Goal: Contribute content: Contribute content

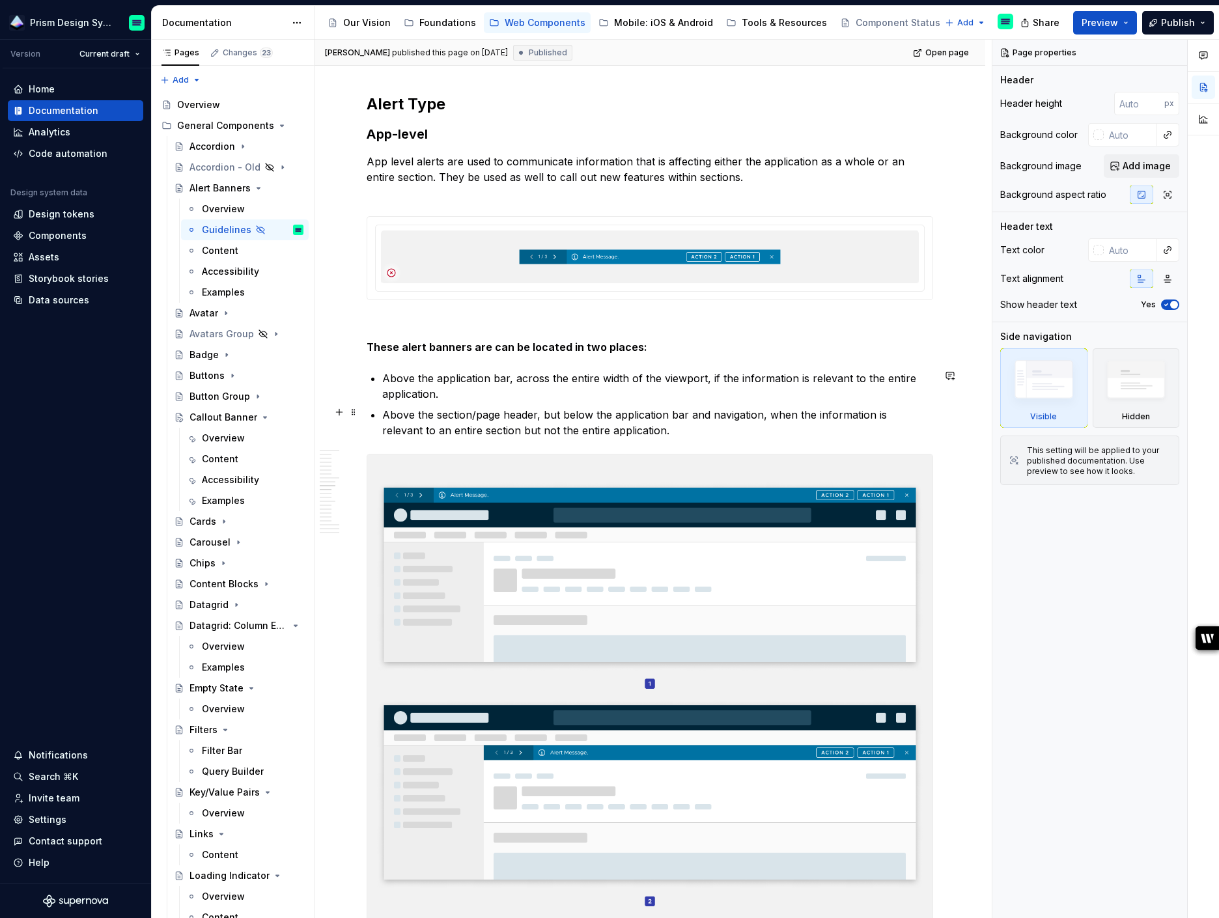
scroll to position [1448, 0]
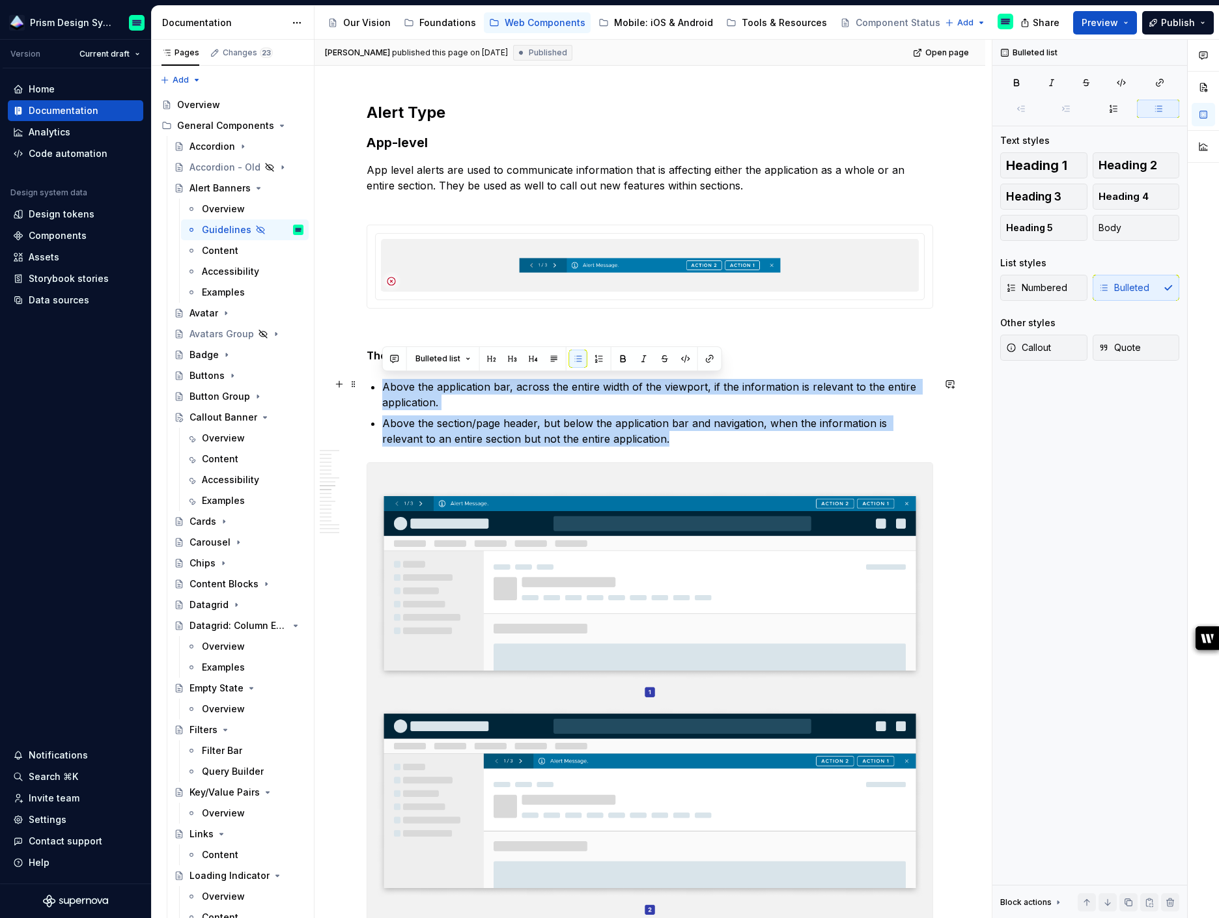
drag, startPoint x: 618, startPoint y: 436, endPoint x: 382, endPoint y: 382, distance: 241.9
click at [382, 382] on ul "Above the application bar, across the entire width of the viewport, if the info…" at bounding box center [657, 413] width 551 height 68
copy ul "Above the application bar, across the entire width of the viewport, if the info…"
click at [223, 209] on div "Overview" at bounding box center [223, 209] width 43 height 13
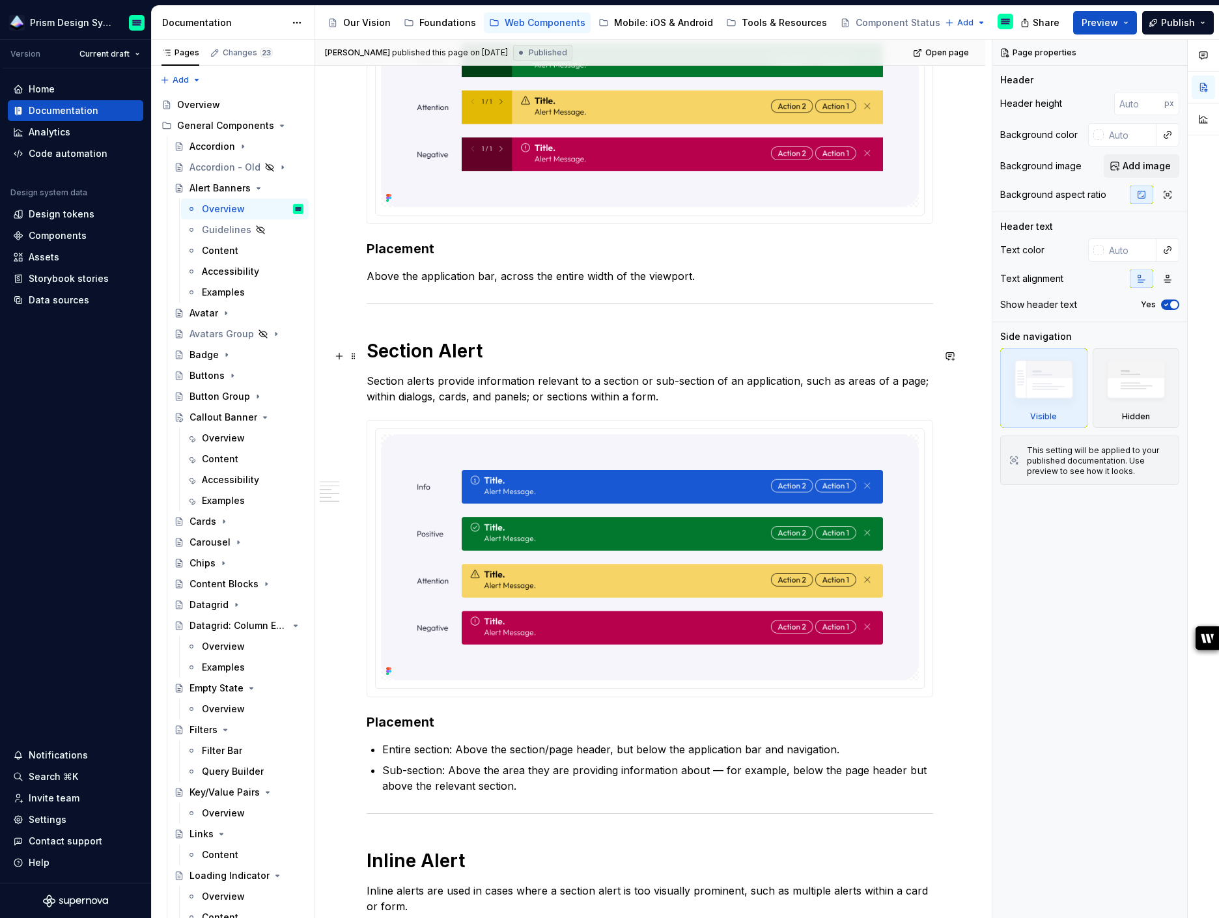
scroll to position [1021, 0]
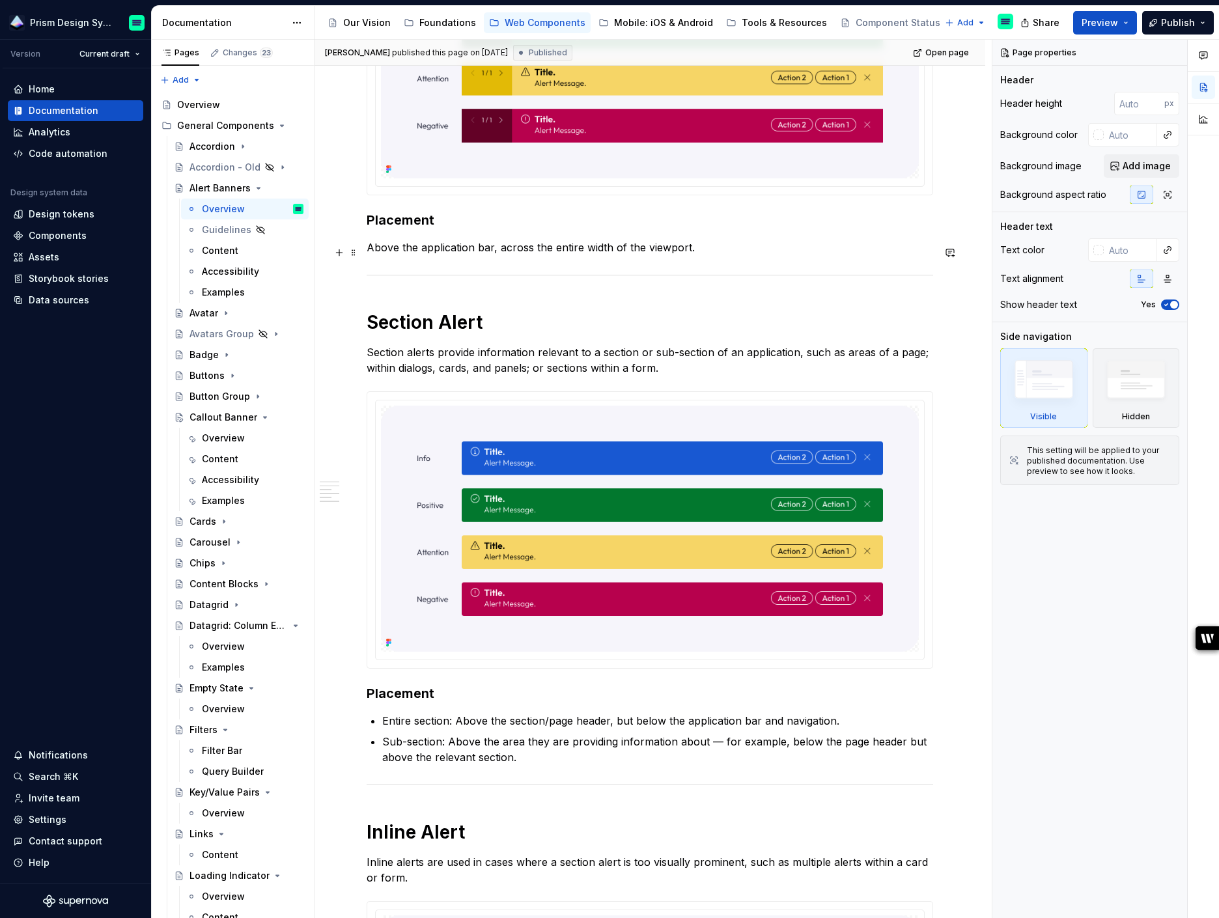
click at [709, 255] on p "Above the application bar, across the entire width of the viewport." at bounding box center [650, 248] width 567 height 16
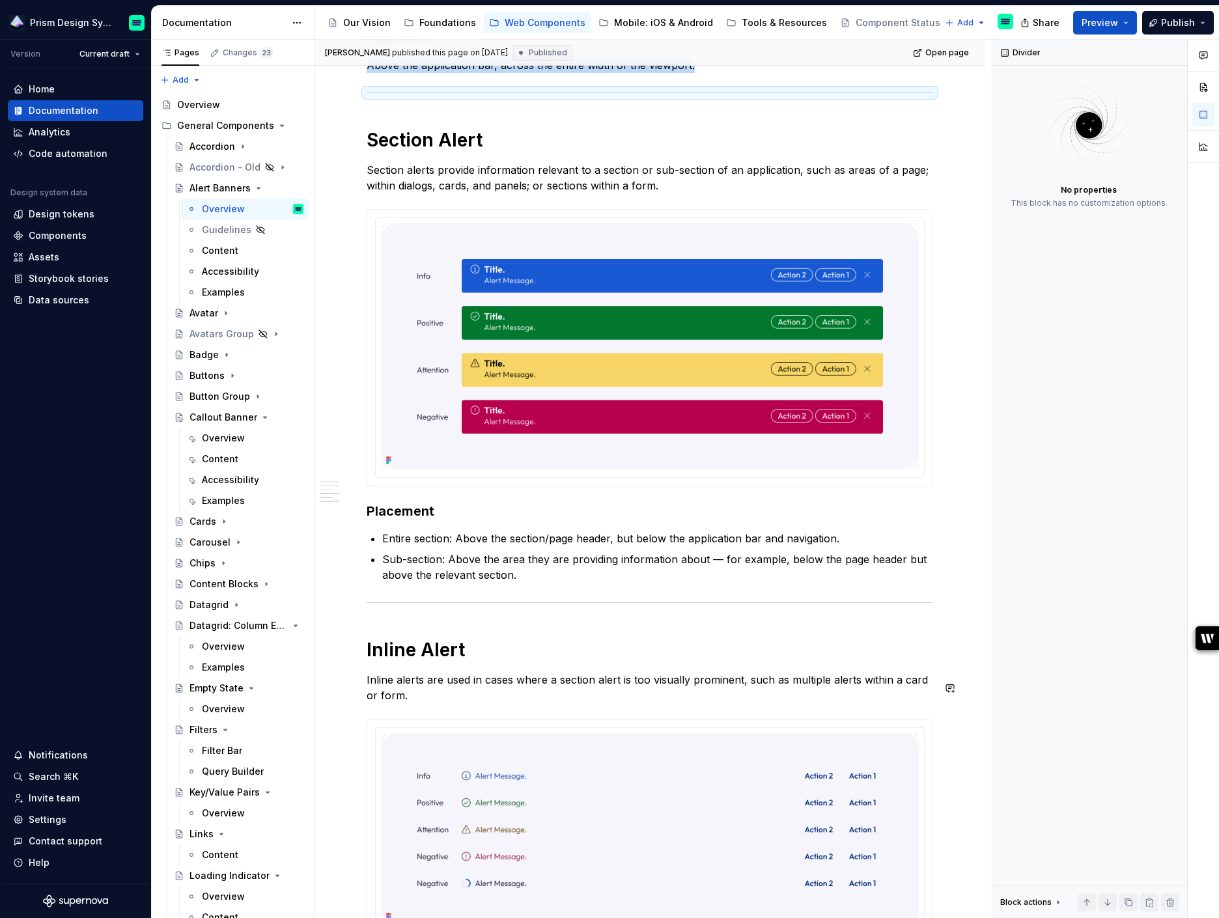
scroll to position [1163, 0]
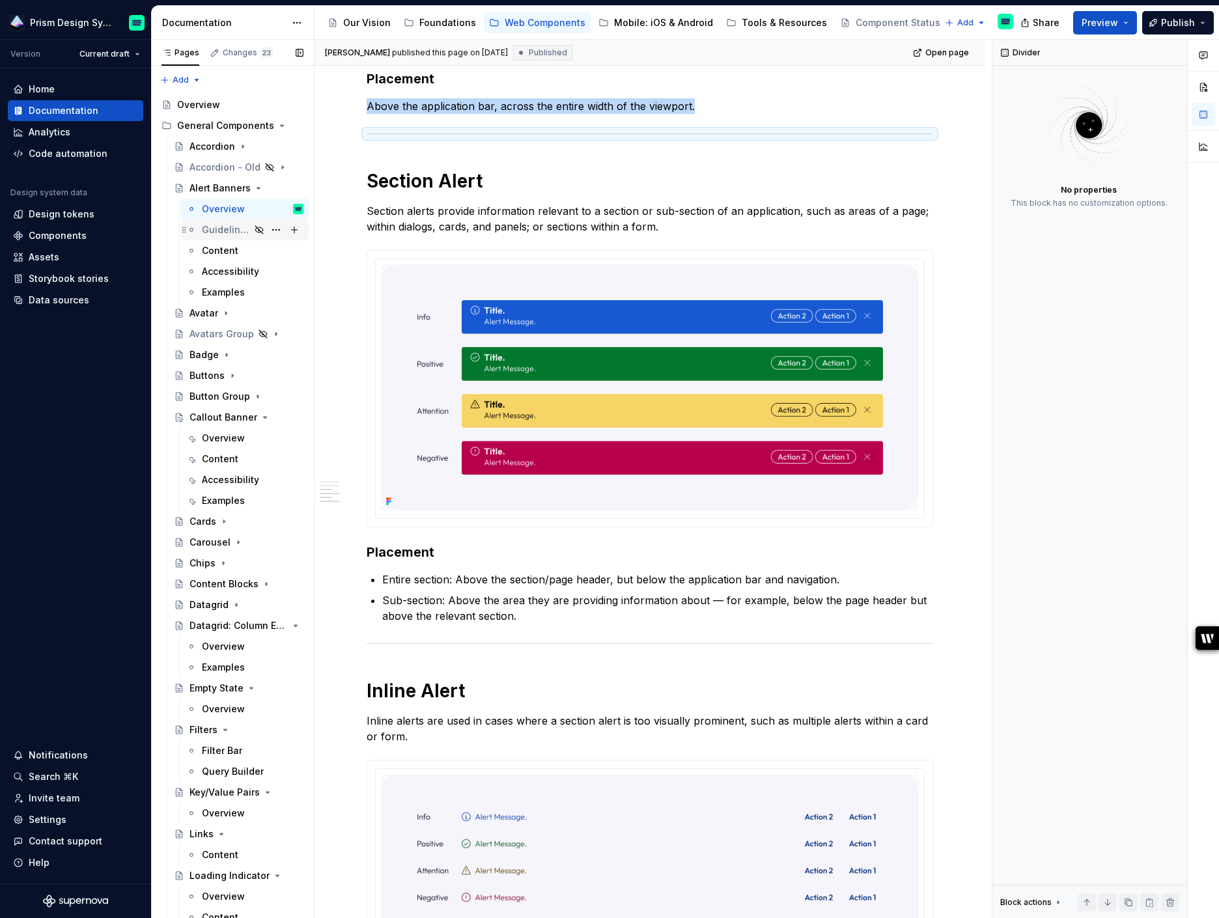
click at [221, 233] on div "Guidelines" at bounding box center [226, 229] width 48 height 13
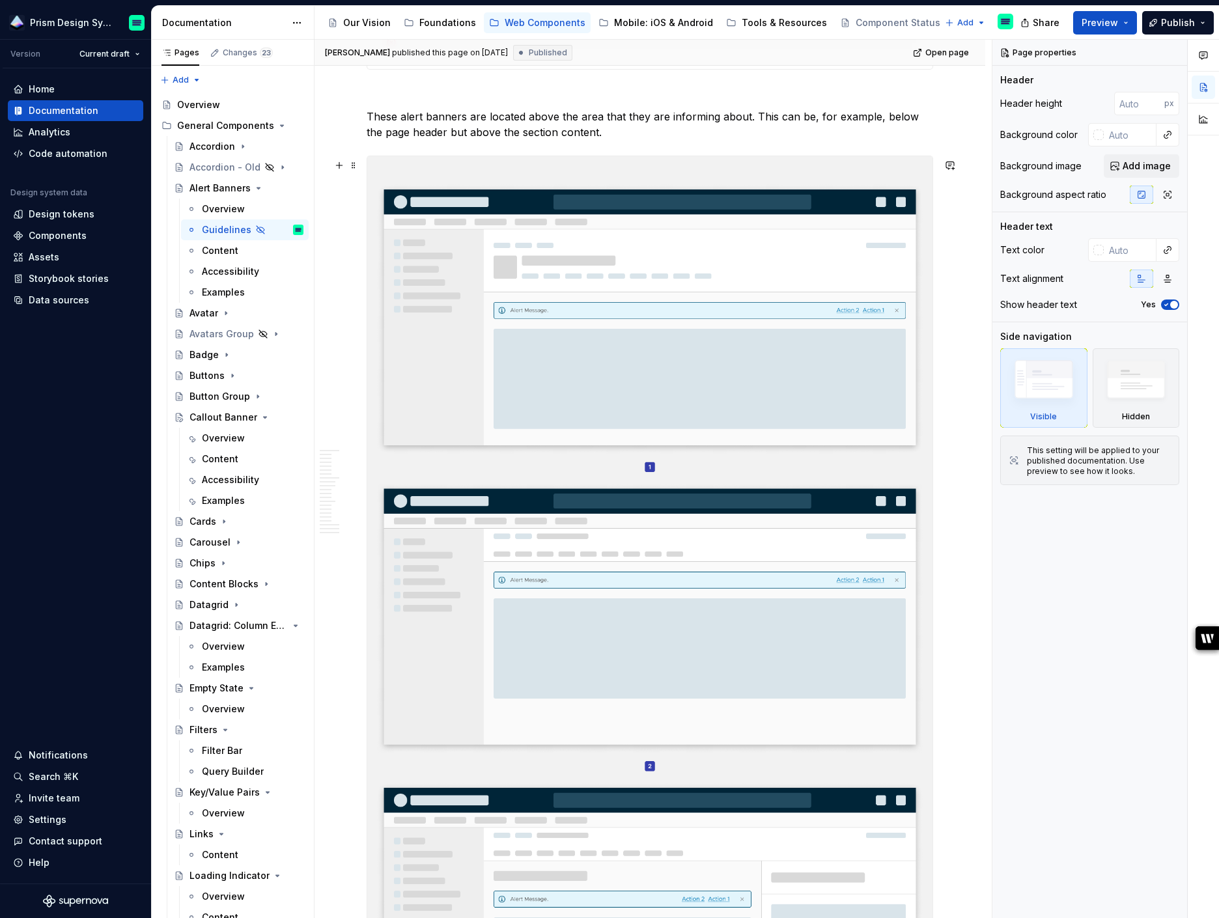
scroll to position [2434, 0]
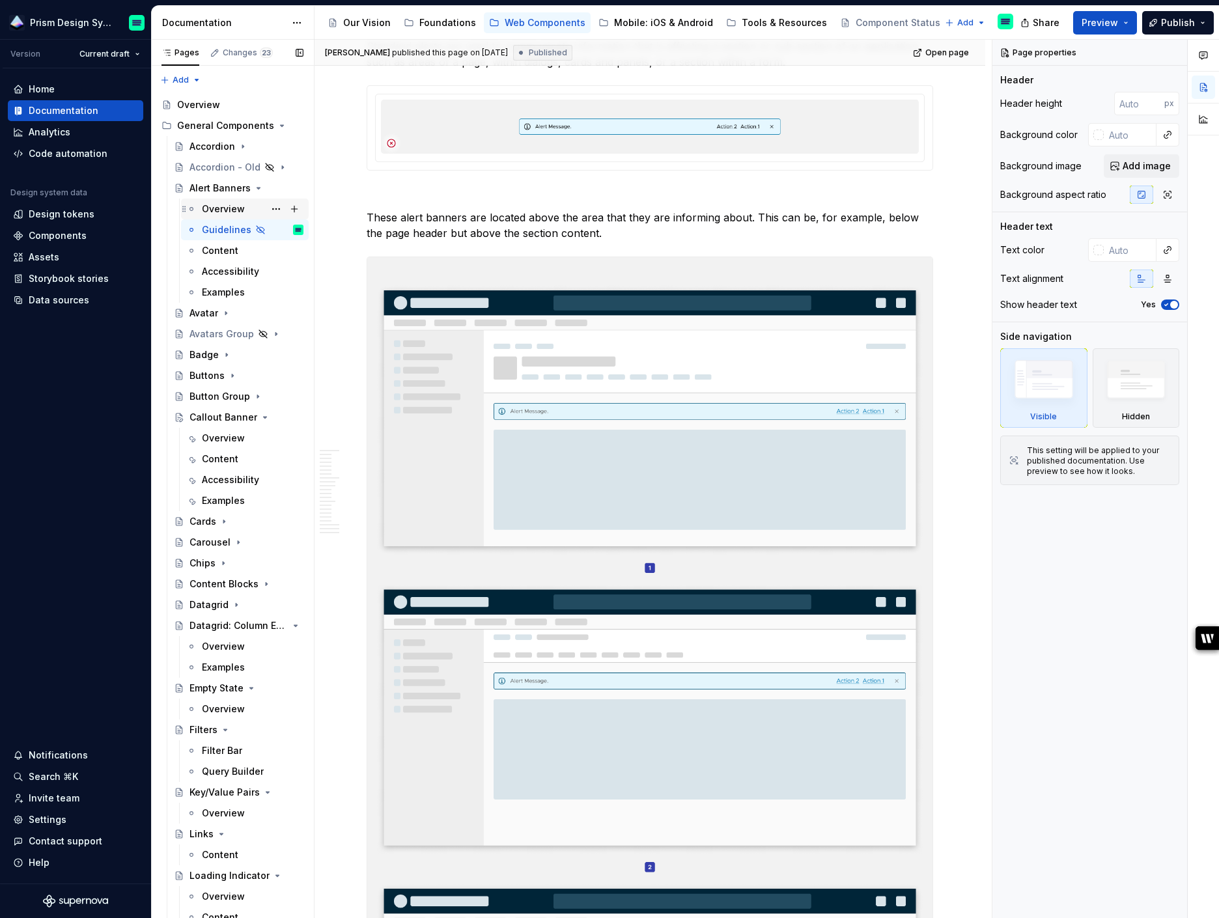
click at [220, 209] on div "Overview" at bounding box center [223, 209] width 43 height 13
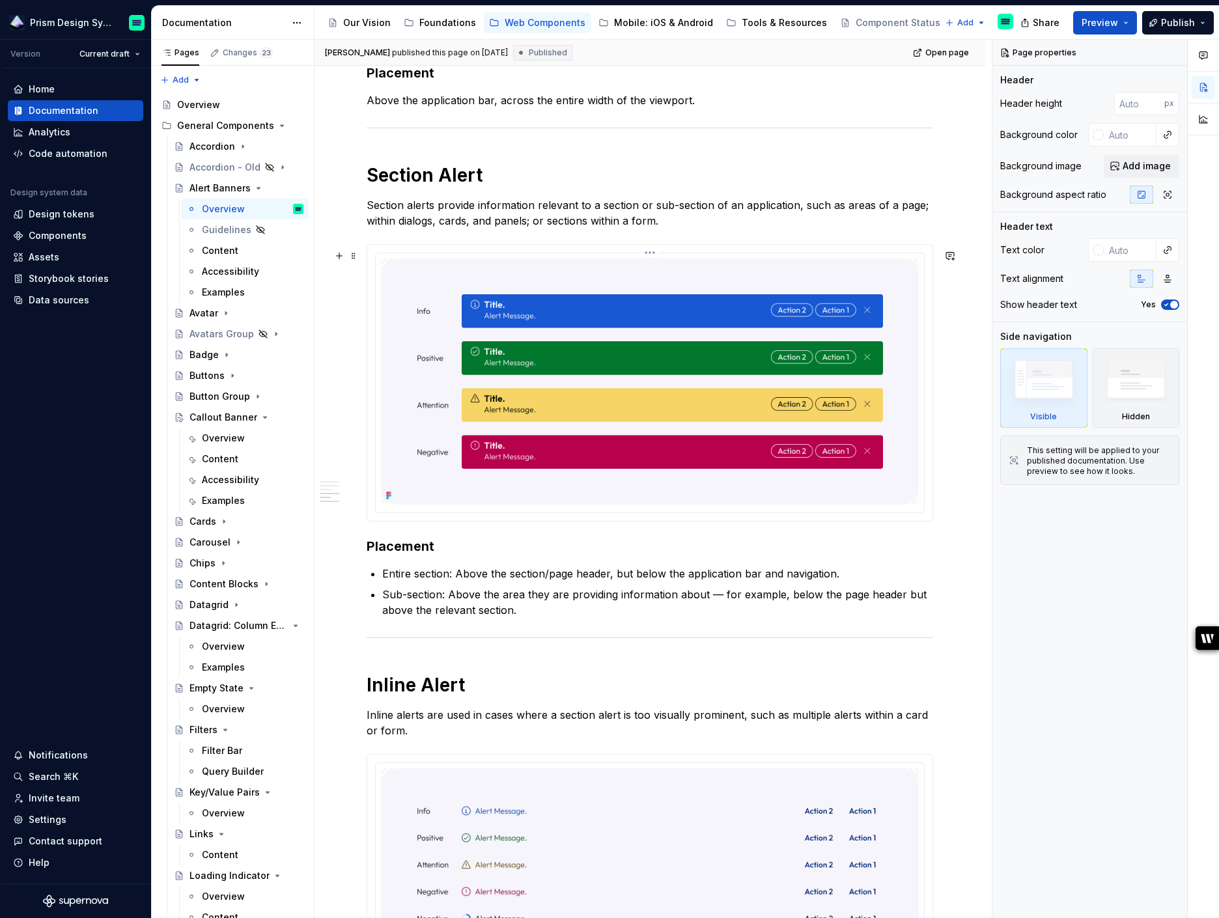
scroll to position [1228, 0]
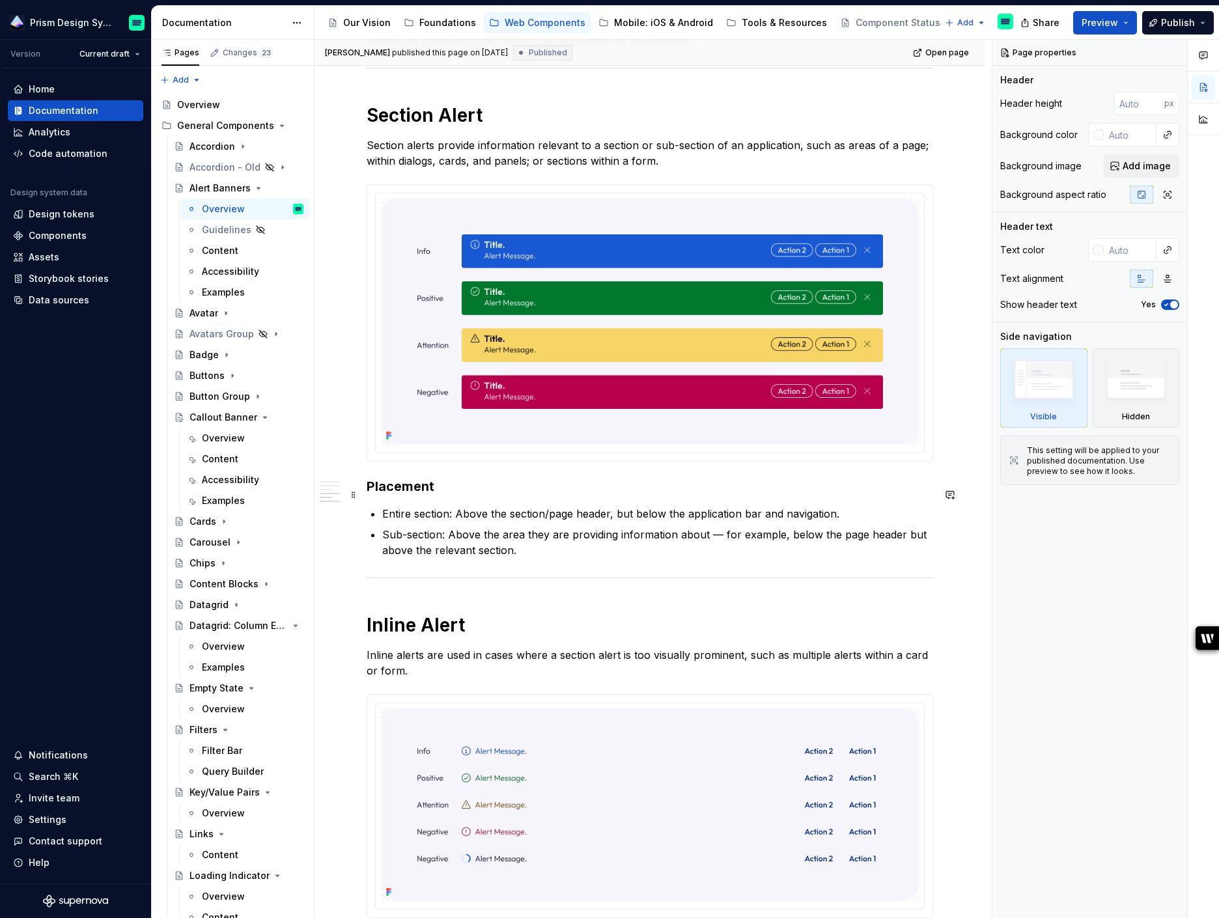
click at [367, 496] on h3 "Placement" at bounding box center [650, 486] width 567 height 18
type textarea "*"
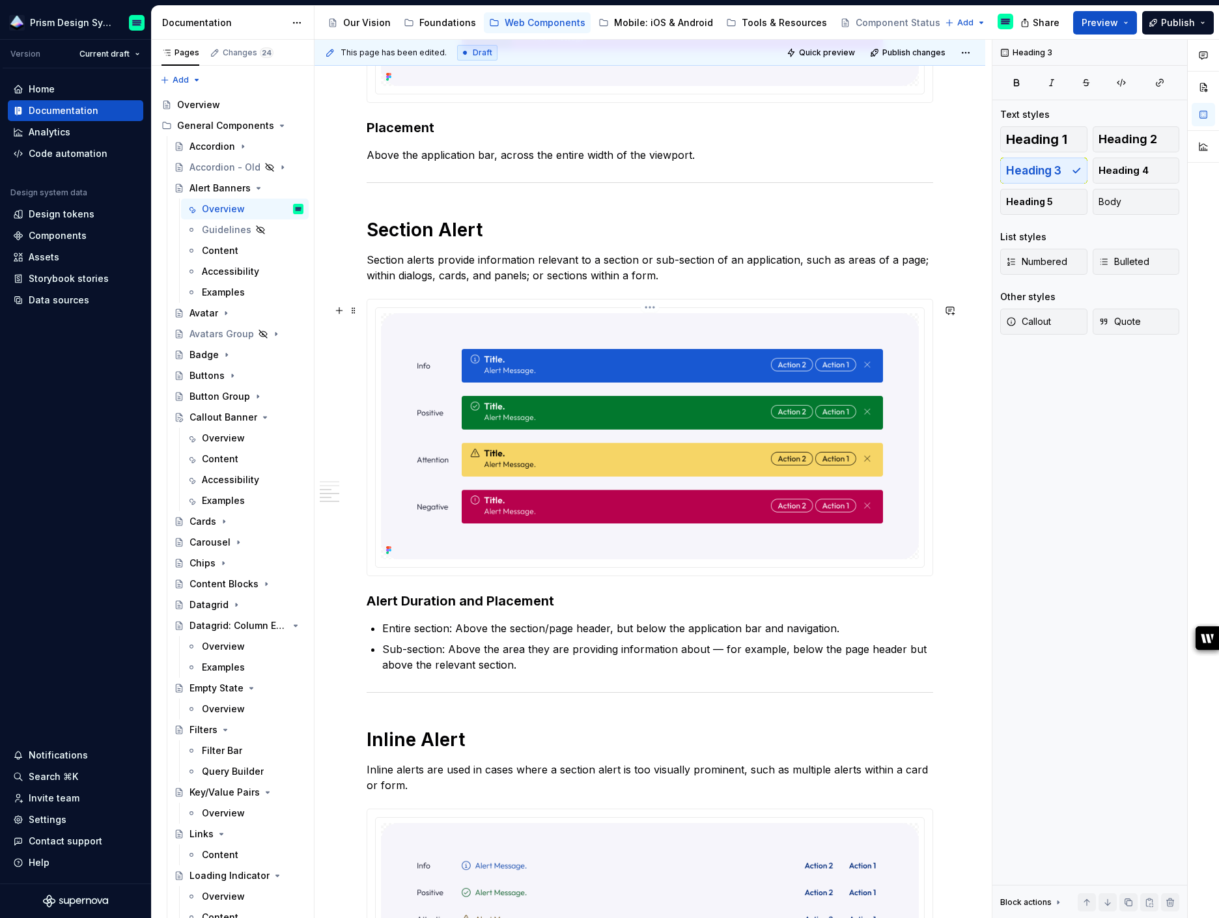
scroll to position [1120, 0]
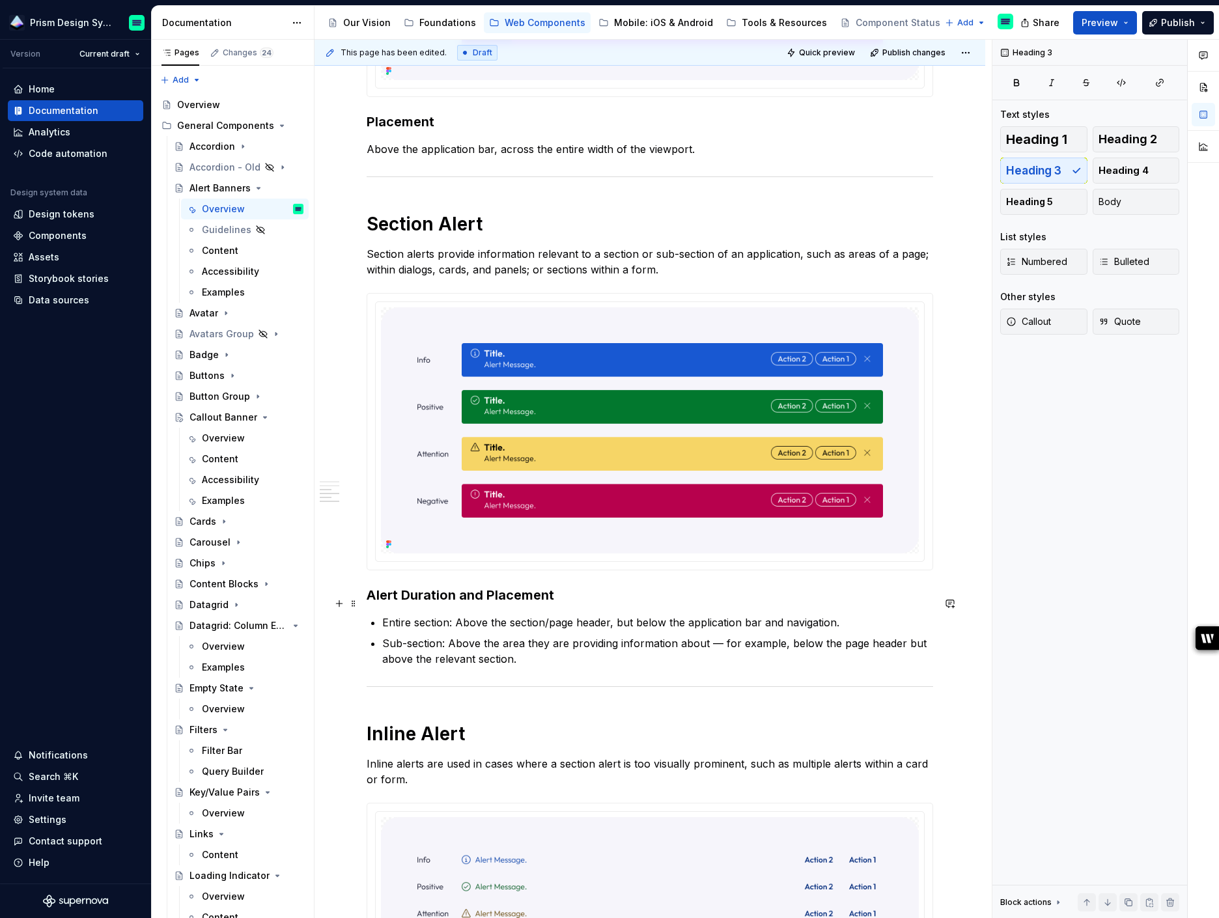
click at [400, 598] on h3 "Alert Duration and Placement" at bounding box center [650, 595] width 567 height 18
click at [442, 578] on button "Heading 3" at bounding box center [425, 577] width 62 height 18
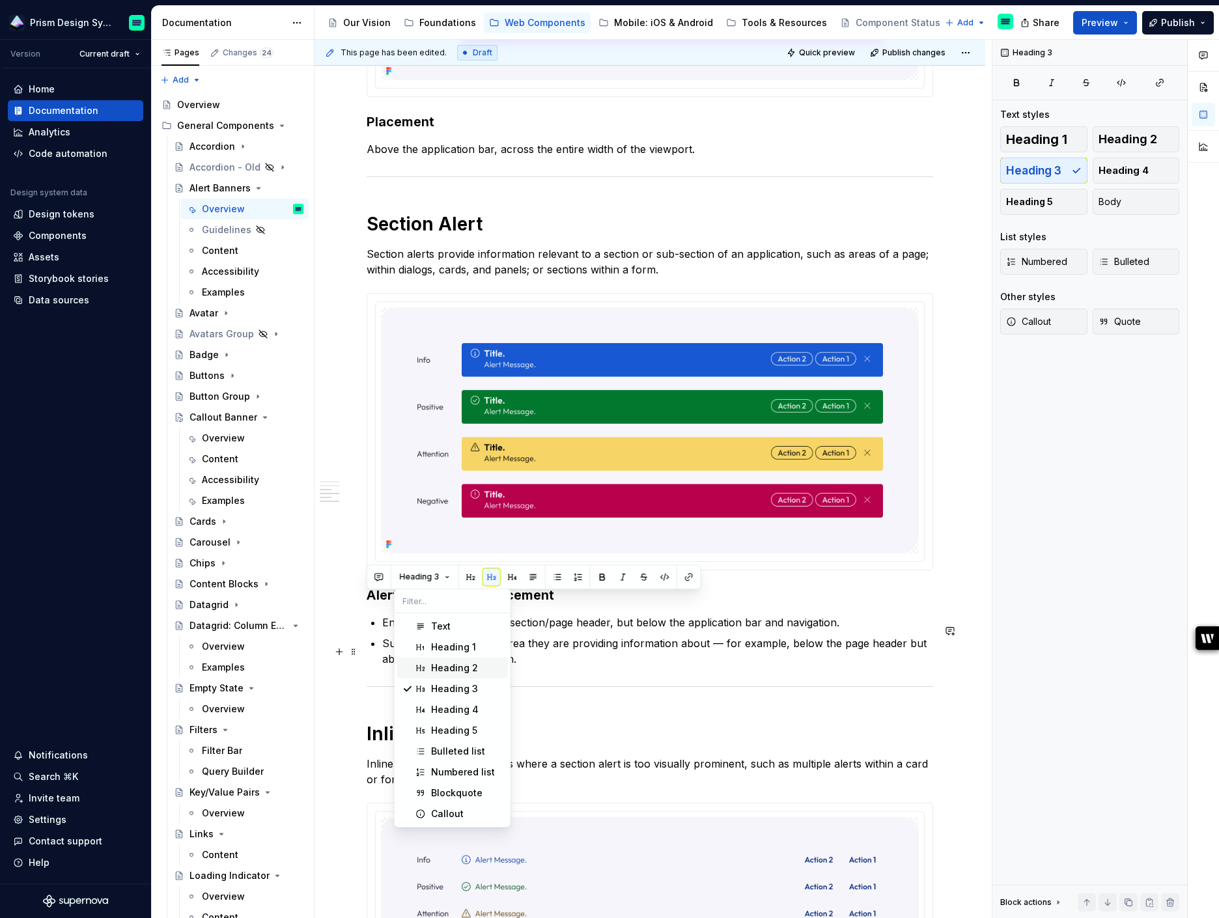
click at [444, 673] on div "Heading 2" at bounding box center [454, 668] width 47 height 13
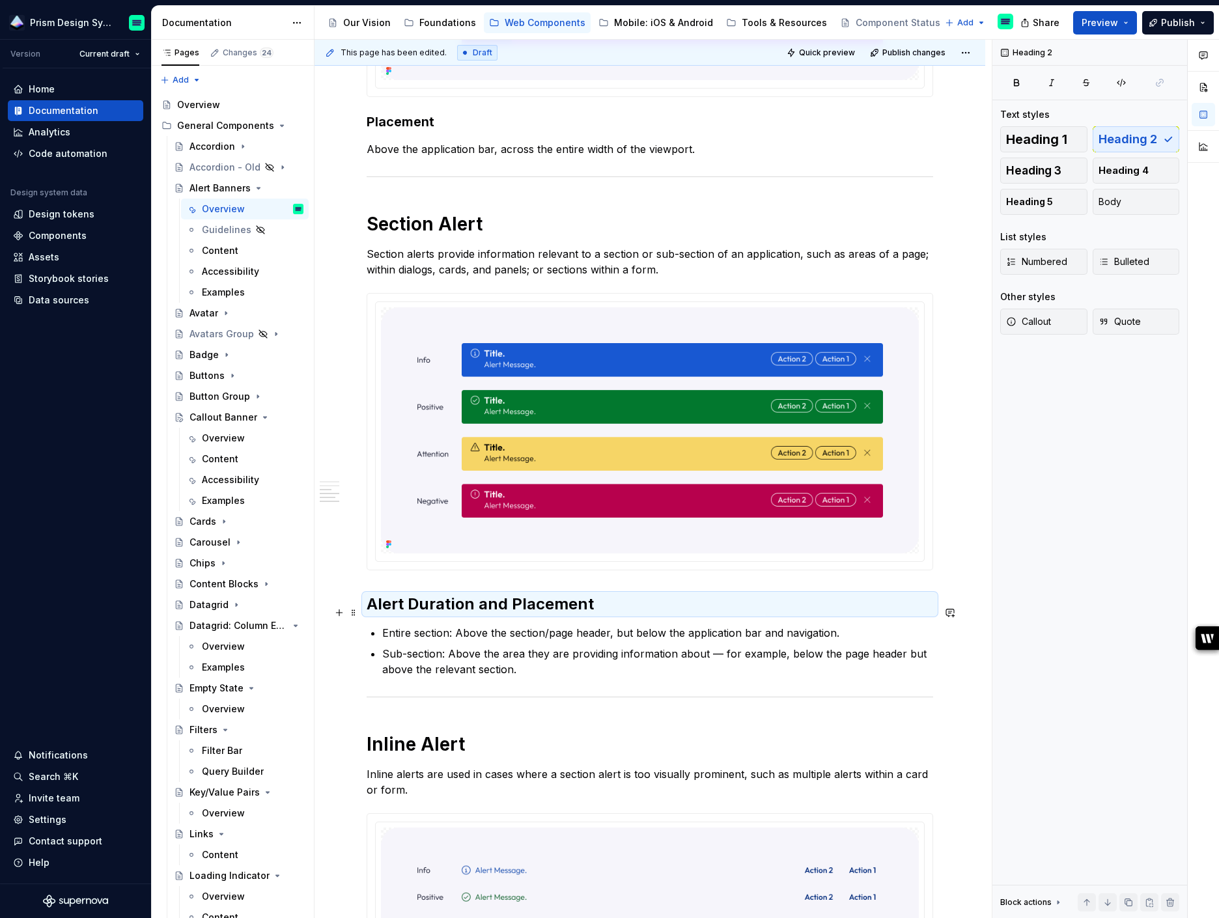
click at [595, 606] on h2 "Alert Duration and Placement" at bounding box center [650, 604] width 567 height 21
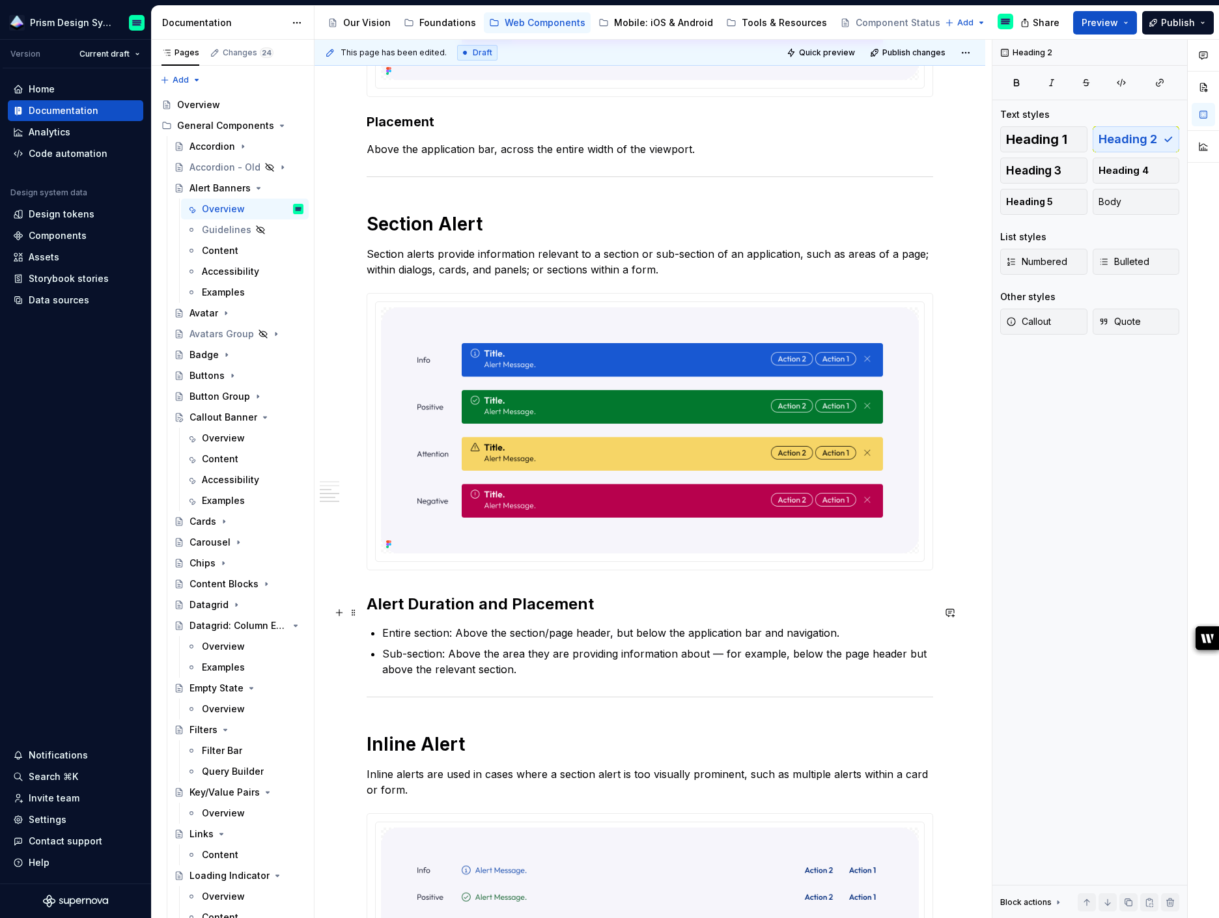
click at [595, 612] on h2 "Alert Duration and Placement" at bounding box center [650, 604] width 567 height 21
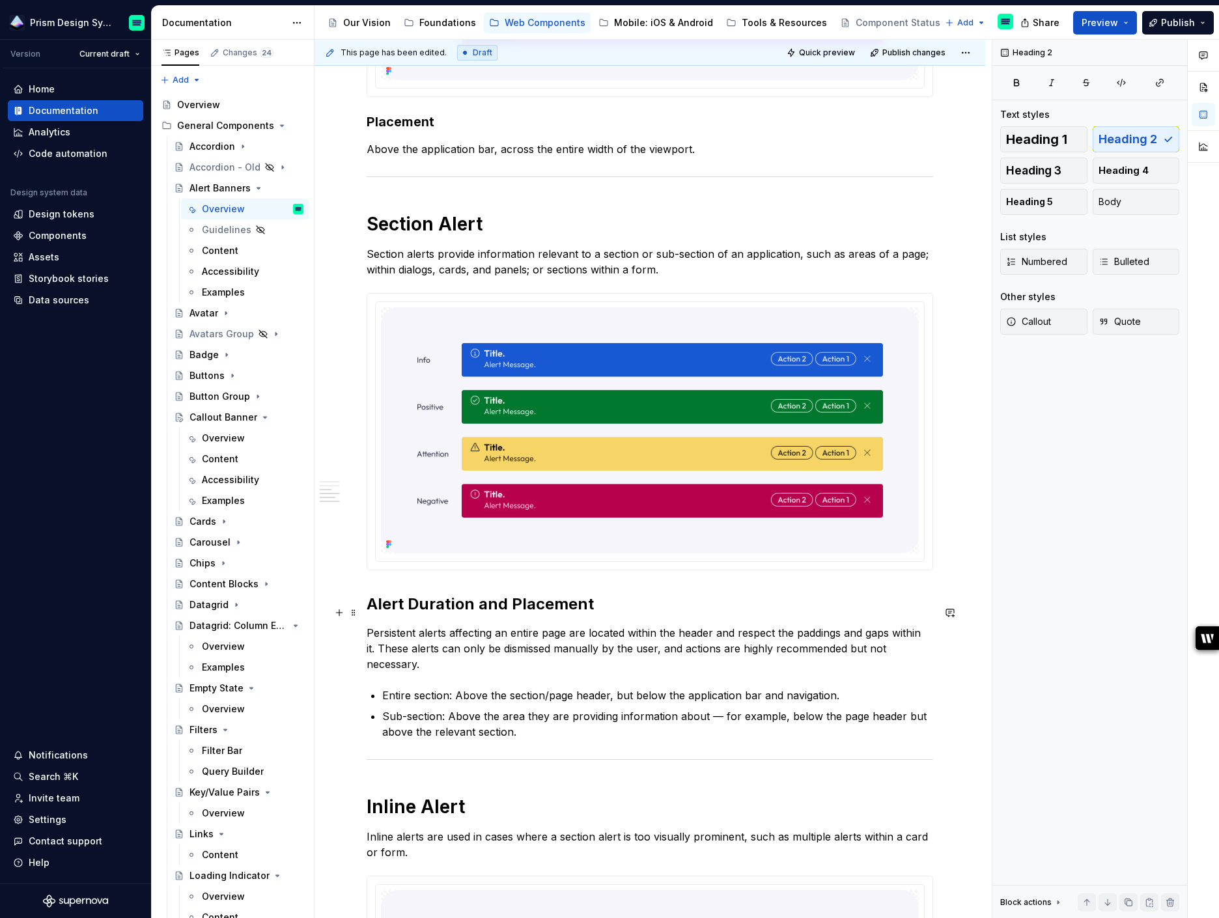
click at [620, 608] on h2 "Alert Duration and Placement" at bounding box center [650, 604] width 567 height 21
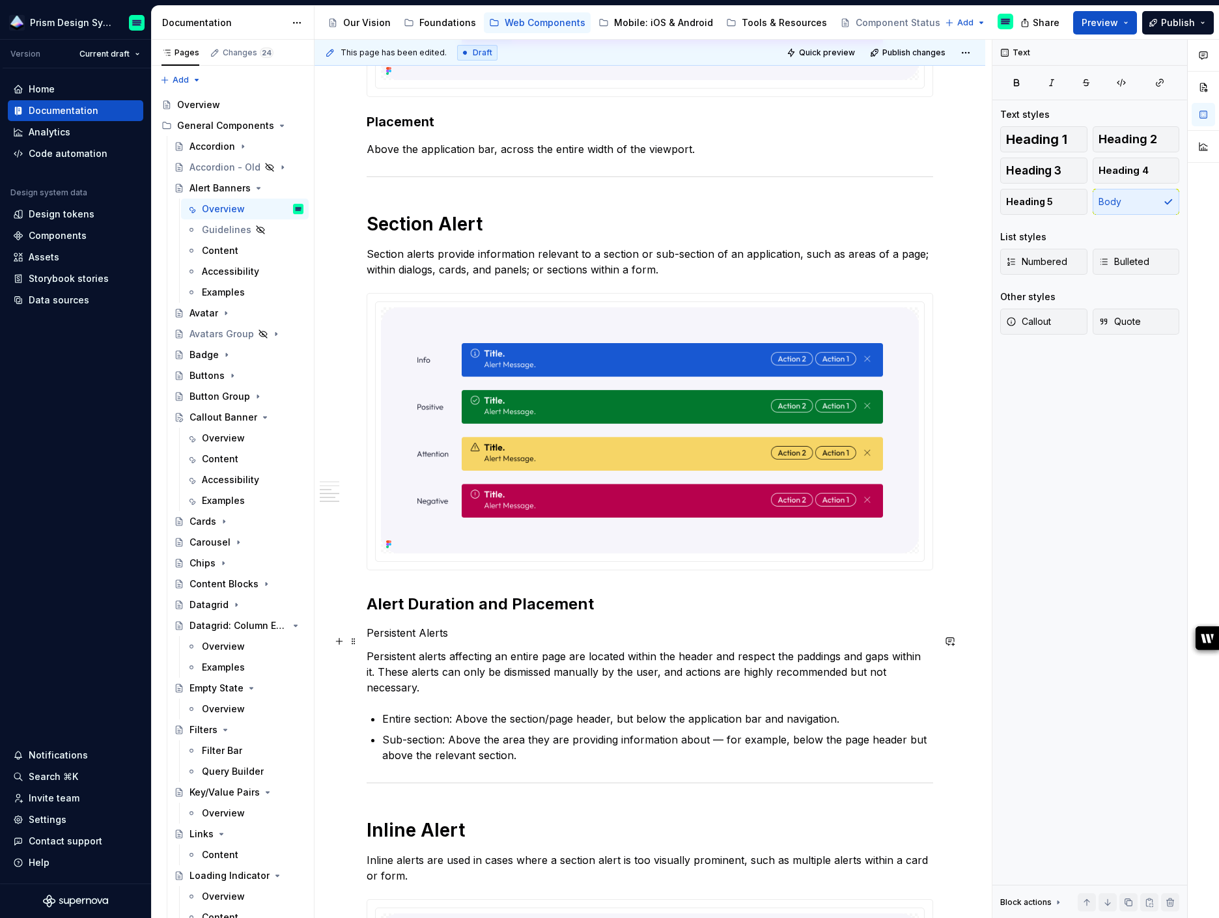
click at [392, 641] on p "Persistent Alerts" at bounding box center [650, 633] width 567 height 16
click at [420, 619] on button "Text" at bounding box center [414, 616] width 40 height 18
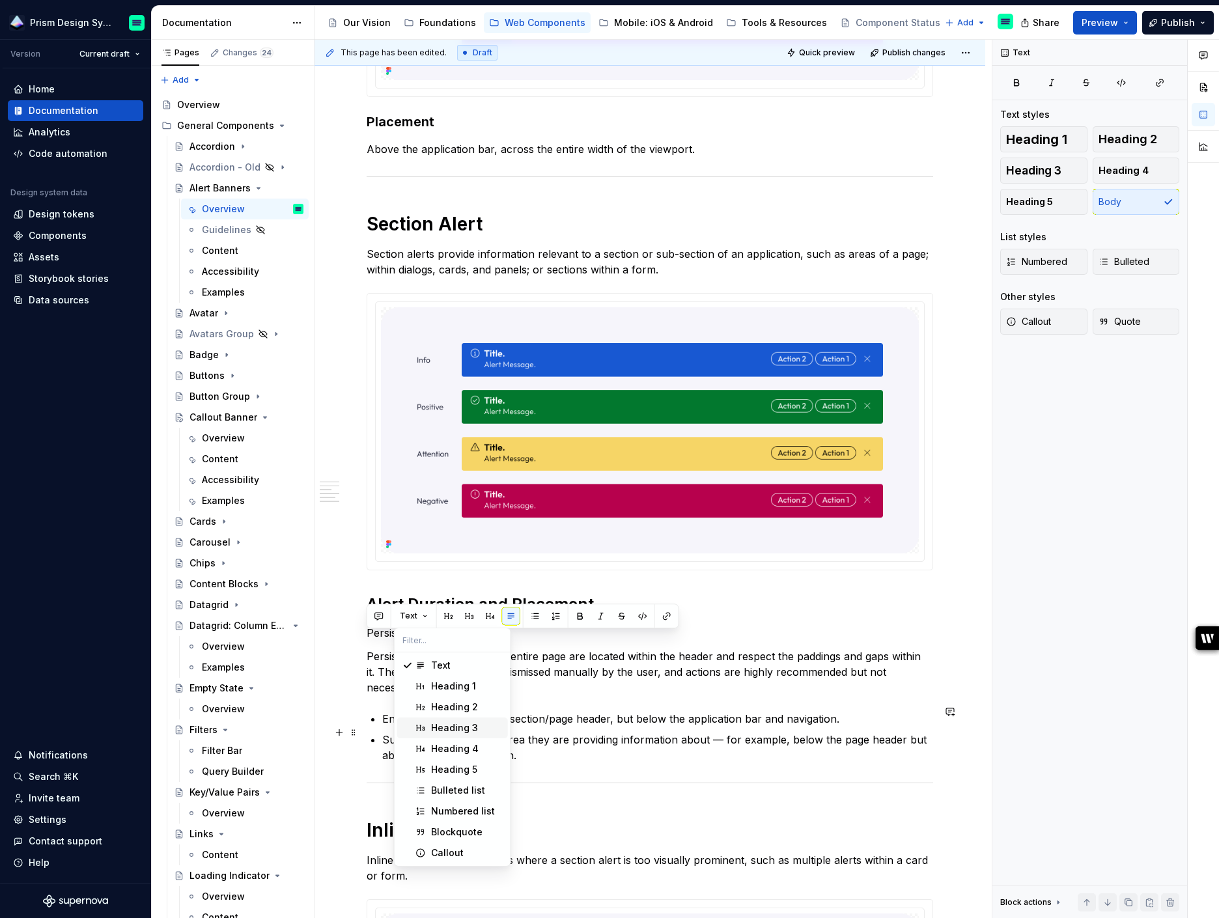
click at [441, 730] on div "Heading 3" at bounding box center [454, 728] width 47 height 13
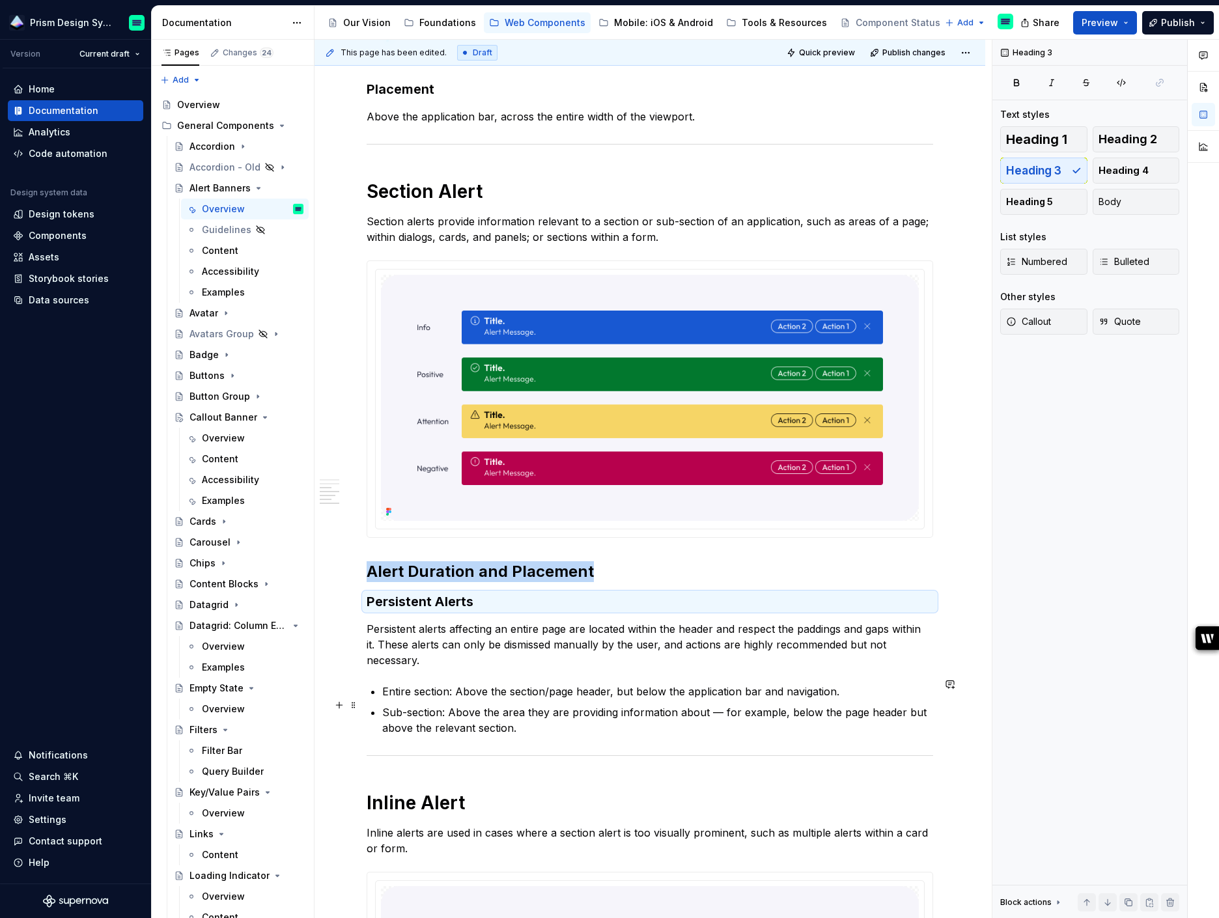
scroll to position [1159, 0]
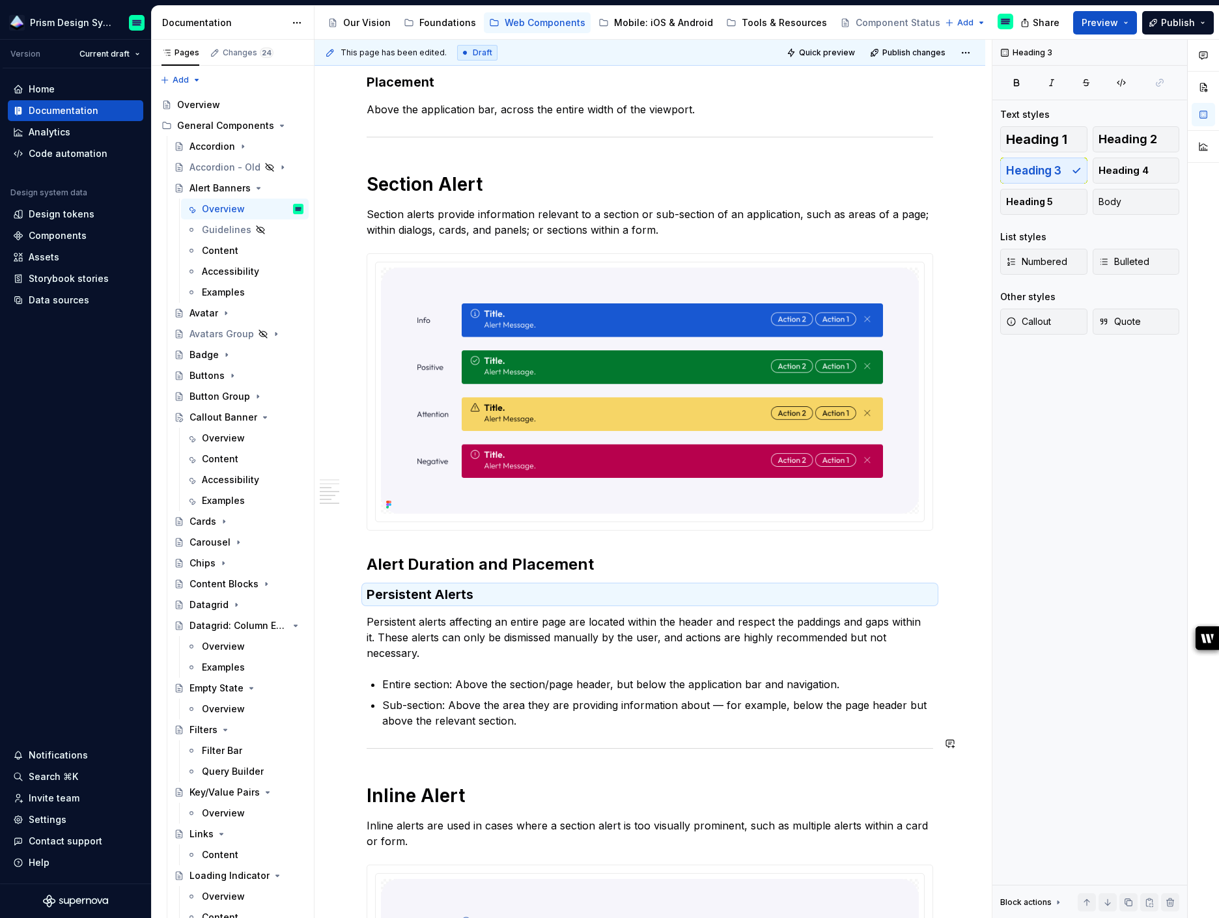
click at [577, 724] on div "**********" at bounding box center [650, 117] width 567 height 2007
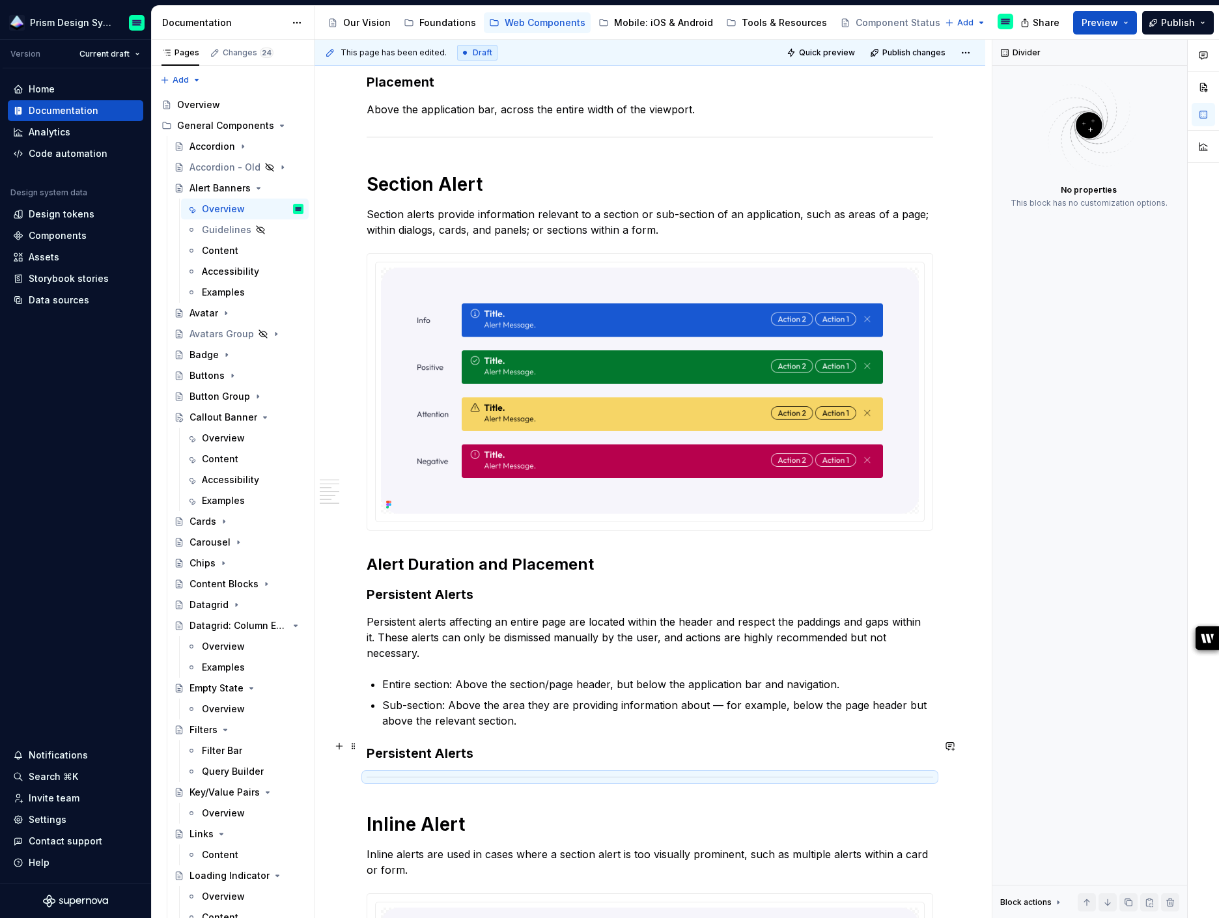
click at [389, 744] on h3 "Persistent Alerts" at bounding box center [650, 753] width 567 height 18
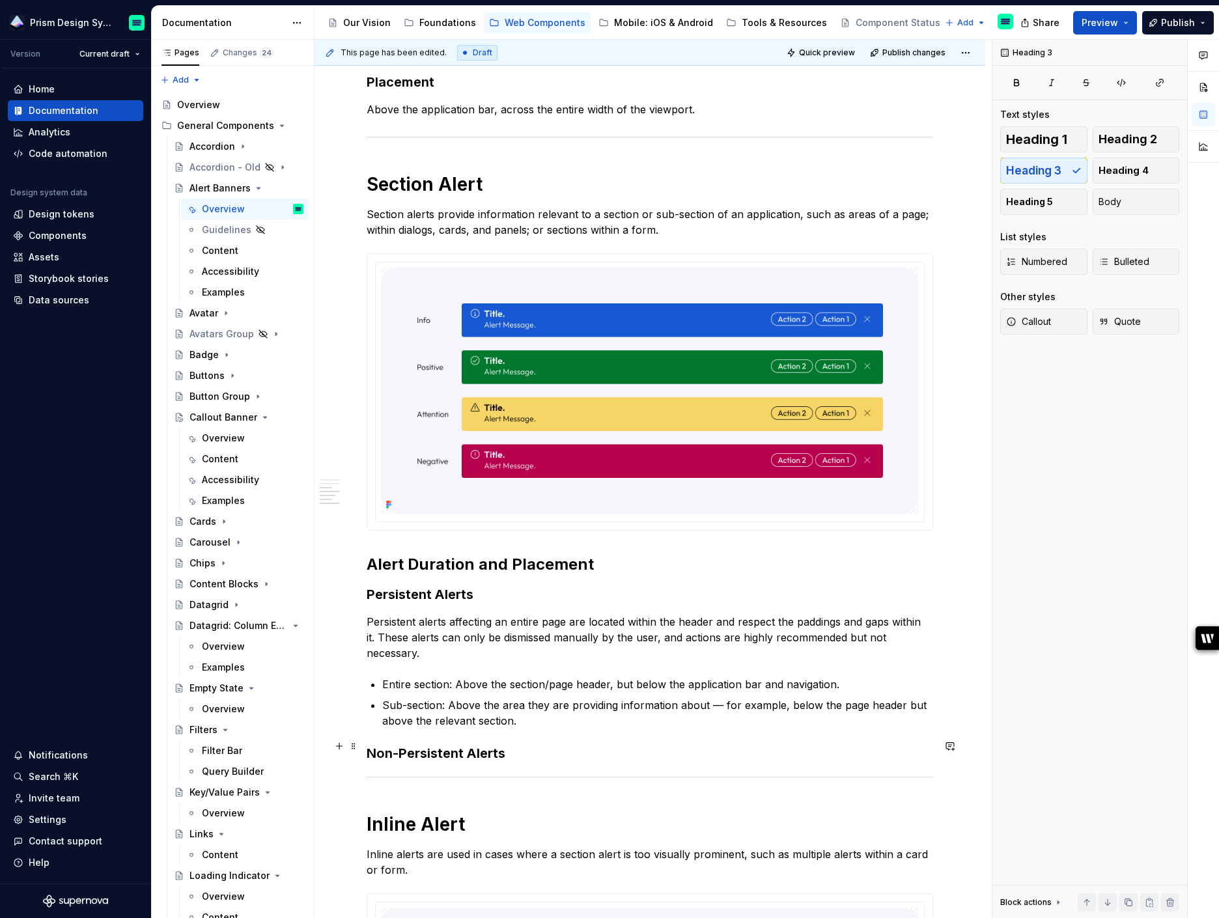
click at [520, 748] on h3 "Non-Persistent Alerts" at bounding box center [650, 753] width 567 height 18
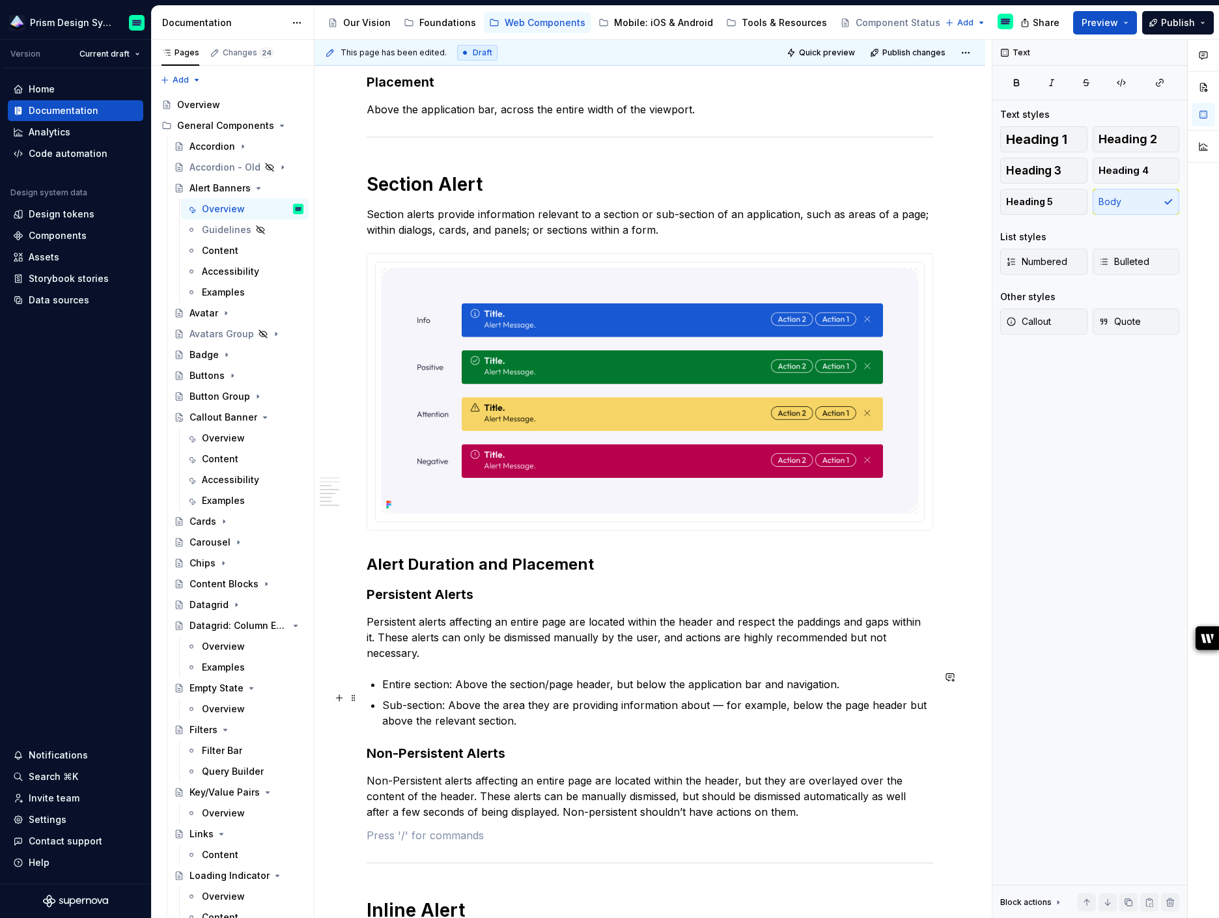
click at [603, 714] on p "Sub-section: Above the area they are providing information about — for example,…" at bounding box center [657, 713] width 551 height 31
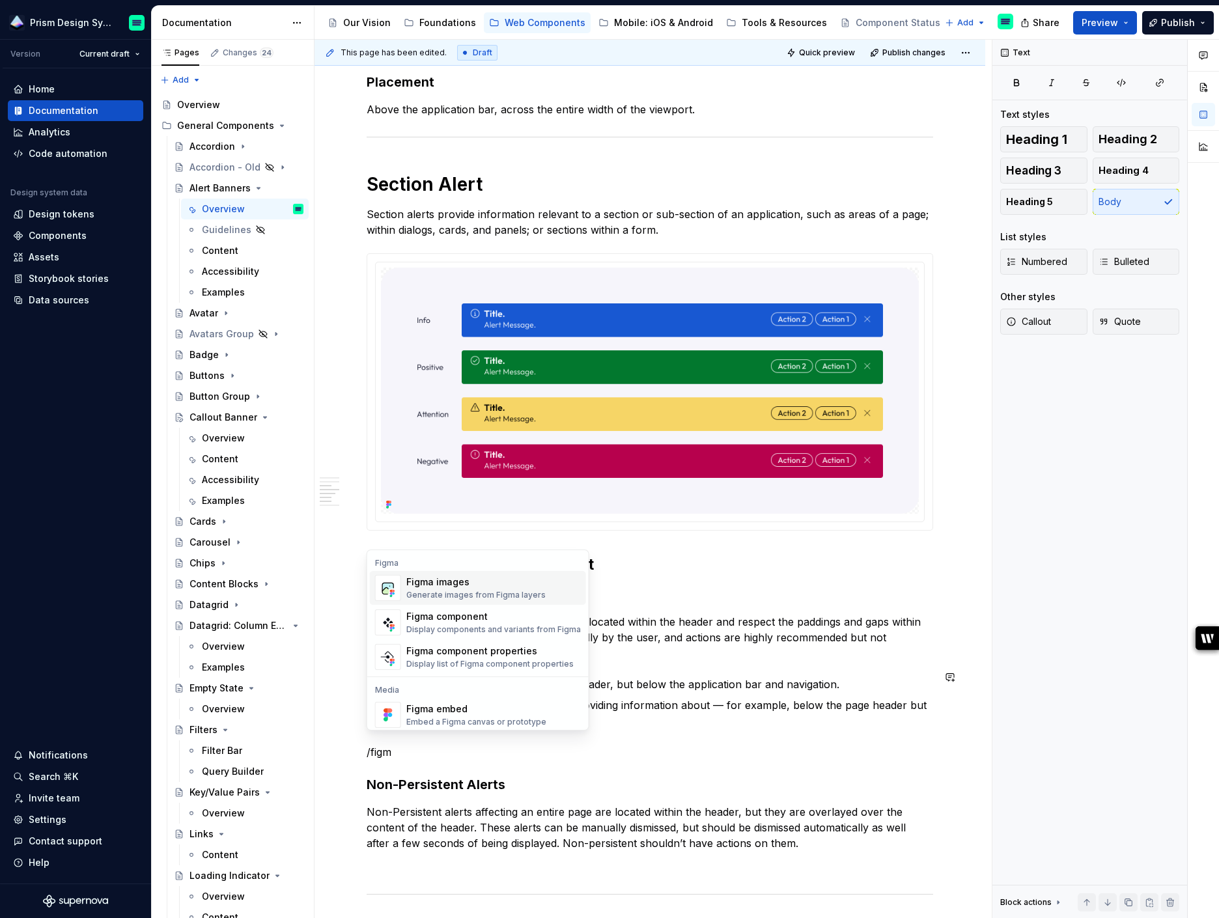
click at [495, 593] on div "Generate images from Figma layers" at bounding box center [475, 595] width 139 height 10
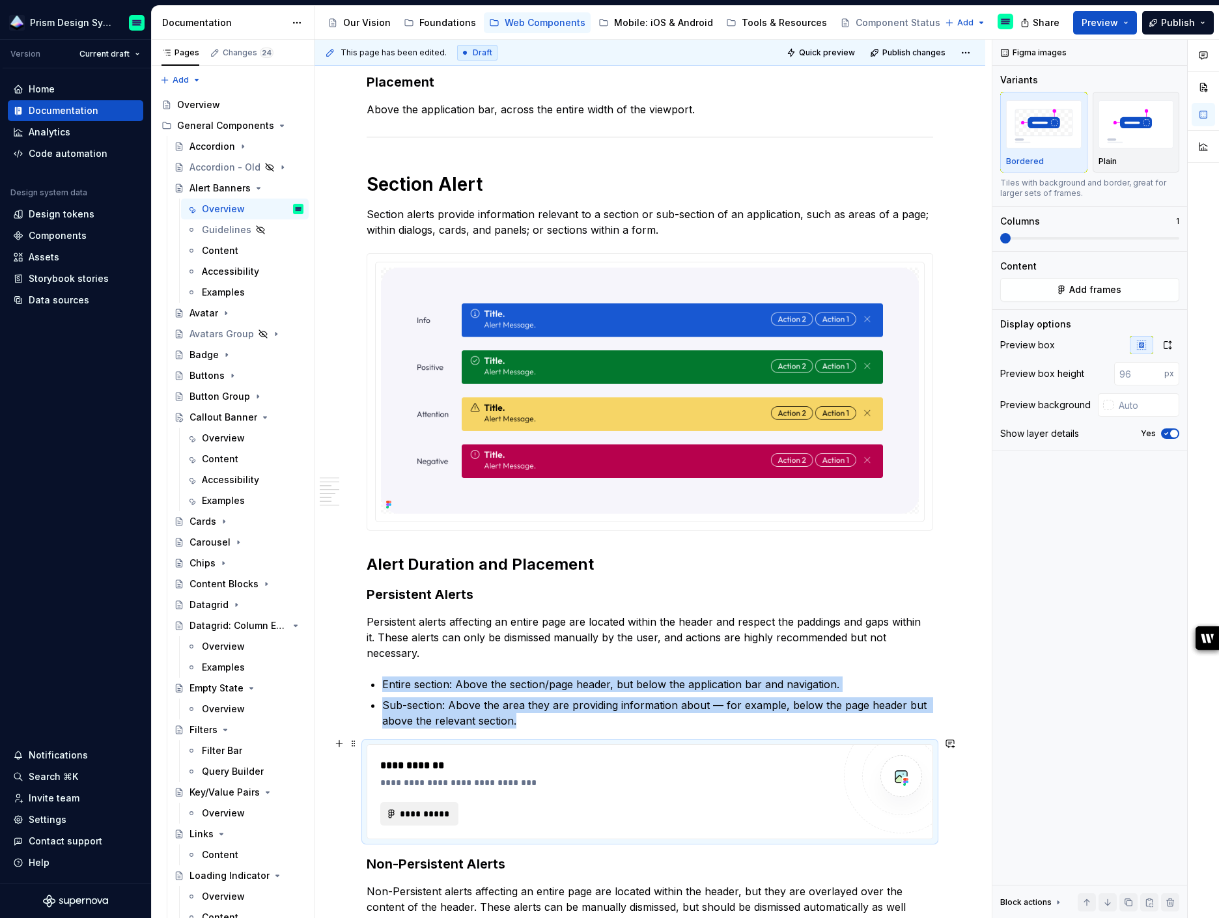
click at [432, 808] on span "**********" at bounding box center [424, 814] width 51 height 13
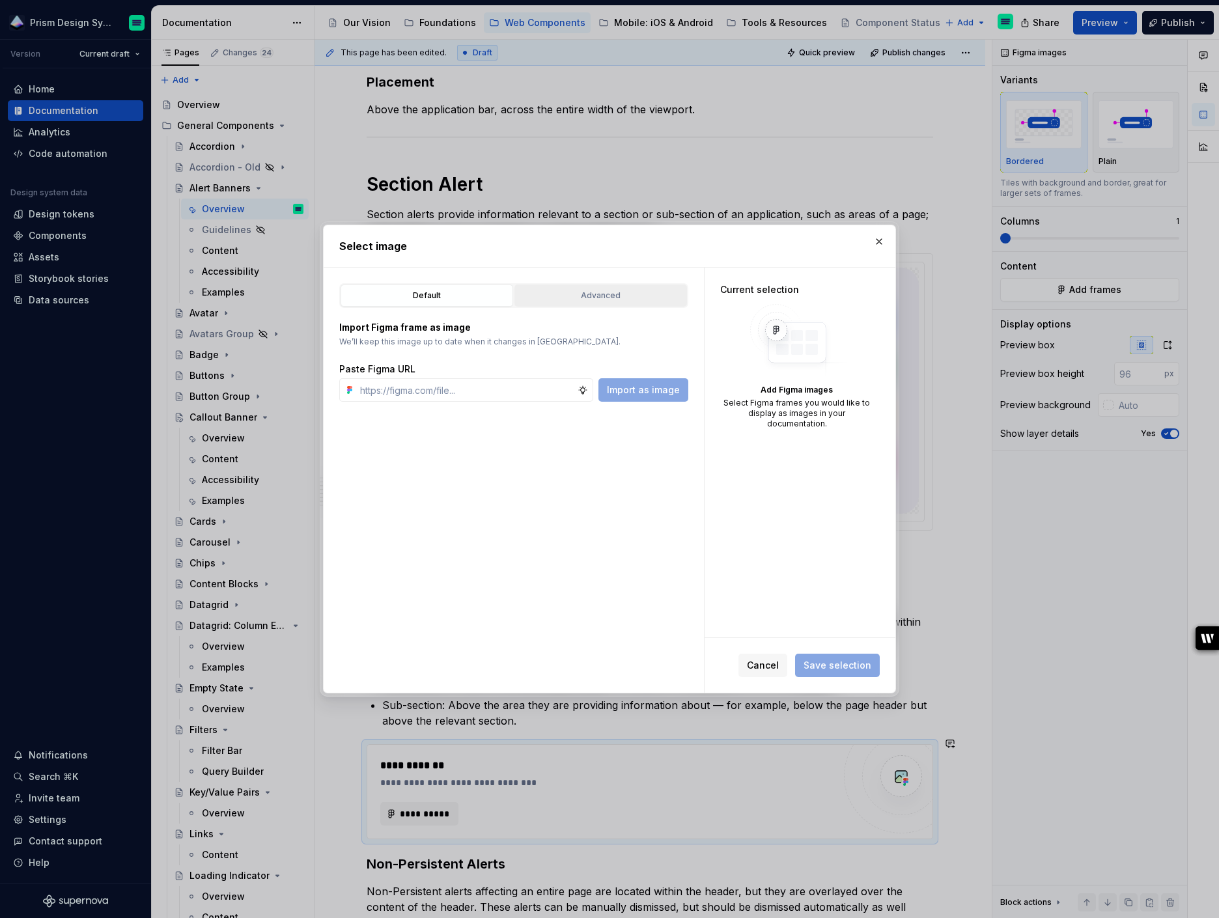
click at [587, 295] on div "Advanced" at bounding box center [600, 295] width 163 height 13
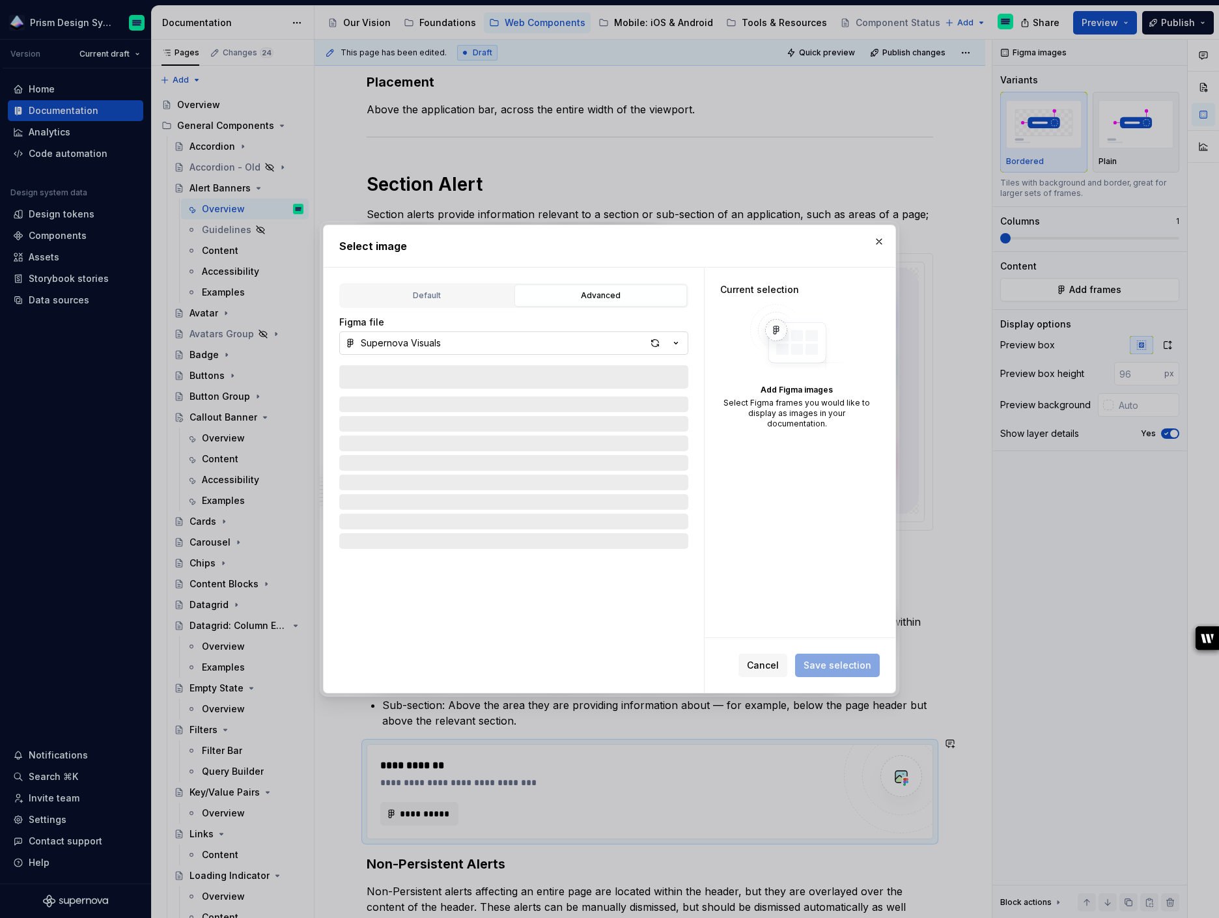
click at [504, 341] on button "Supernova Visuals" at bounding box center [513, 343] width 349 height 23
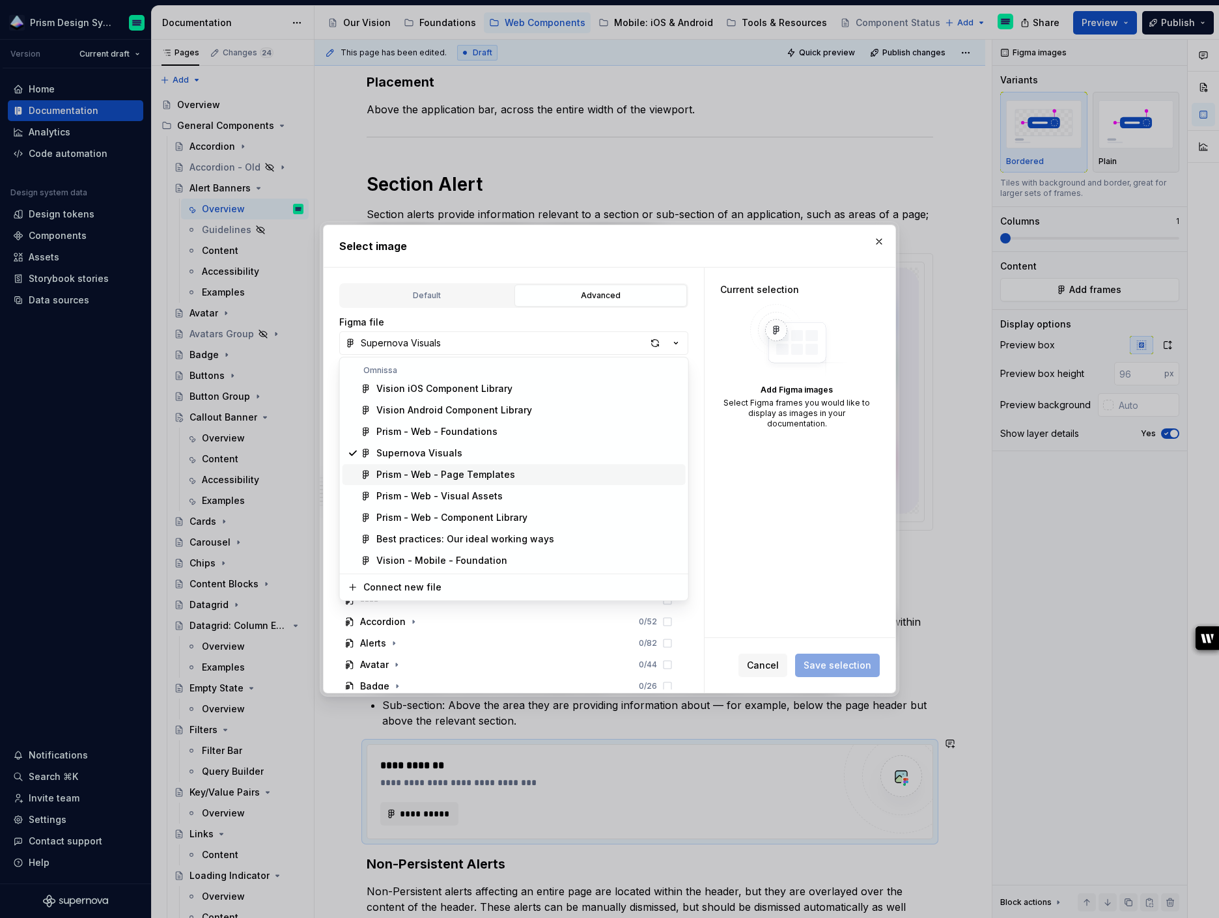
click at [455, 473] on div "Prism - Web - Page Templates" at bounding box center [445, 474] width 139 height 13
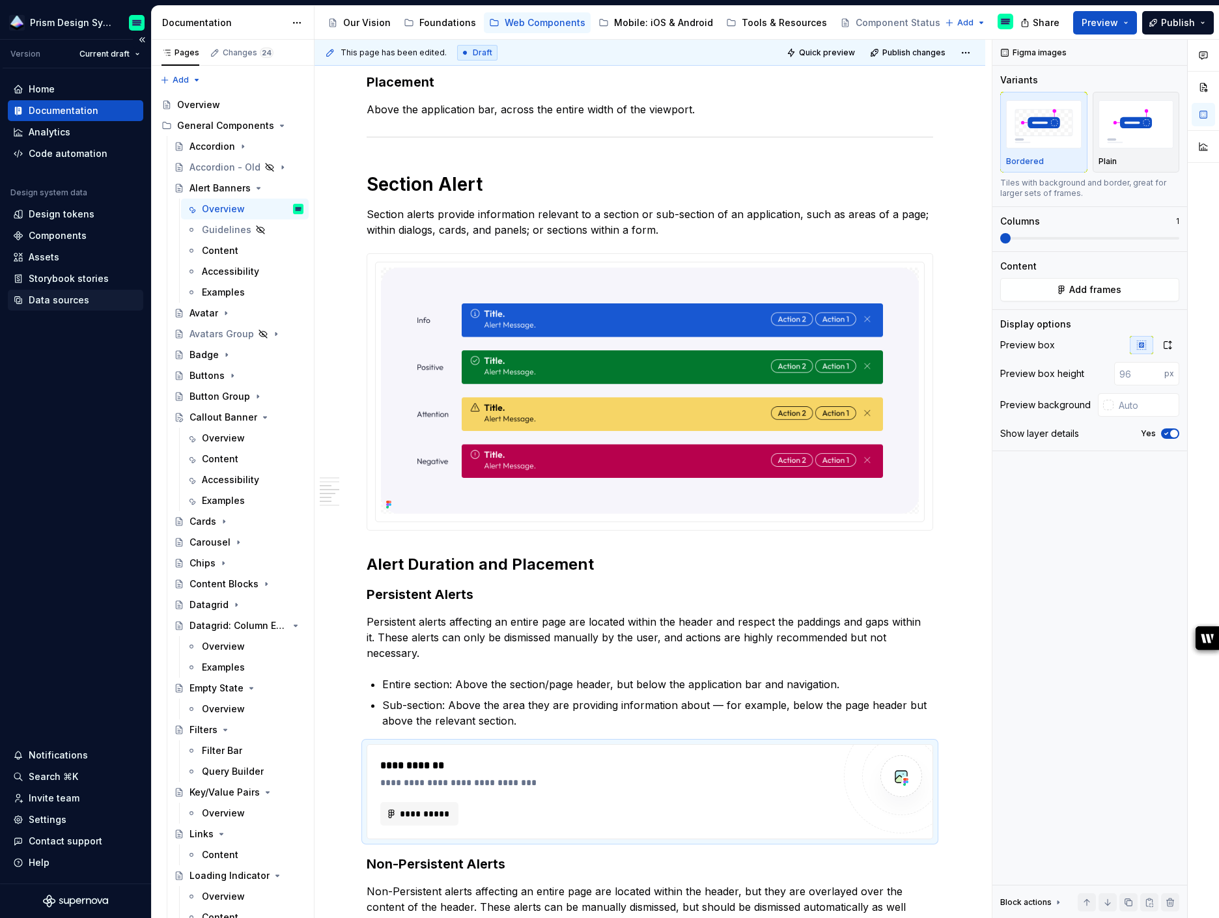
click at [46, 297] on div "Data sources" at bounding box center [59, 300] width 61 height 13
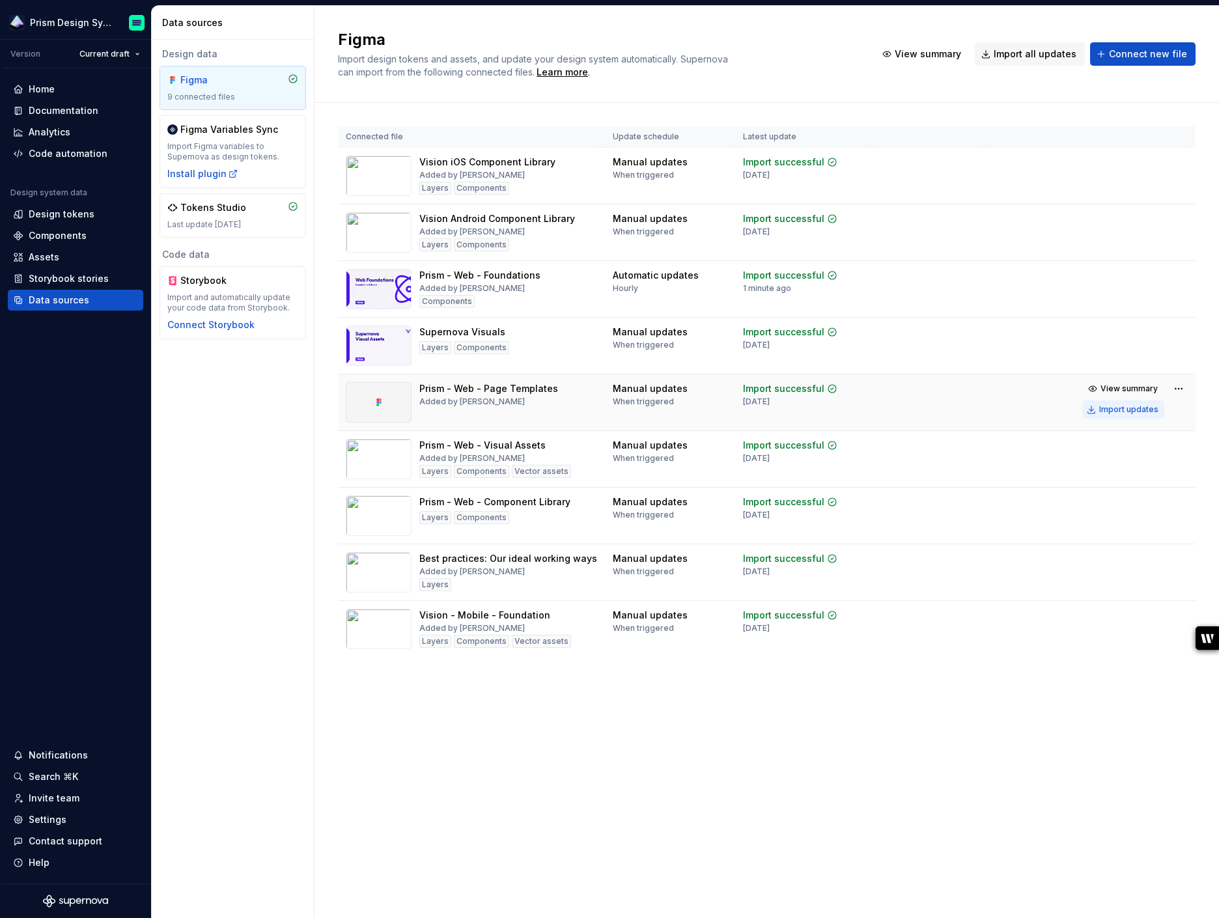
click at [1113, 409] on div "Import updates" at bounding box center [1128, 409] width 59 height 10
click at [63, 102] on div "Documentation" at bounding box center [75, 110] width 135 height 21
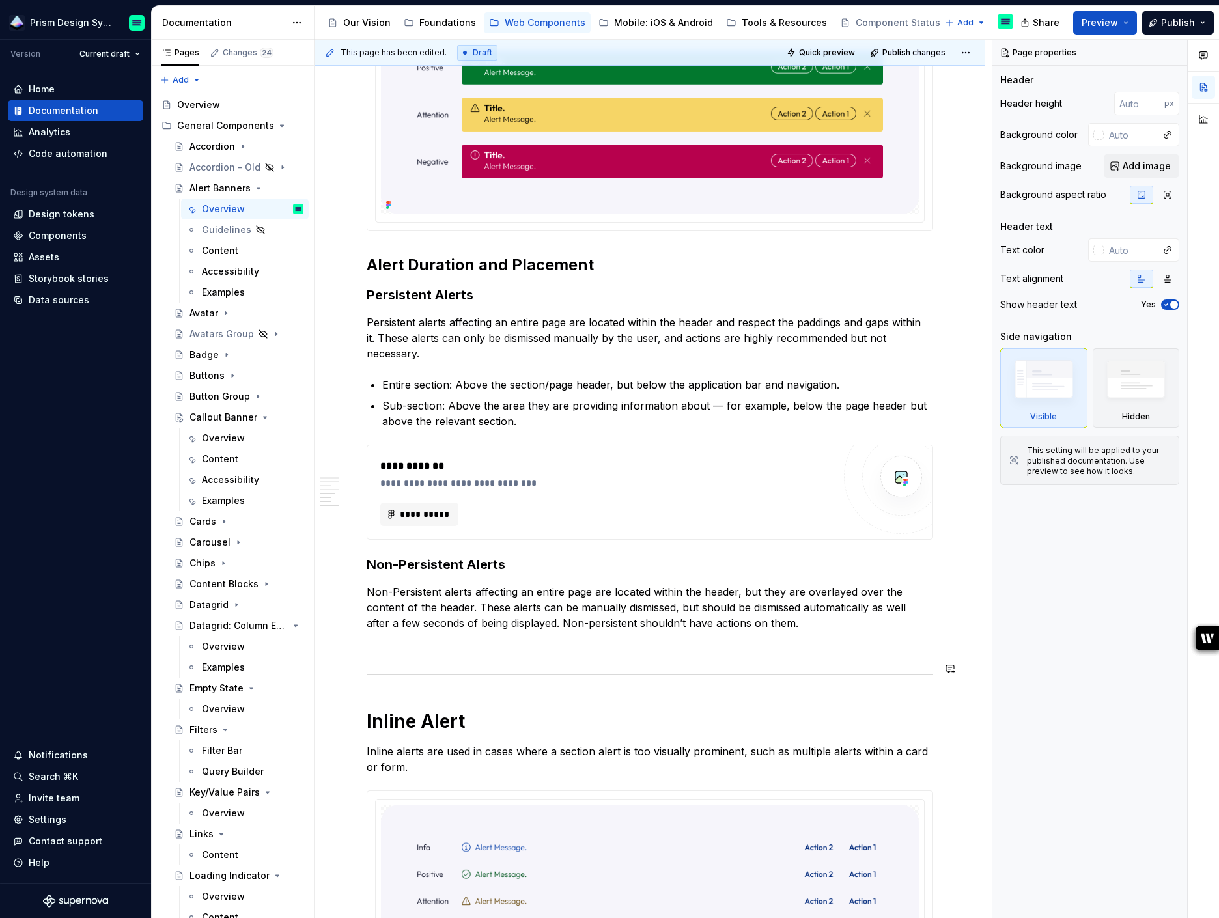
scroll to position [1462, 0]
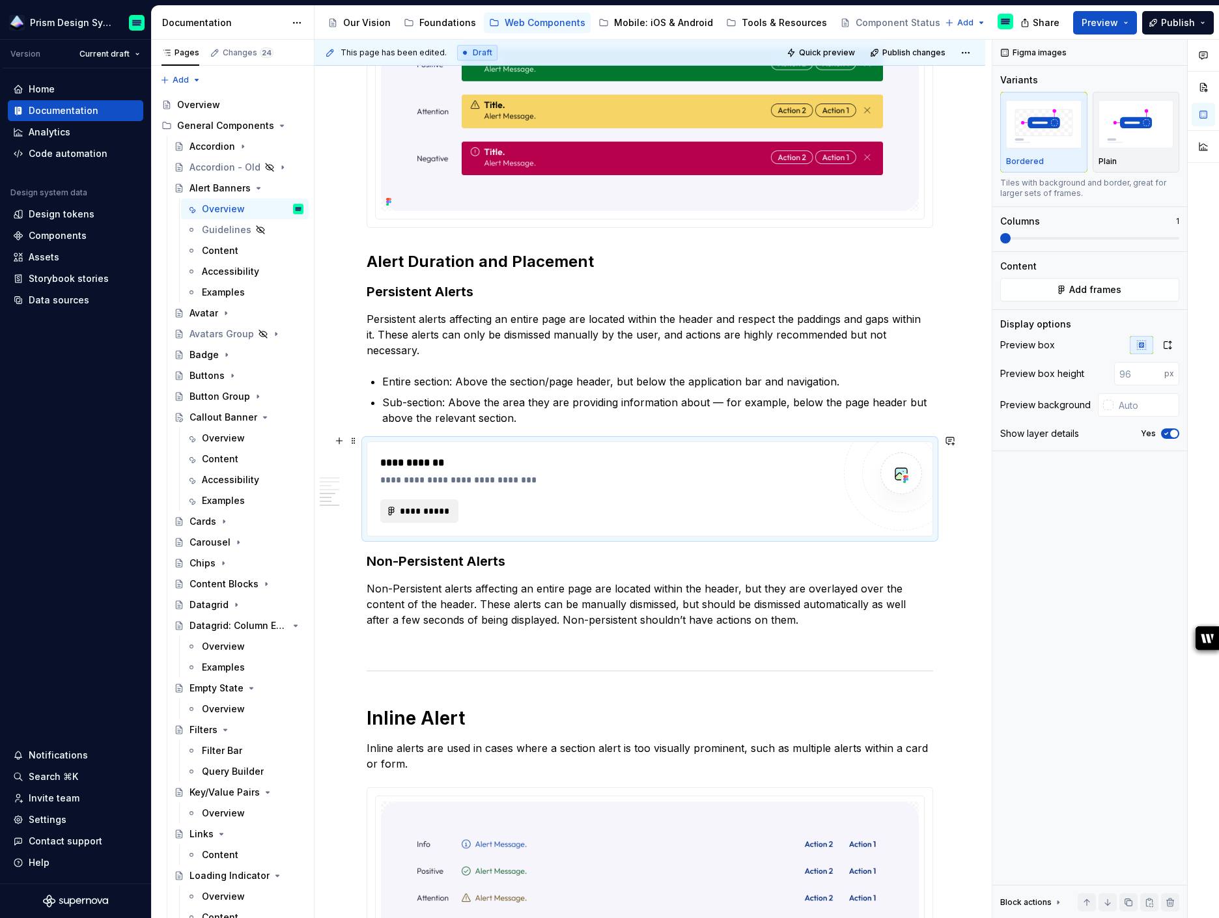
click at [441, 505] on span "**********" at bounding box center [424, 511] width 51 height 13
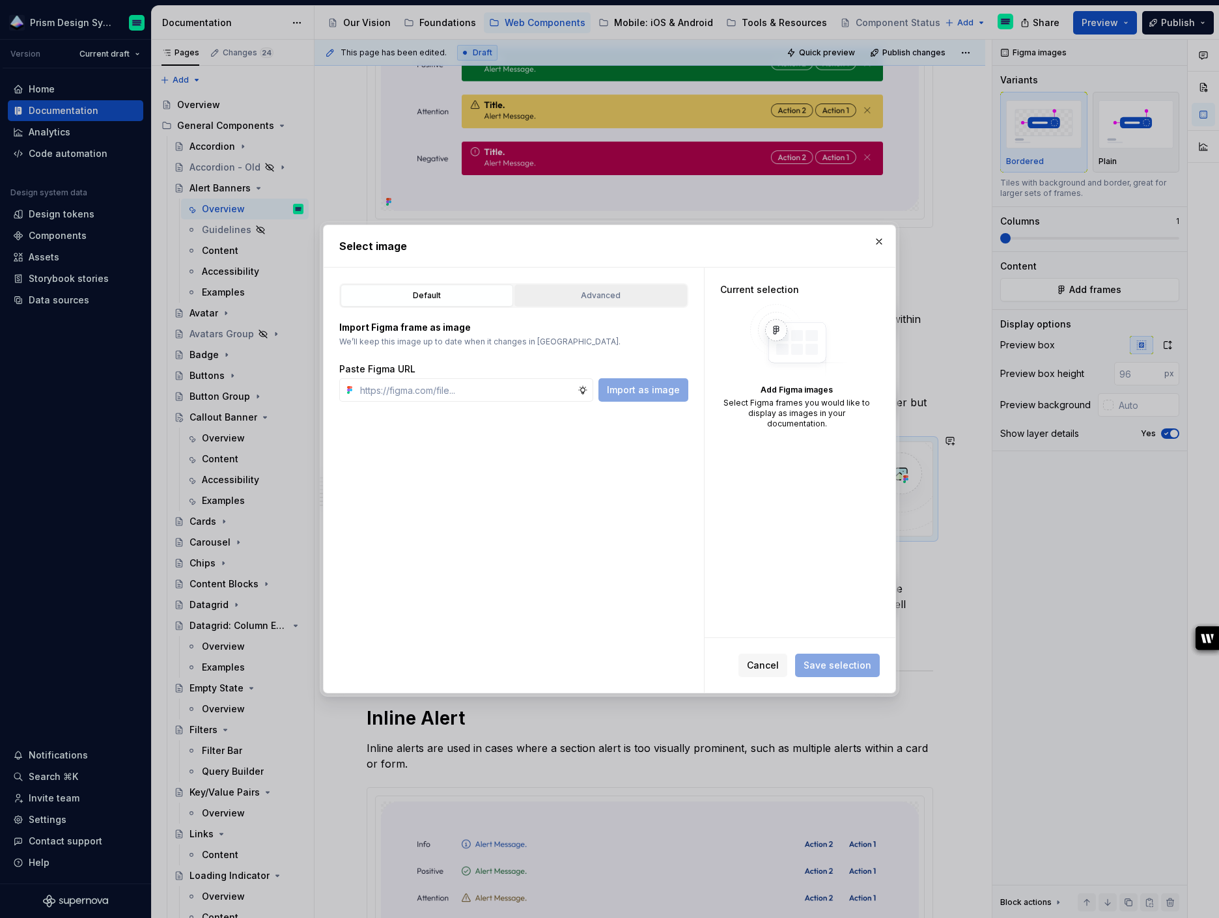
click at [596, 289] on div "Advanced" at bounding box center [600, 295] width 163 height 13
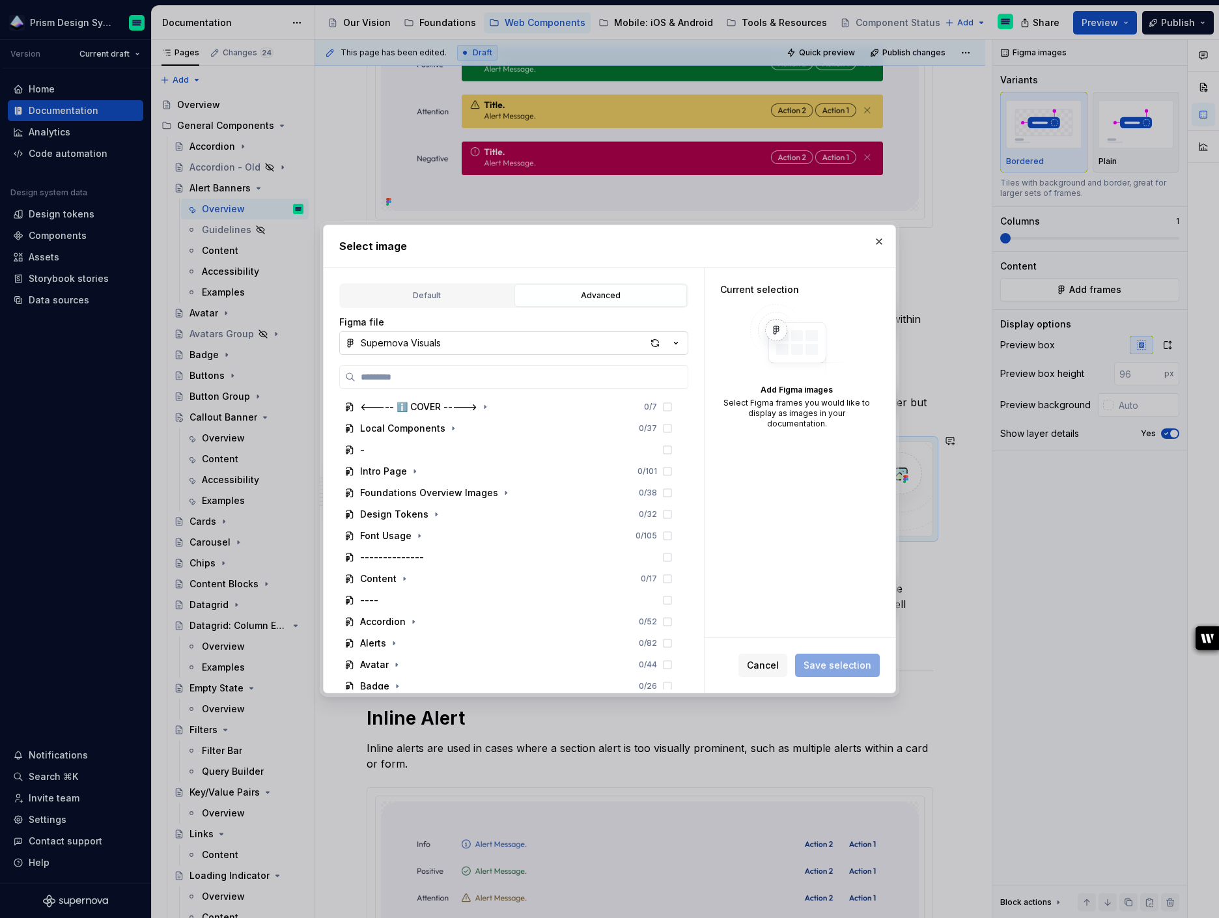
click at [460, 345] on button "Supernova Visuals" at bounding box center [513, 343] width 349 height 23
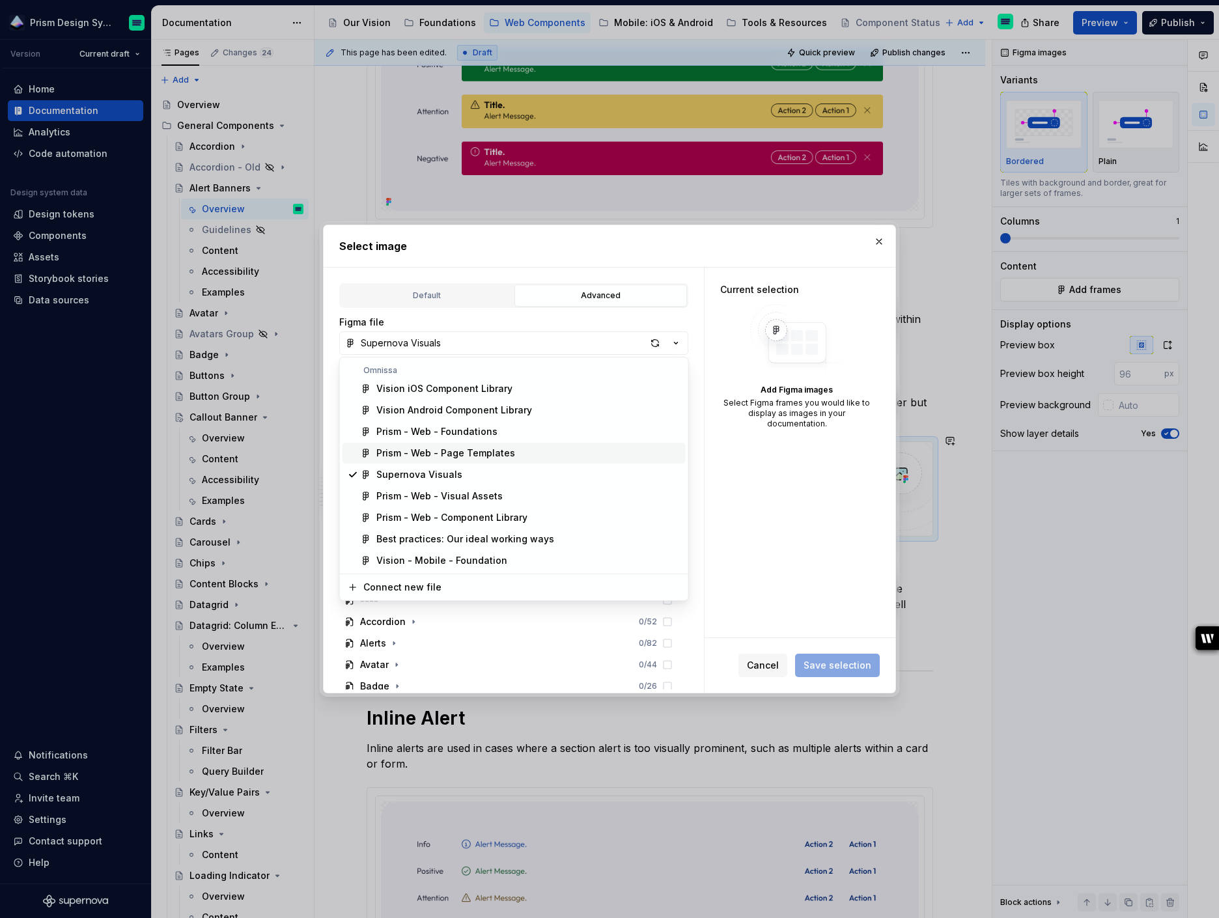
click at [455, 456] on div "Prism - Web - Page Templates" at bounding box center [445, 453] width 139 height 13
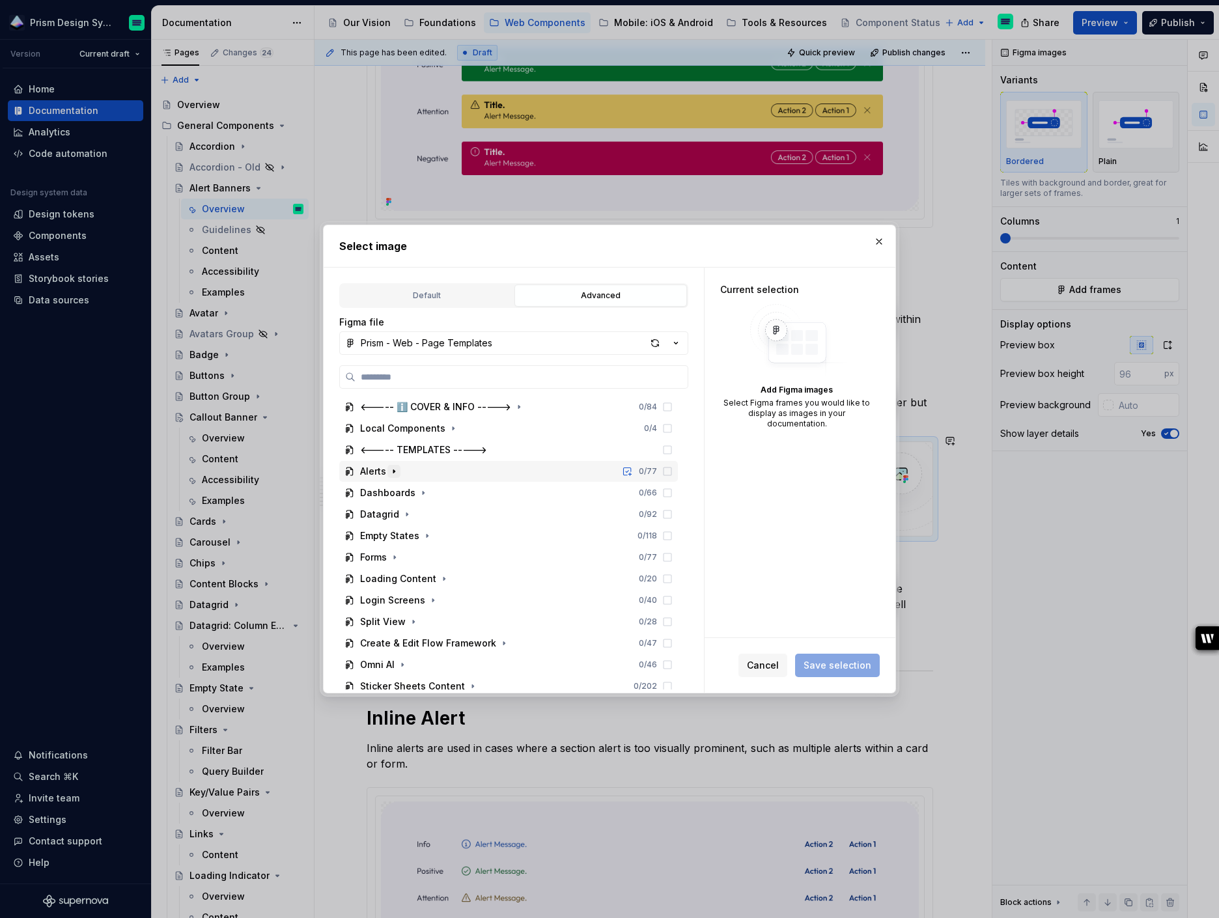
click at [397, 471] on icon "button" at bounding box center [394, 471] width 10 height 10
click at [440, 515] on icon "button" at bounding box center [438, 514] width 10 height 10
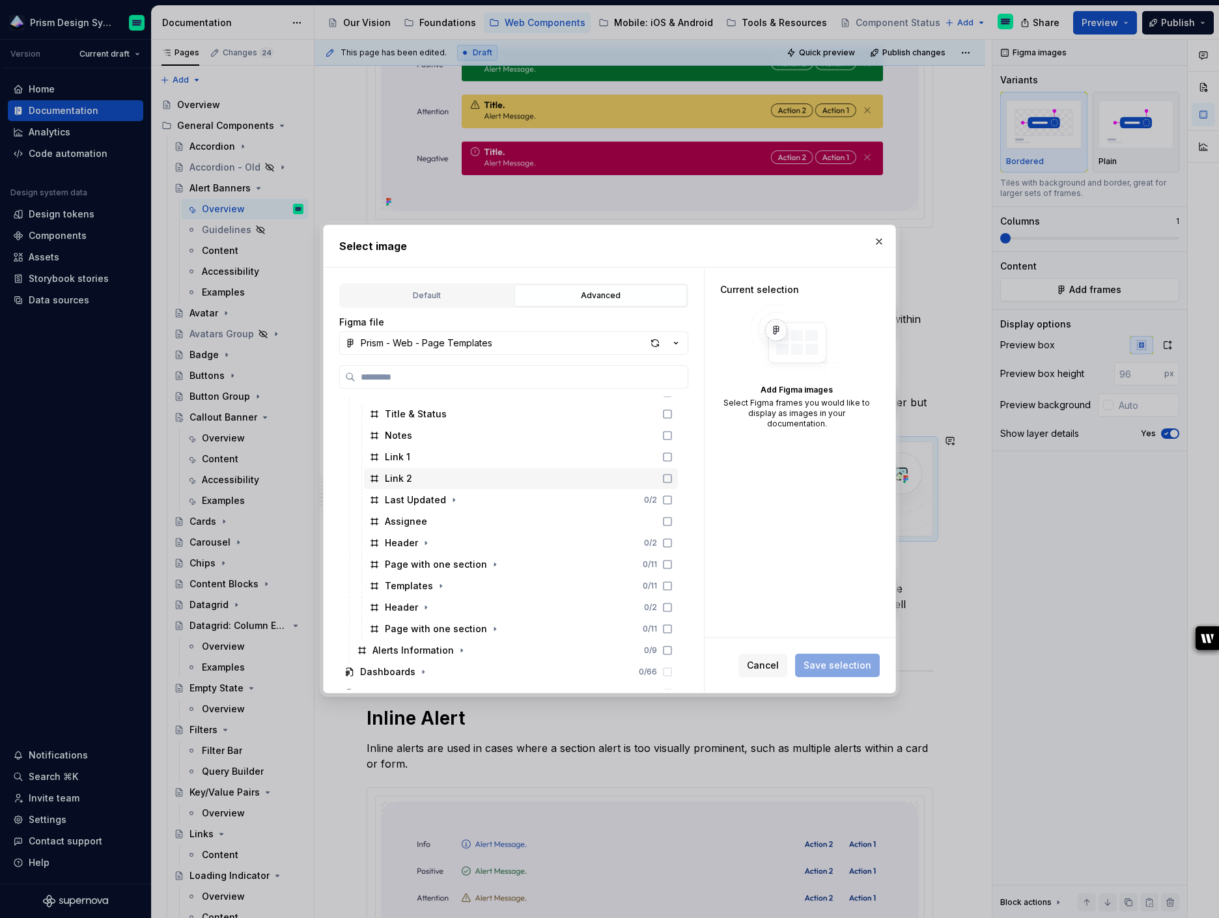
scroll to position [85, 0]
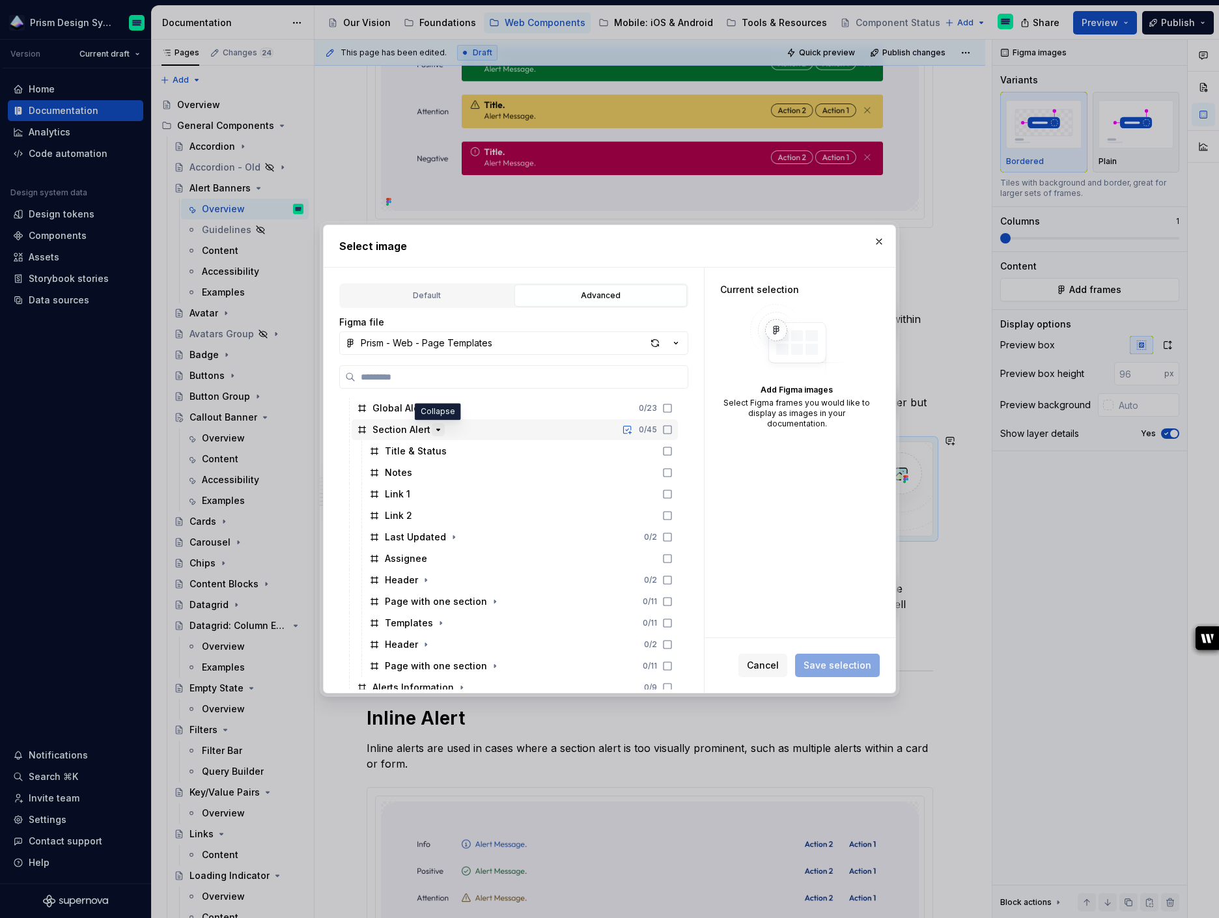
click at [438, 429] on icon "button" at bounding box center [438, 430] width 10 height 10
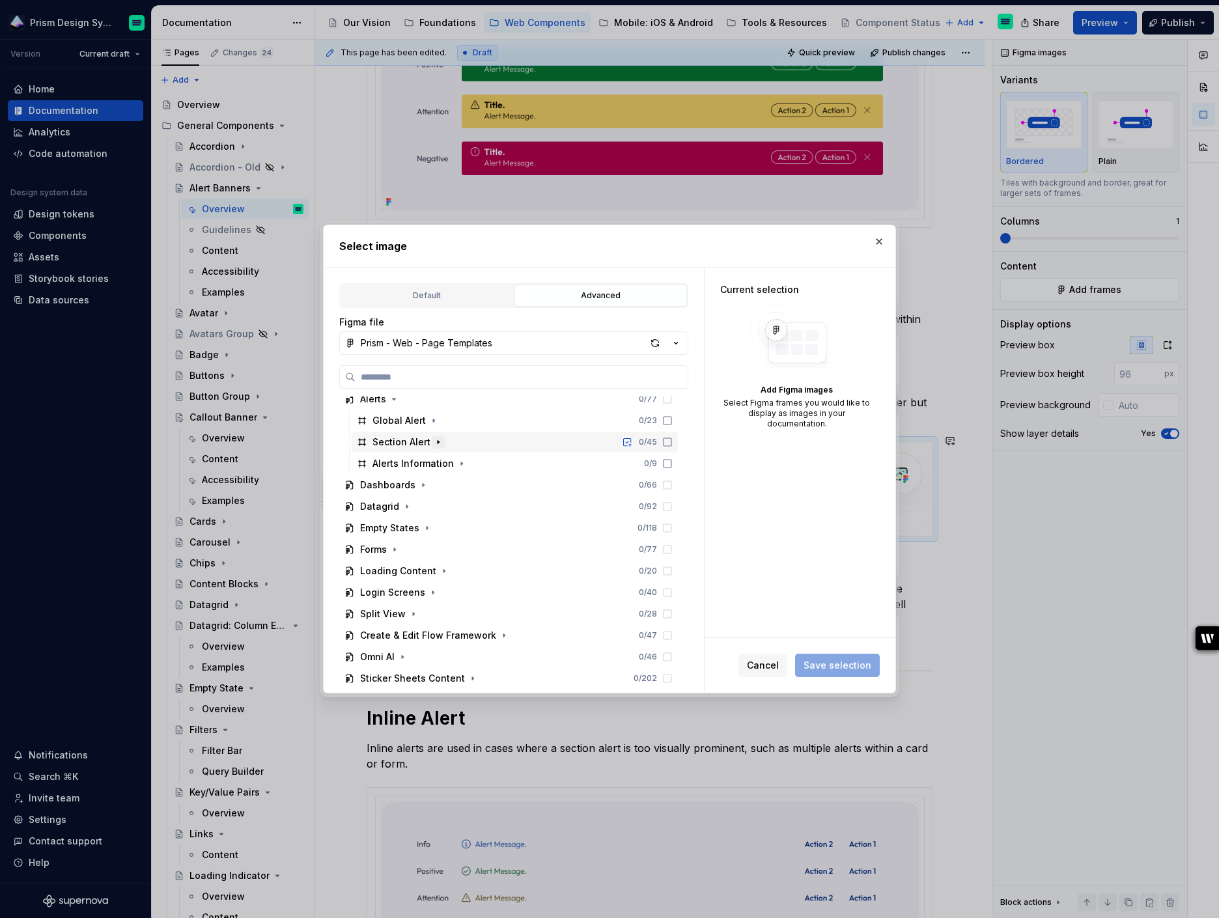
scroll to position [72, 0]
click at [437, 438] on icon "button" at bounding box center [438, 442] width 10 height 10
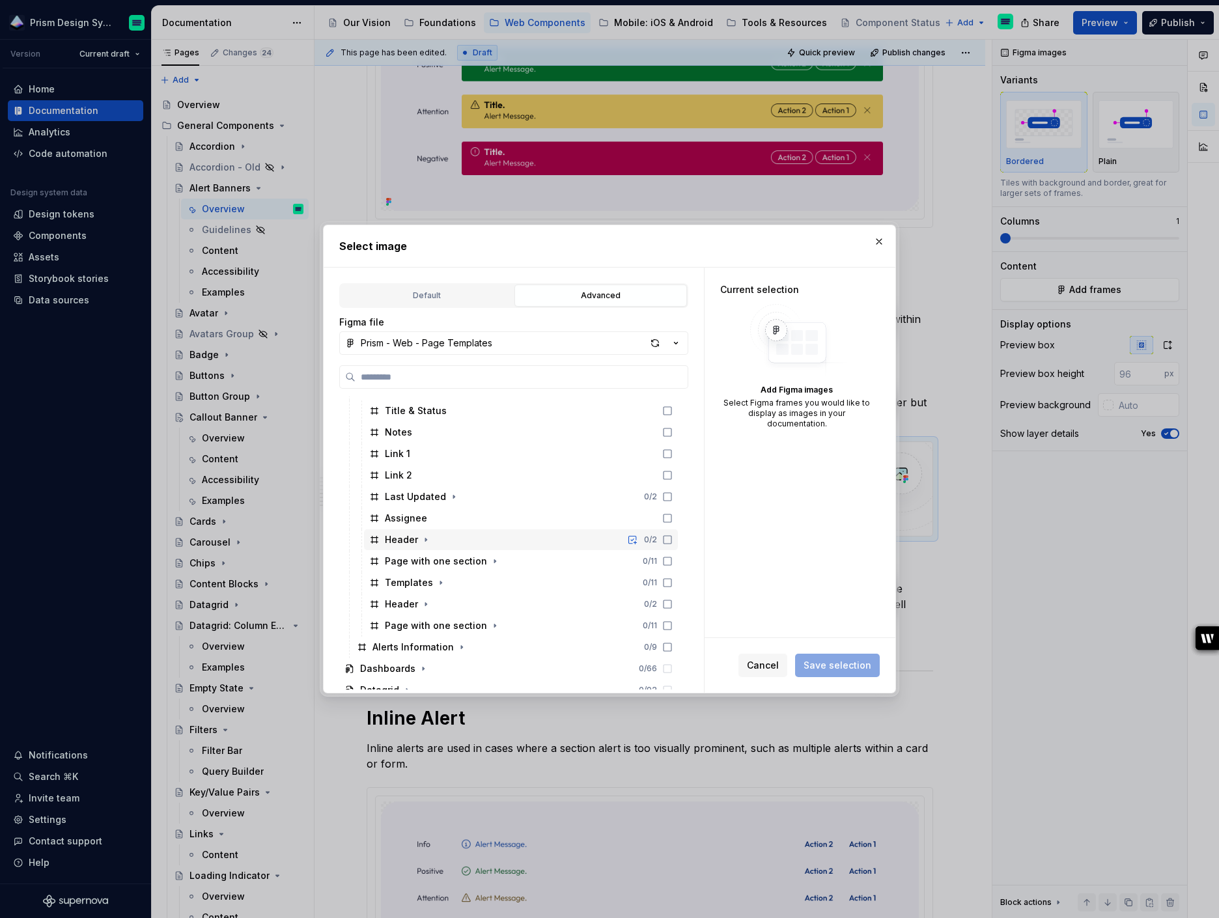
scroll to position [128, 0]
click at [673, 556] on icon at bounding box center [667, 559] width 10 height 10
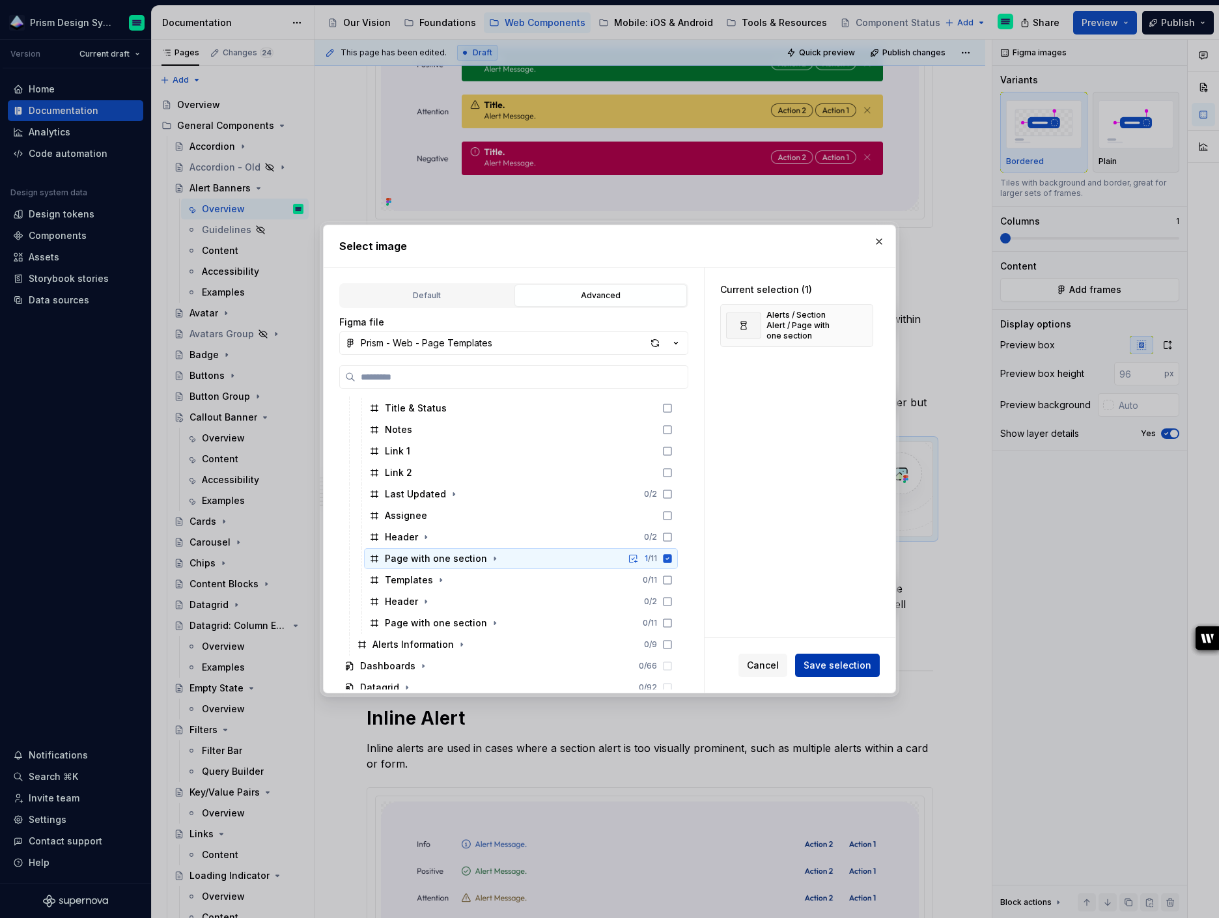
click at [840, 668] on span "Save selection" at bounding box center [838, 665] width 68 height 13
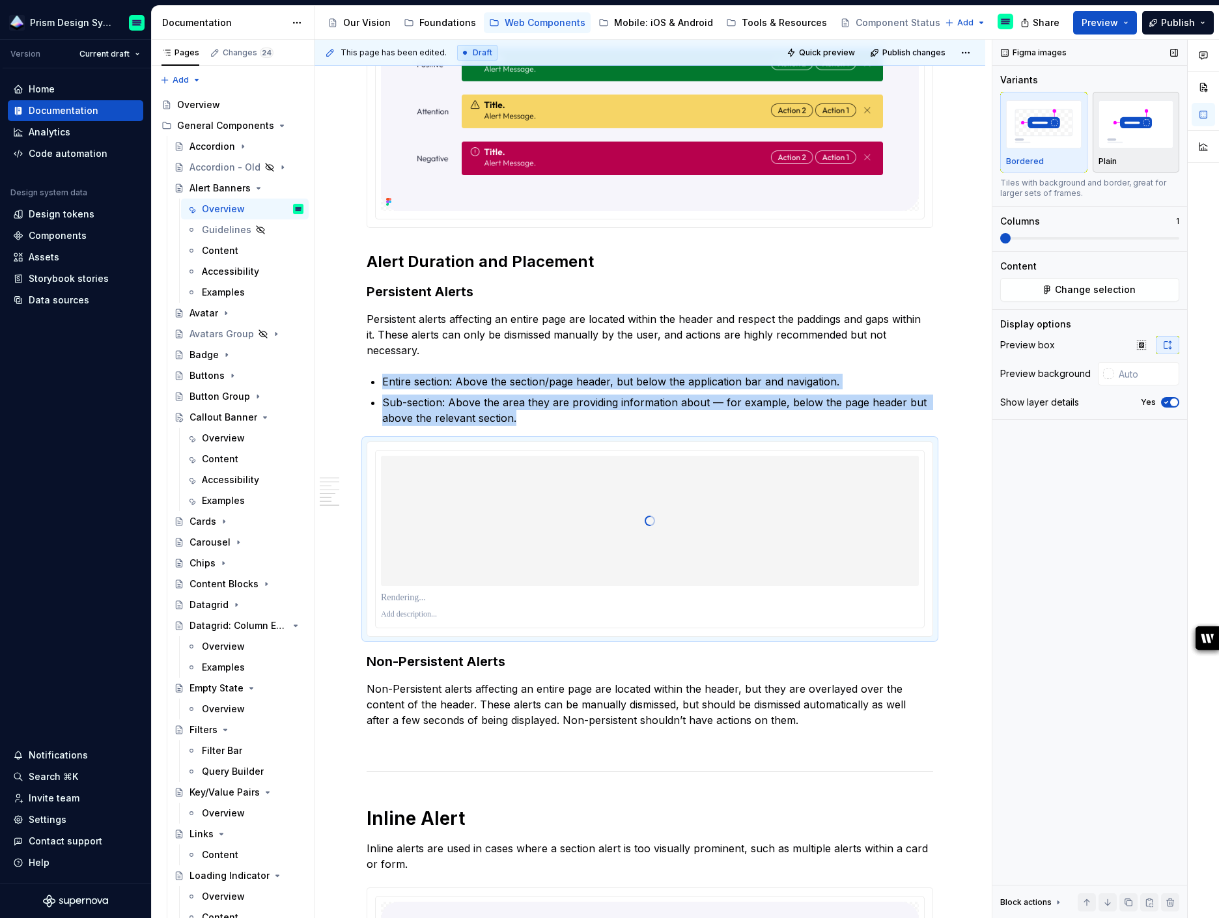
click at [1127, 119] on img "button" at bounding box center [1137, 124] width 76 height 48
click at [1167, 406] on button "Yes" at bounding box center [1170, 402] width 18 height 10
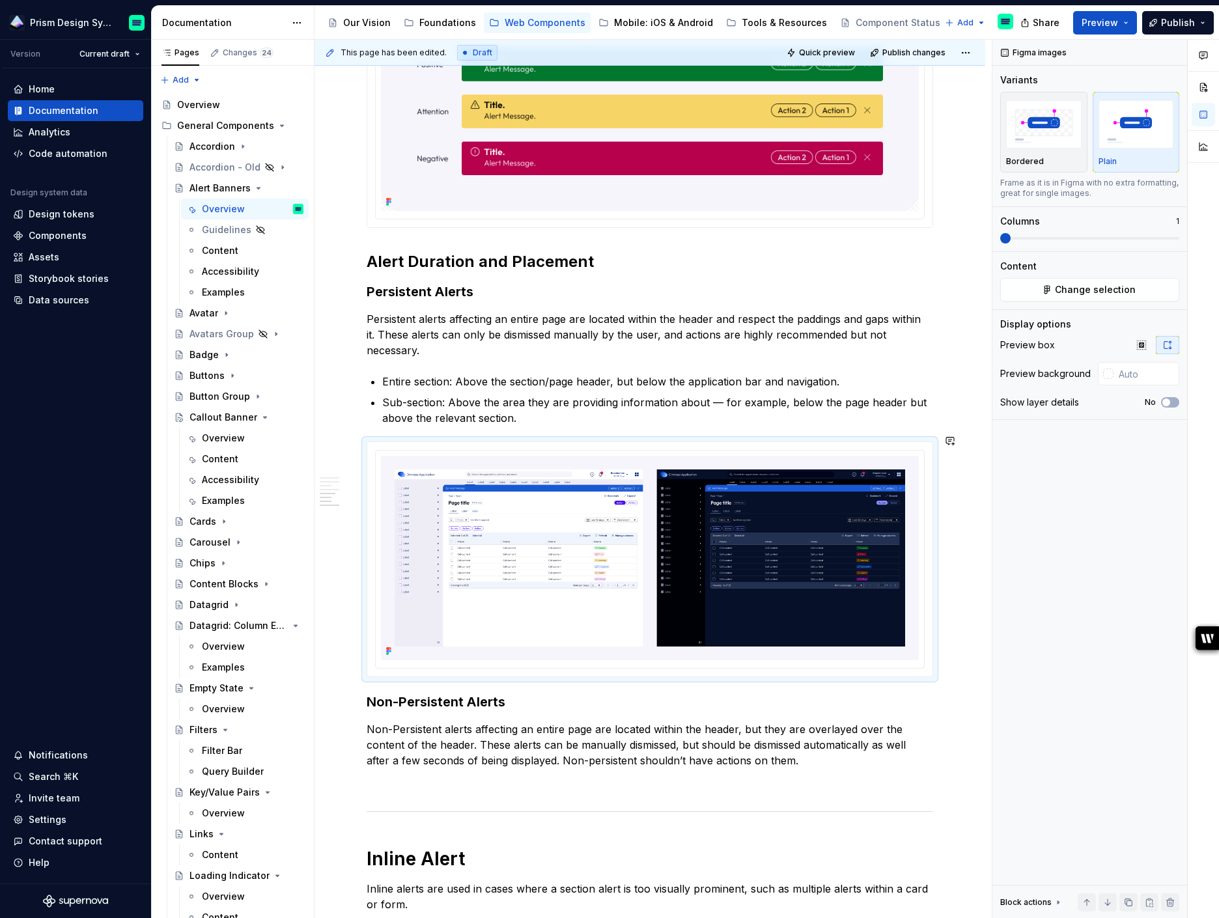
type textarea "*"
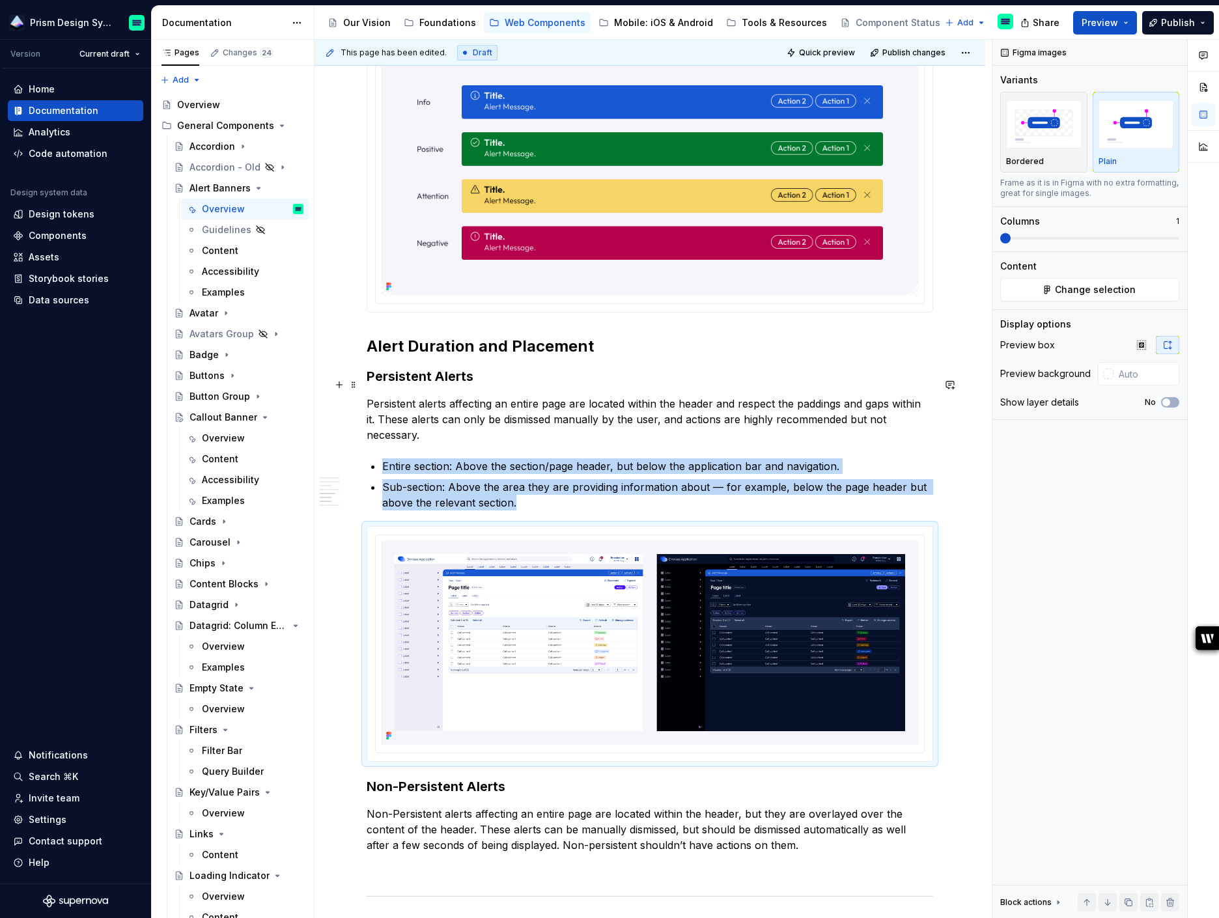
scroll to position [1377, 0]
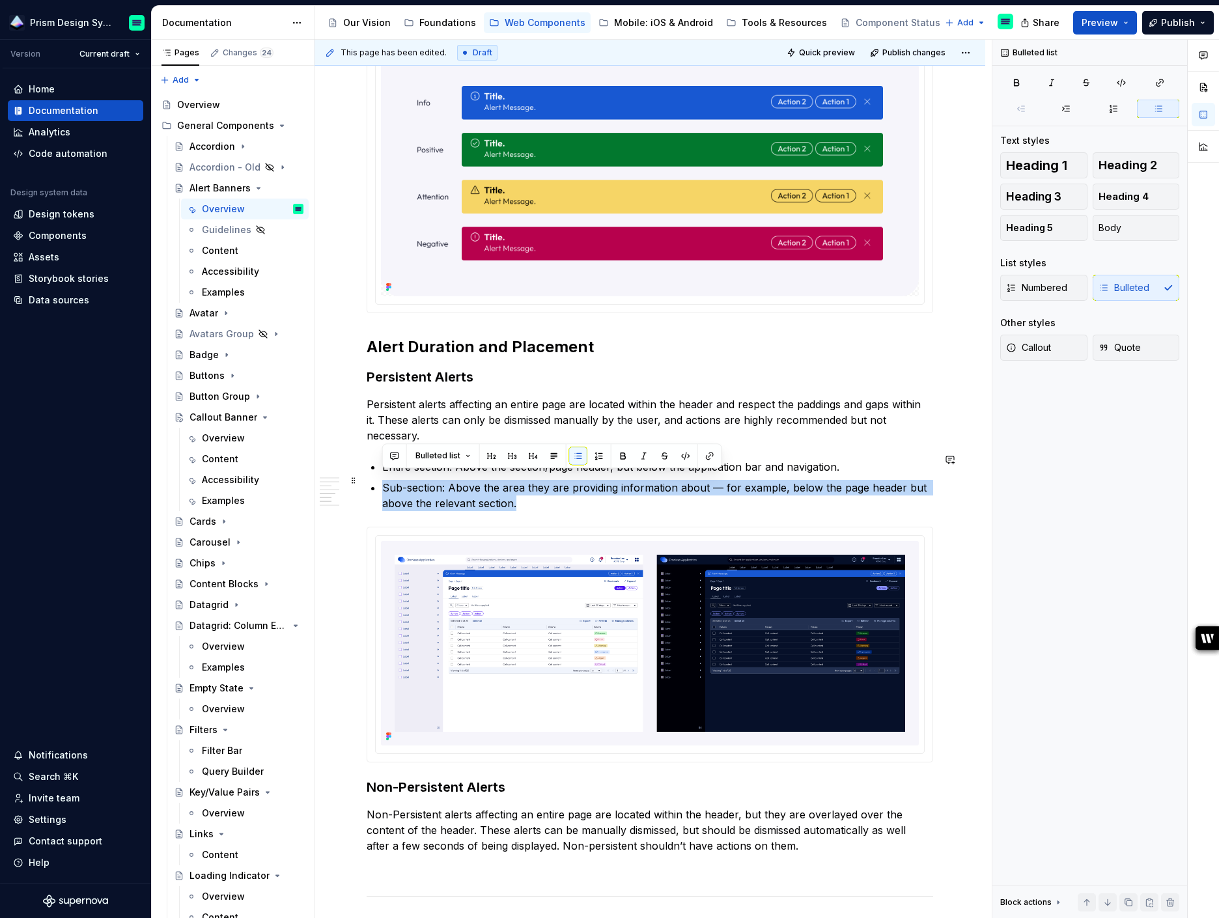
drag, startPoint x: 520, startPoint y: 491, endPoint x: 384, endPoint y: 479, distance: 136.7
click at [384, 480] on p "Sub-section: Above the area they are providing information about — for example,…" at bounding box center [657, 495] width 551 height 31
copy p "Sub-section: Above the area they are providing information about — for example,…"
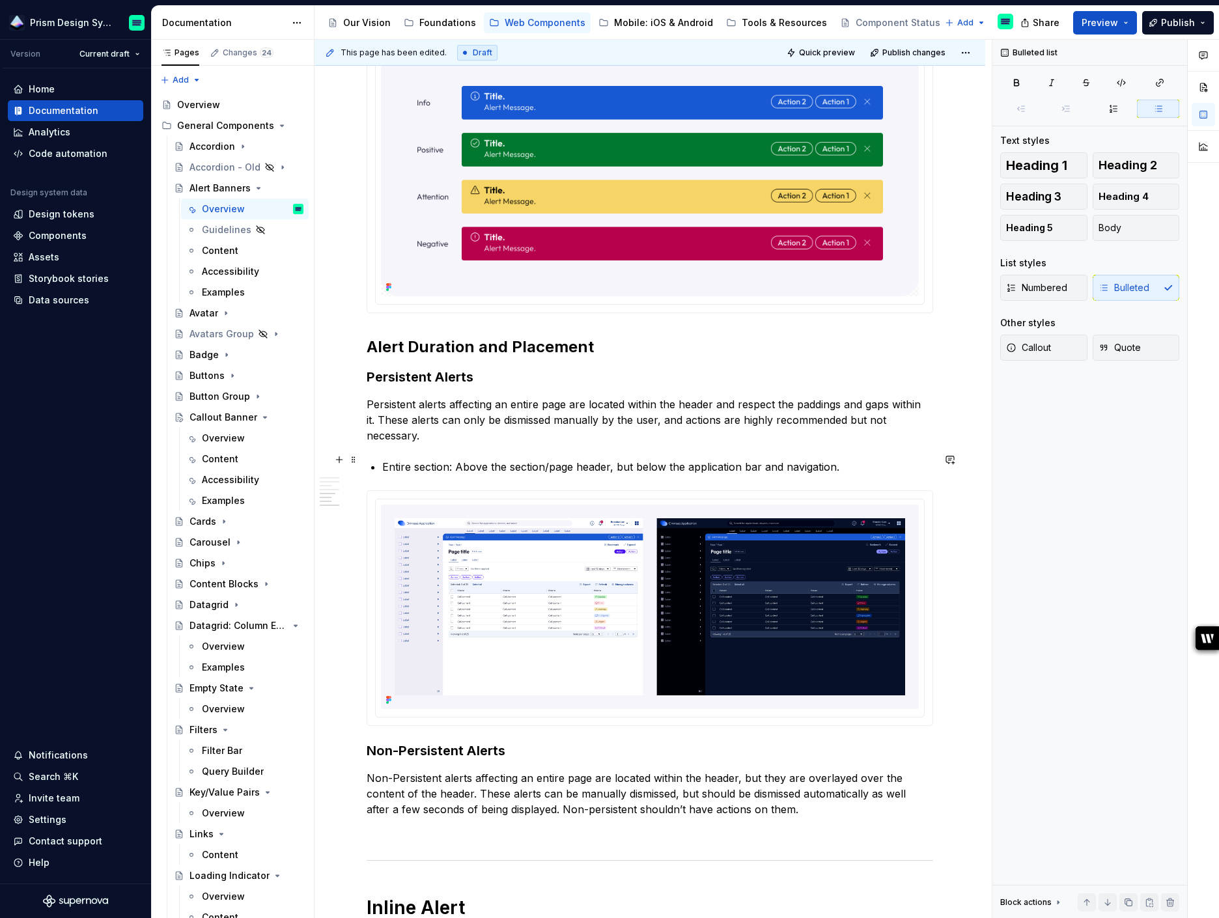
click at [381, 459] on div "**********" at bounding box center [650, 64] width 567 height 2336
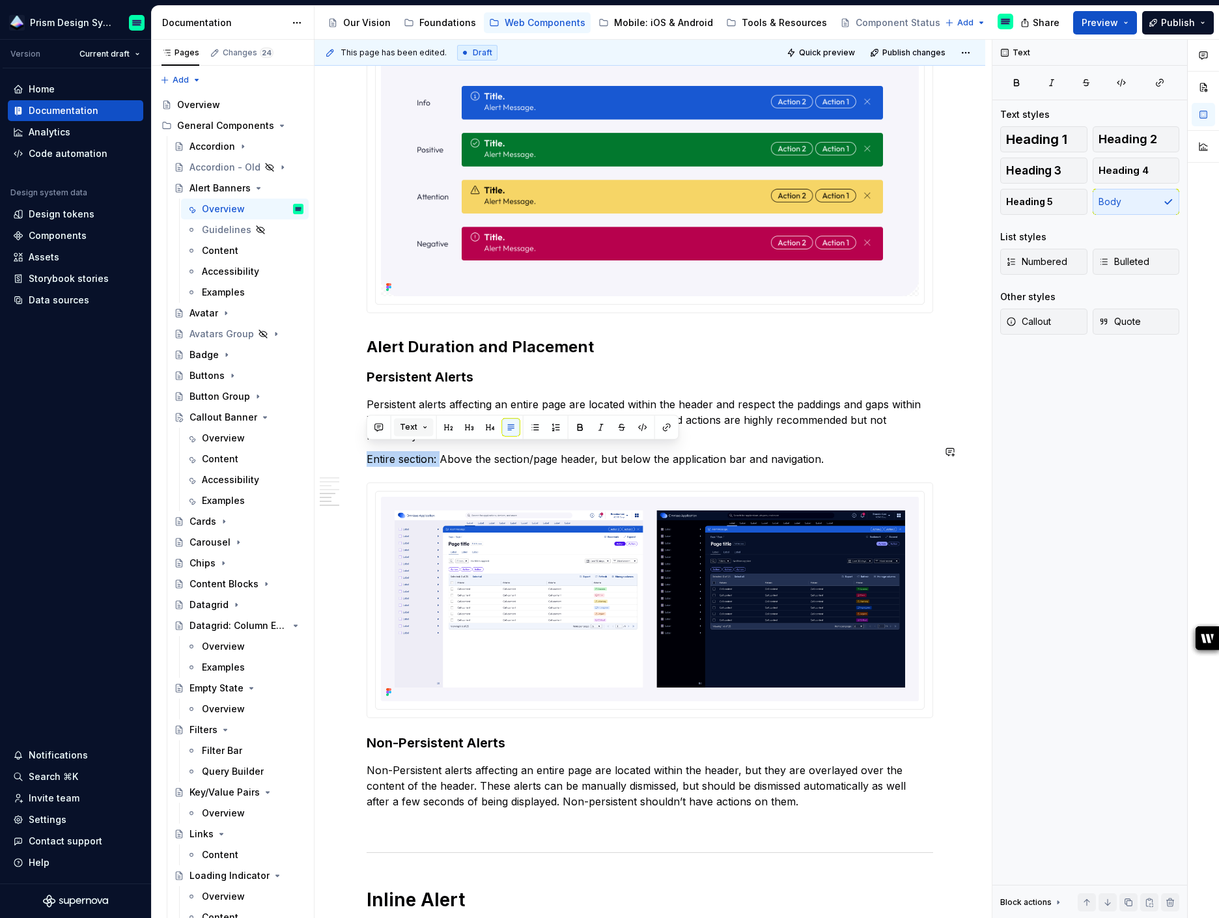
click at [419, 427] on button "Text" at bounding box center [414, 427] width 40 height 18
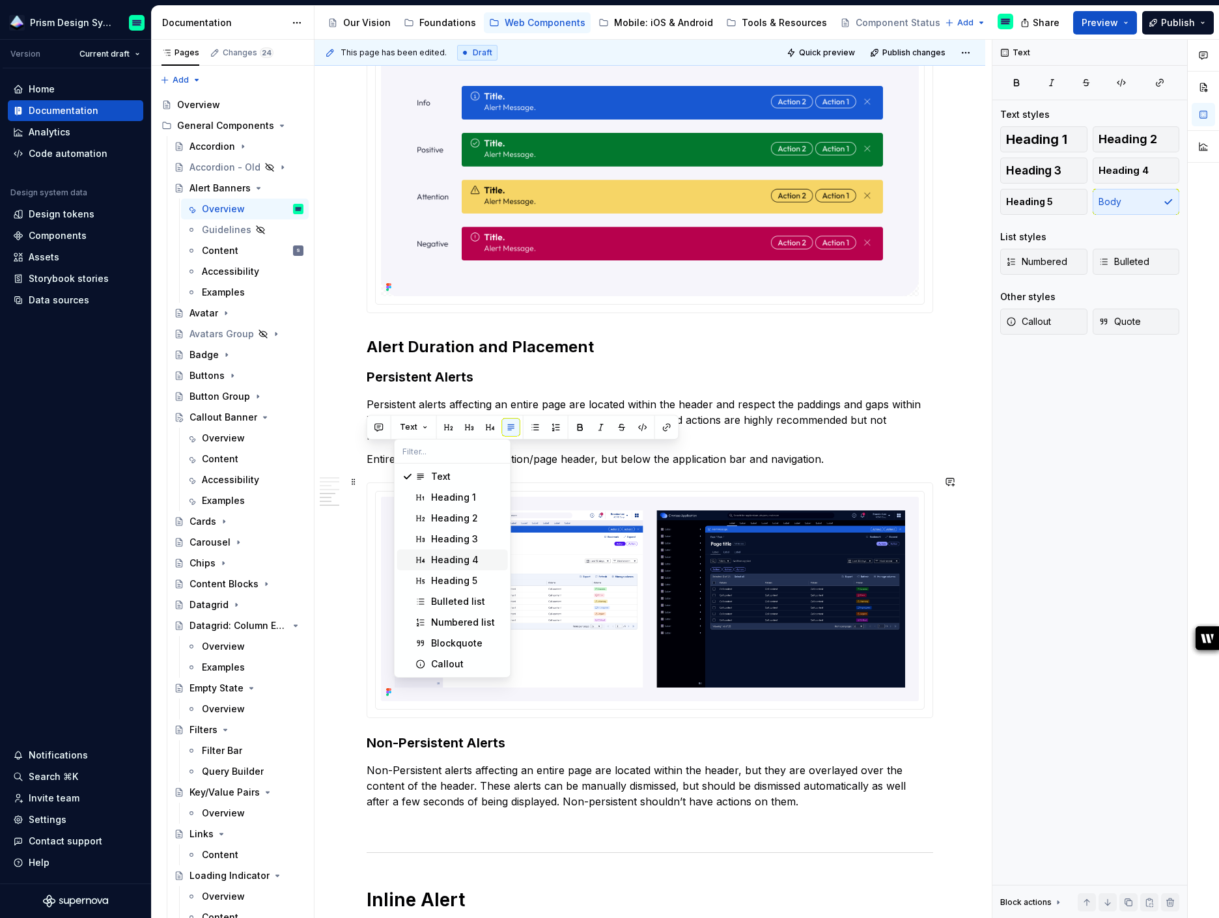
click at [459, 555] on div "Heading 4" at bounding box center [455, 560] width 48 height 13
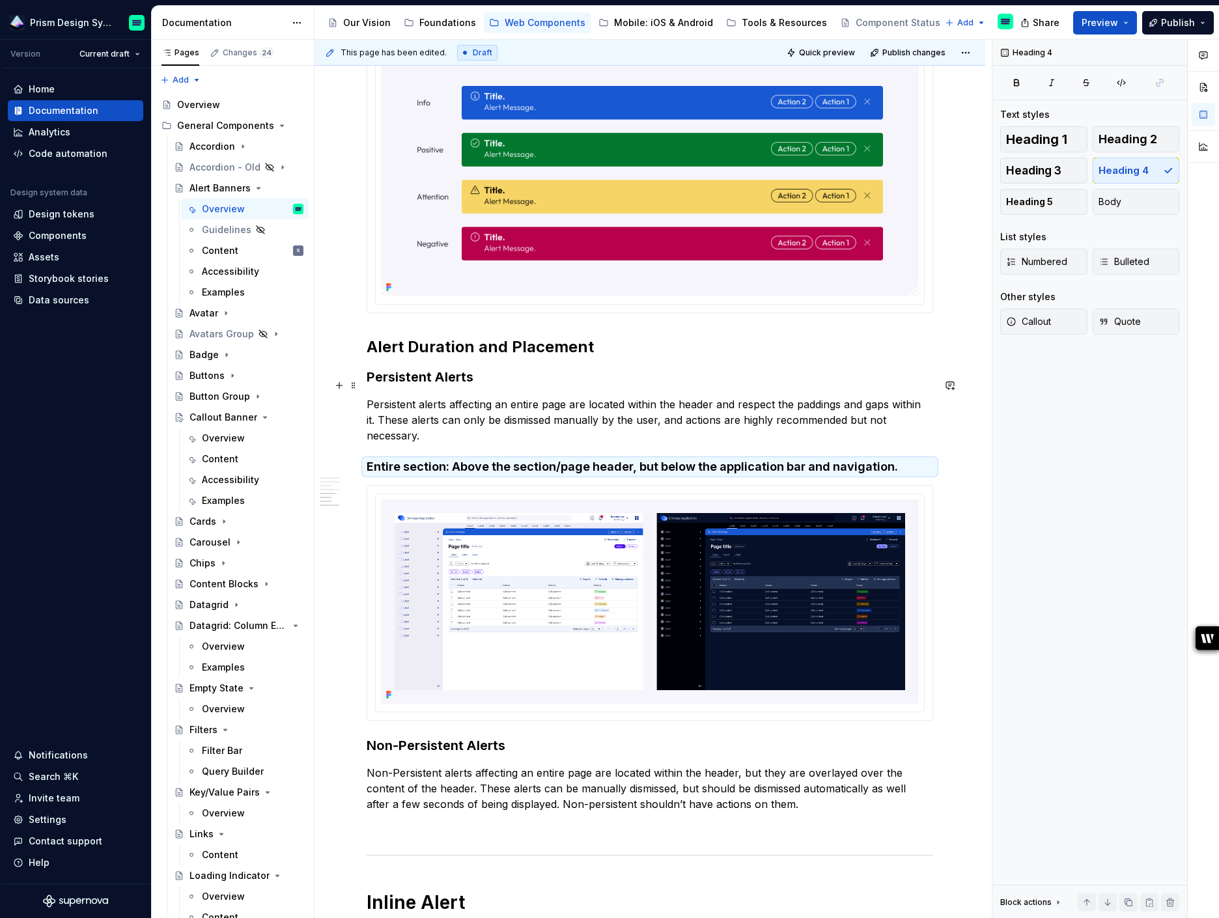
click at [415, 386] on h3 "Persistent Alerts" at bounding box center [650, 377] width 567 height 18
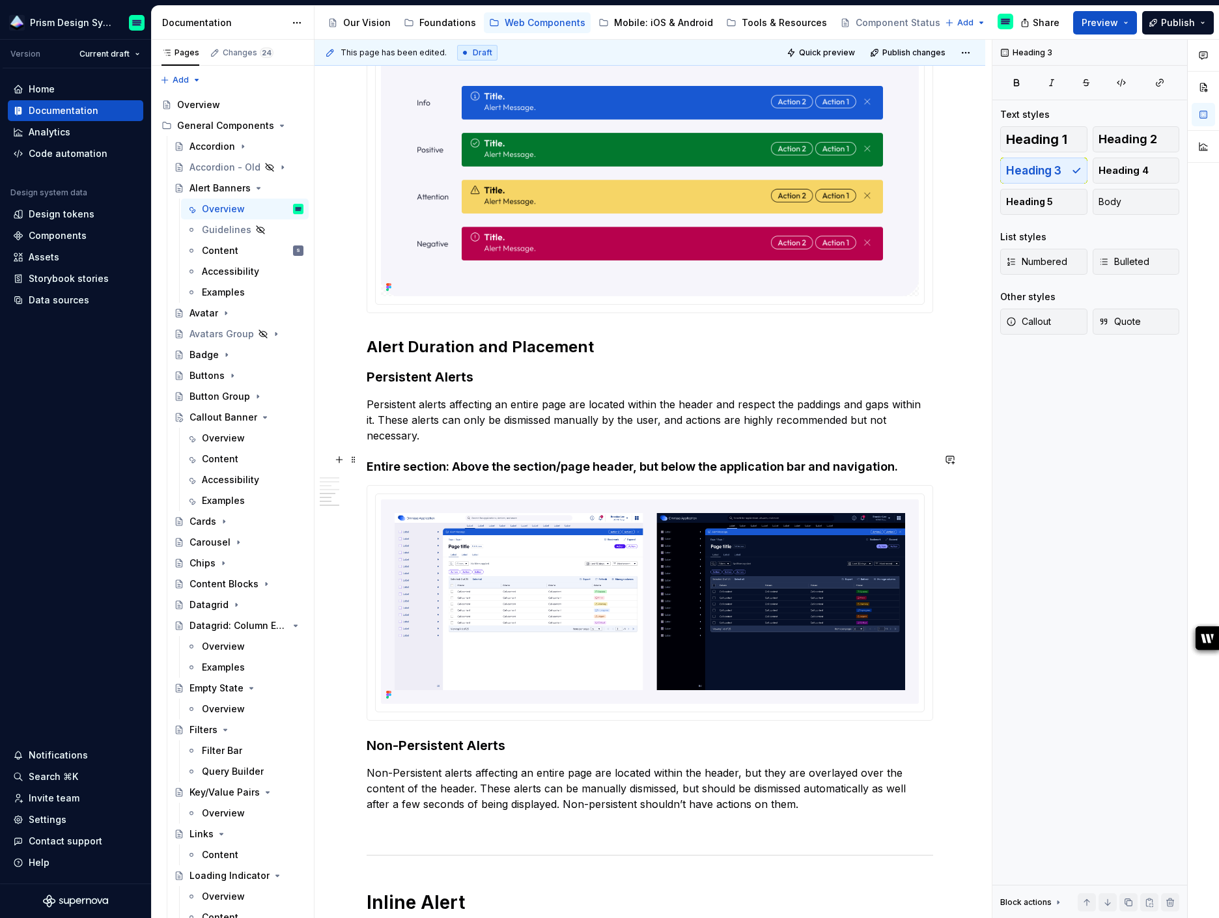
click at [442, 459] on h4 "Entire section: Above the section/page header, but below the application bar an…" at bounding box center [650, 467] width 567 height 16
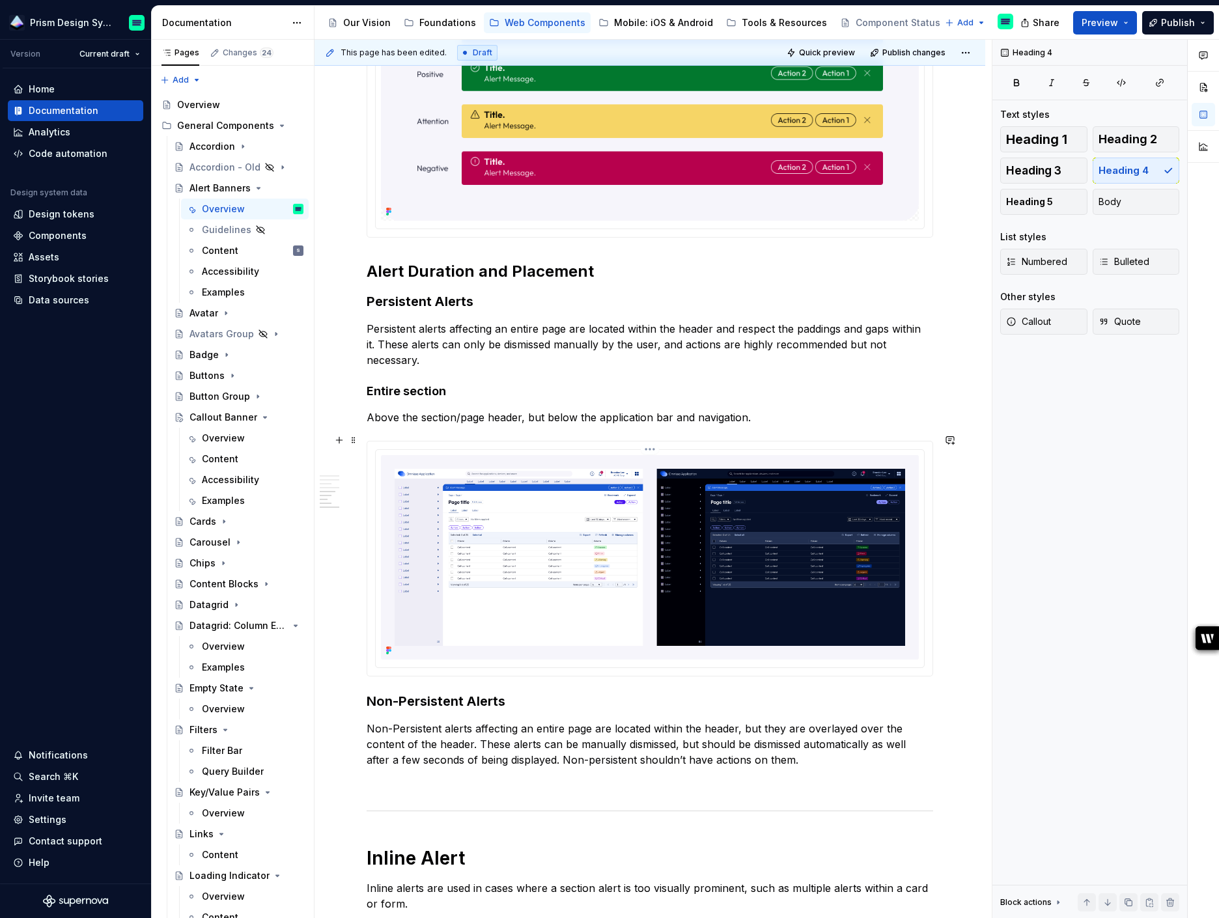
scroll to position [1454, 0]
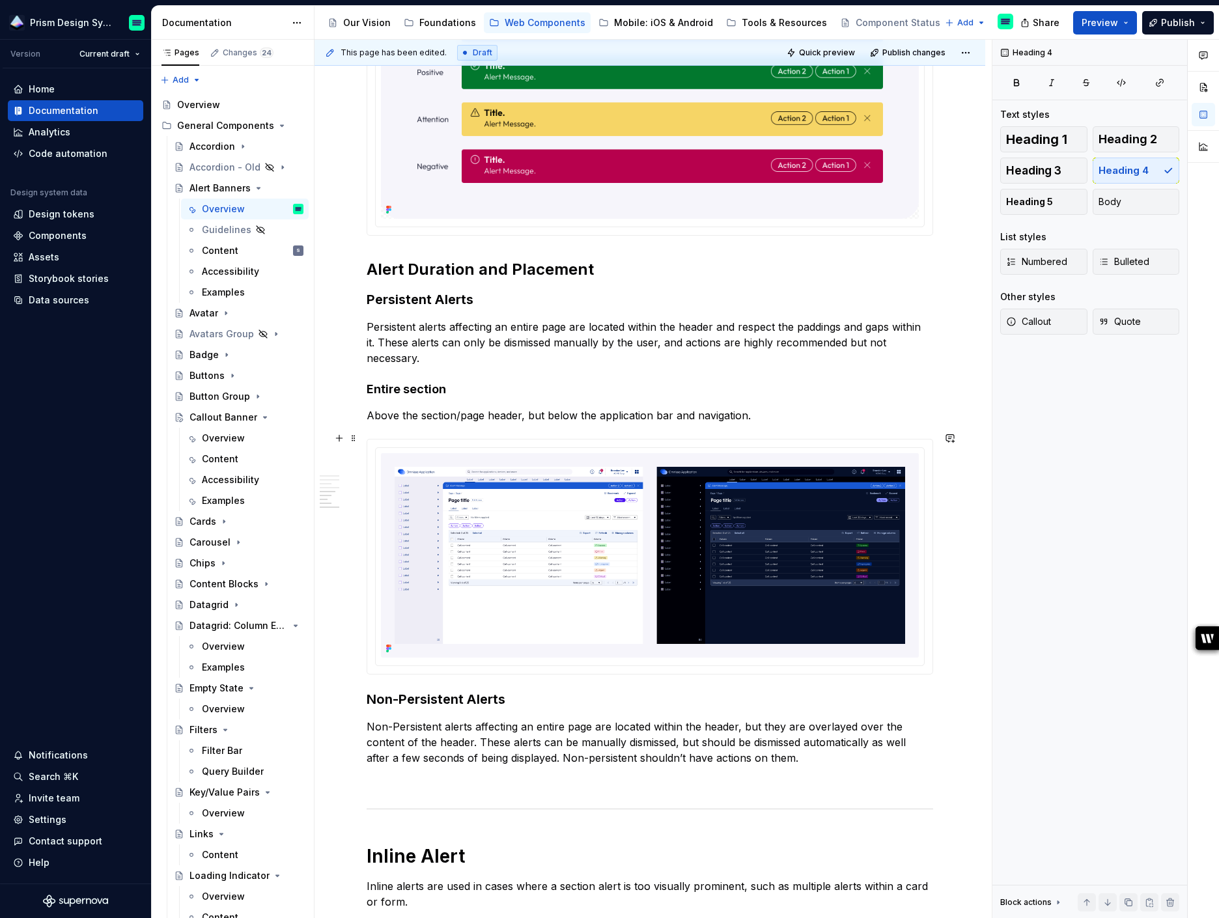
click at [963, 590] on div "**********" at bounding box center [650, 129] width 671 height 2685
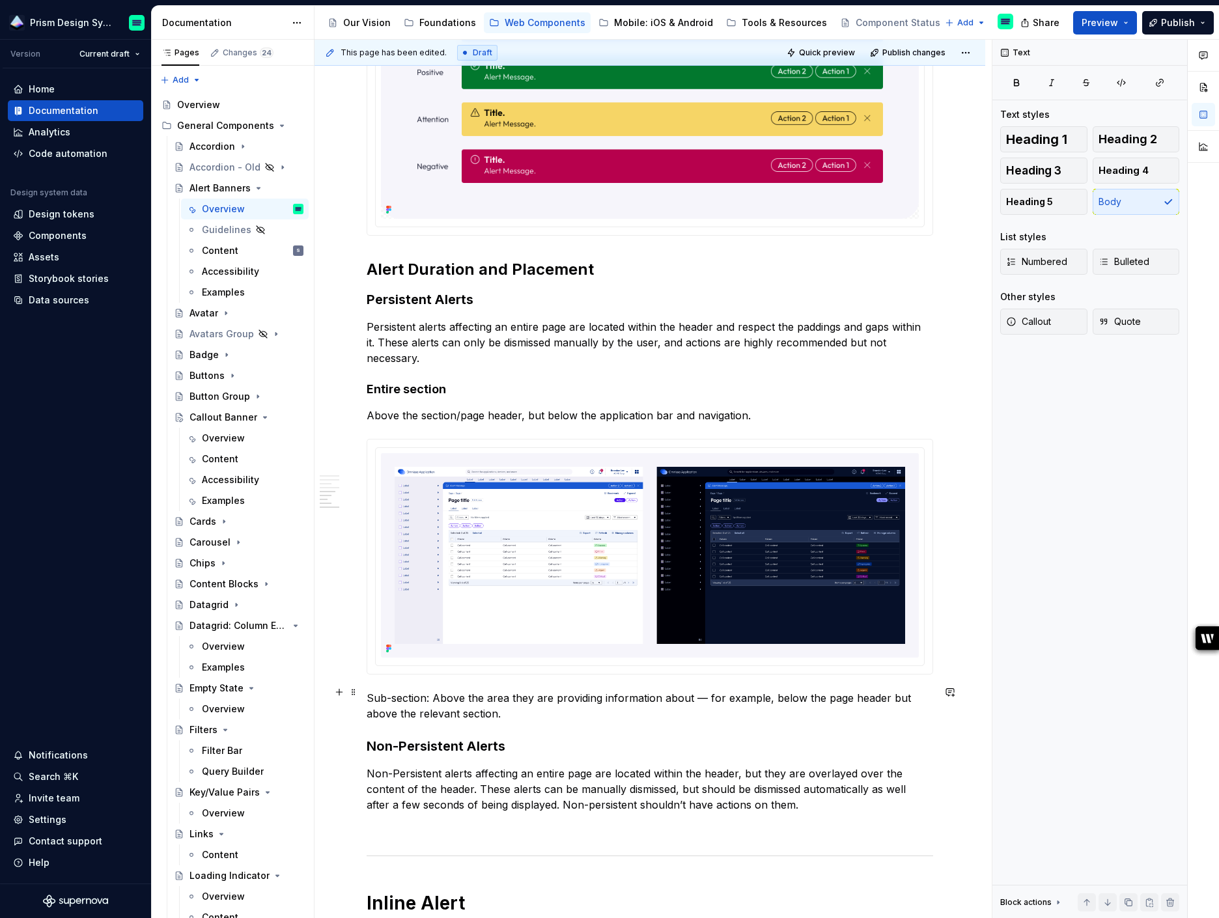
click at [433, 694] on p "Sub-section: Above the area they are providing information about — for example,…" at bounding box center [650, 705] width 567 height 31
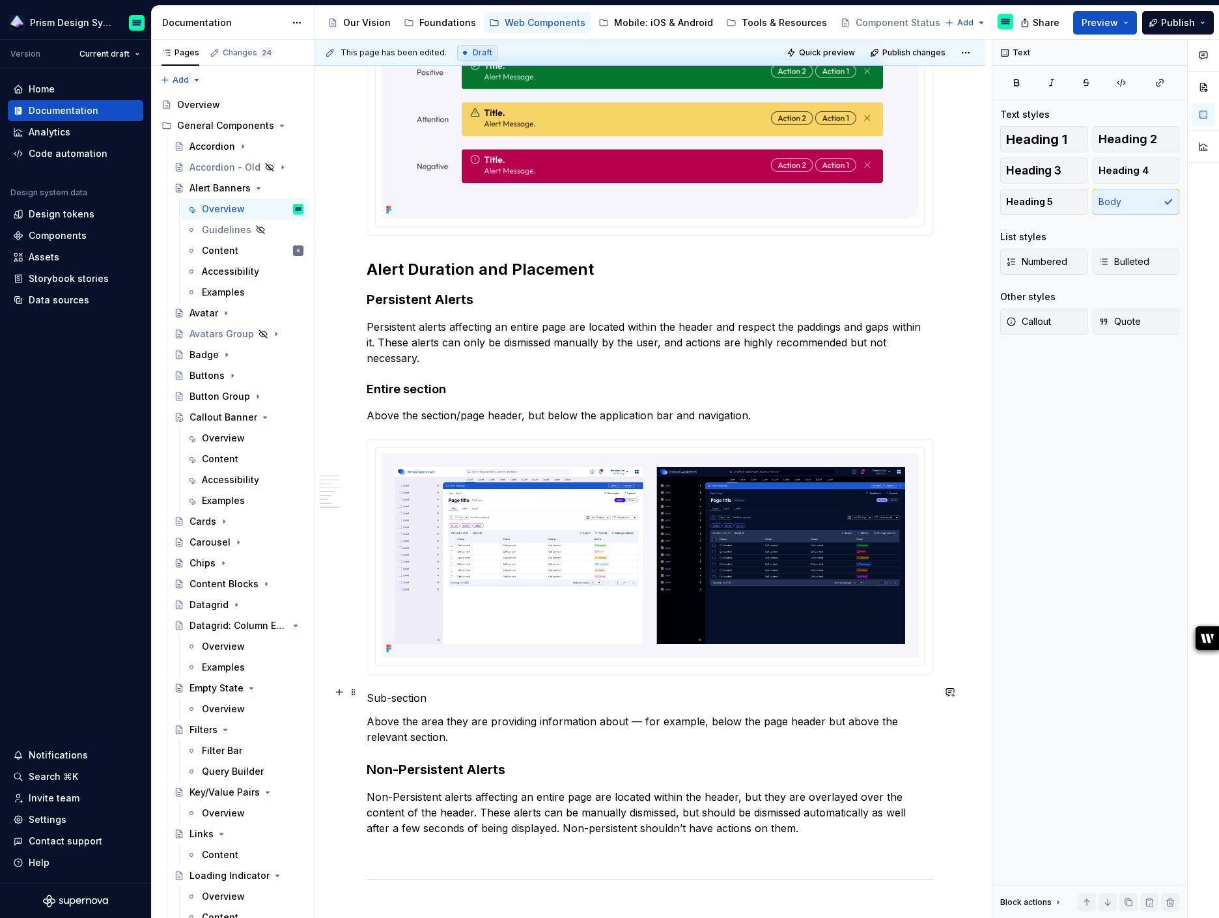
click at [414, 690] on p "Sub-section" at bounding box center [650, 698] width 567 height 16
click at [487, 669] on button "button" at bounding box center [490, 668] width 18 height 18
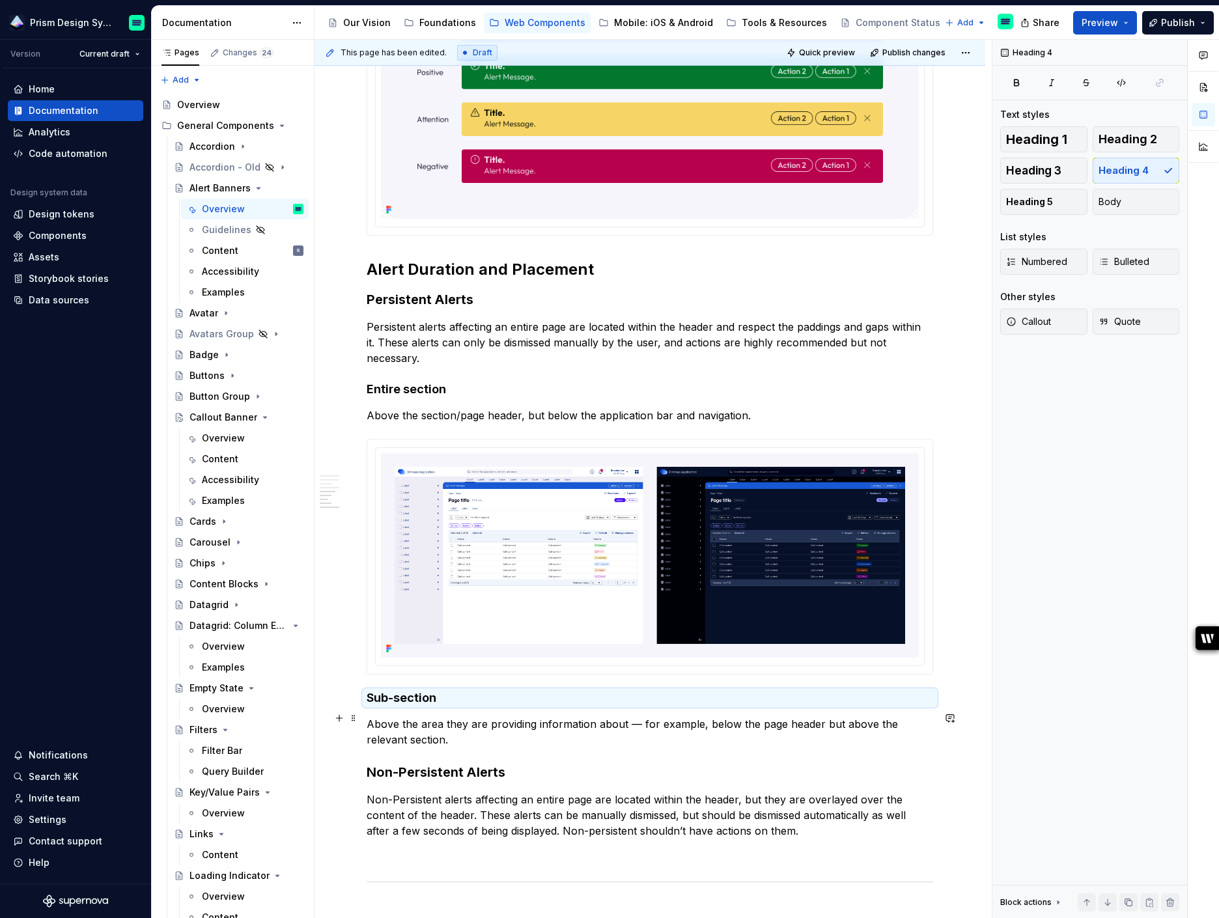
click at [455, 735] on p "Above the area they are providing information about — for example, below the pa…" at bounding box center [650, 731] width 567 height 31
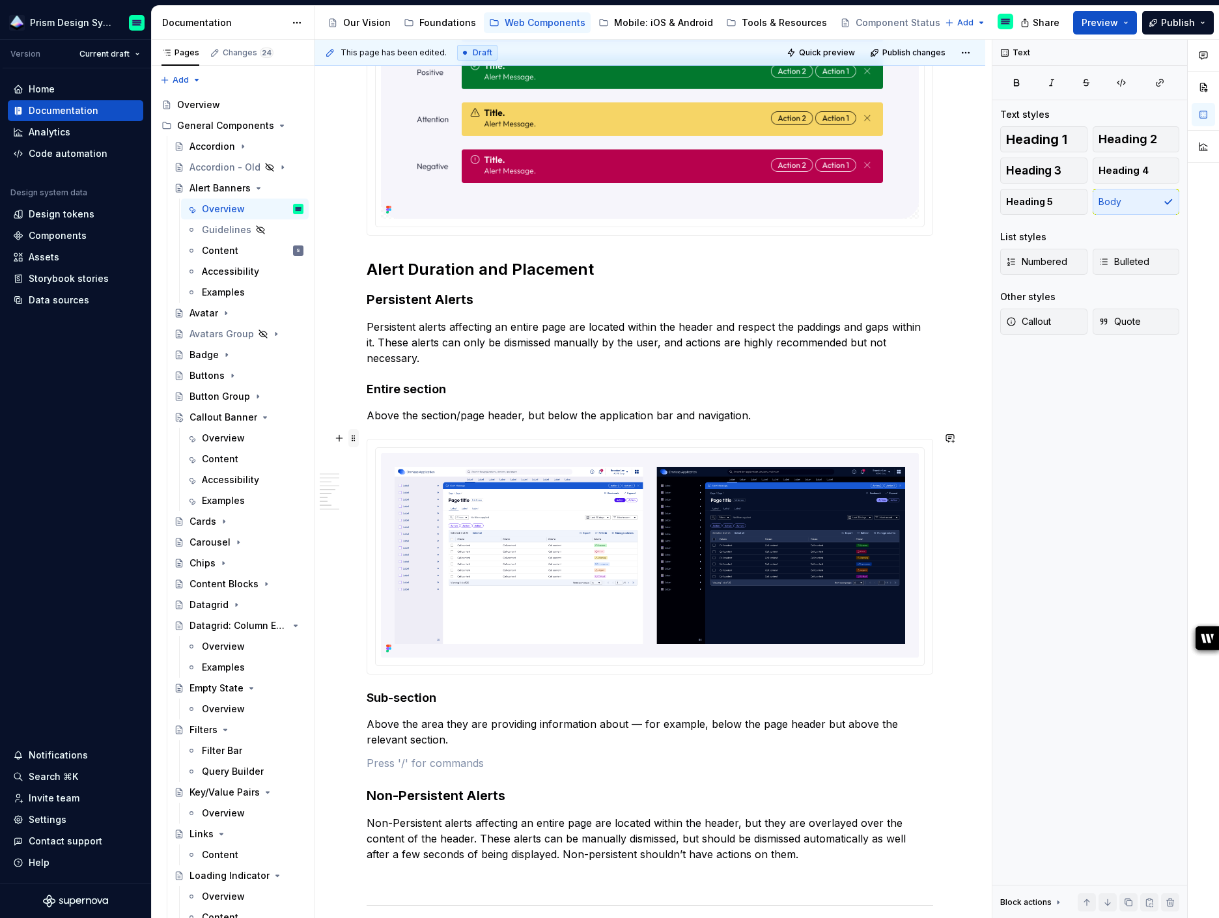
click at [356, 436] on span at bounding box center [353, 438] width 10 height 18
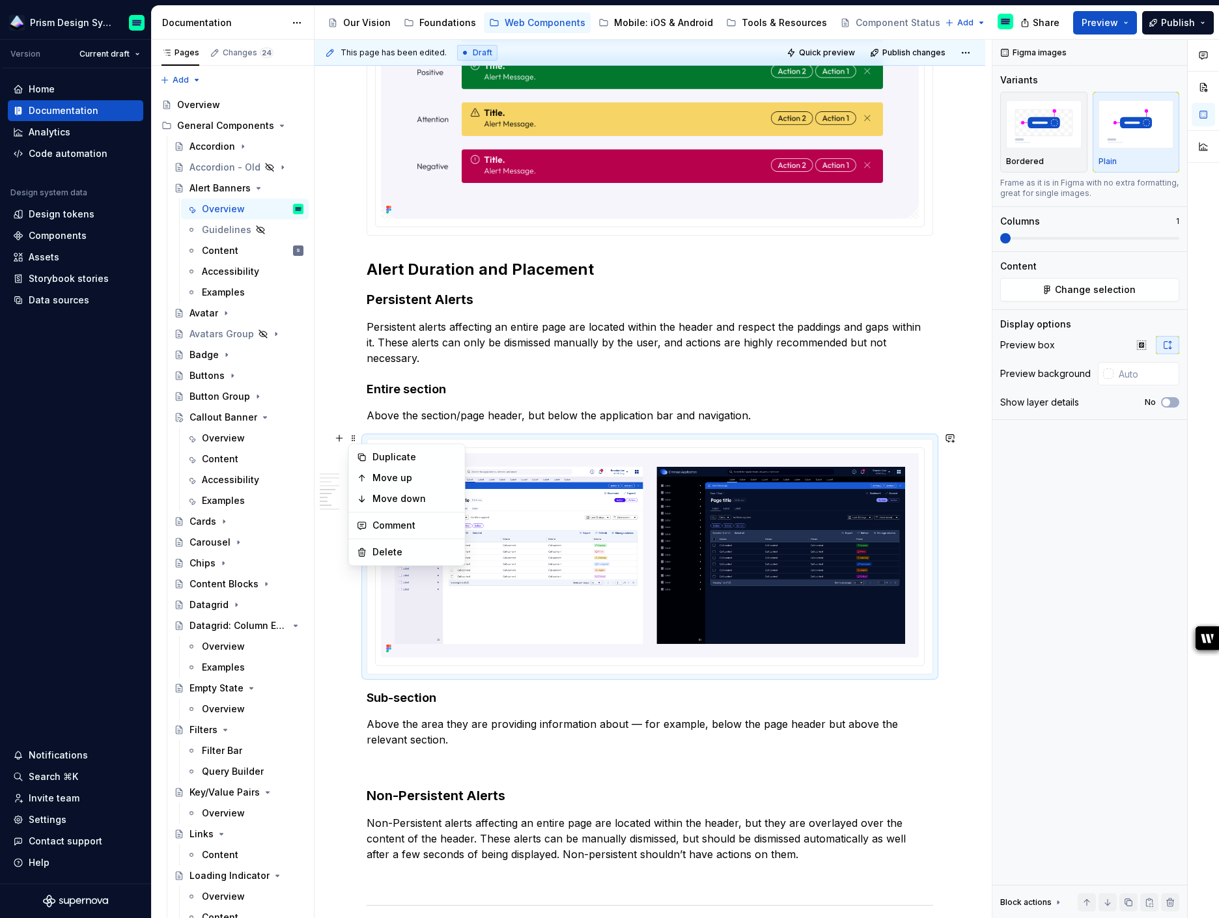
click at [390, 759] on p at bounding box center [650, 764] width 567 height 16
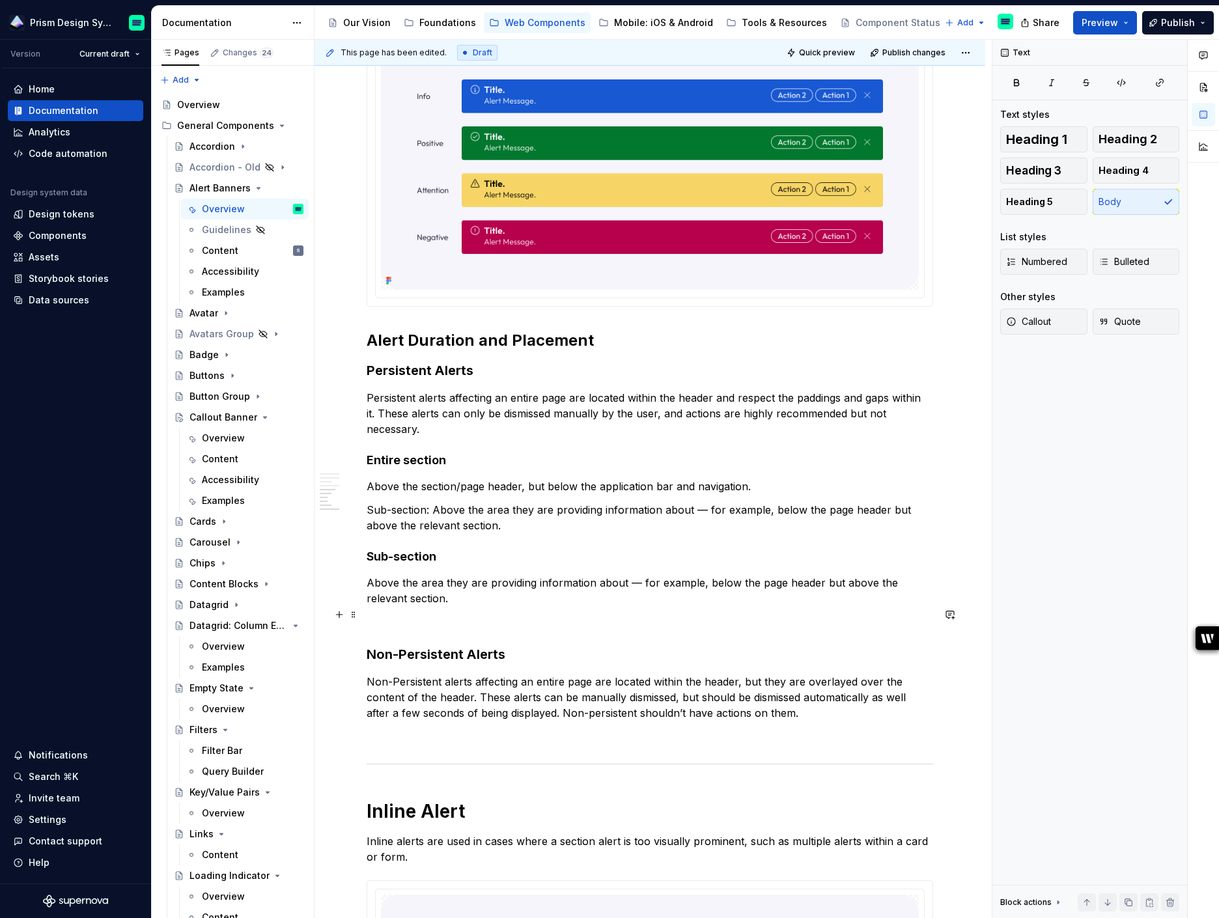
scroll to position [1384, 0]
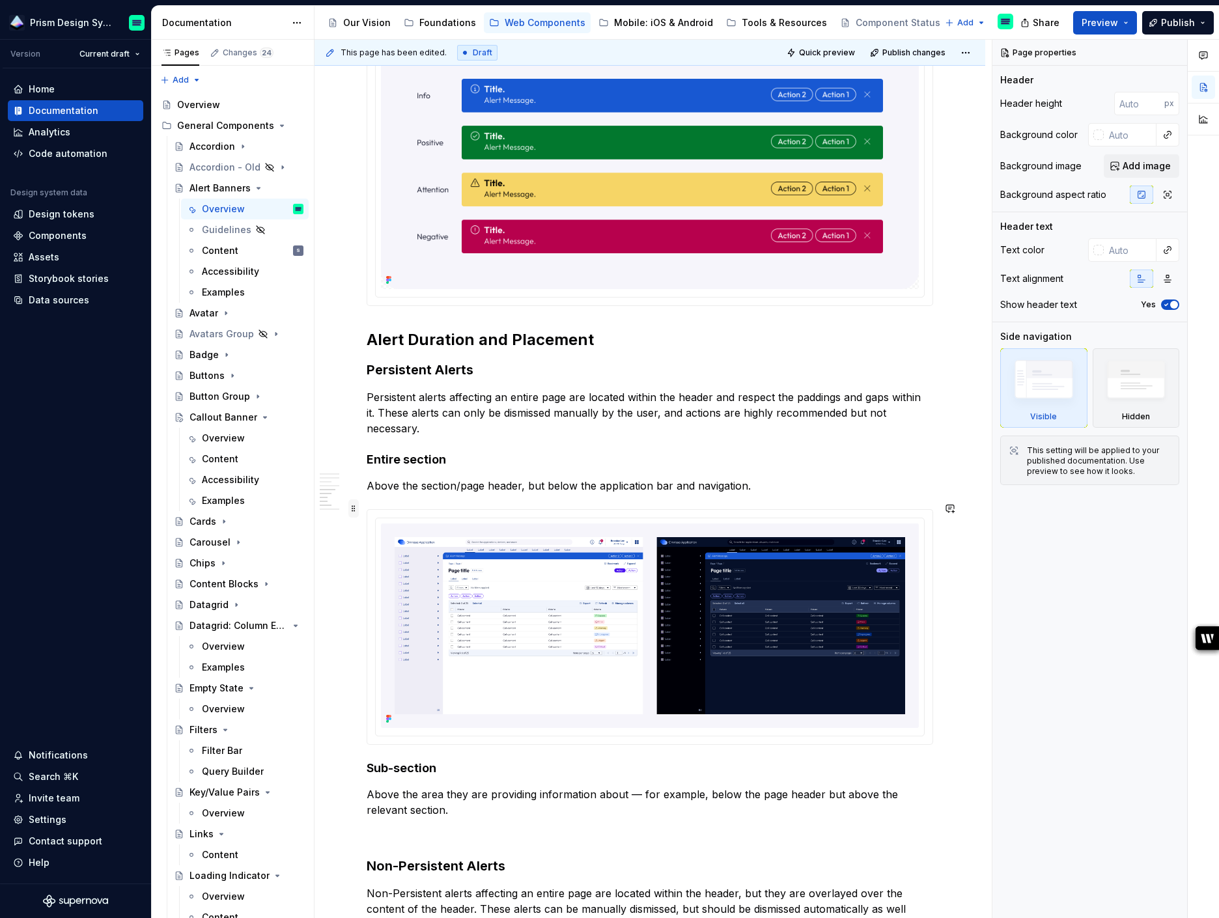
click at [356, 509] on span at bounding box center [353, 509] width 10 height 18
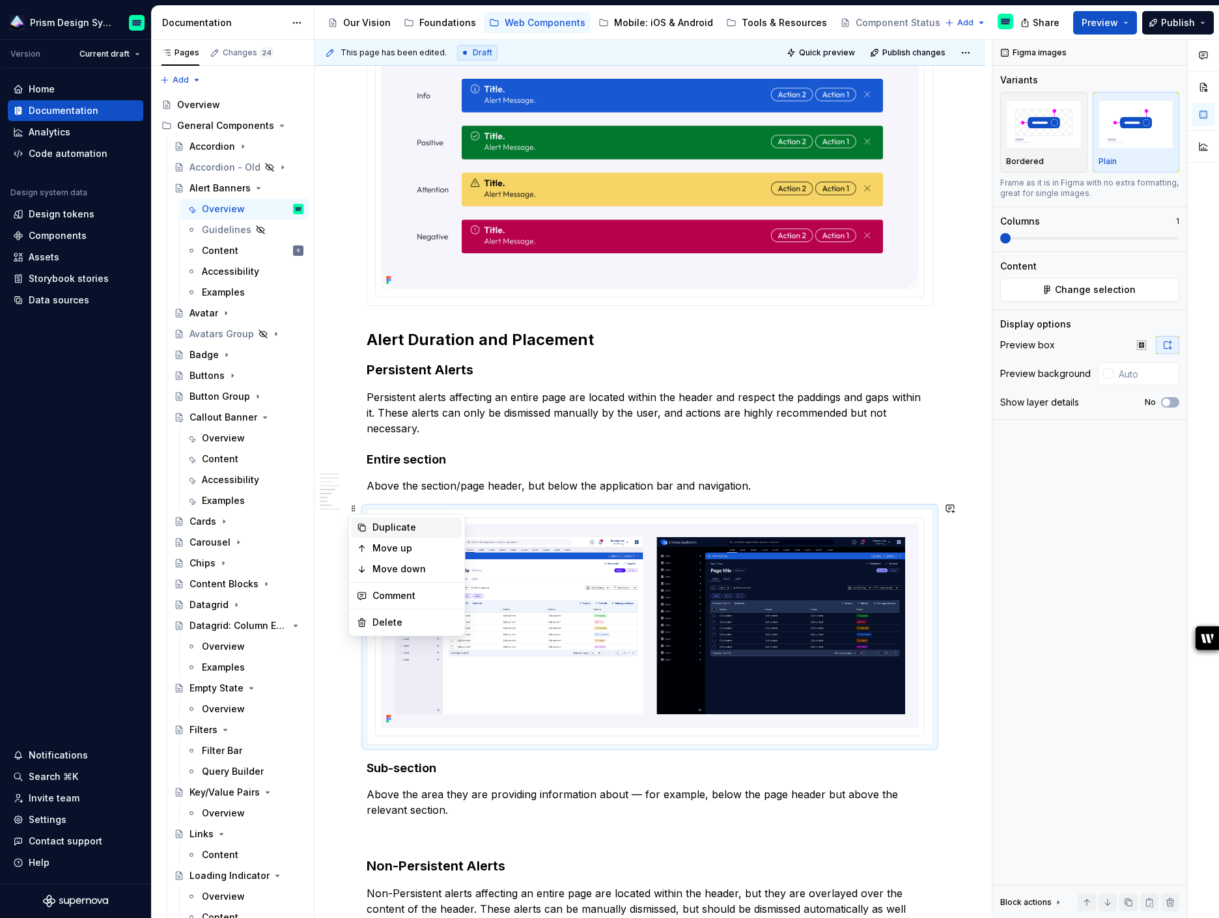
click at [382, 526] on div "Duplicate" at bounding box center [415, 527] width 85 height 13
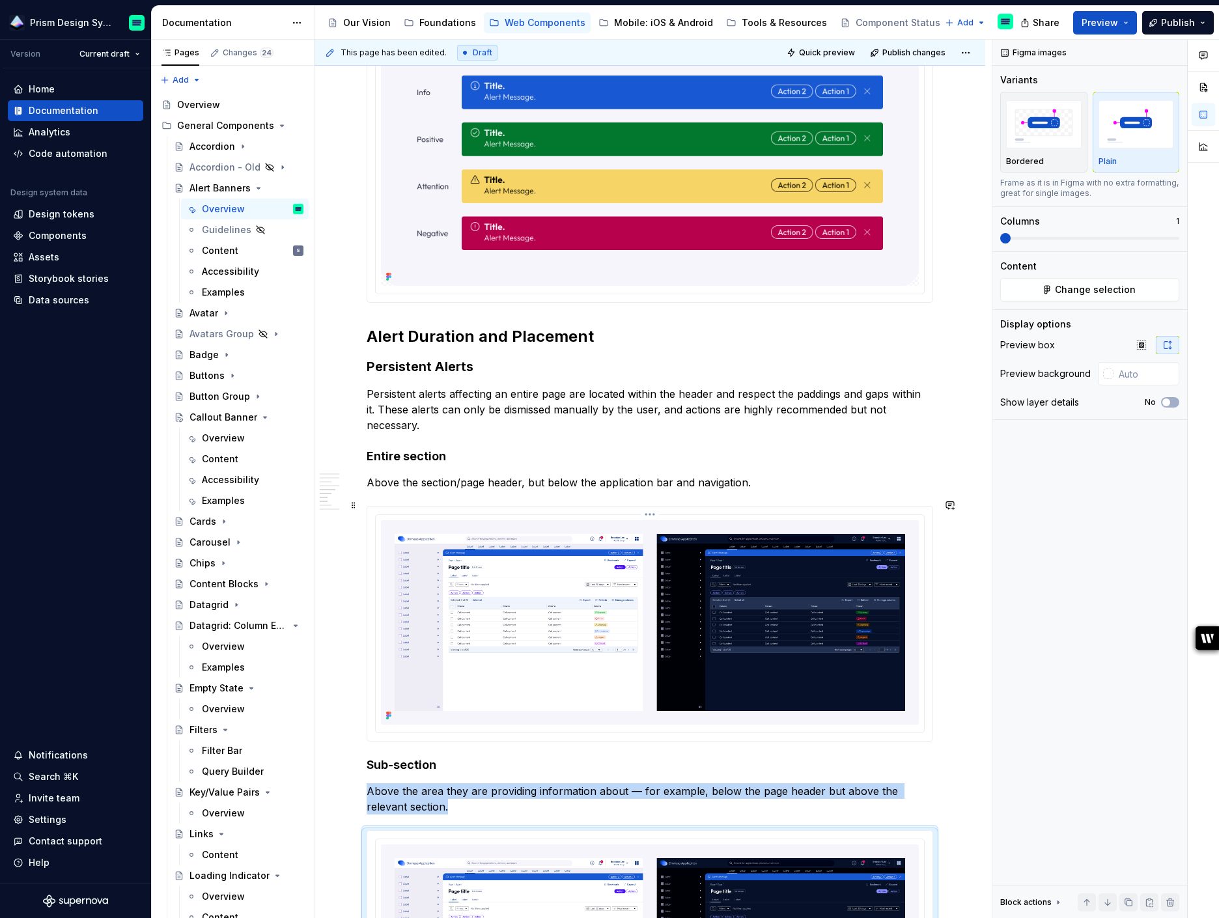
scroll to position [1372, 0]
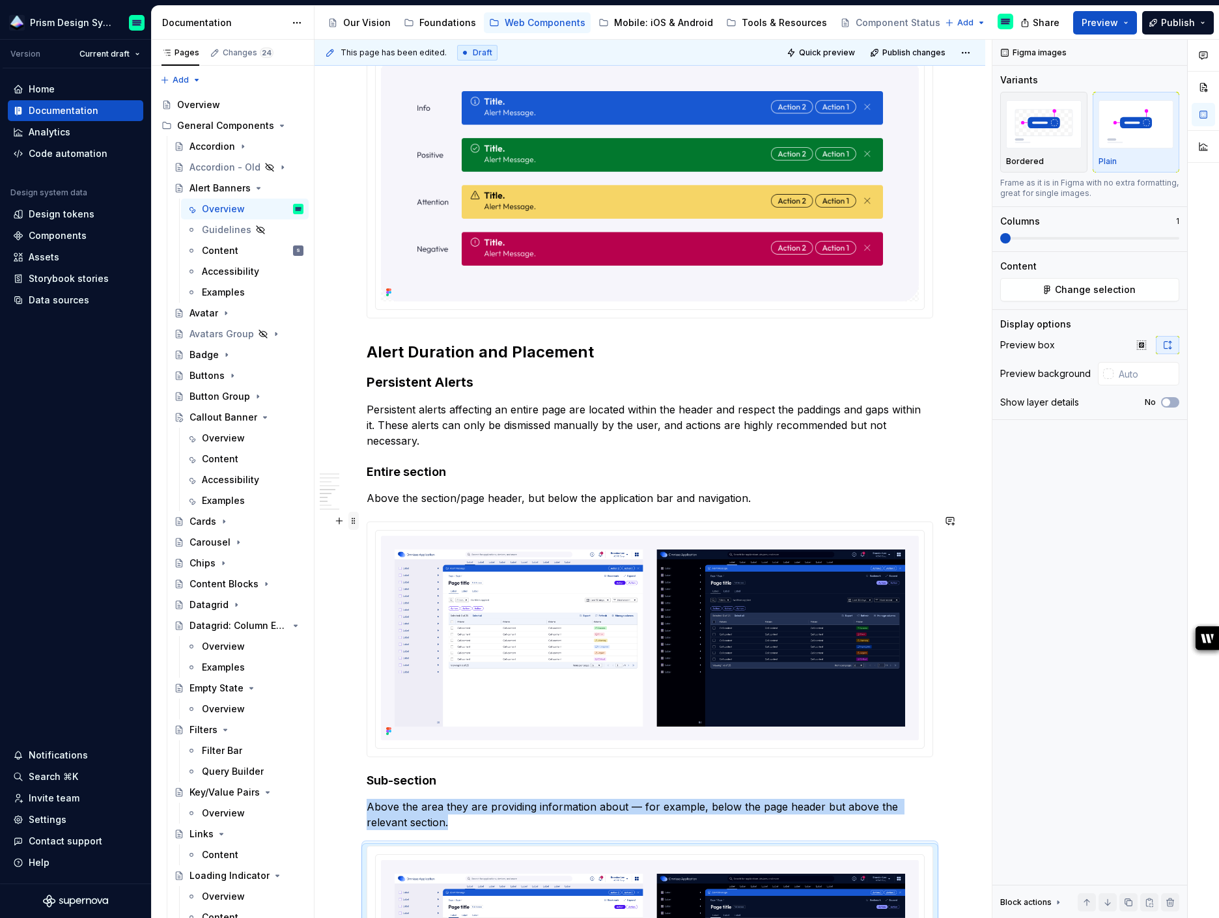
click at [354, 519] on span at bounding box center [353, 521] width 10 height 18
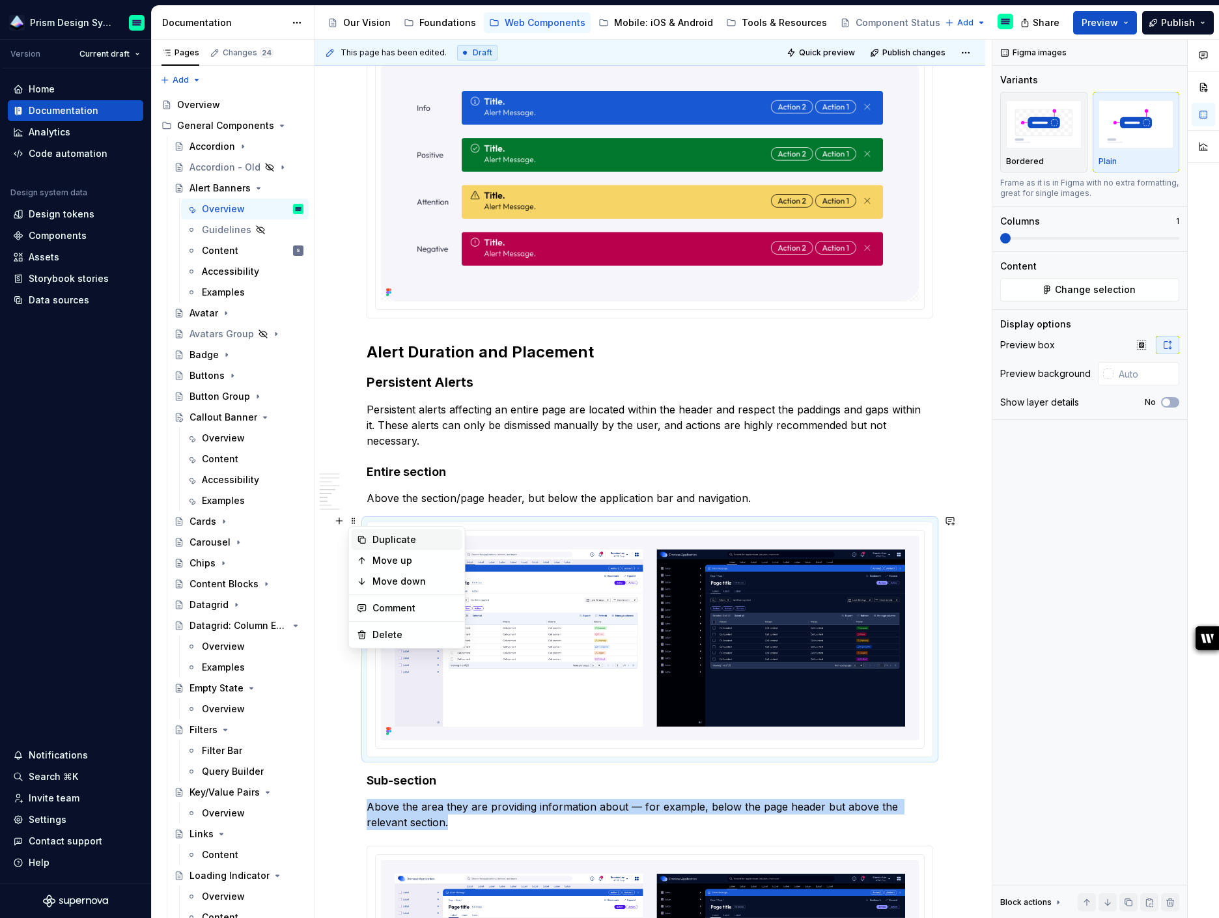
click at [390, 540] on div "Duplicate" at bounding box center [415, 539] width 85 height 13
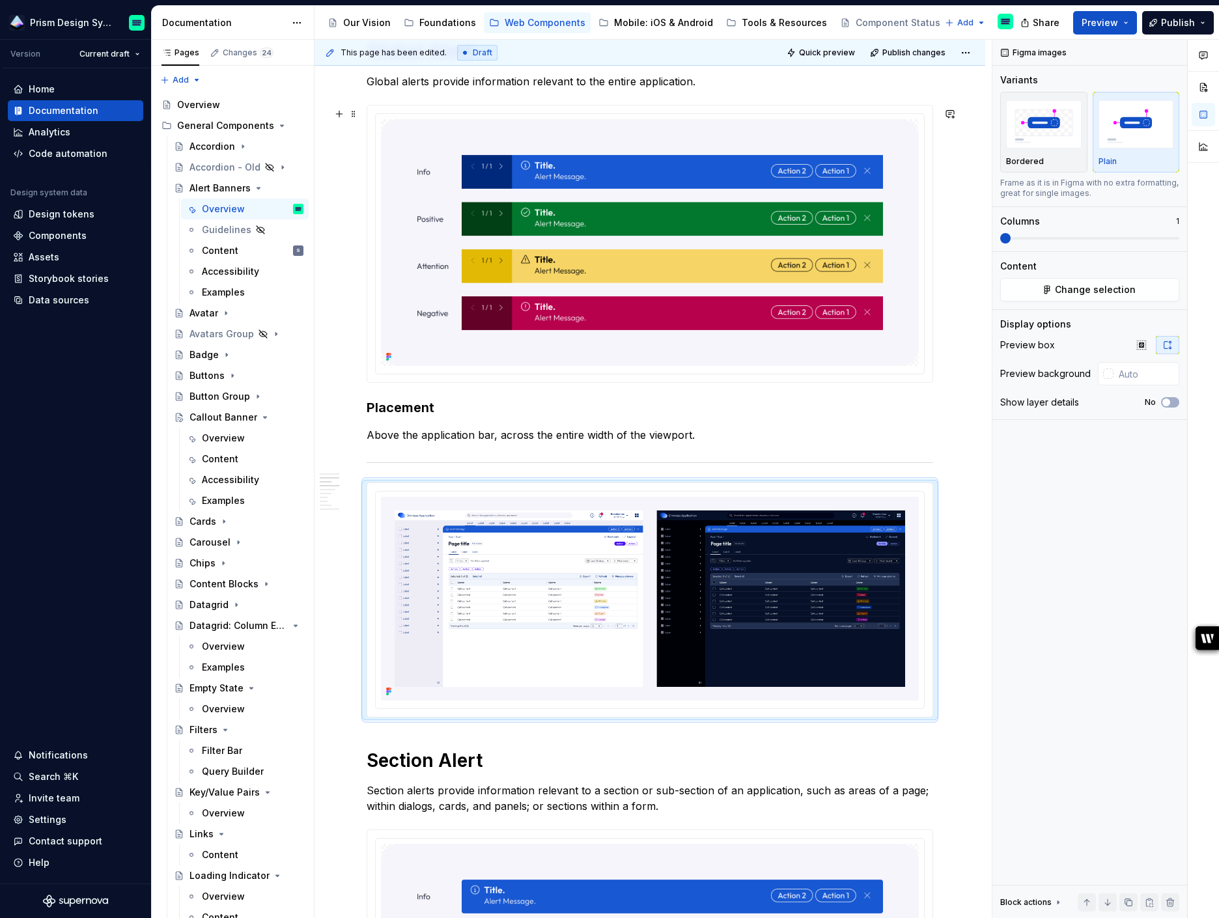
scroll to position [799, 0]
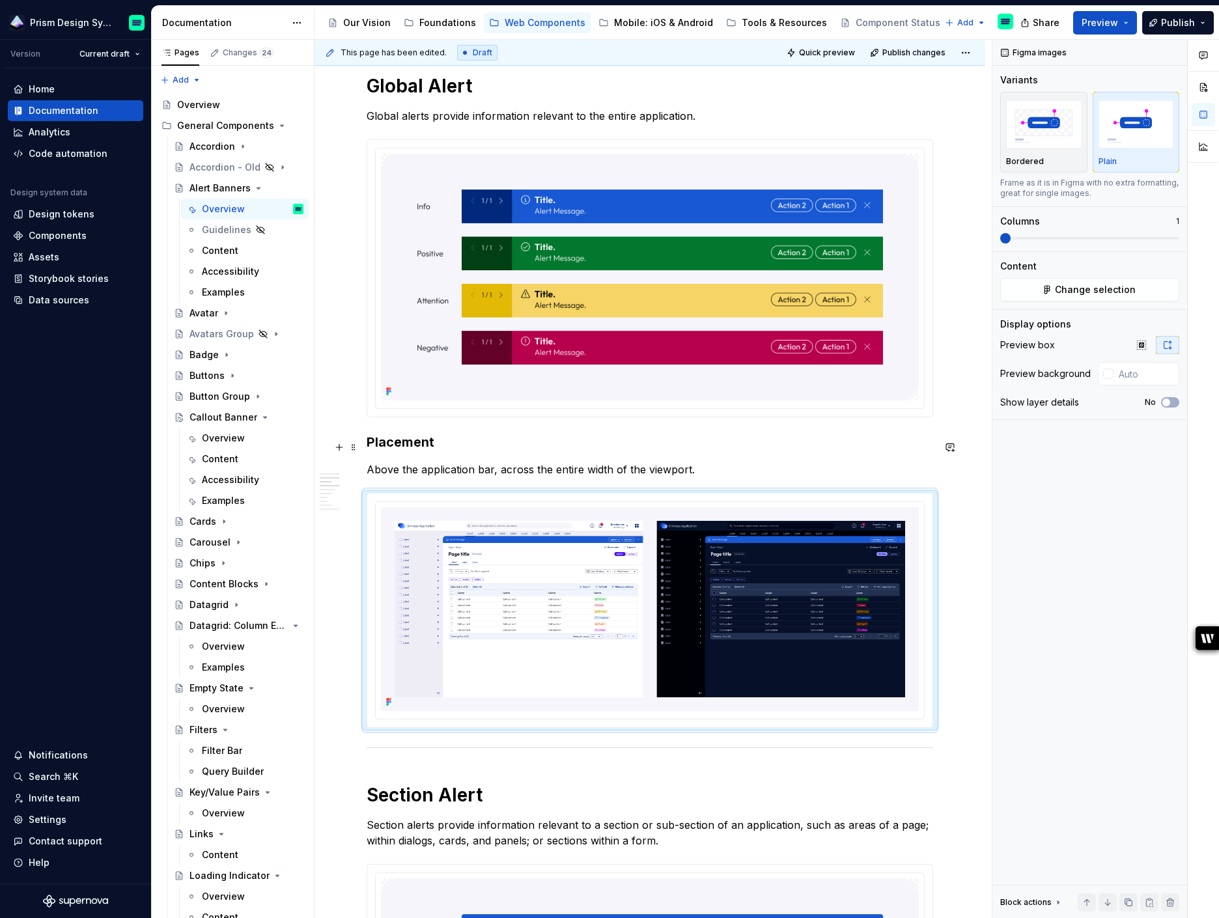
click at [388, 447] on strong "Placement" at bounding box center [401, 442] width 68 height 16
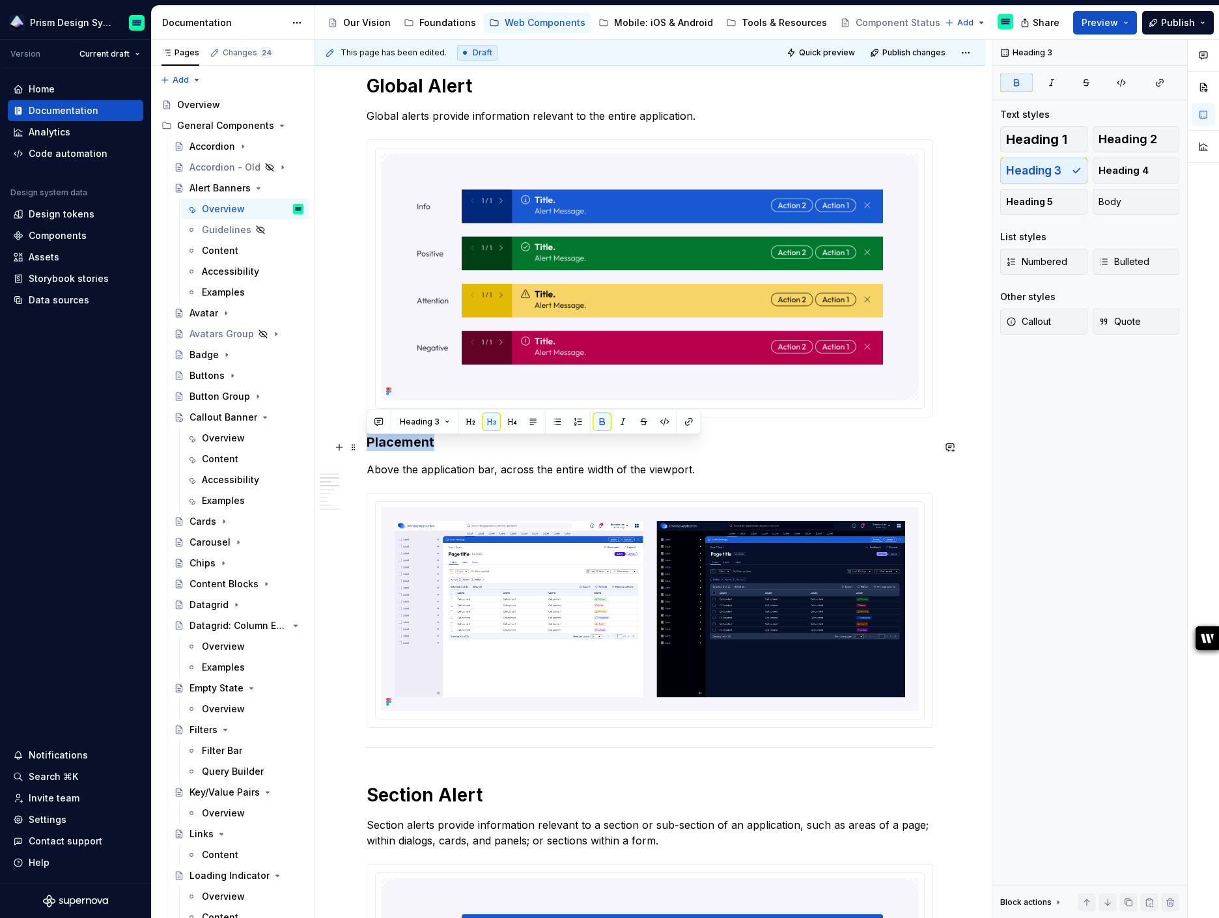
click at [388, 447] on strong "Placement" at bounding box center [401, 442] width 68 height 16
click at [1131, 144] on span "Heading 2" at bounding box center [1128, 139] width 59 height 13
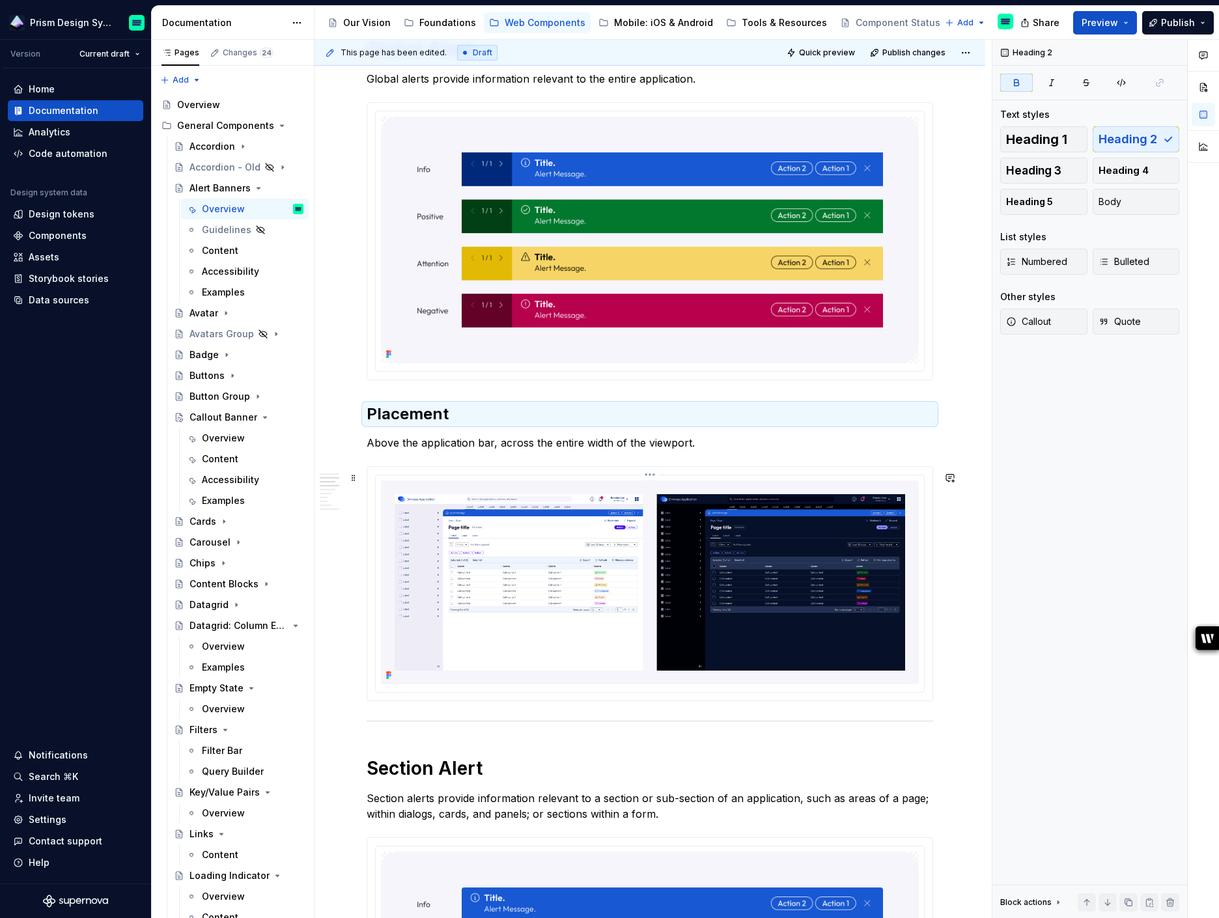
scroll to position [840, 0]
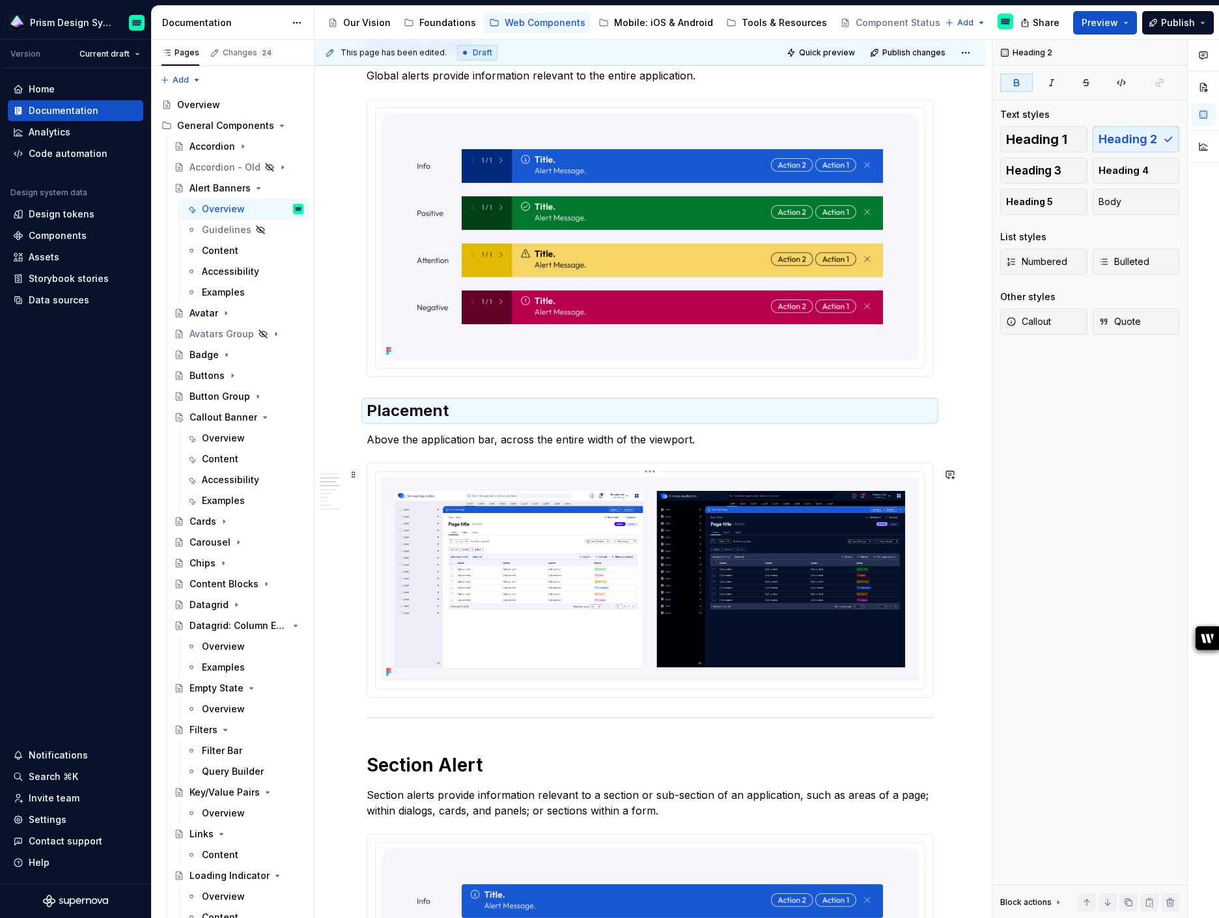
click at [522, 515] on img at bounding box center [650, 579] width 538 height 204
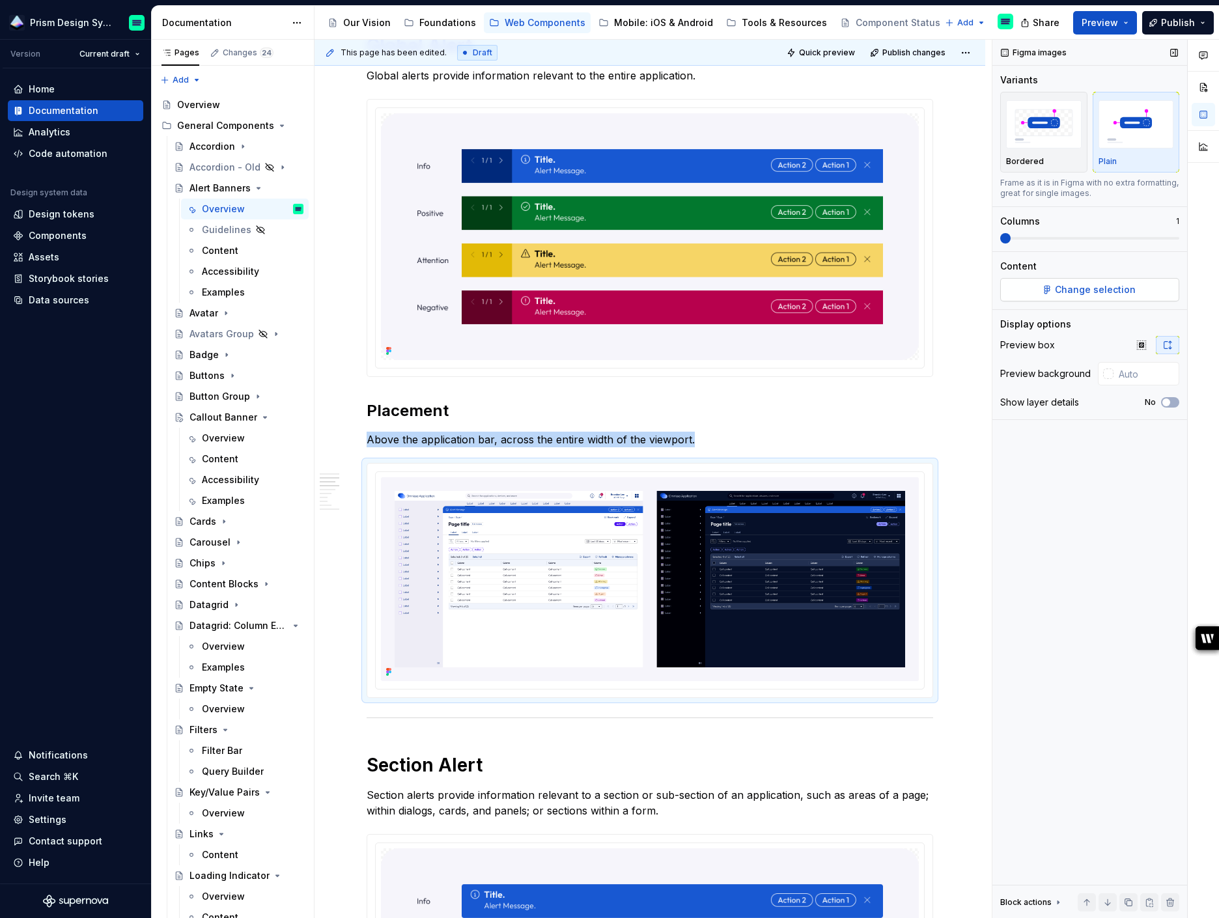
click at [1056, 287] on button "Change selection" at bounding box center [1089, 289] width 179 height 23
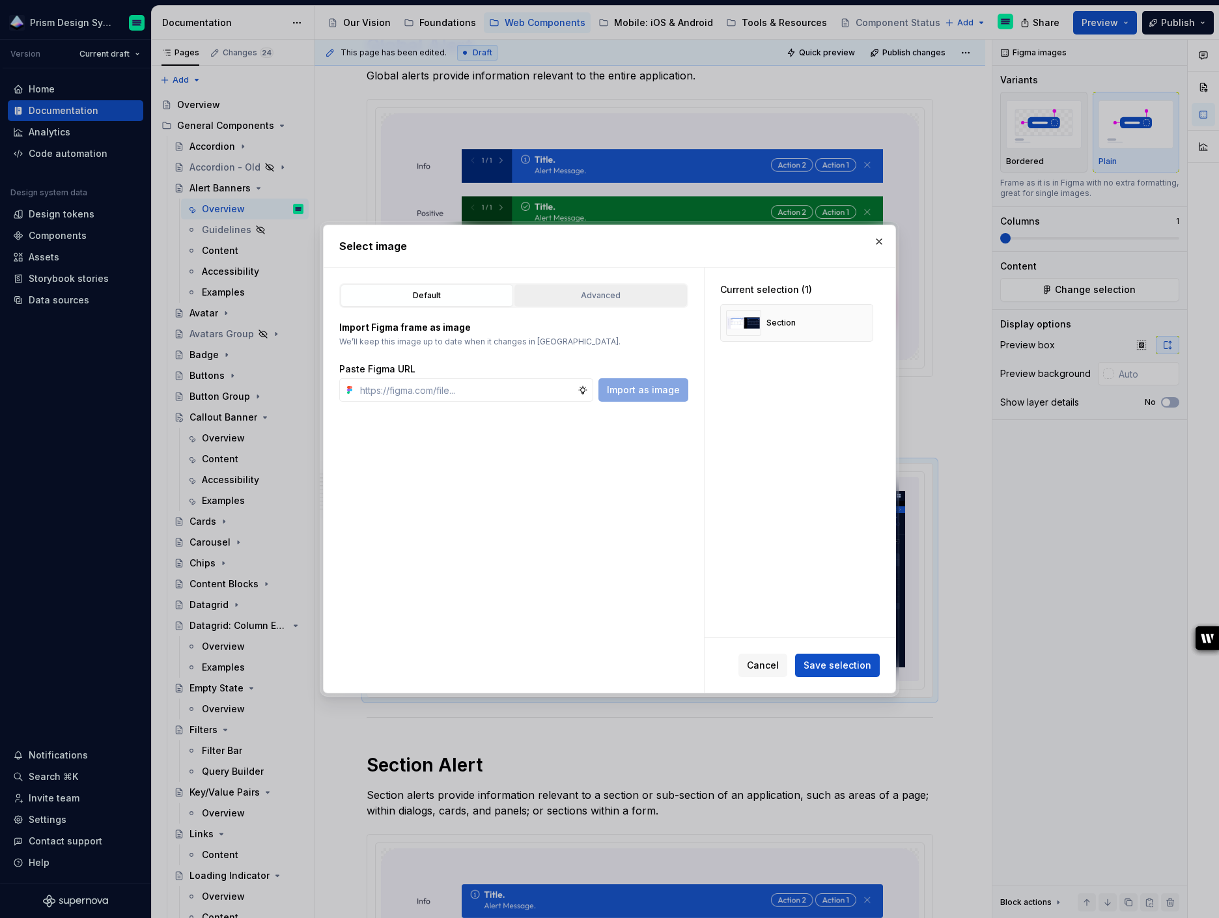
click at [615, 291] on div "Advanced" at bounding box center [600, 295] width 163 height 13
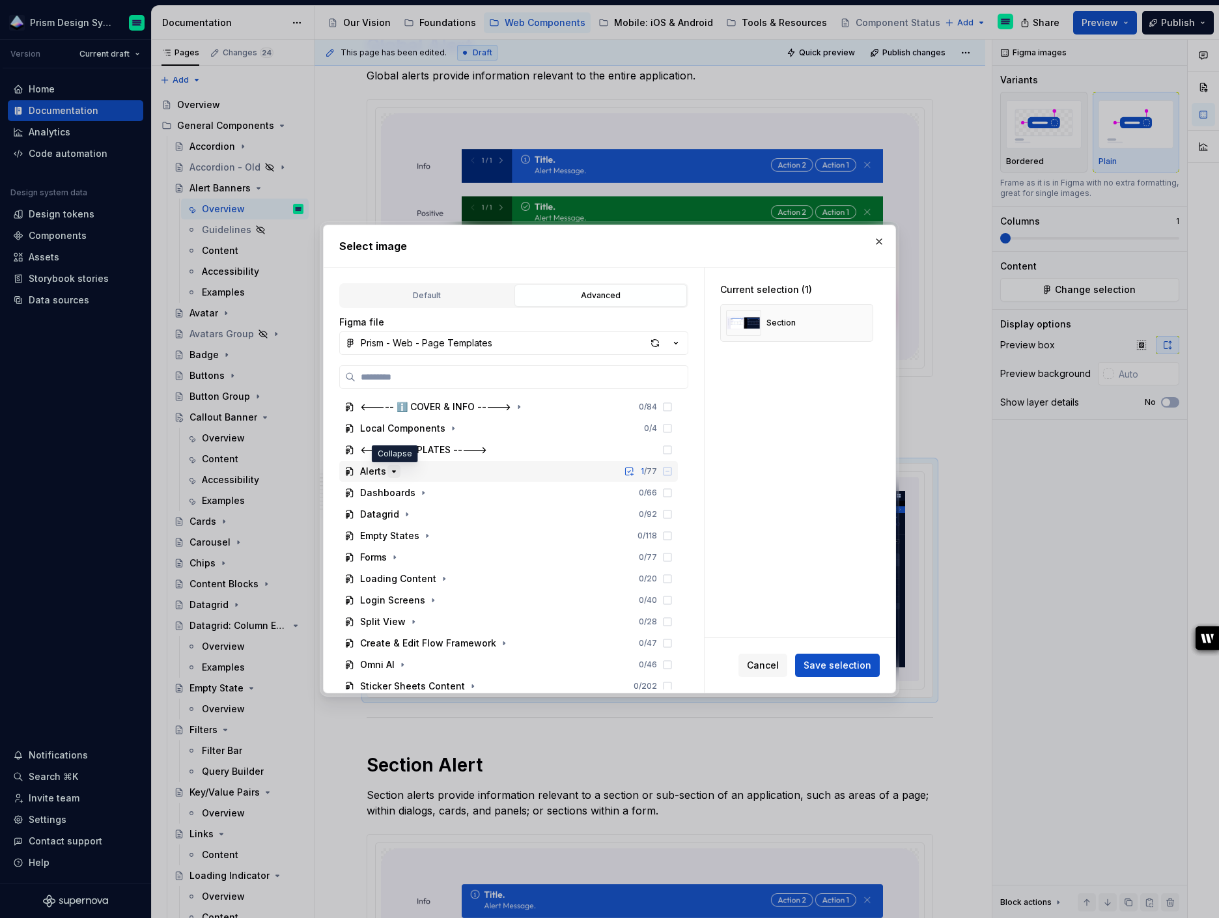
click at [395, 471] on icon "button" at bounding box center [394, 471] width 10 height 10
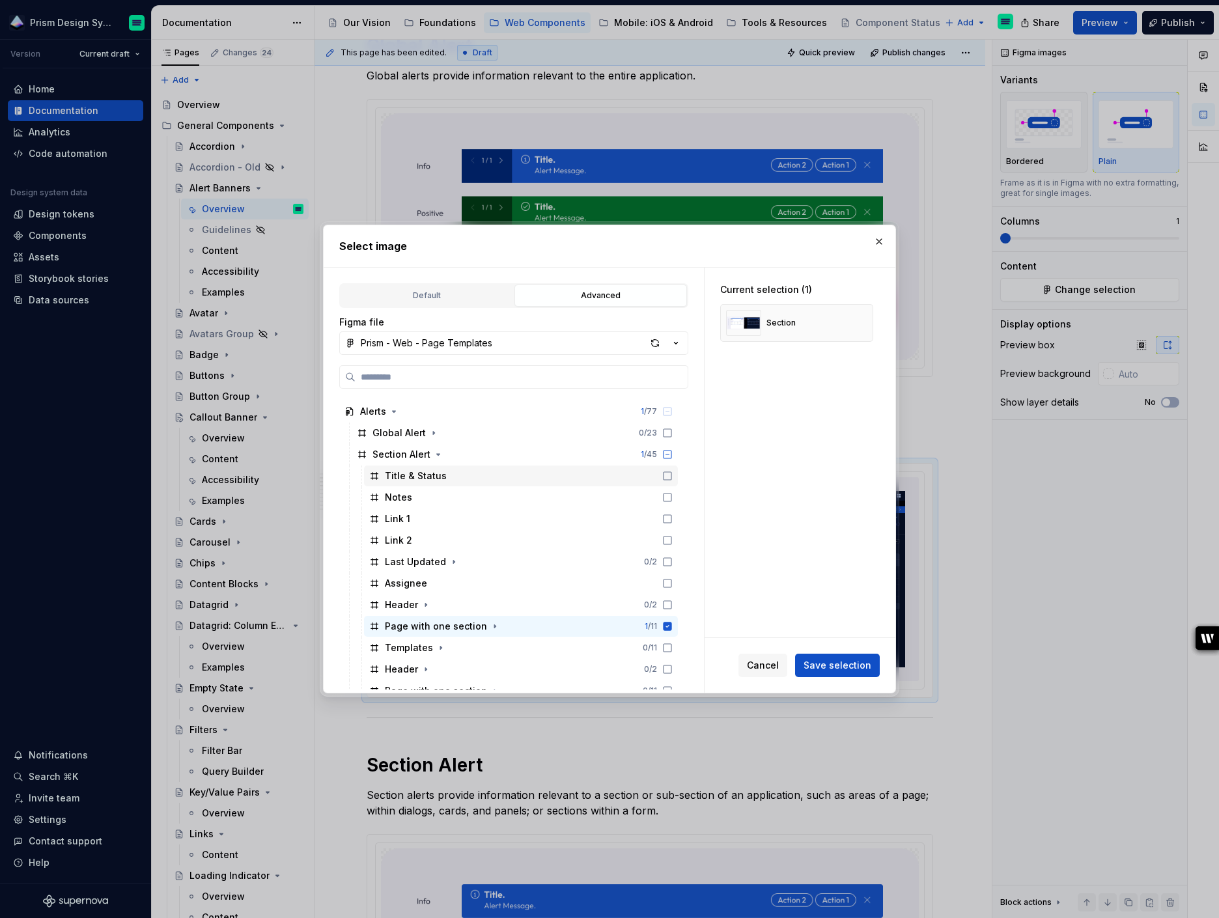
scroll to position [61, 0]
click at [429, 431] on icon "button" at bounding box center [434, 432] width 10 height 10
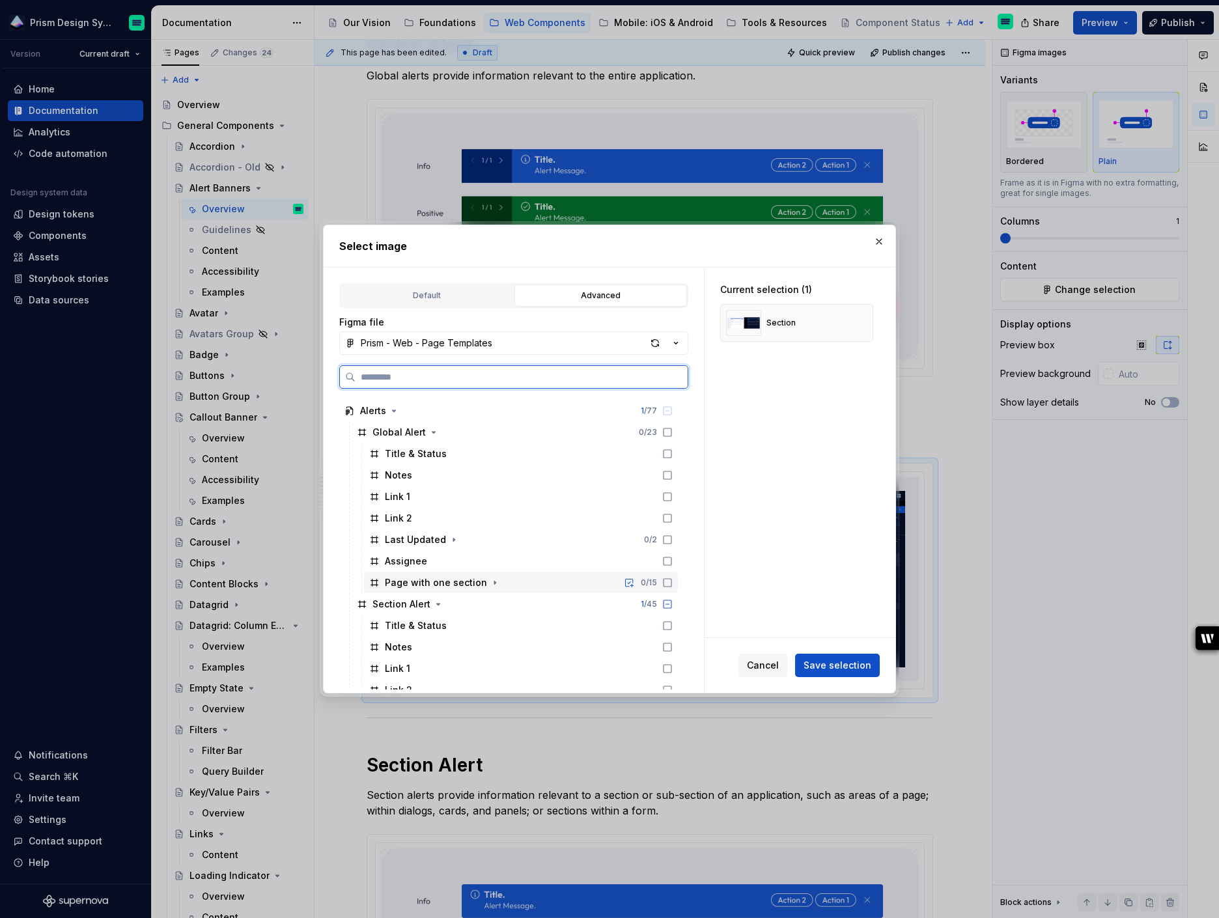
click at [455, 590] on div "Page with one section 0 / 15" at bounding box center [521, 583] width 314 height 21
click at [866, 324] on button "button" at bounding box center [858, 323] width 18 height 18
click at [834, 663] on span "Save selection" at bounding box center [838, 665] width 68 height 13
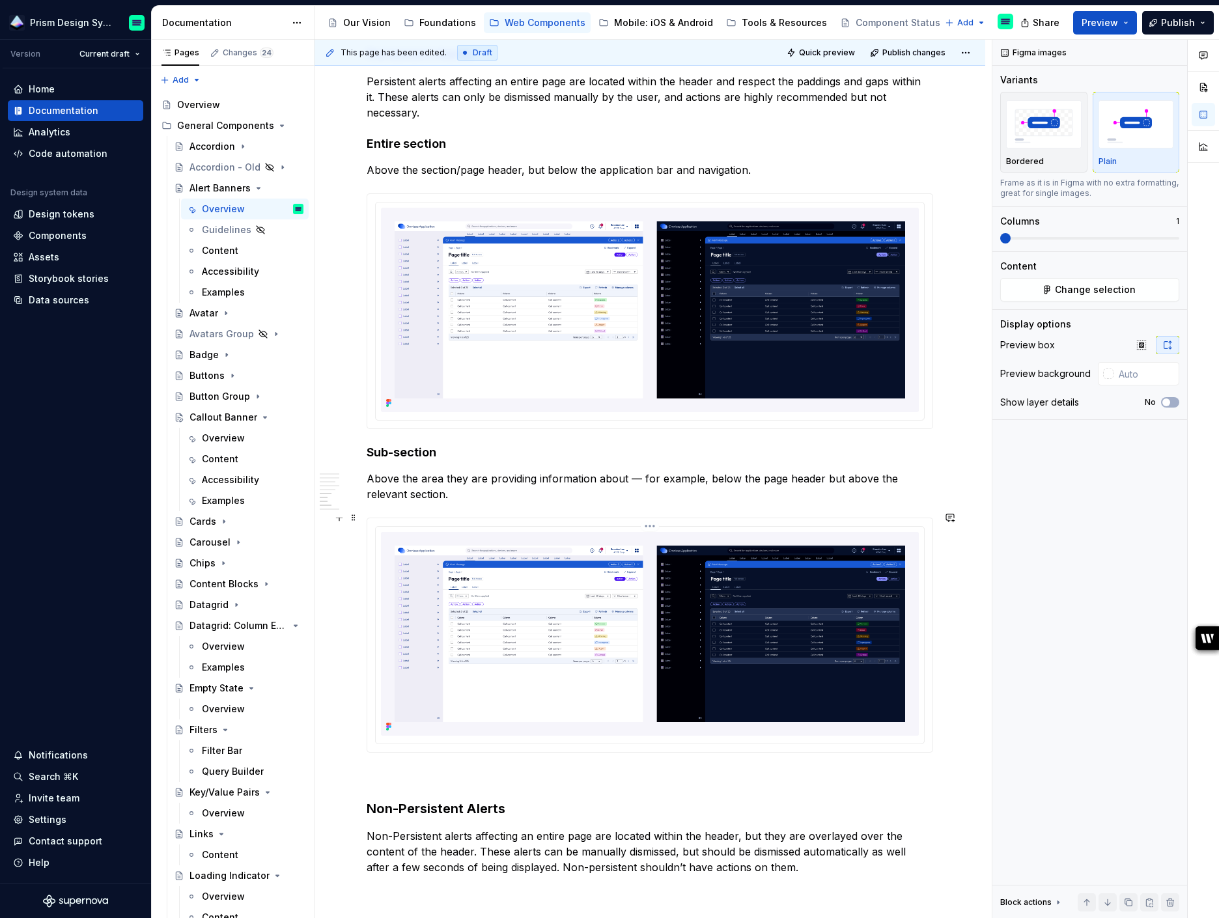
scroll to position [1891, 0]
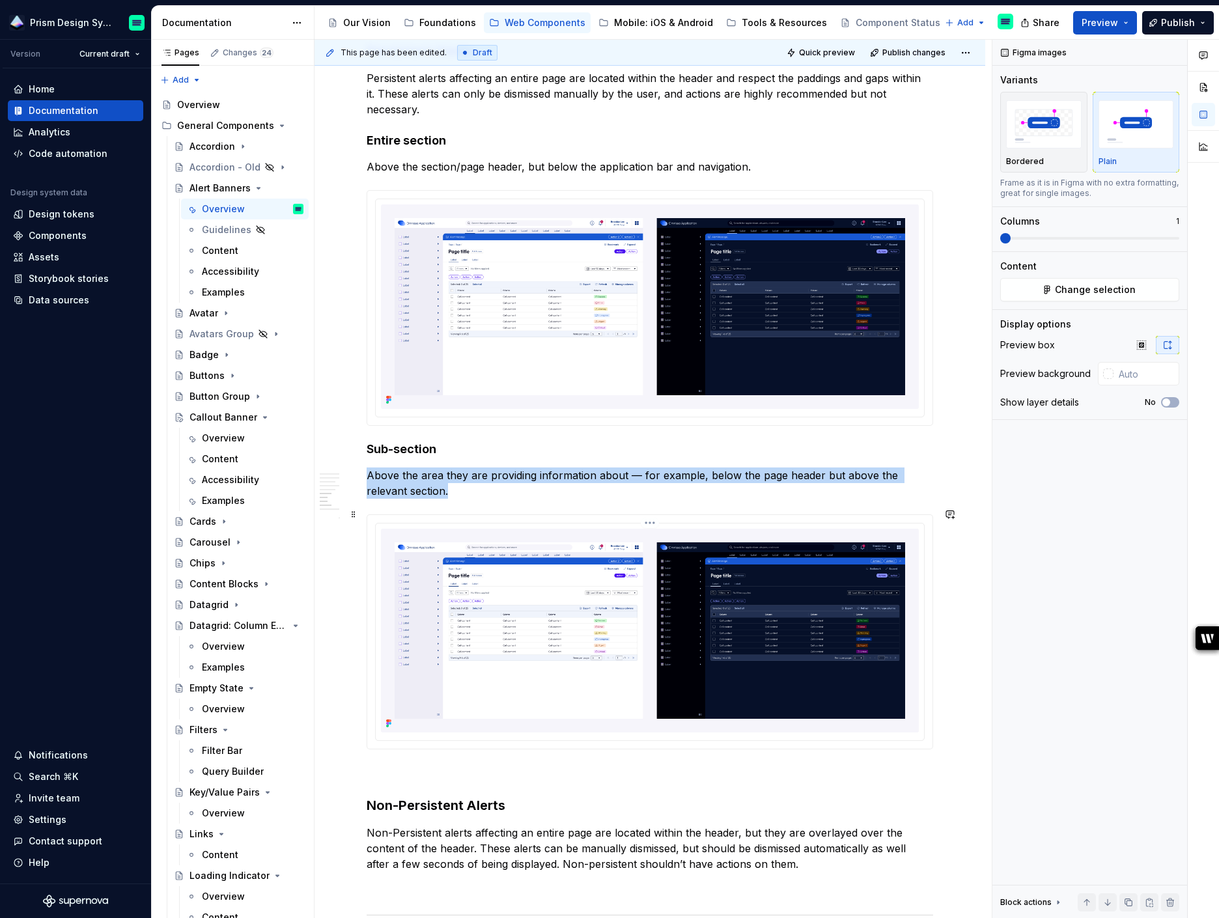
click at [567, 589] on img at bounding box center [650, 631] width 538 height 204
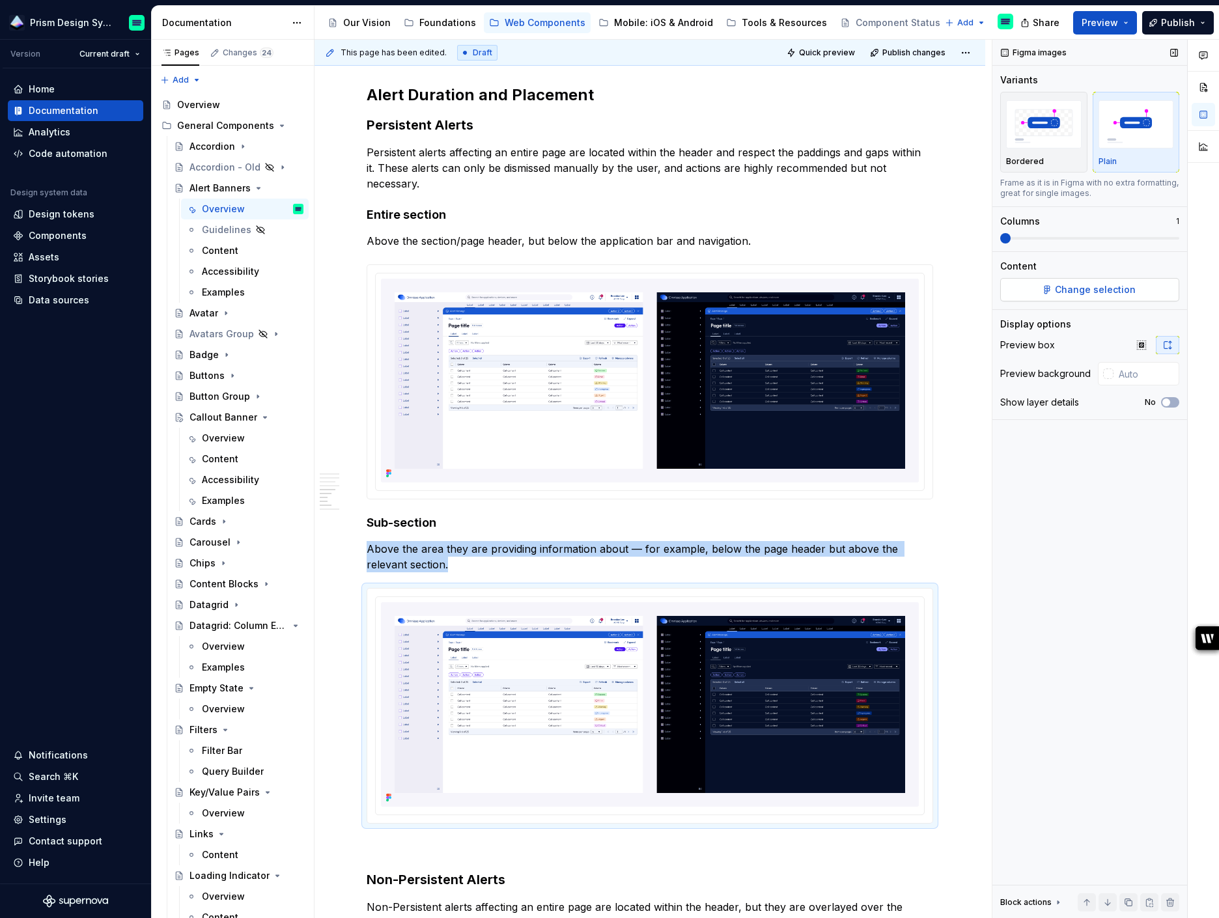
click at [1120, 288] on span "Change selection" at bounding box center [1095, 289] width 81 height 13
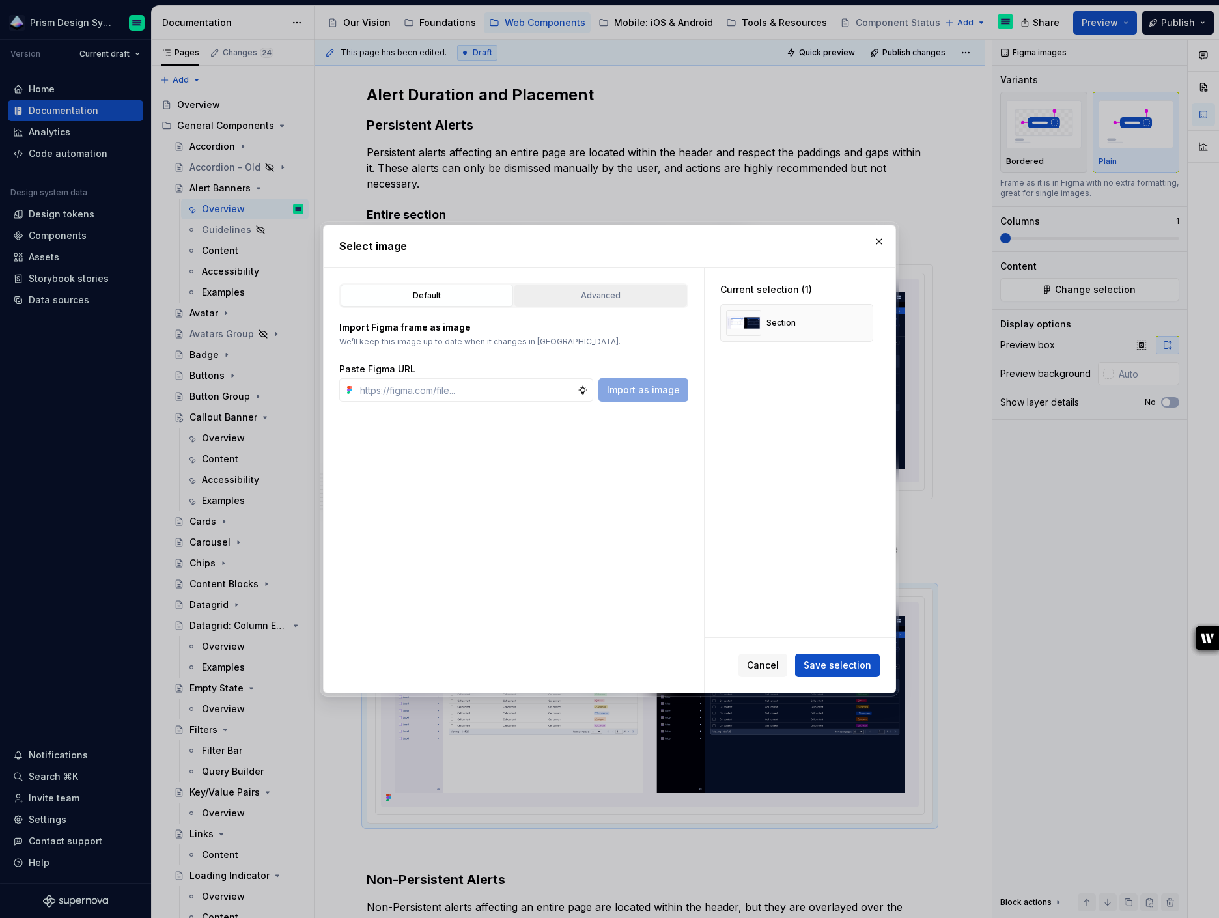
click at [598, 288] on button "Advanced" at bounding box center [601, 296] width 173 height 22
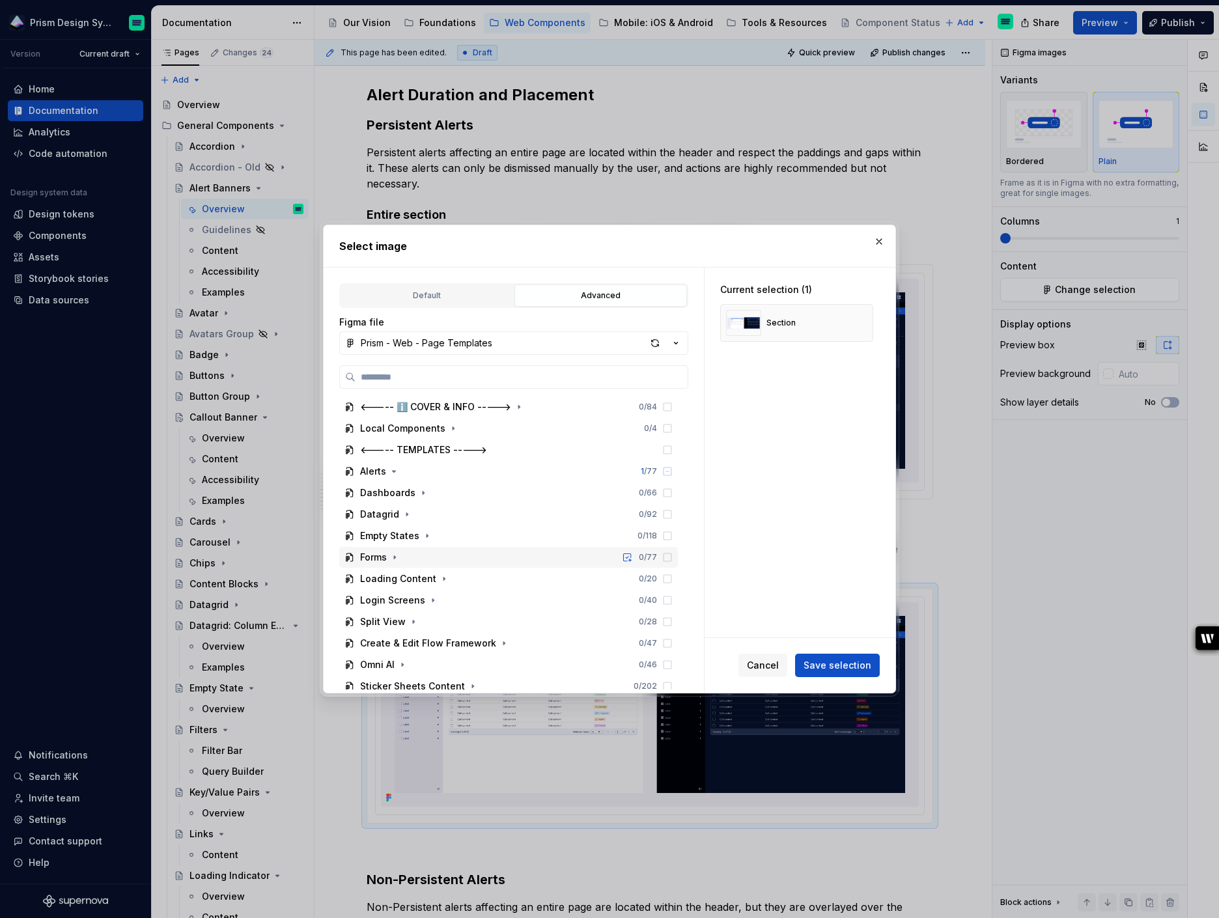
scroll to position [8, 0]
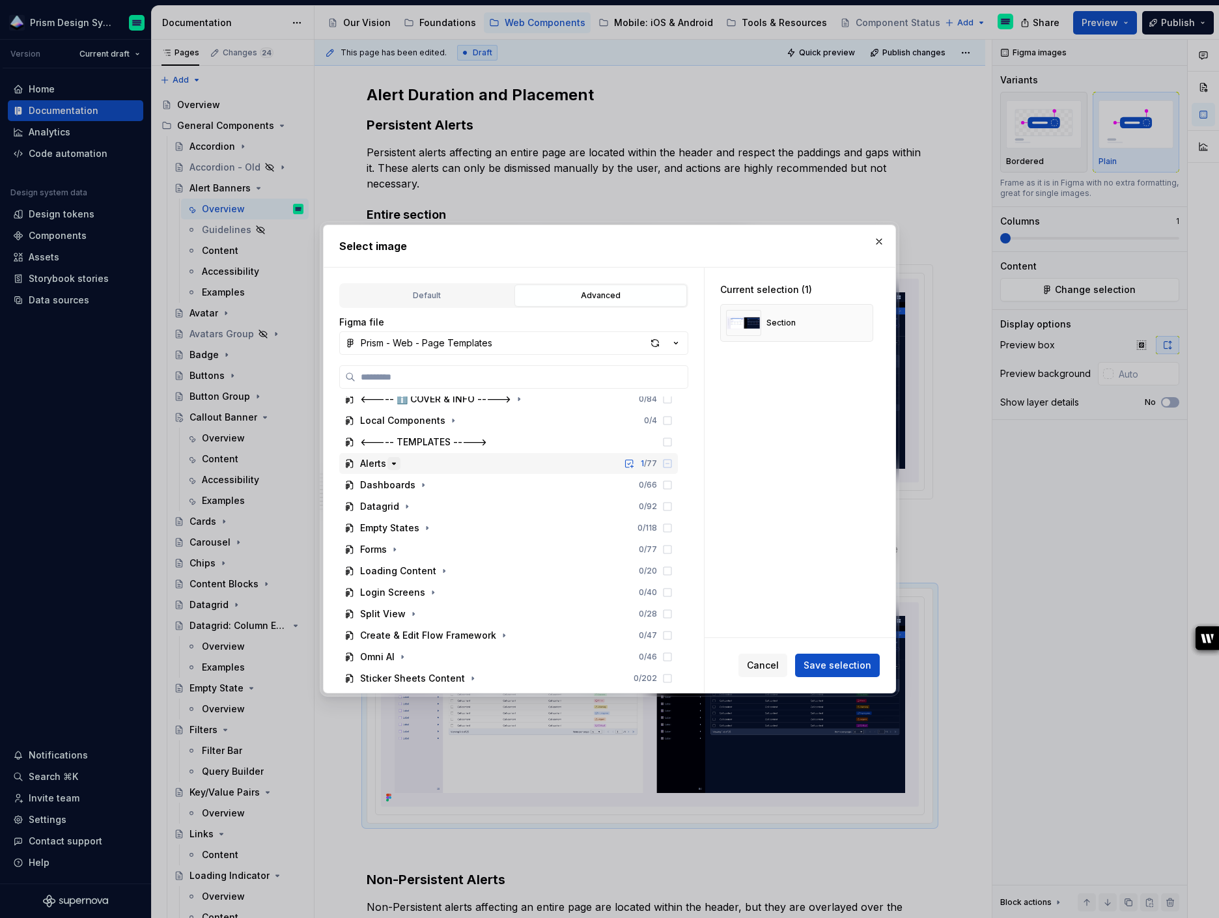
click at [395, 464] on icon "button" at bounding box center [394, 464] width 10 height 10
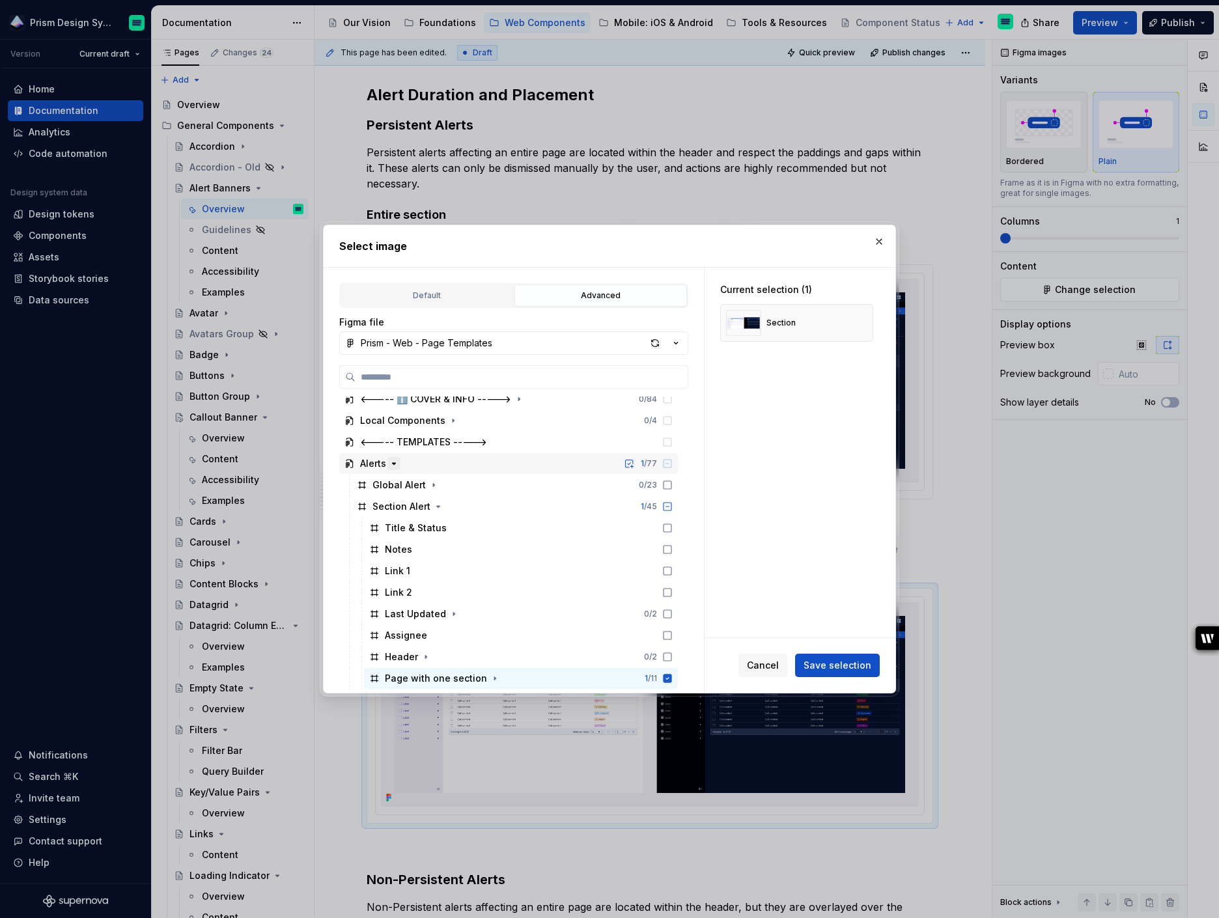
click at [395, 464] on icon "button" at bounding box center [394, 464] width 10 height 10
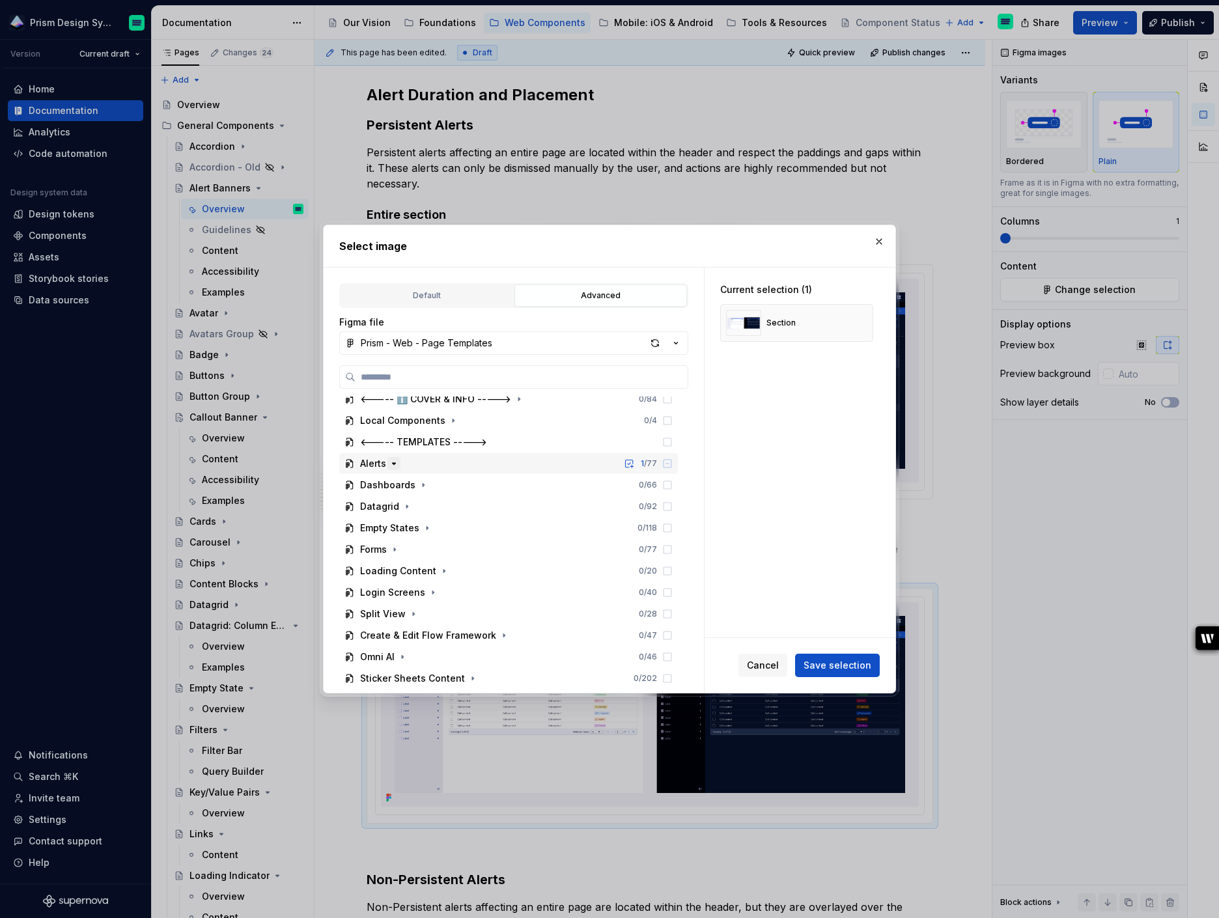
click at [395, 464] on icon "button" at bounding box center [394, 464] width 10 height 10
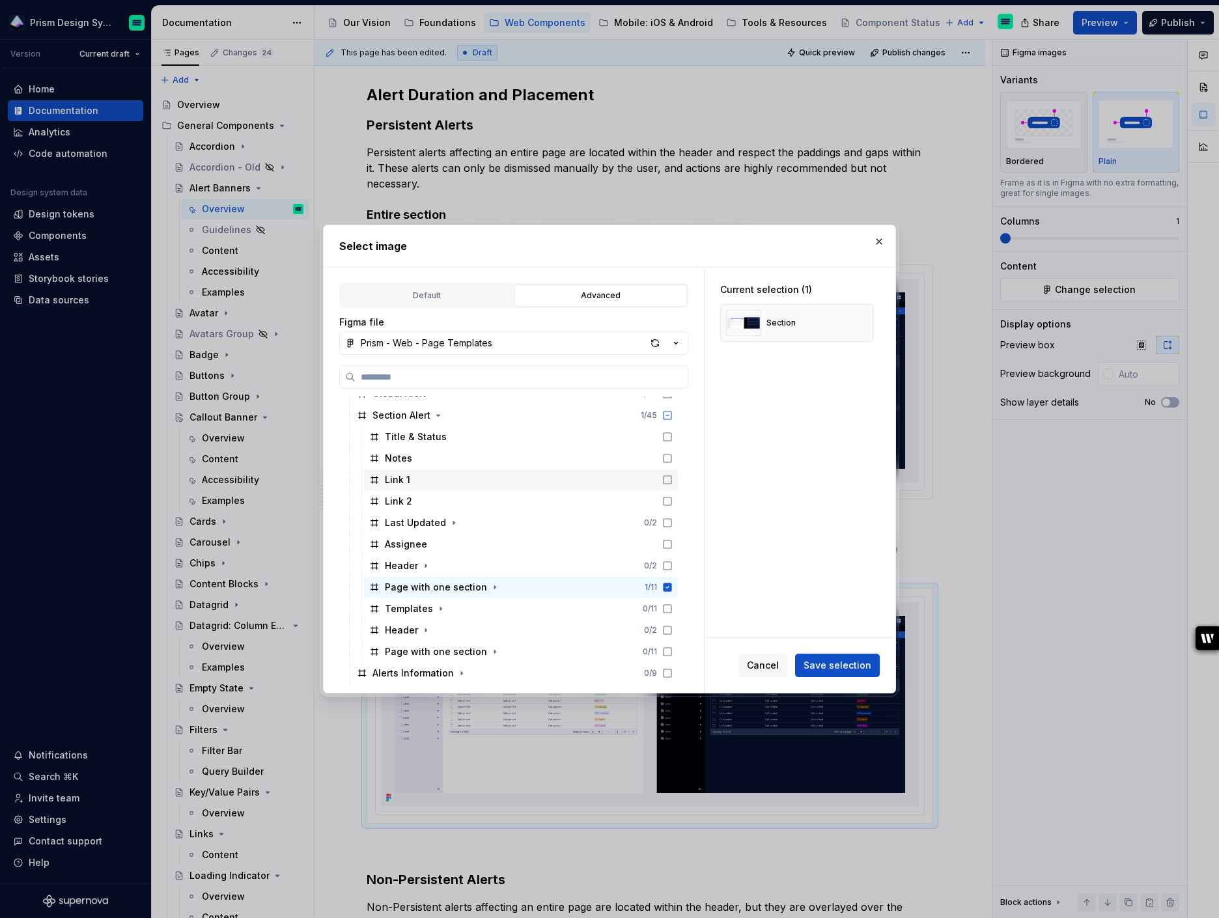
scroll to position [111, 0]
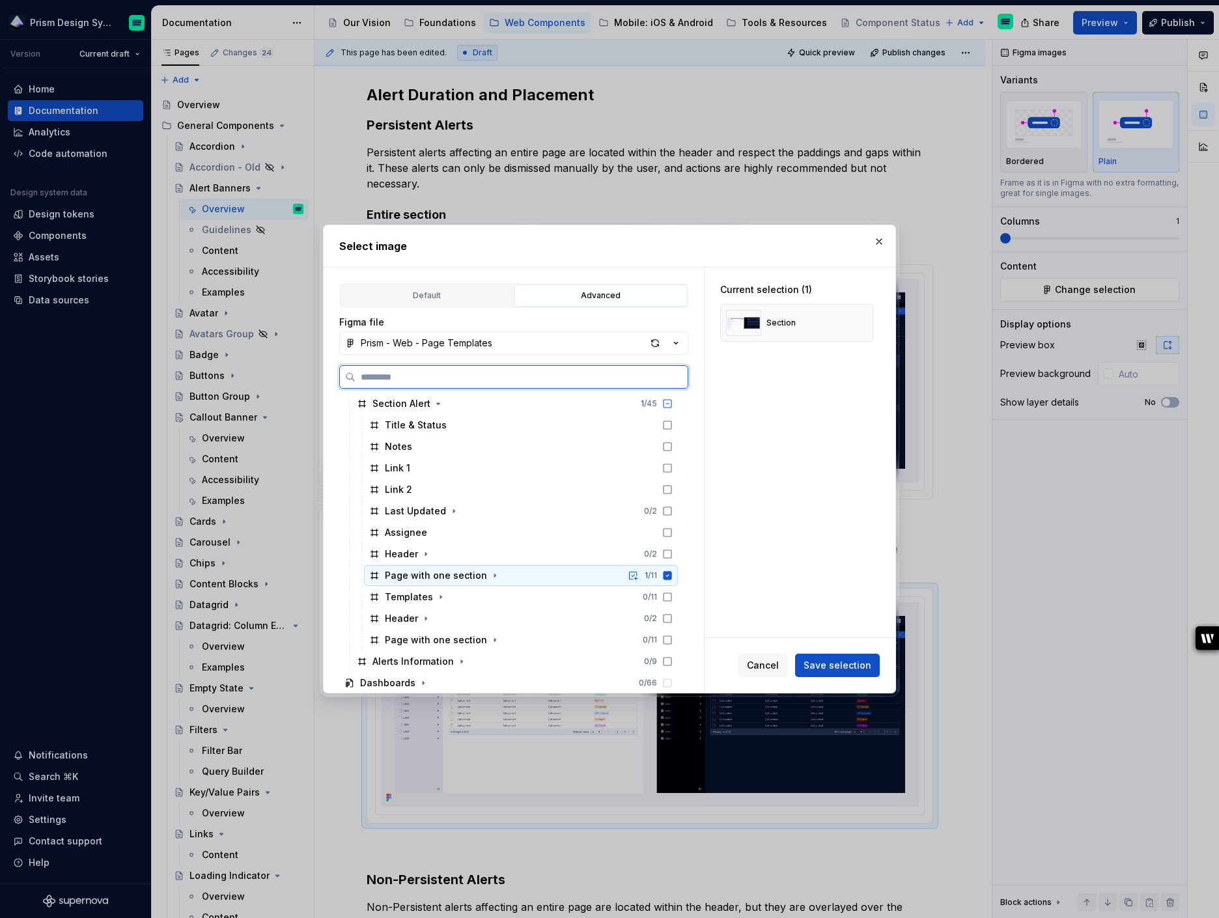
click at [672, 576] on icon at bounding box center [668, 575] width 8 height 8
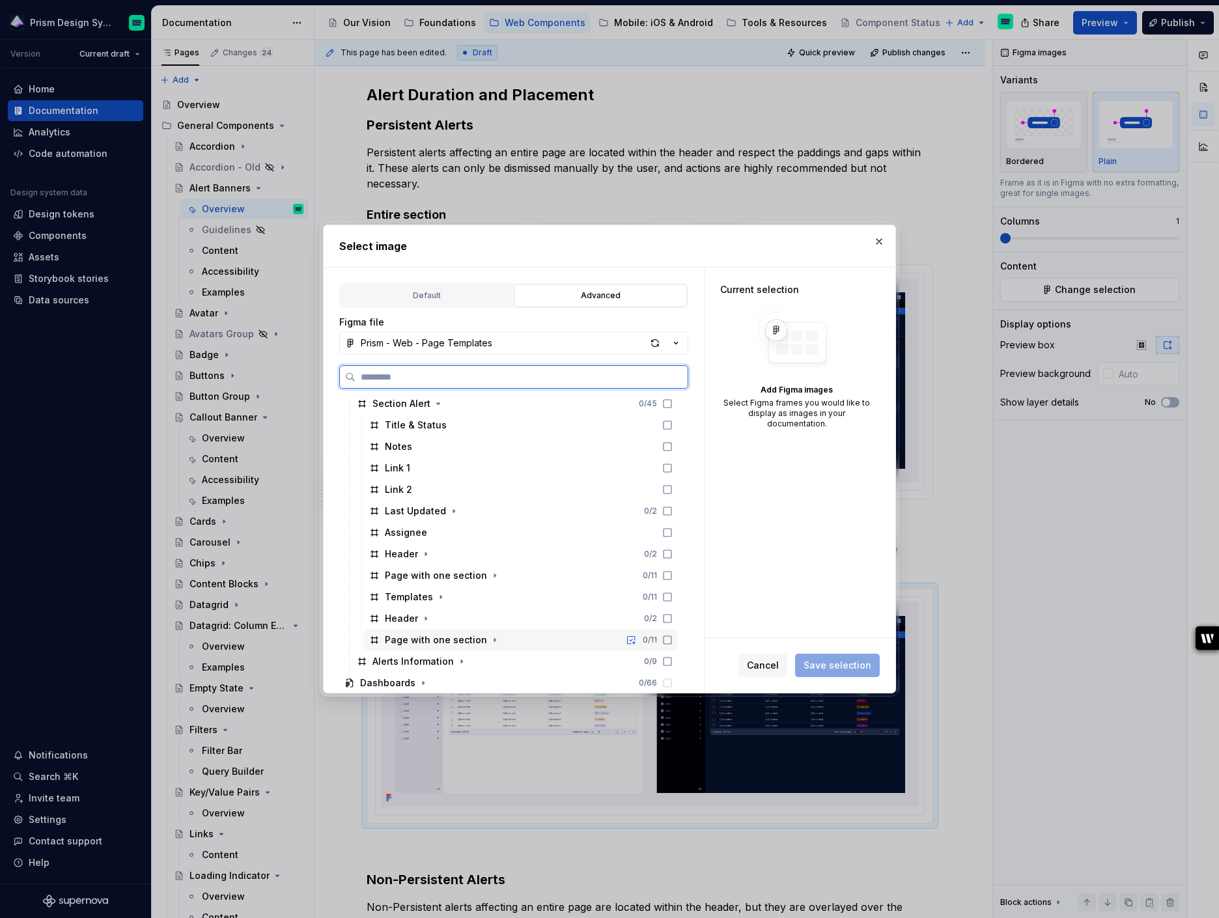
click at [673, 642] on icon at bounding box center [667, 640] width 10 height 10
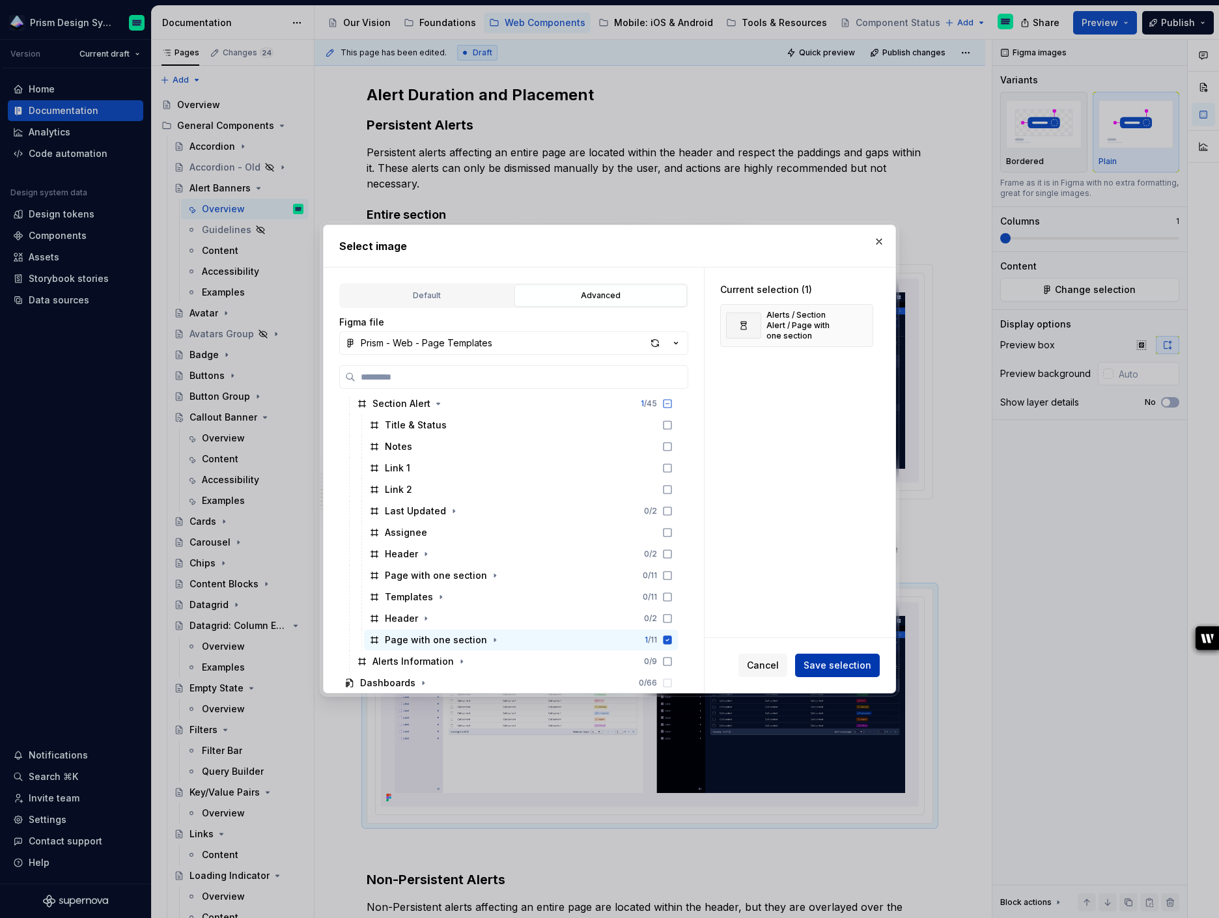
click at [855, 666] on span "Save selection" at bounding box center [838, 665] width 68 height 13
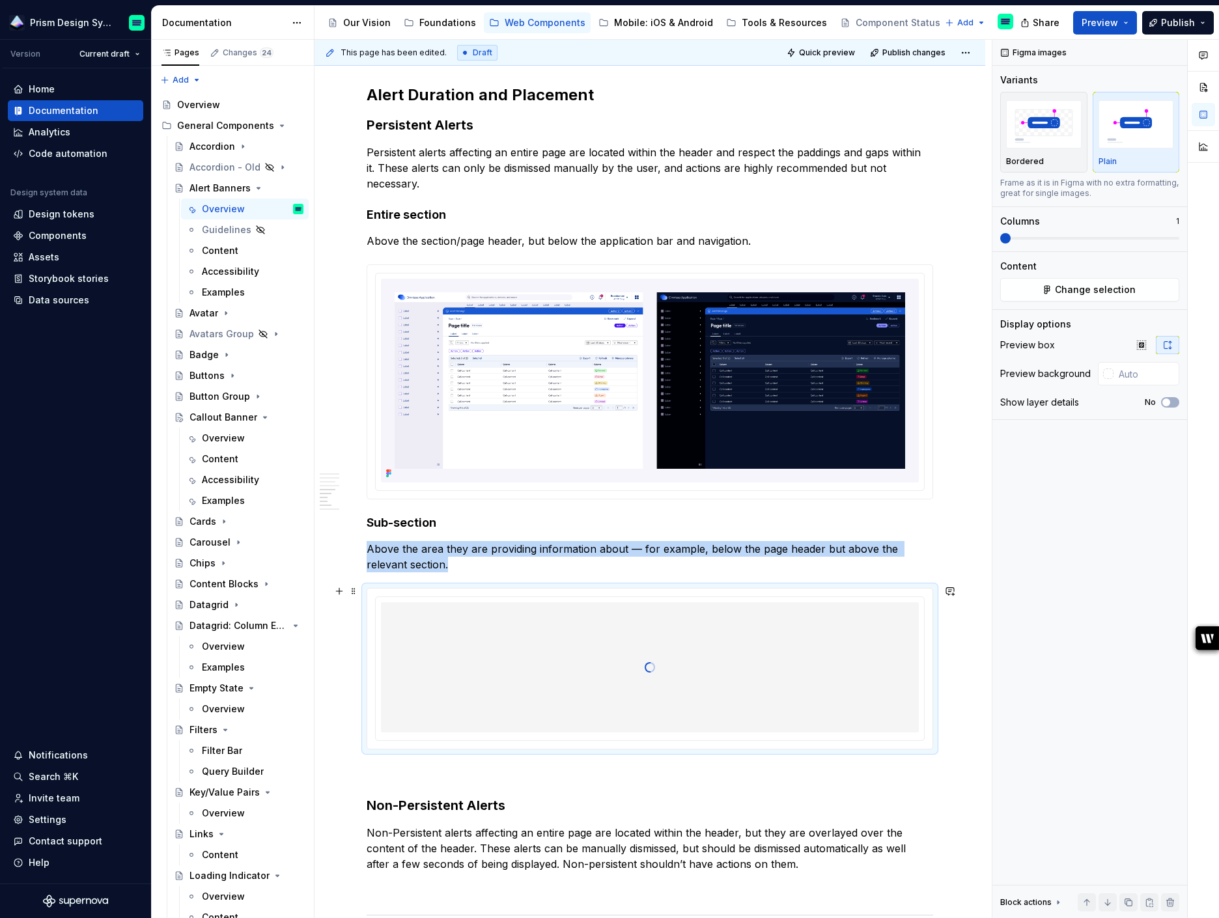
click at [855, 666] on div at bounding box center [650, 667] width 538 height 130
click at [1076, 291] on span "Change selection" at bounding box center [1095, 289] width 81 height 13
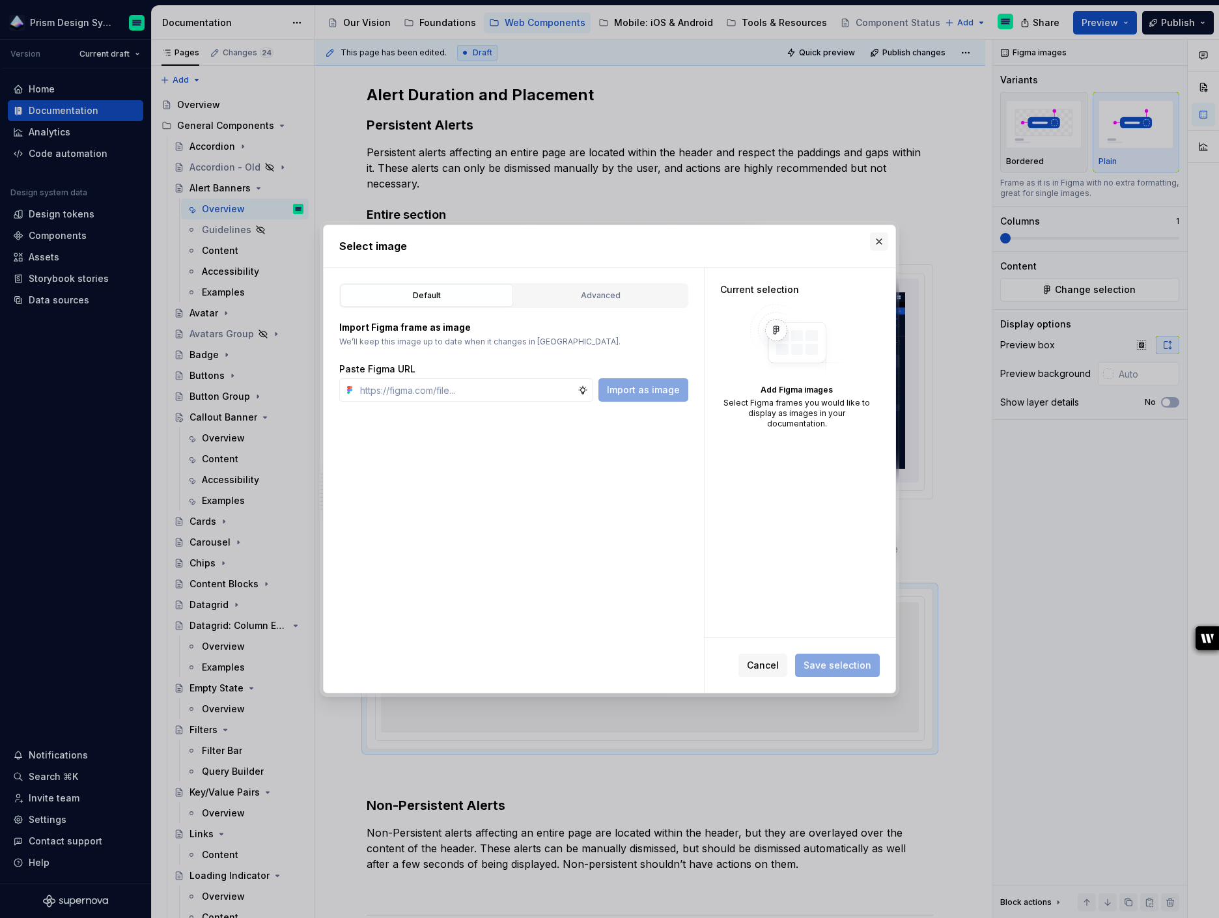
click at [878, 240] on button "button" at bounding box center [879, 242] width 18 height 18
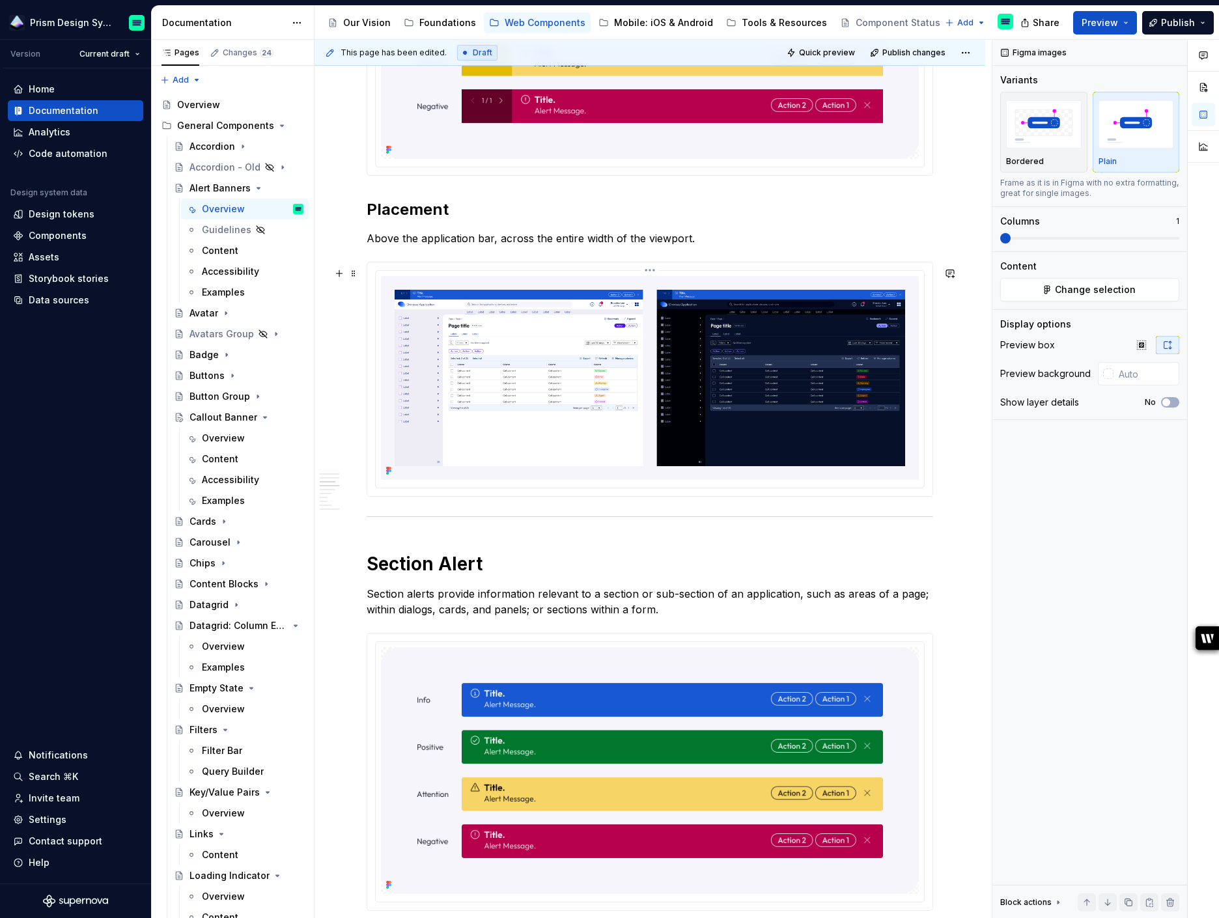
scroll to position [1041, 0]
click at [707, 281] on img at bounding box center [650, 378] width 538 height 204
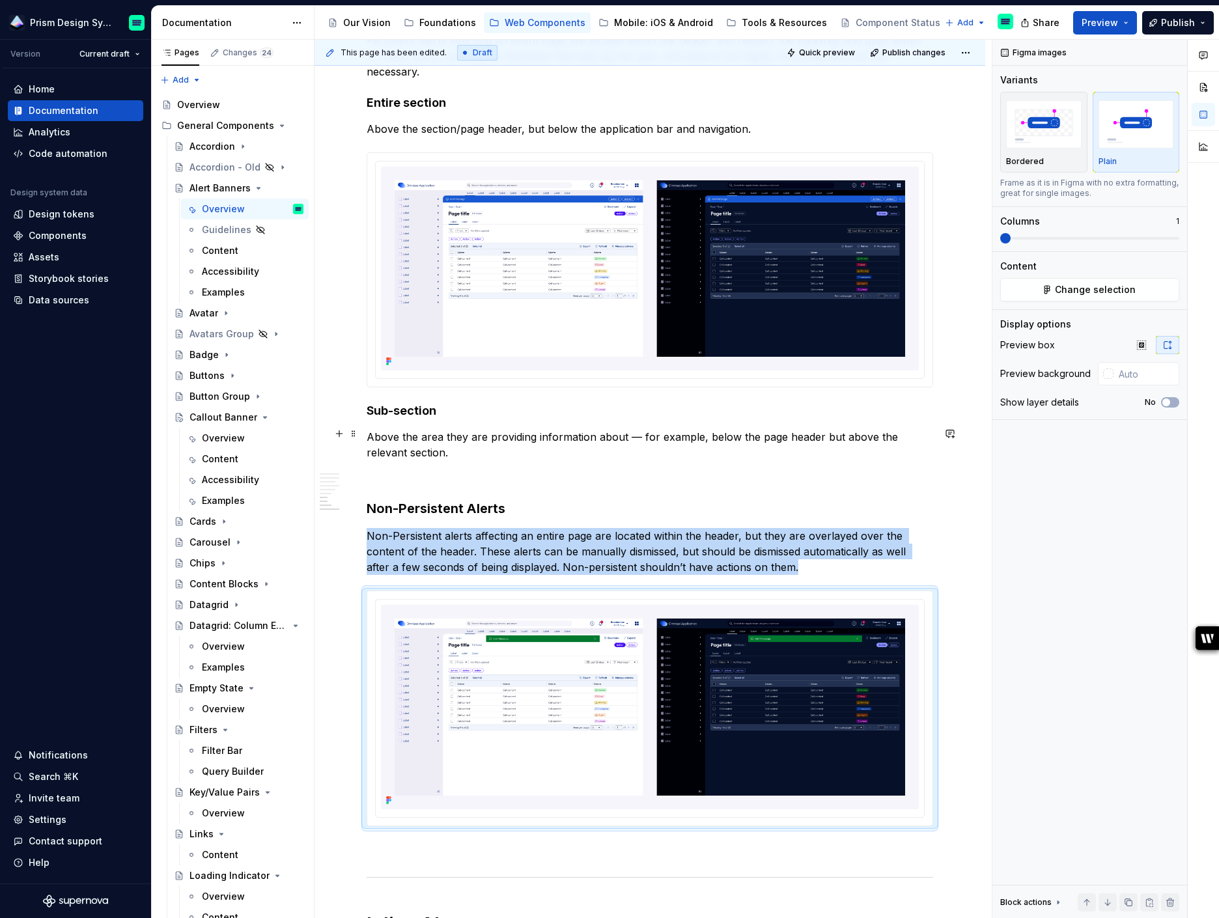
scroll to position [1998, 0]
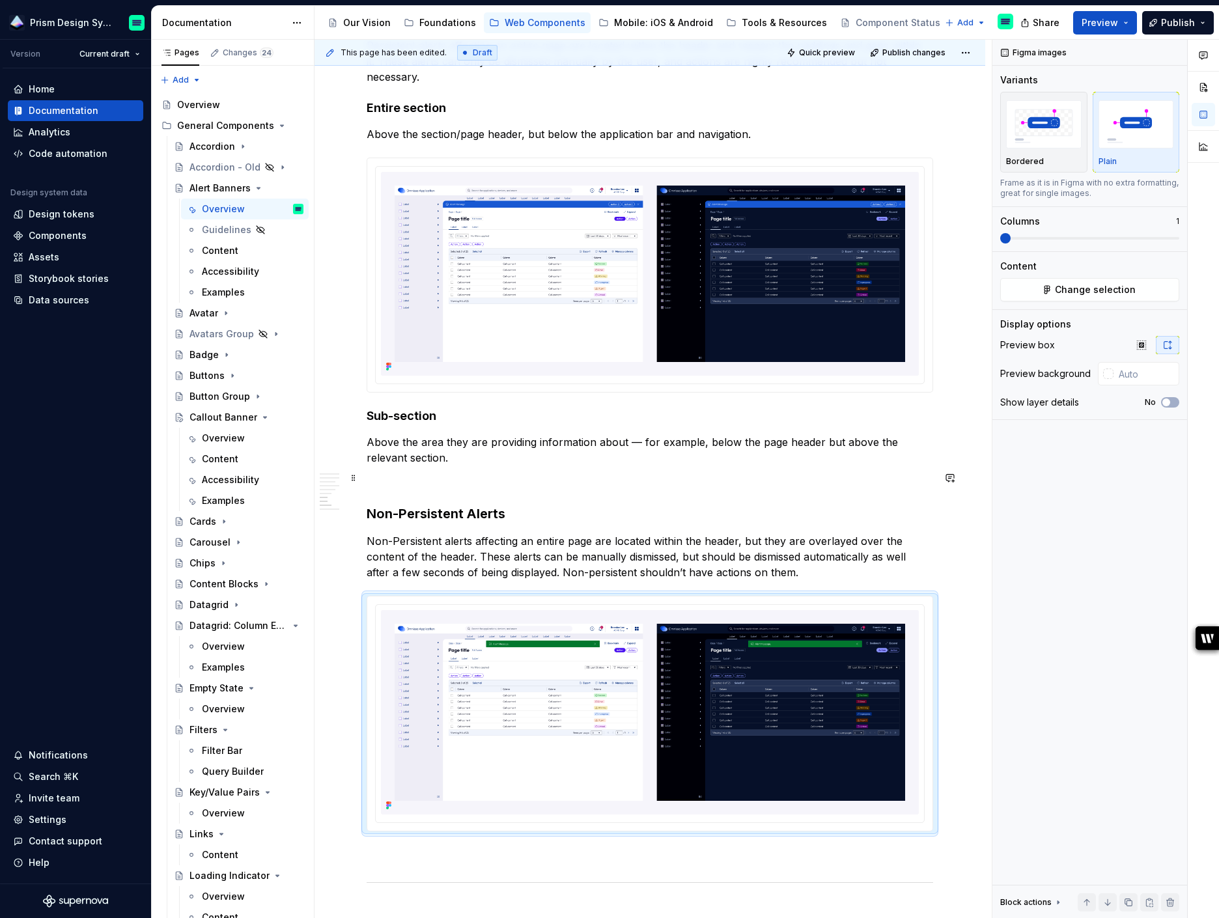
click at [459, 474] on p at bounding box center [650, 482] width 567 height 16
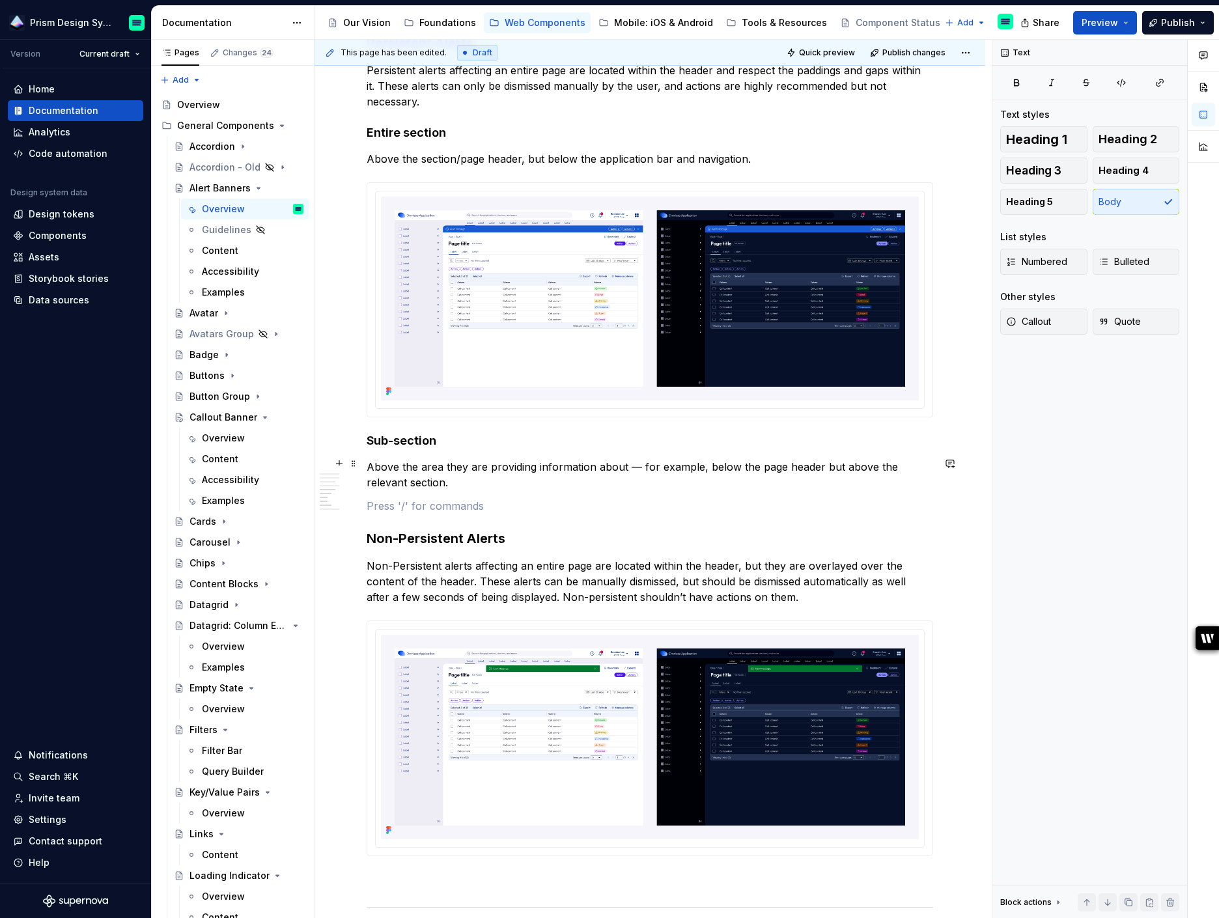
scroll to position [1963, 0]
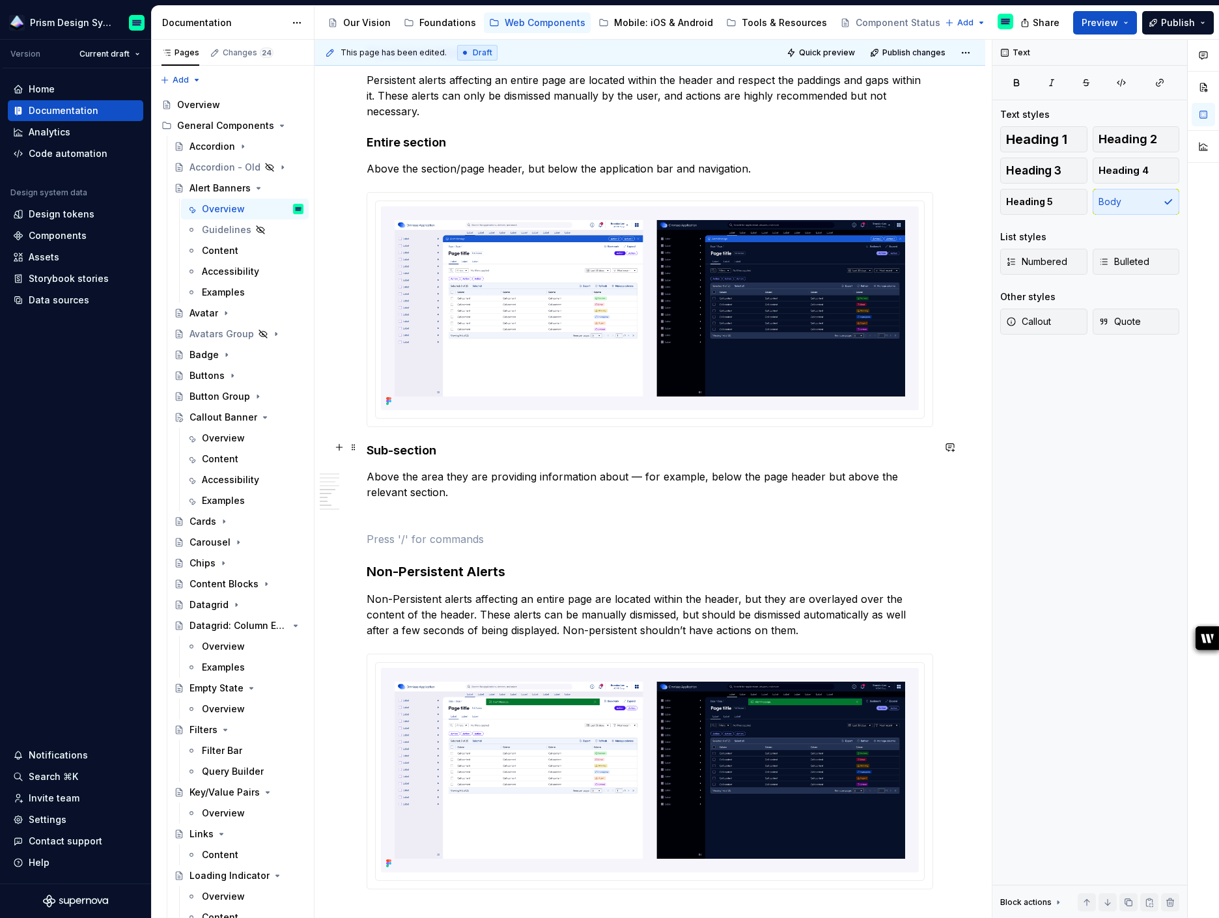
click at [375, 443] on h4 "Sub-section" at bounding box center [650, 451] width 567 height 16
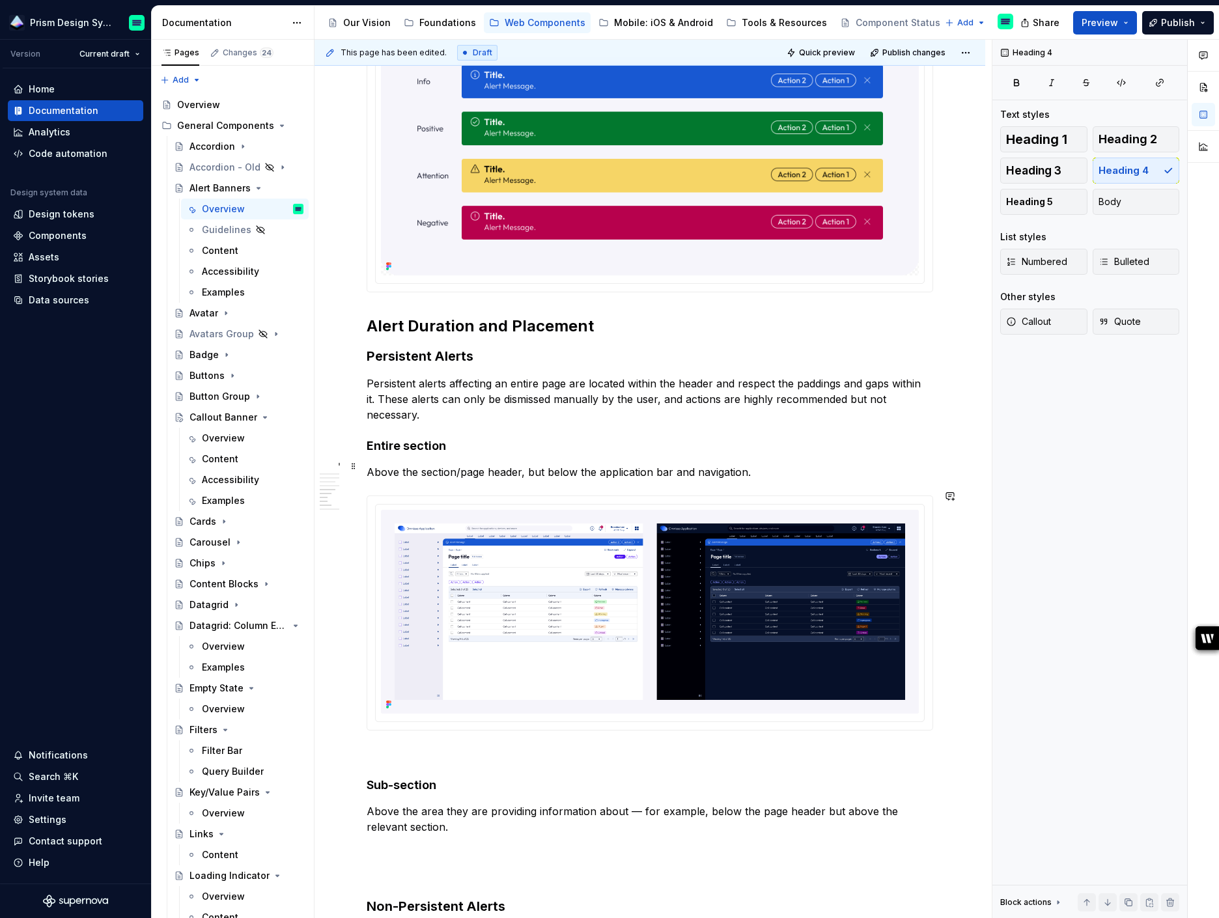
scroll to position [1650, 0]
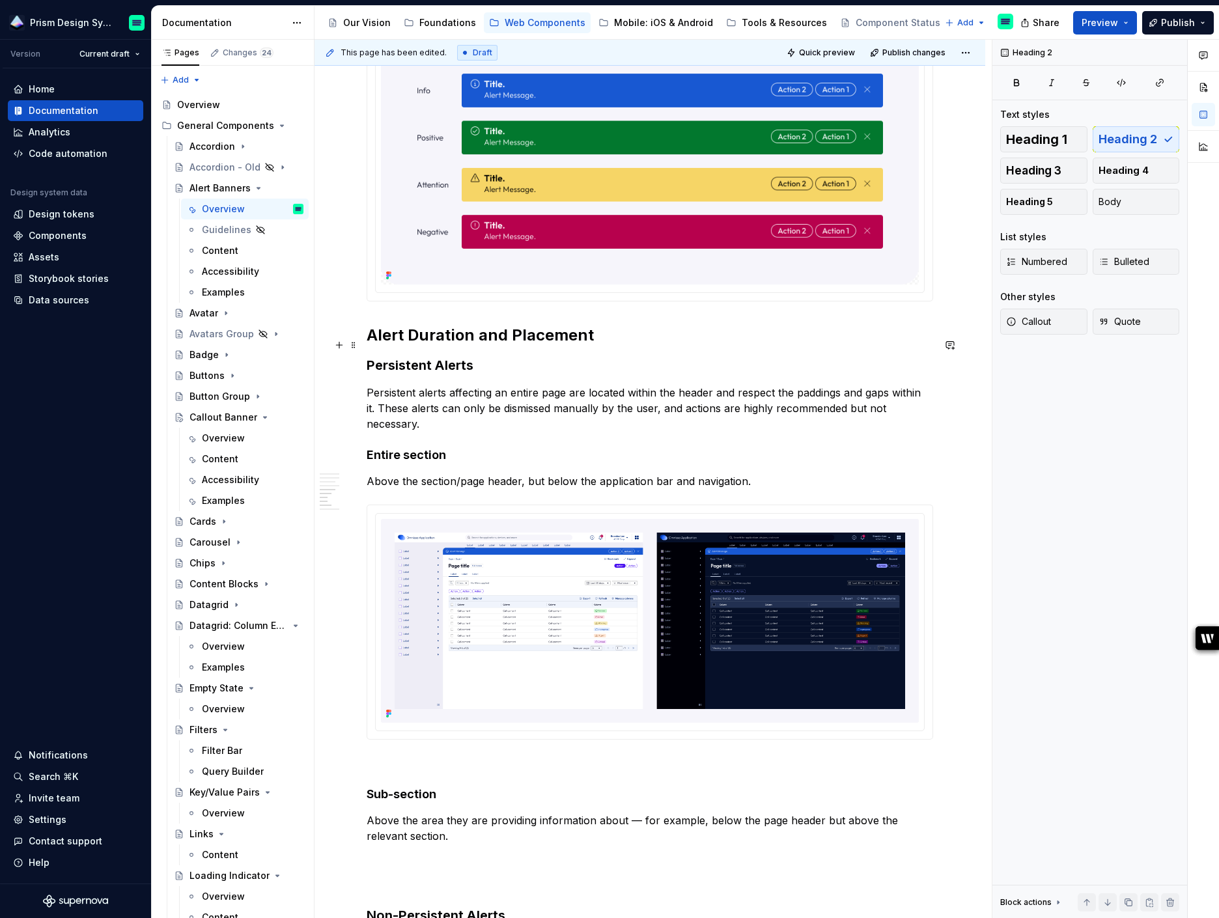
click at [369, 343] on h2 "Alert Duration and Placement" at bounding box center [650, 335] width 567 height 21
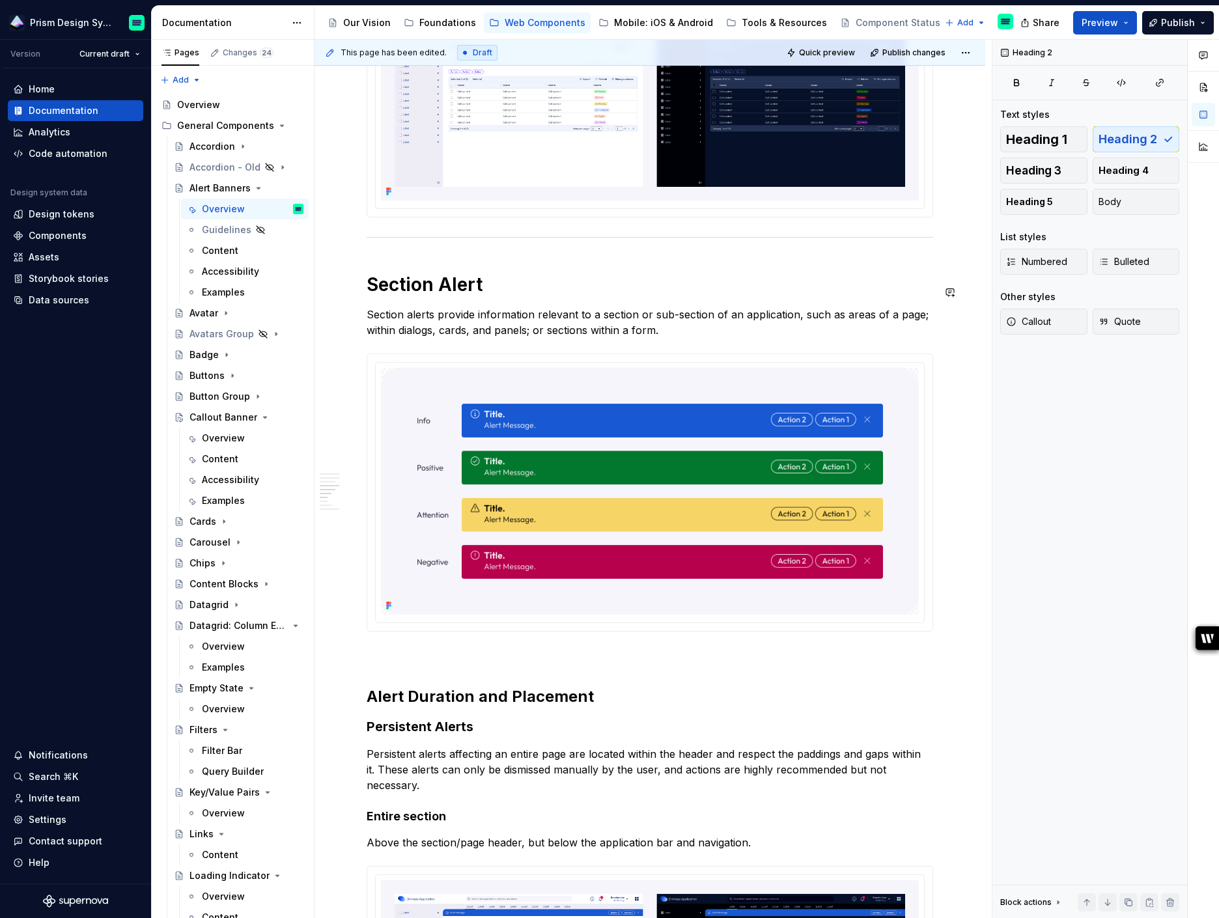
scroll to position [1316, 0]
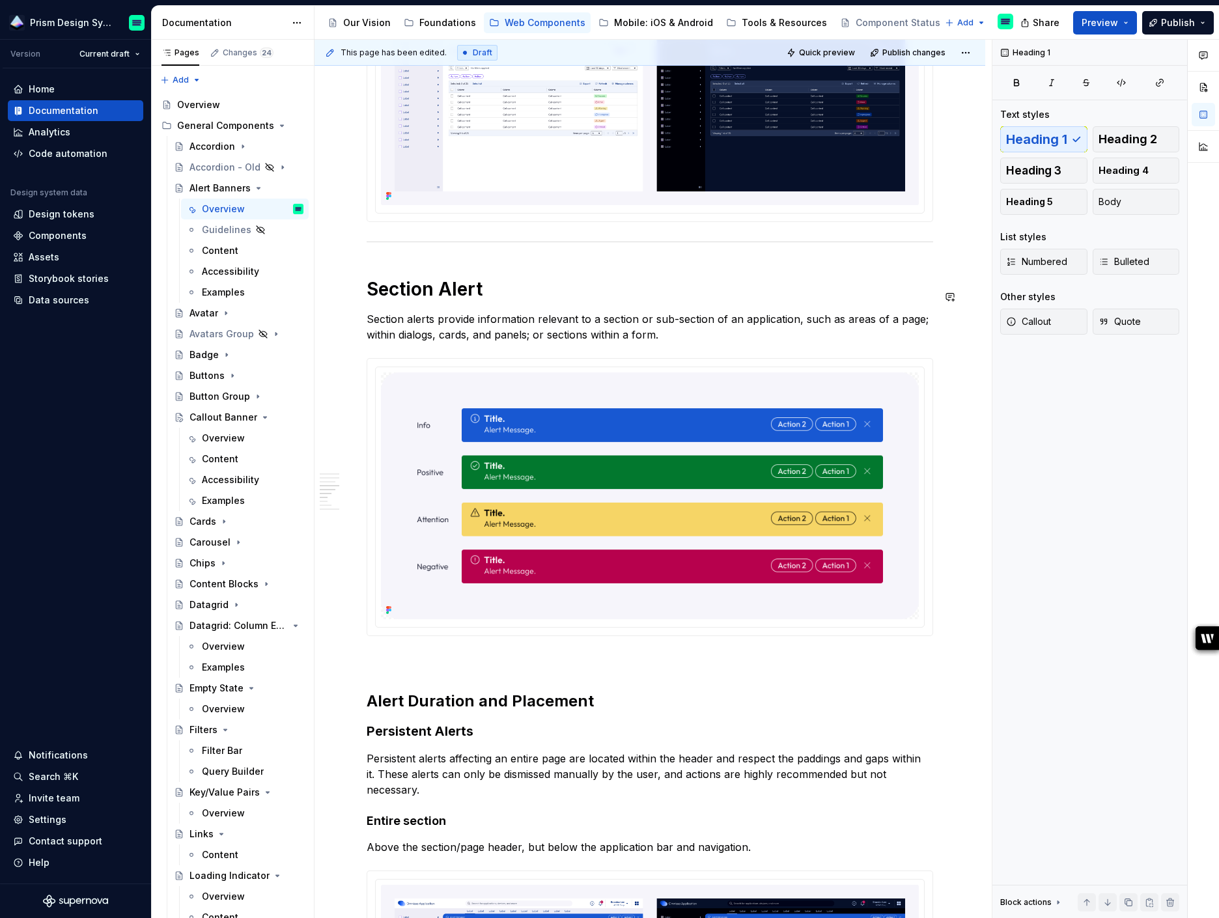
click at [418, 272] on div "**********" at bounding box center [650, 489] width 567 height 3065
click at [418, 262] on div "**********" at bounding box center [650, 489] width 567 height 3065
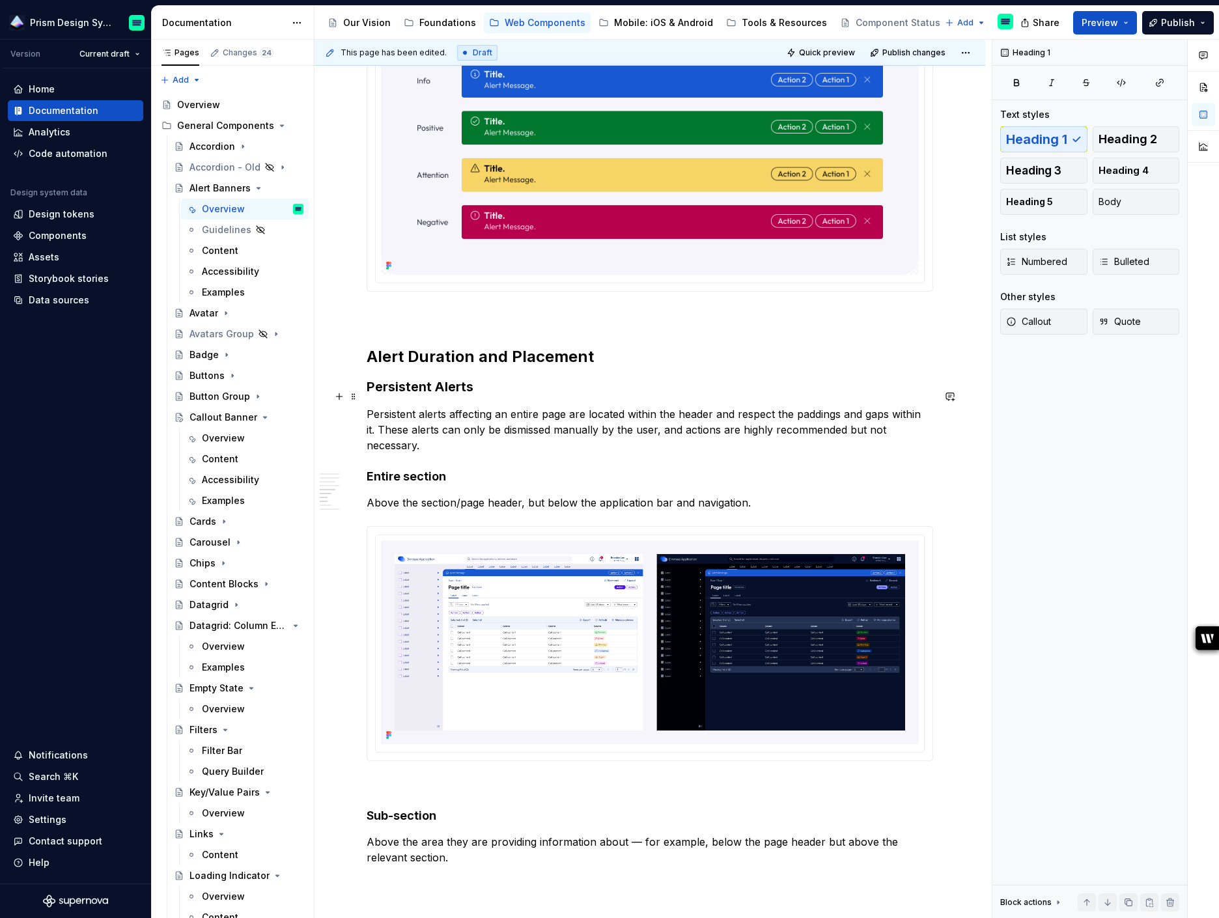
scroll to position [1662, 0]
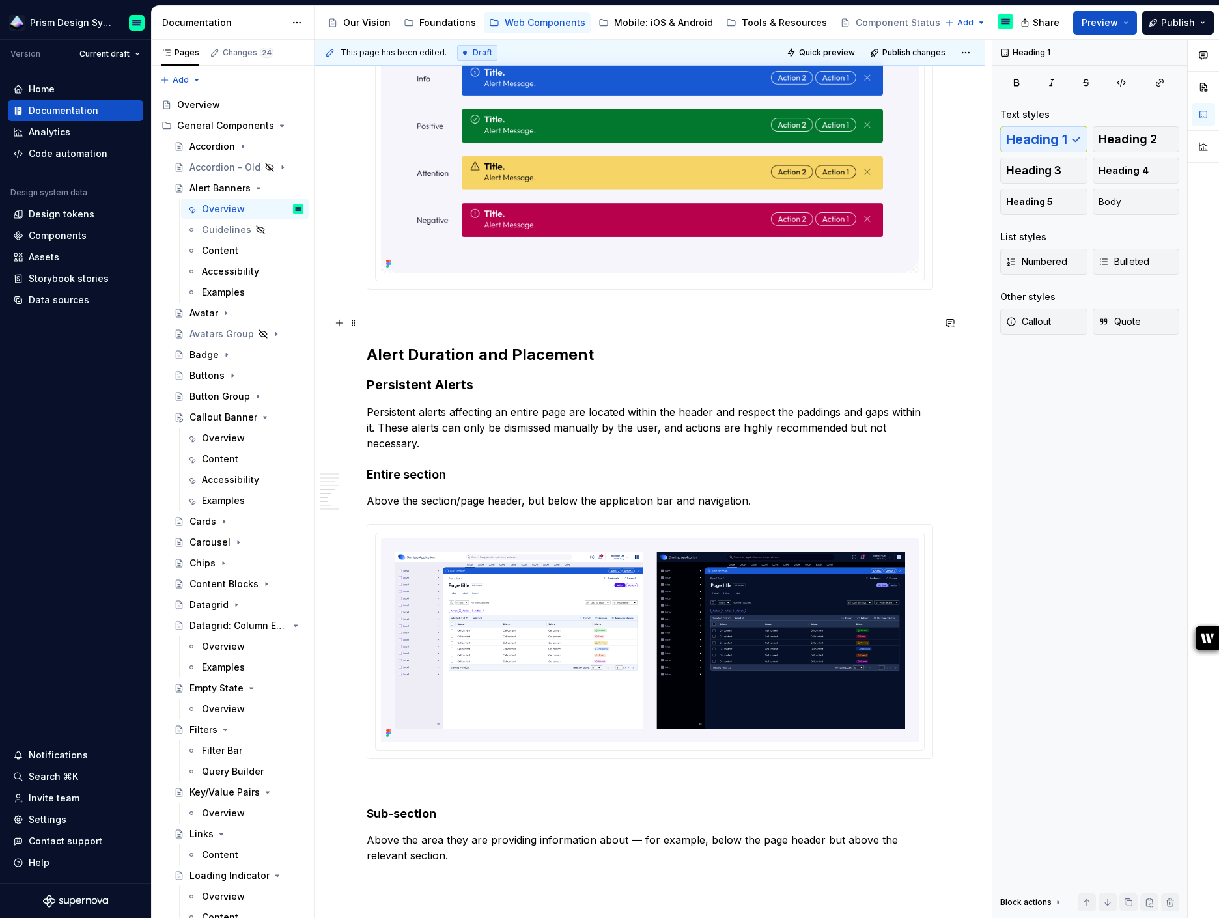
click at [412, 321] on p at bounding box center [650, 313] width 567 height 16
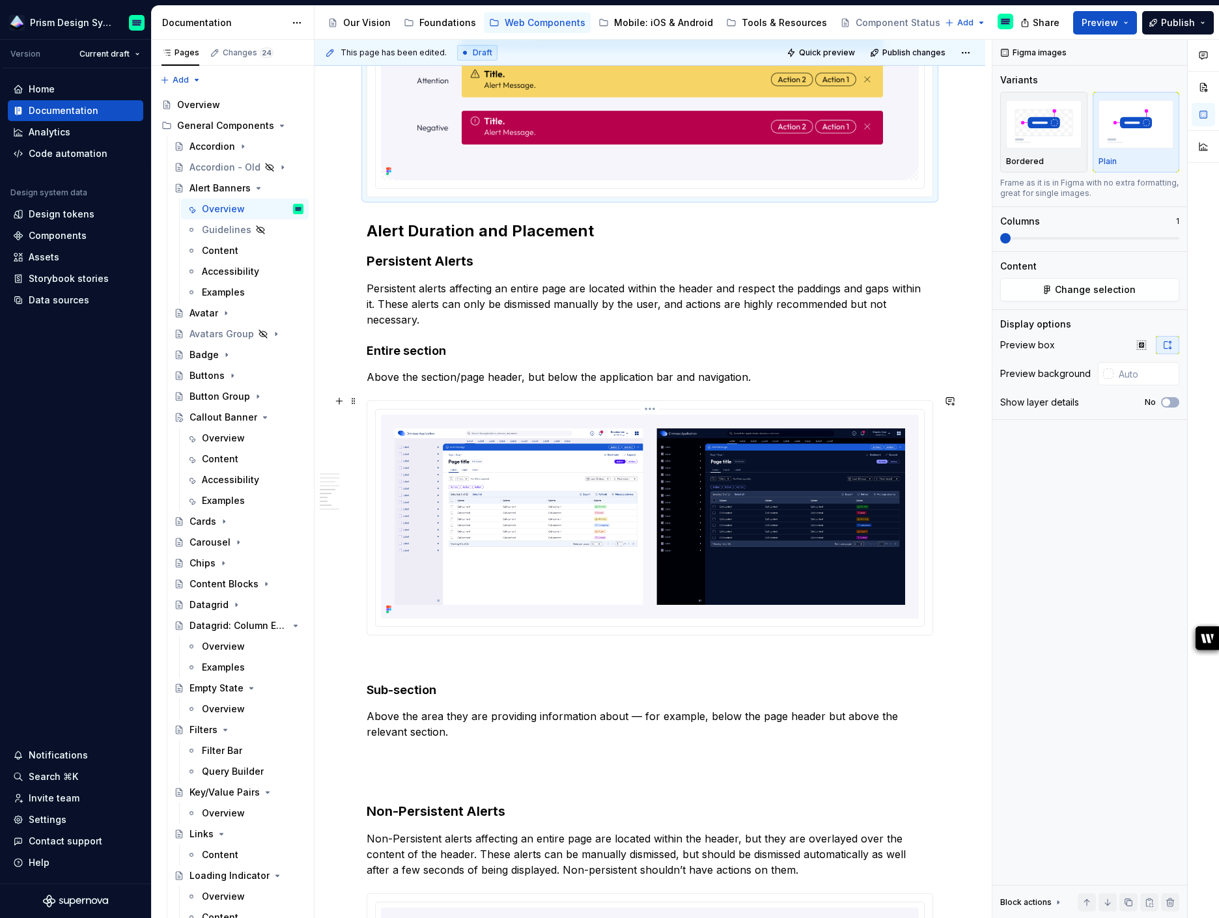
scroll to position [1848, 0]
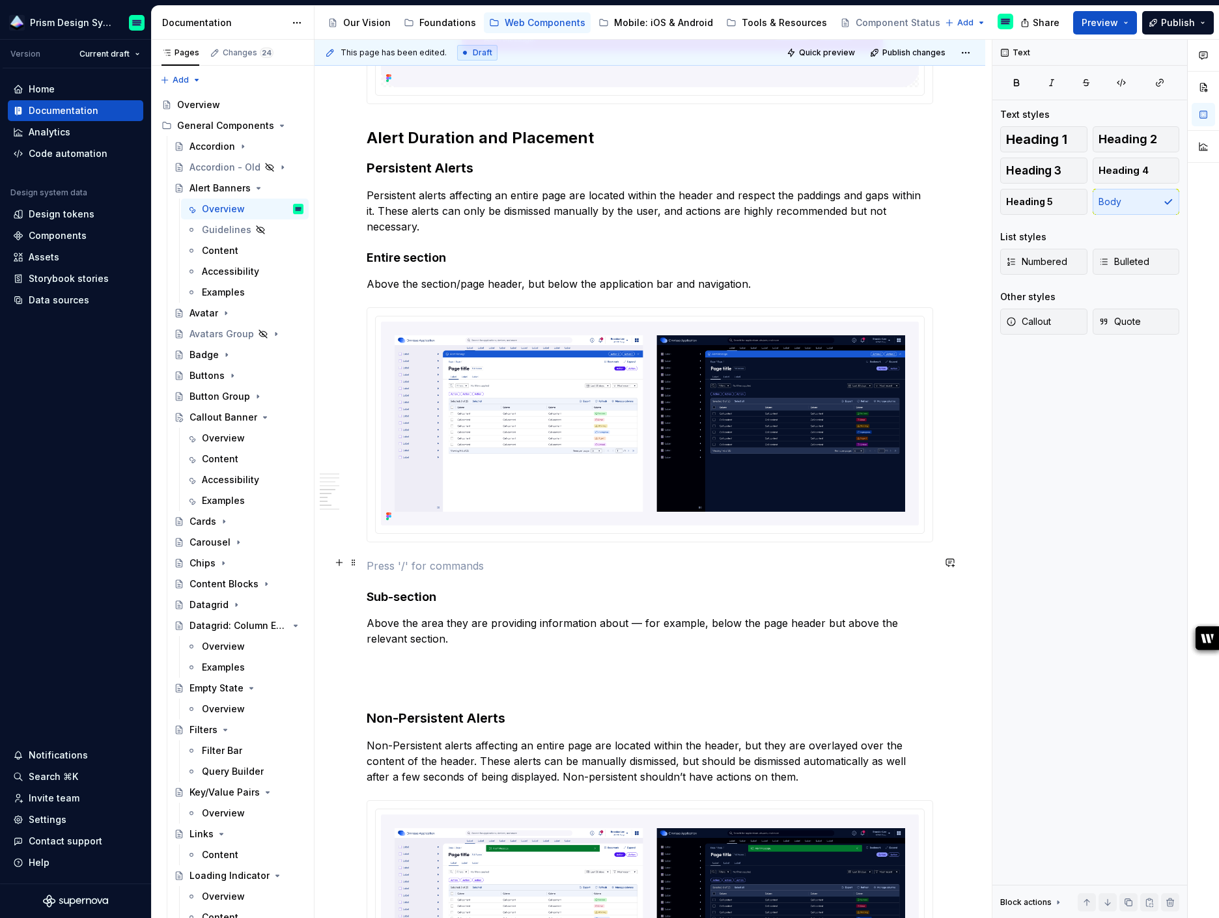
click at [394, 568] on p at bounding box center [650, 566] width 567 height 16
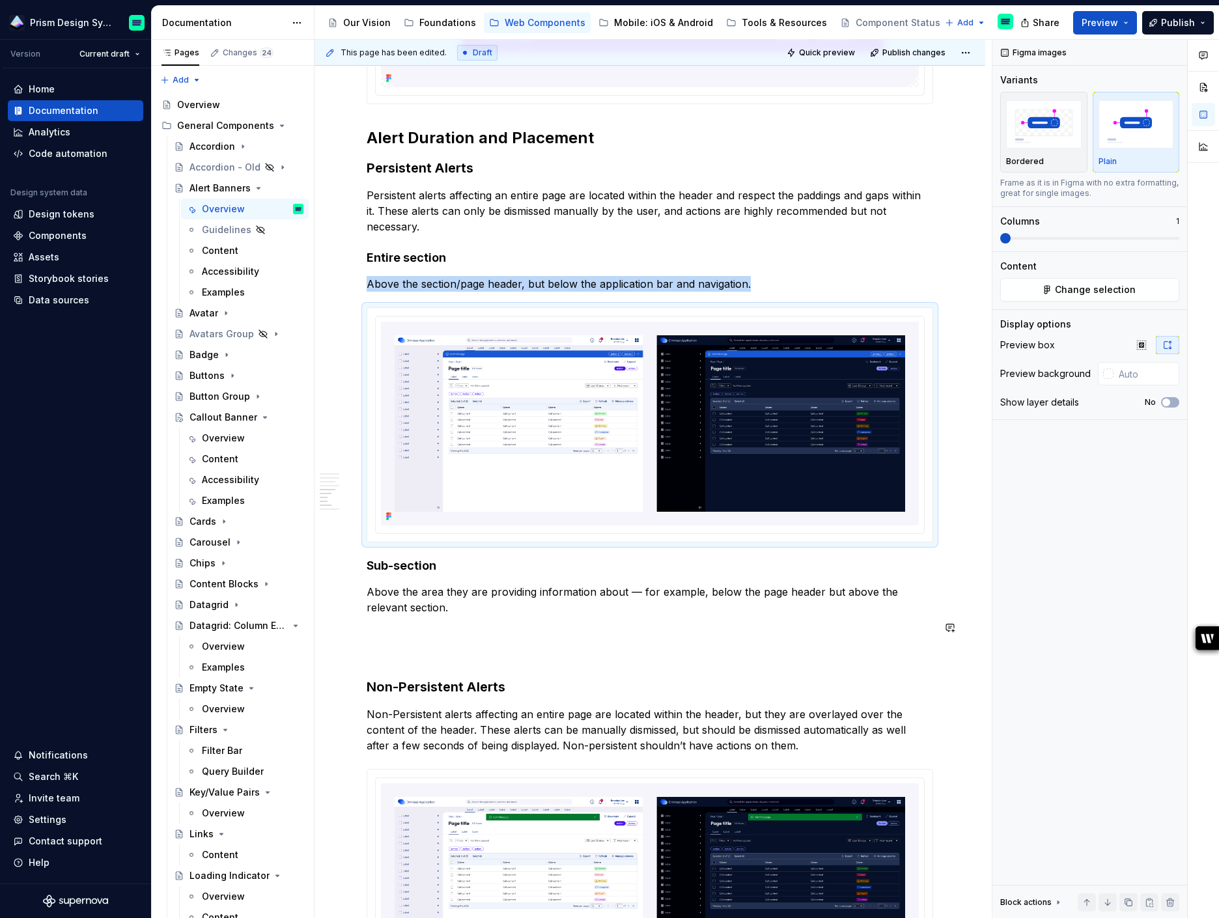
click at [391, 647] on p at bounding box center [650, 655] width 567 height 16
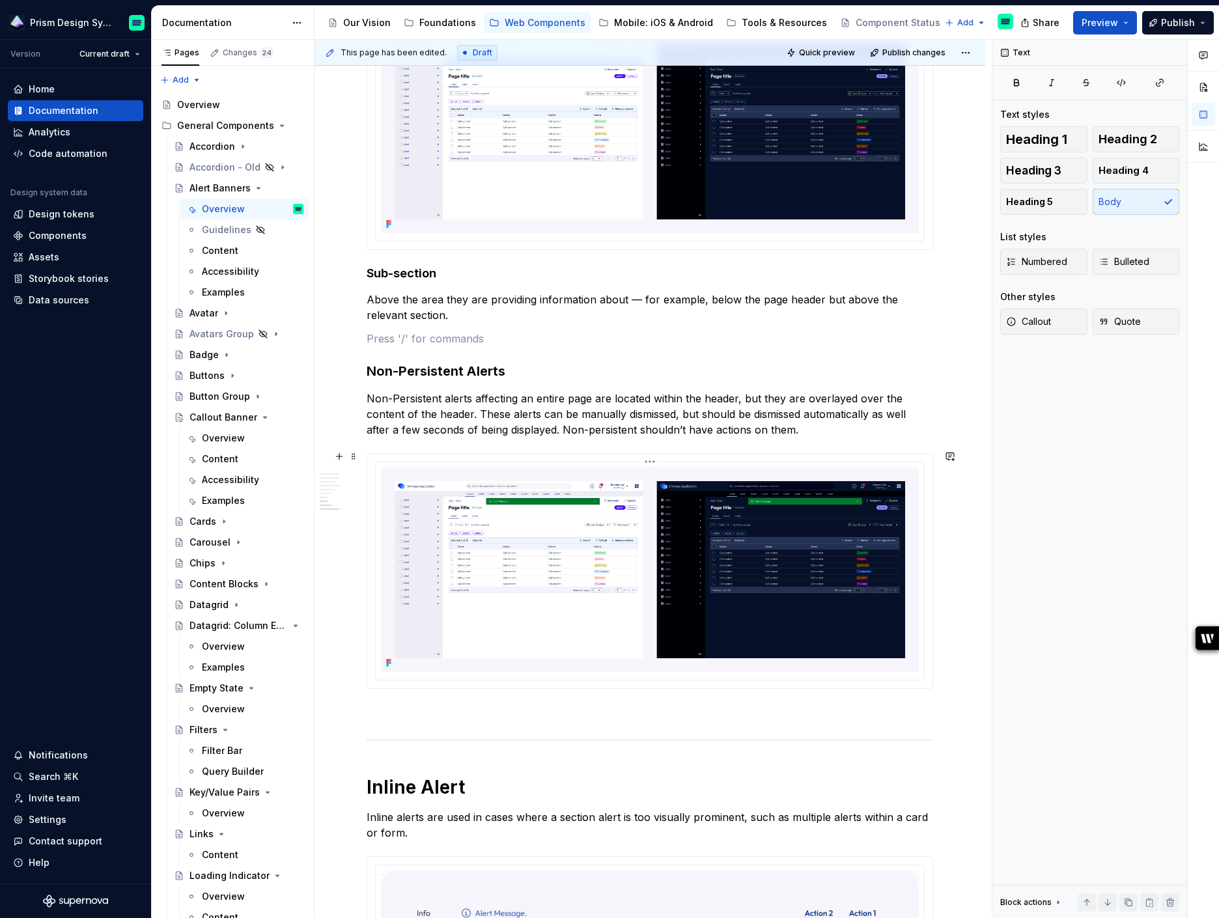
scroll to position [2216, 0]
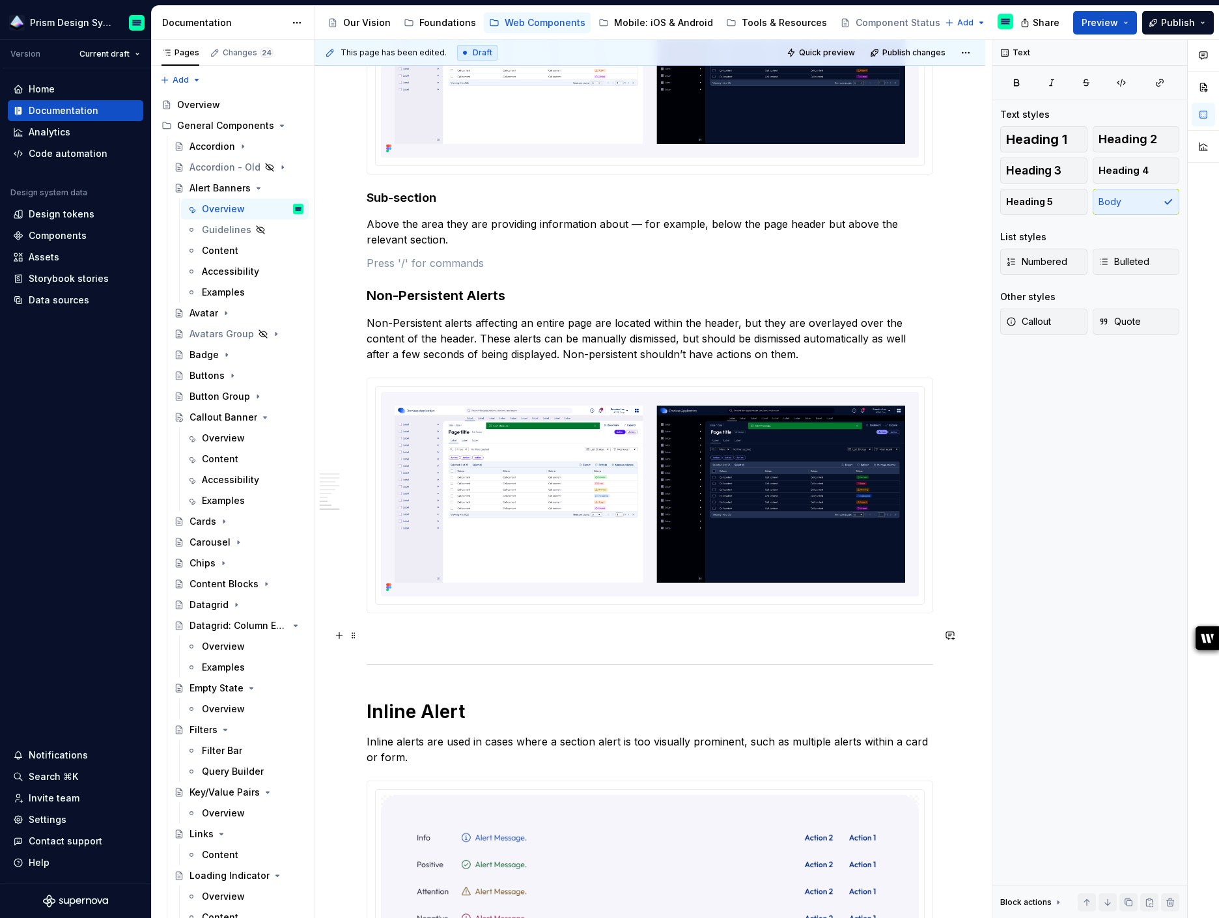
click at [384, 642] on p at bounding box center [650, 637] width 567 height 16
click at [402, 629] on p at bounding box center [650, 637] width 567 height 16
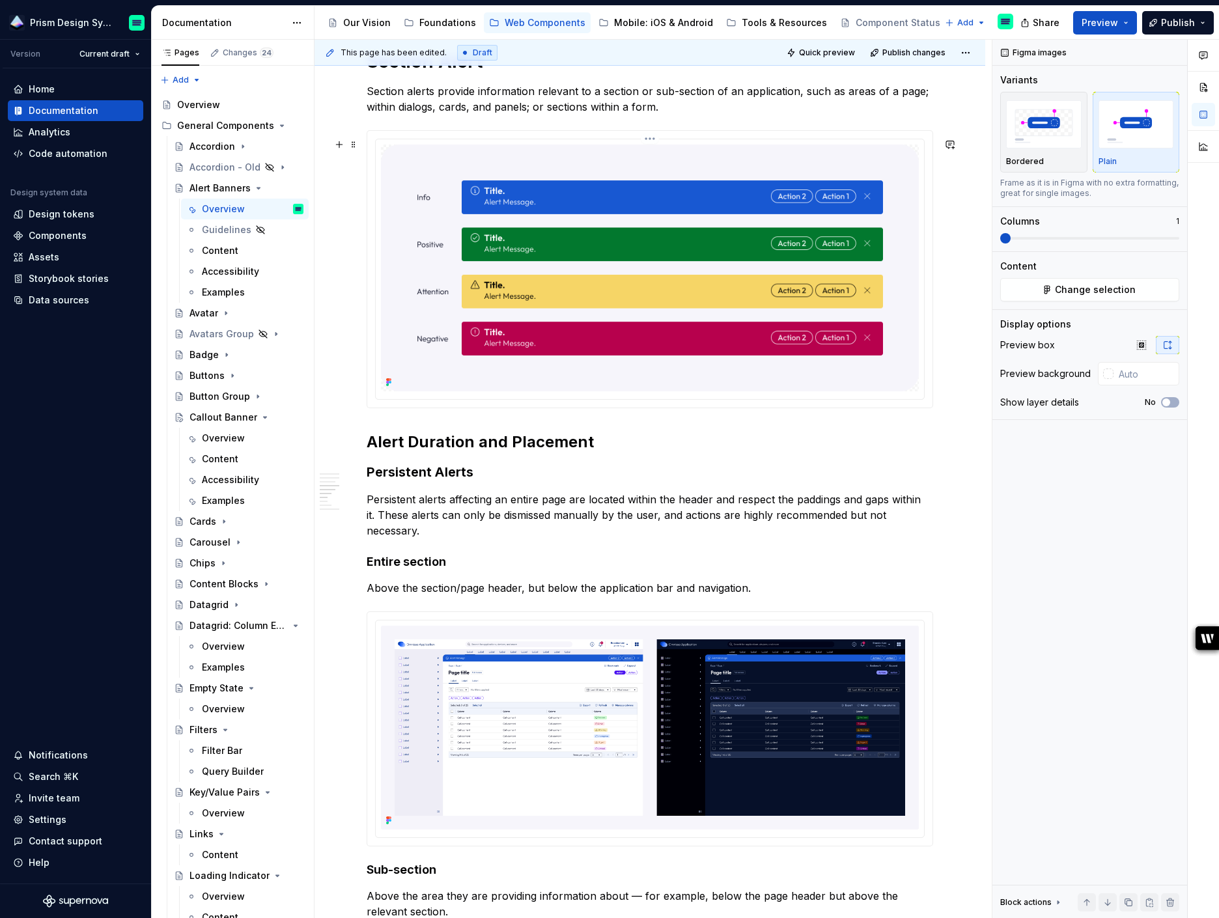
scroll to position [1594, 0]
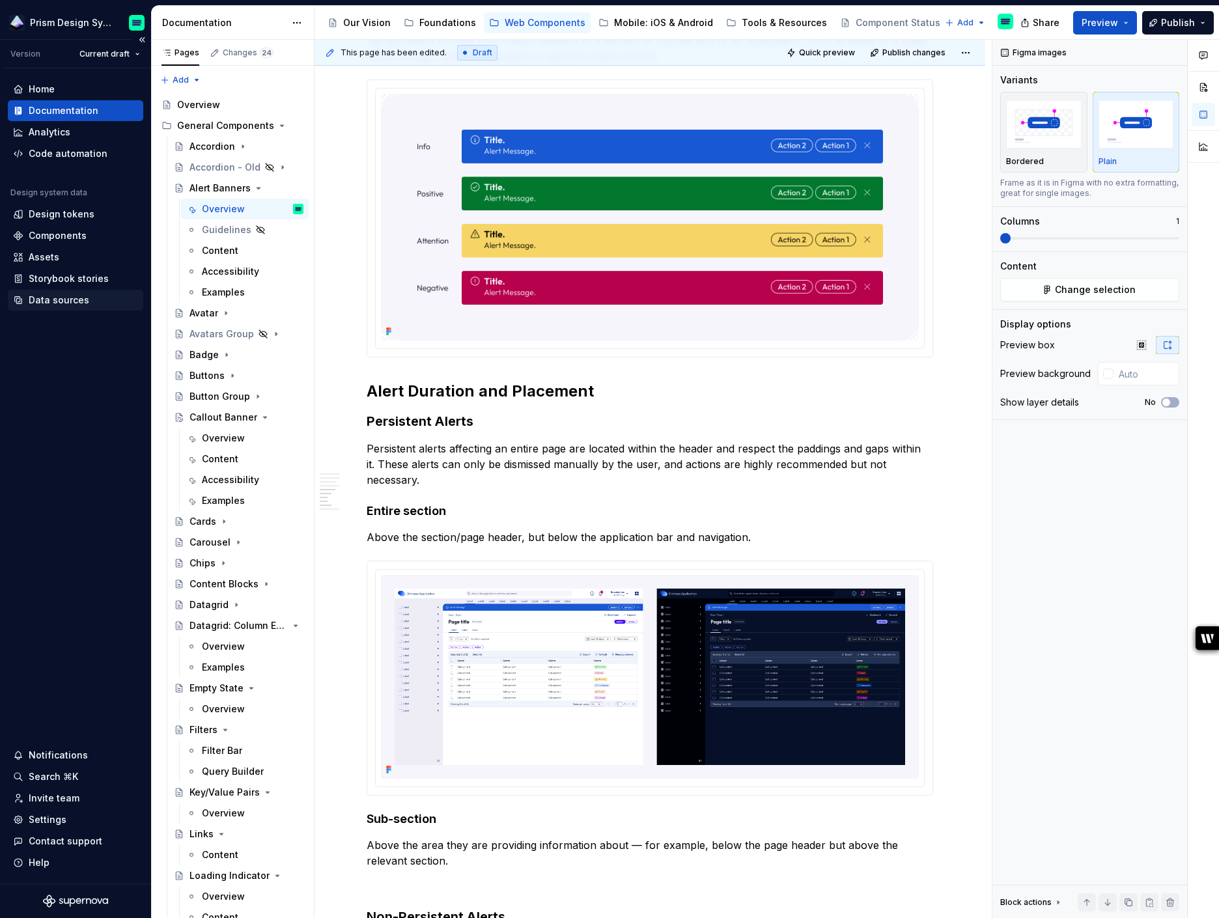
click at [59, 298] on div "Data sources" at bounding box center [59, 300] width 61 height 13
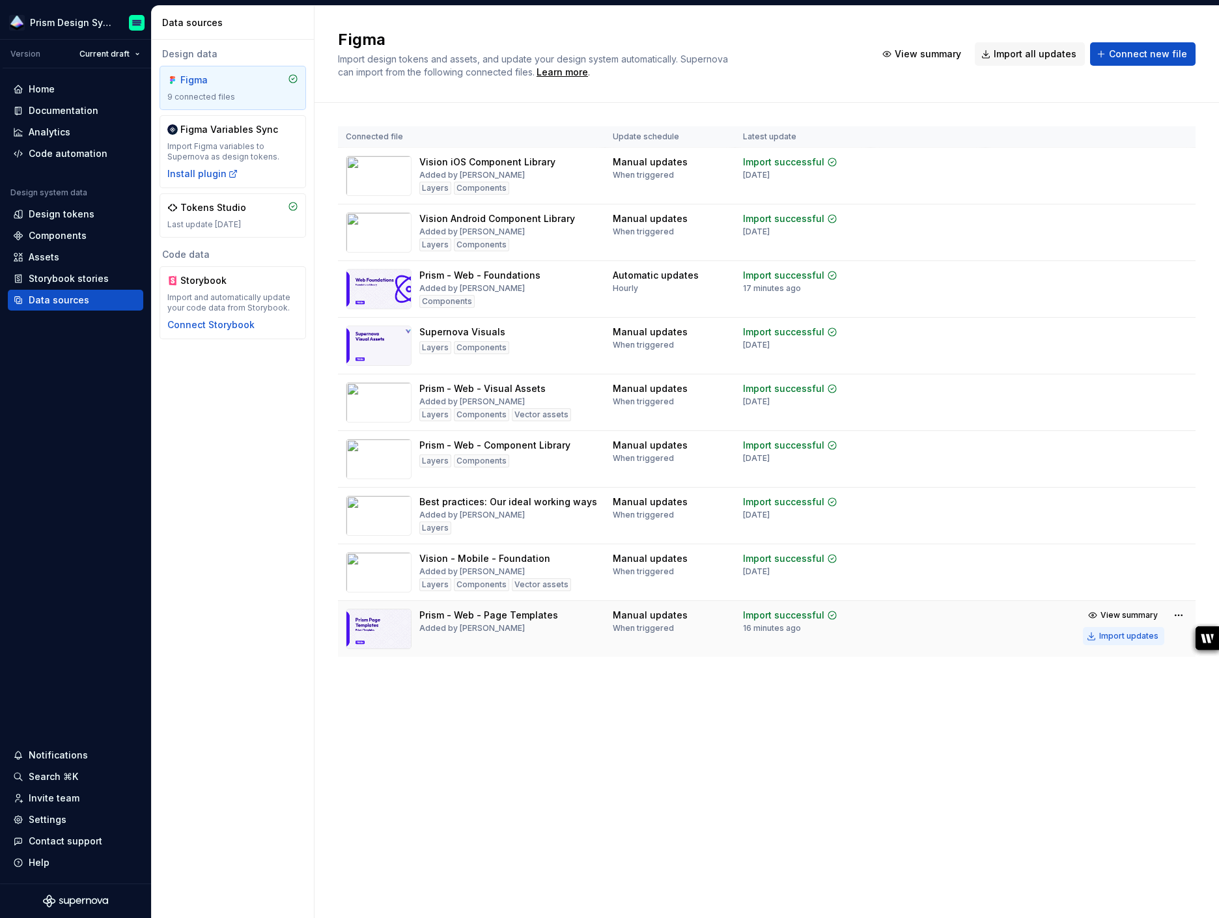
click at [1133, 642] on div "Import updates" at bounding box center [1128, 636] width 59 height 10
click at [51, 104] on div "Documentation" at bounding box center [64, 110] width 70 height 13
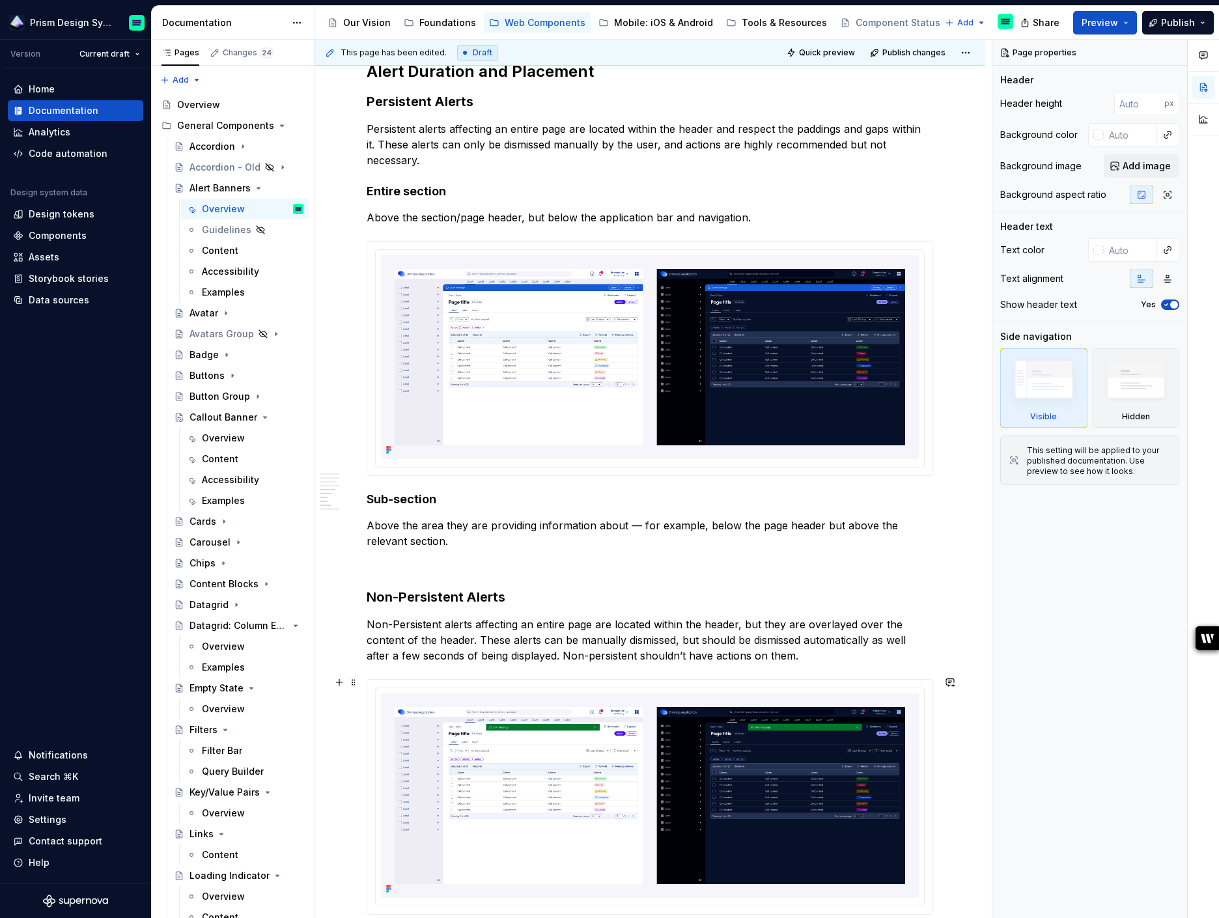
scroll to position [1929, 0]
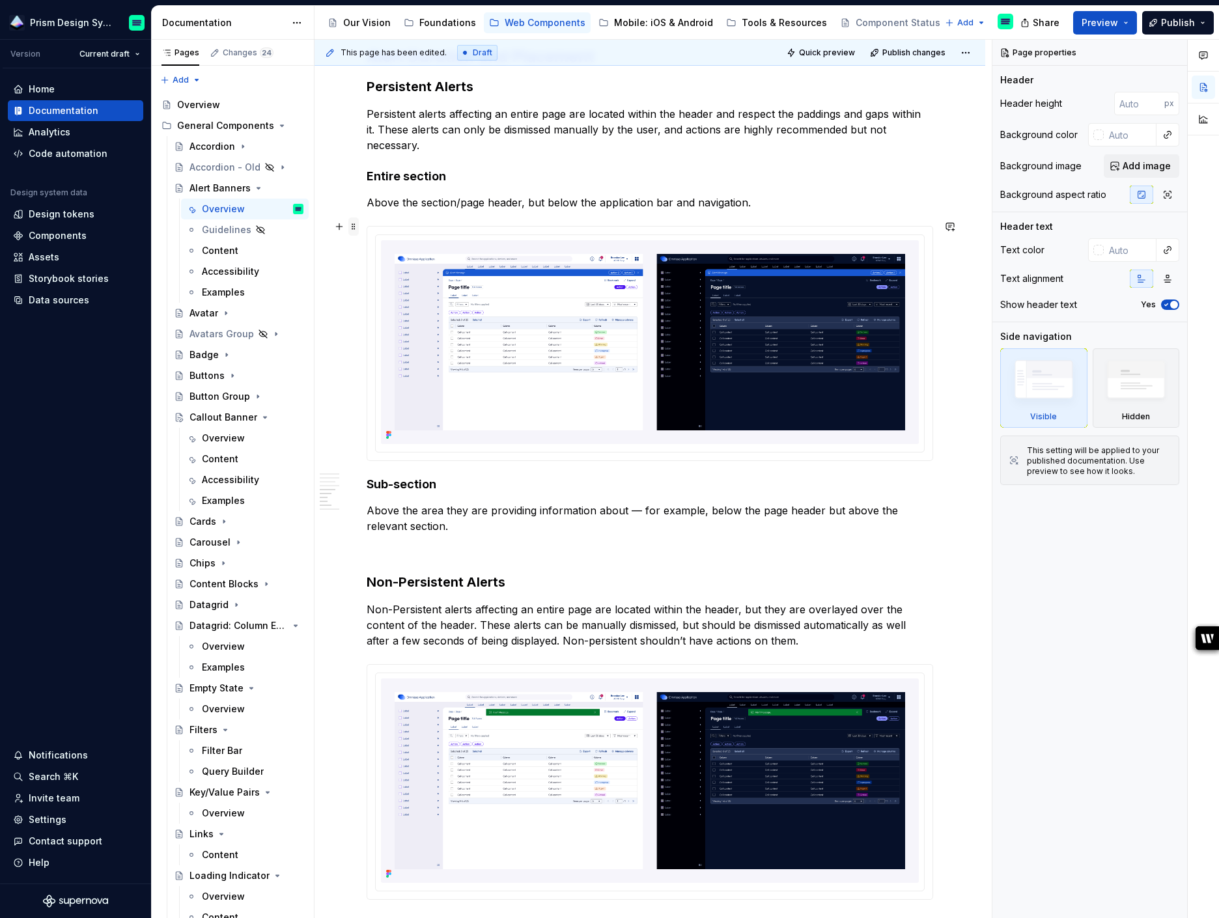
click at [357, 231] on span at bounding box center [353, 227] width 10 height 18
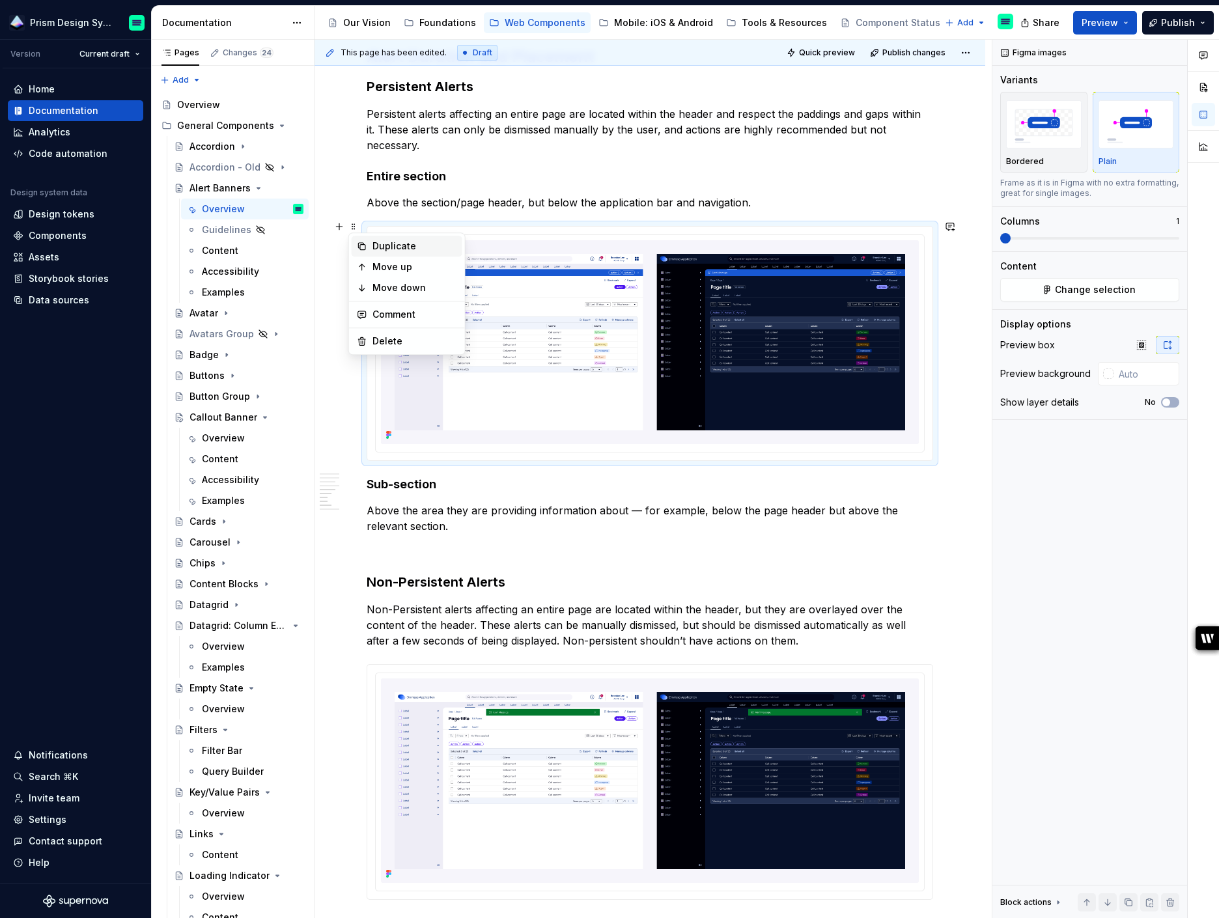
click at [392, 247] on div "Duplicate" at bounding box center [415, 246] width 85 height 13
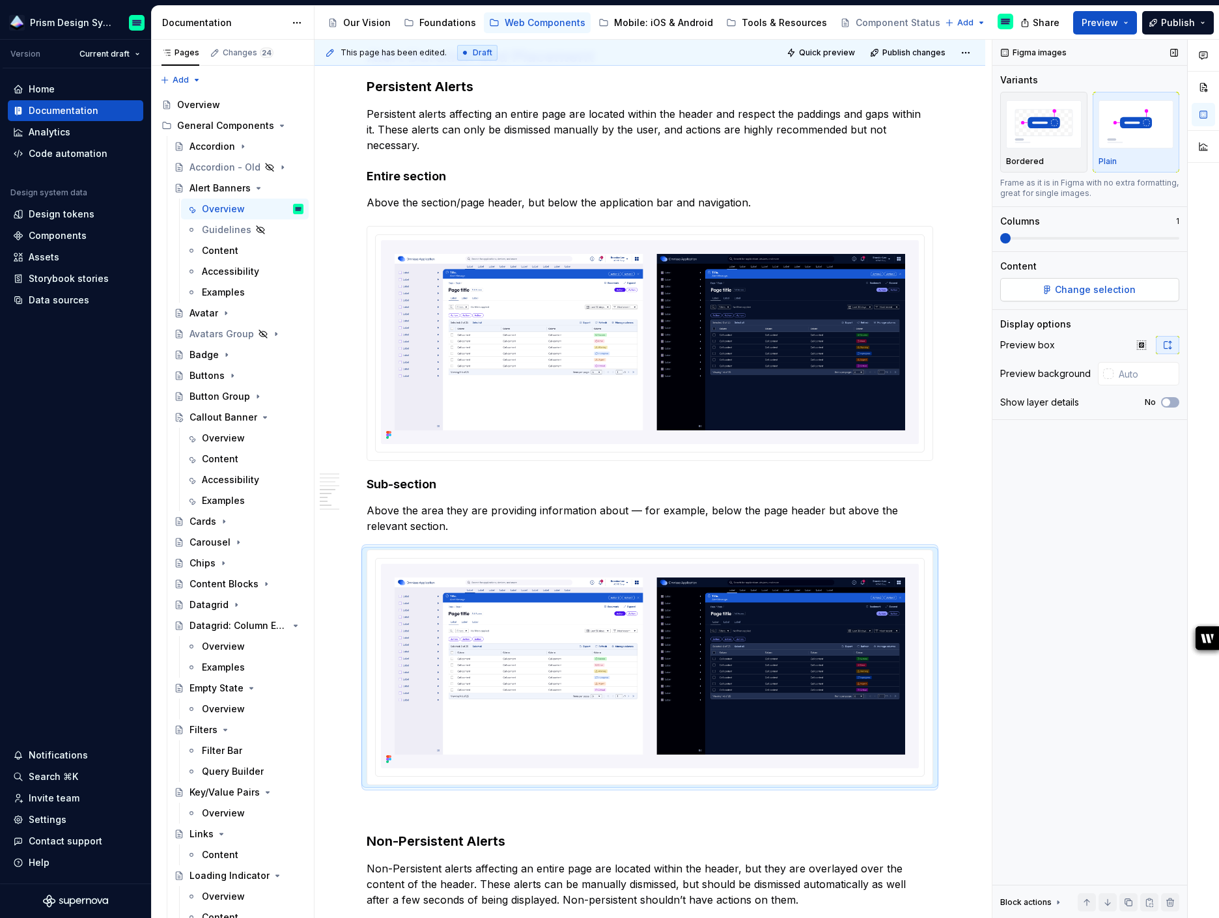
click at [1099, 295] on span "Change selection" at bounding box center [1095, 289] width 81 height 13
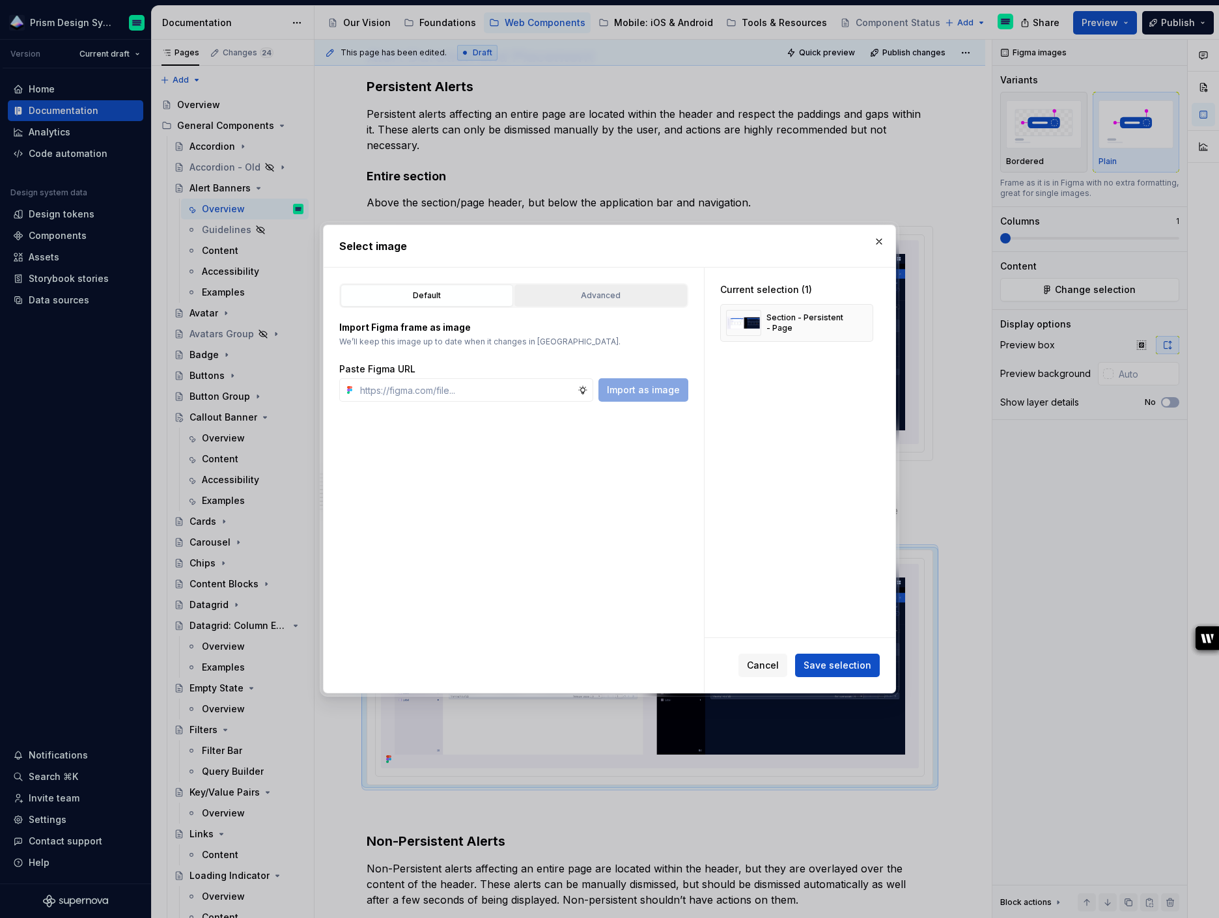
click at [612, 297] on div "Advanced" at bounding box center [600, 295] width 163 height 13
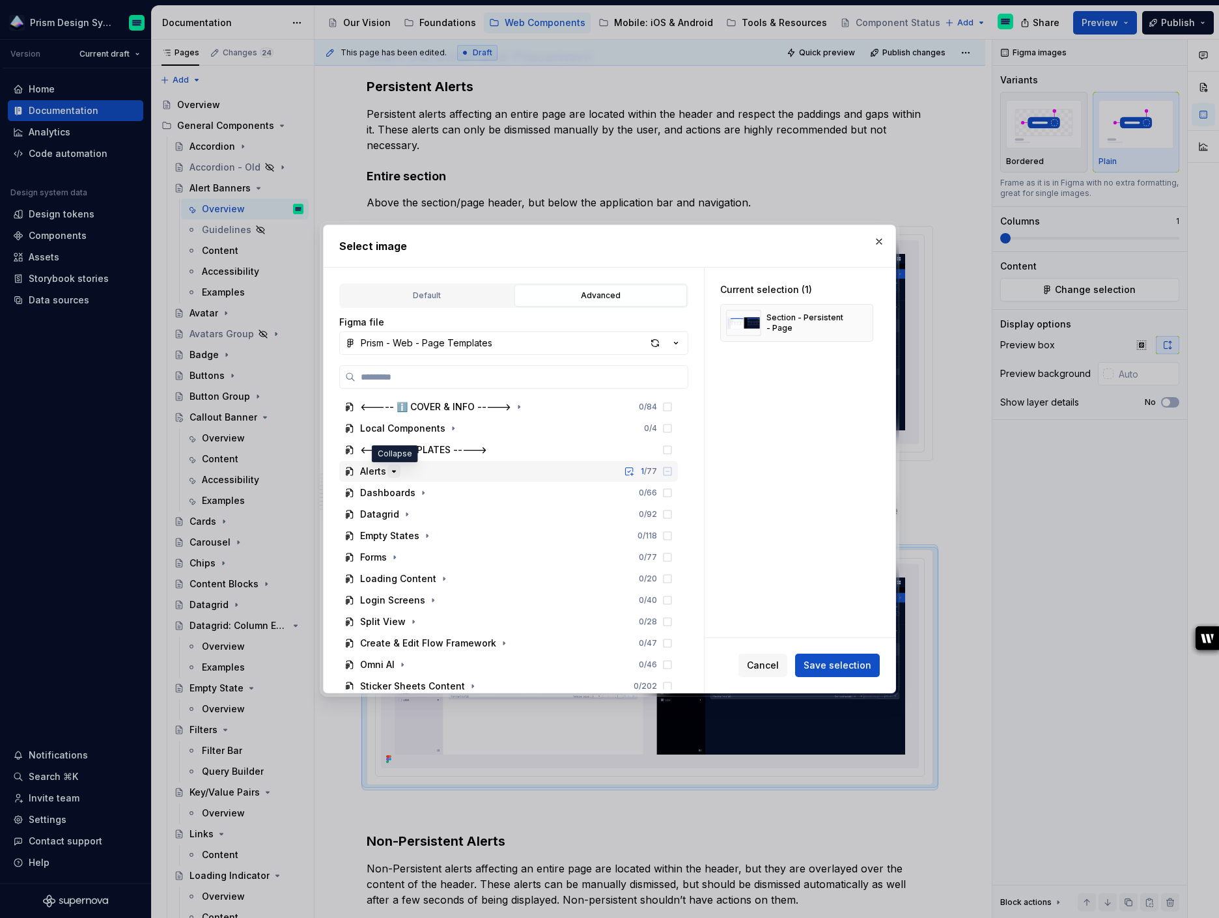
click at [395, 471] on icon "button" at bounding box center [394, 471] width 10 height 10
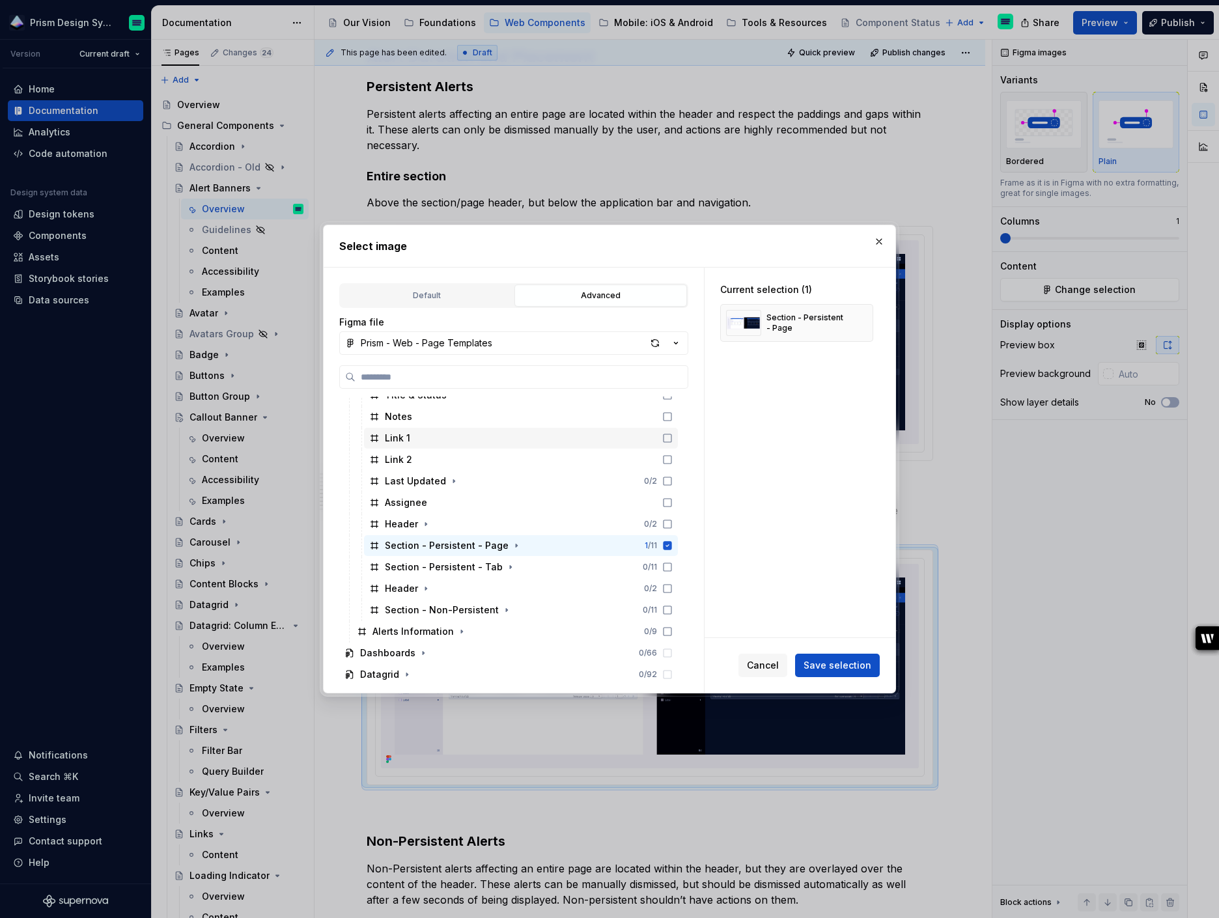
scroll to position [147, 0]
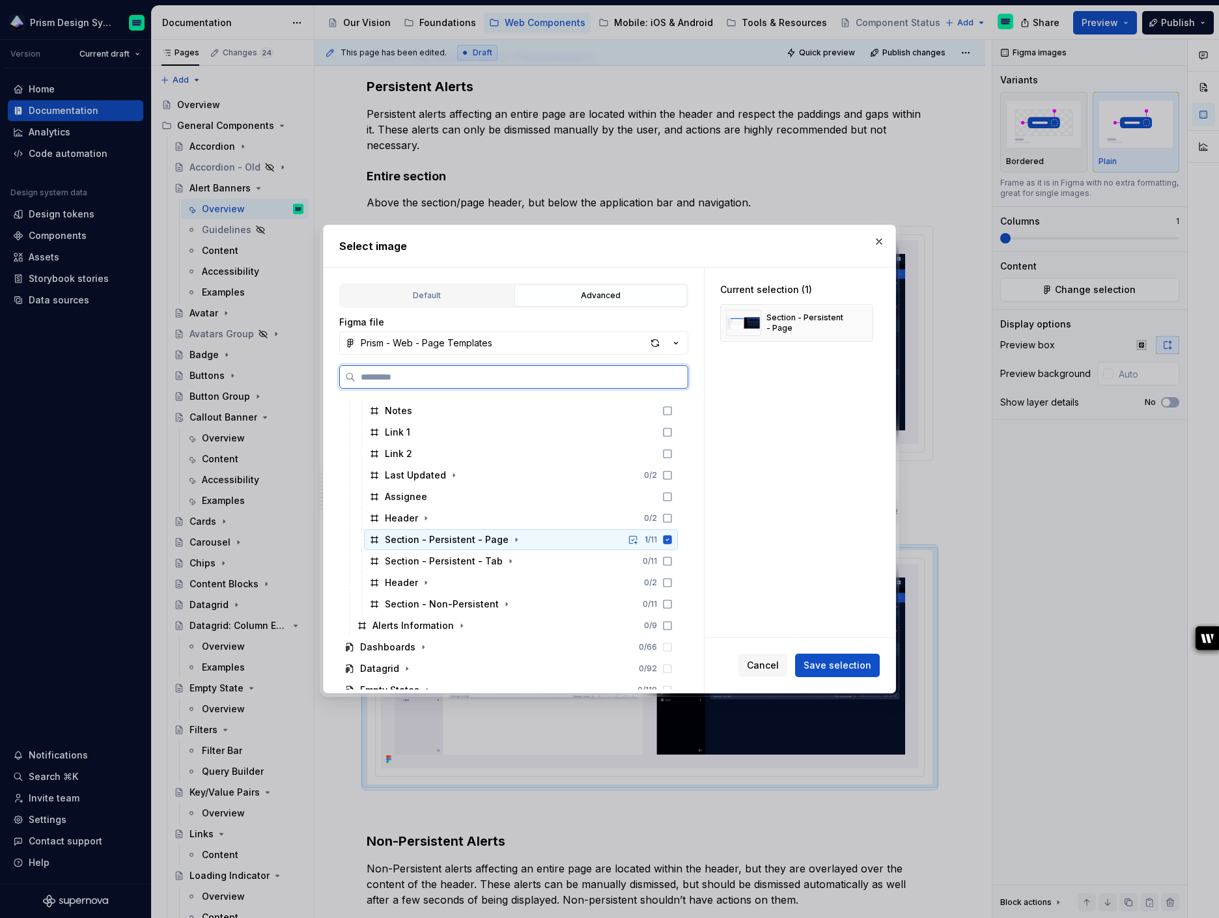
click at [672, 541] on icon at bounding box center [668, 539] width 8 height 8
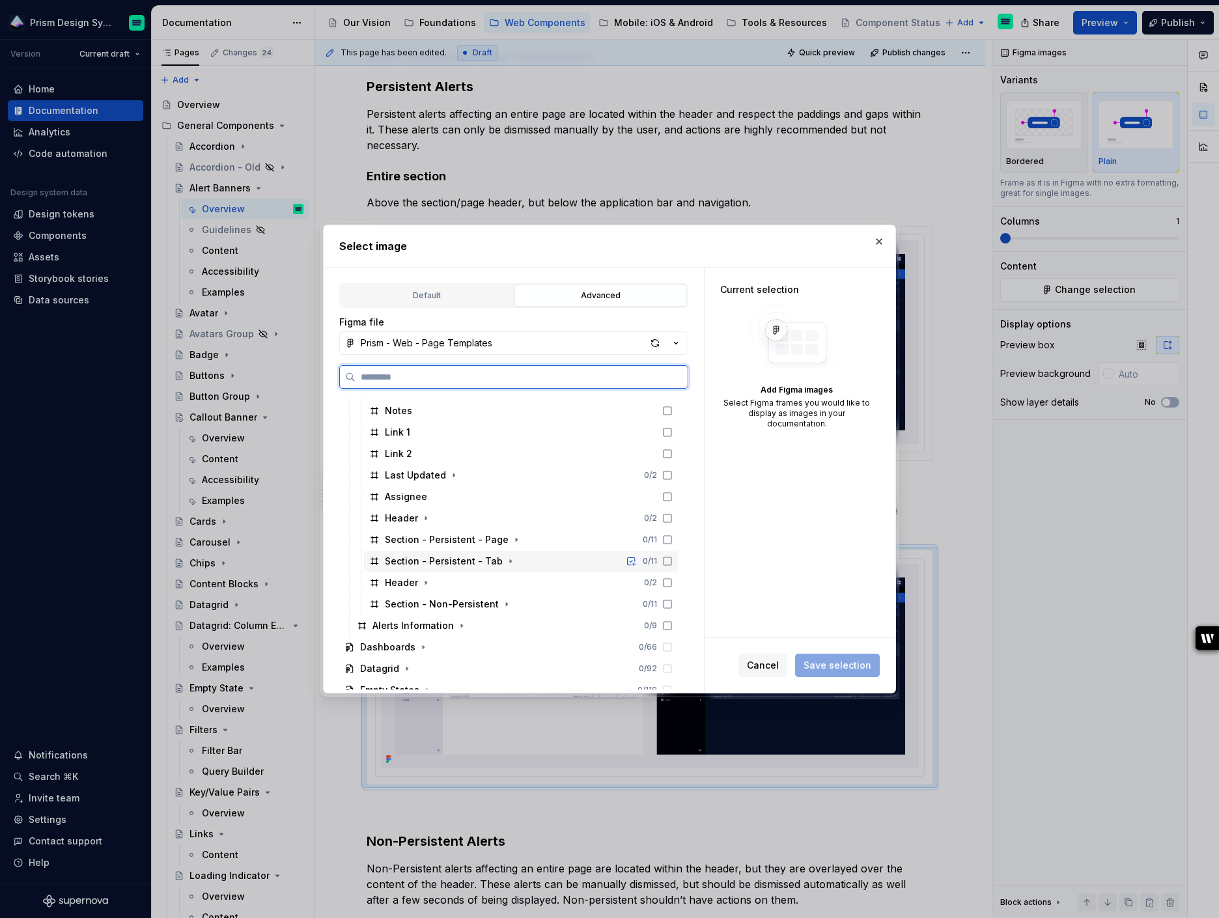
click at [673, 561] on icon at bounding box center [667, 561] width 10 height 10
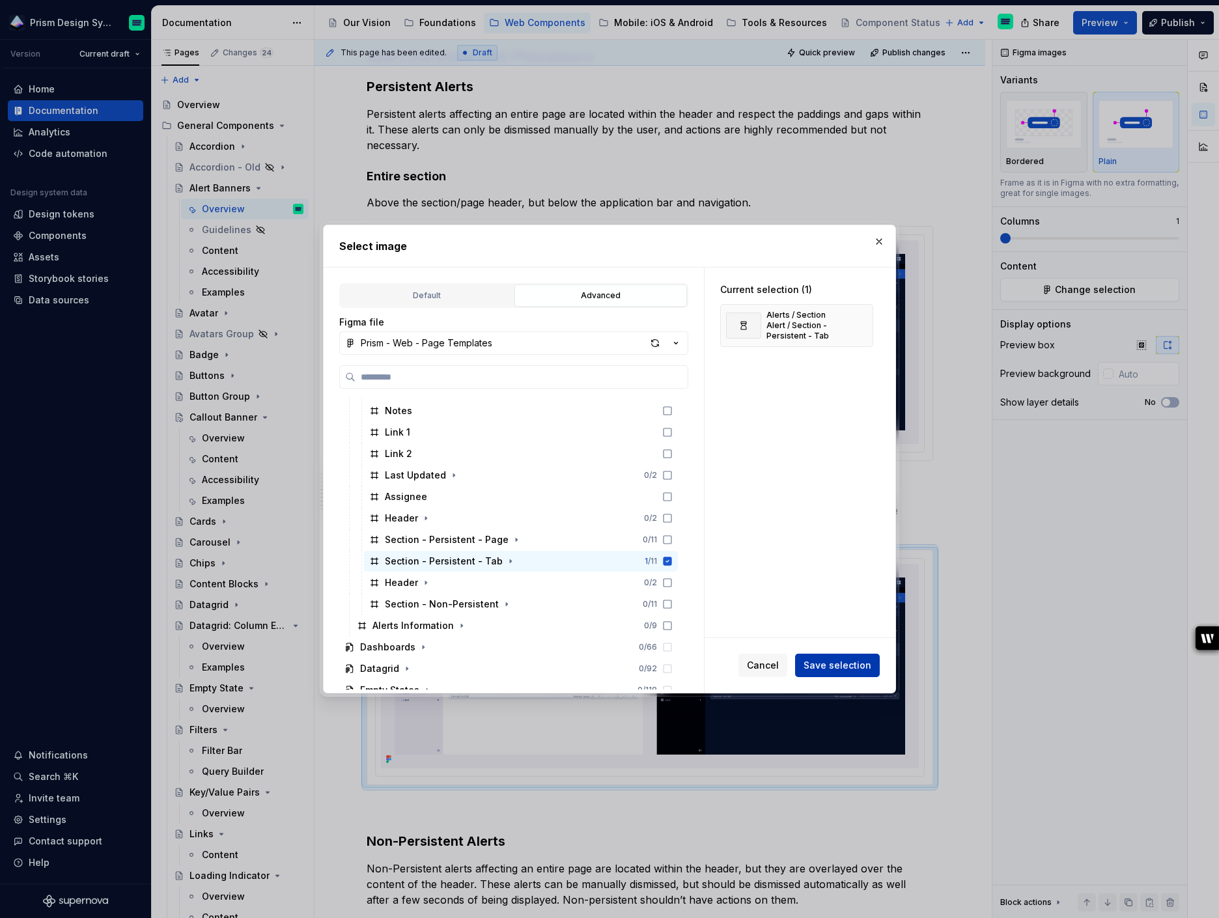
click at [846, 670] on span "Save selection" at bounding box center [838, 665] width 68 height 13
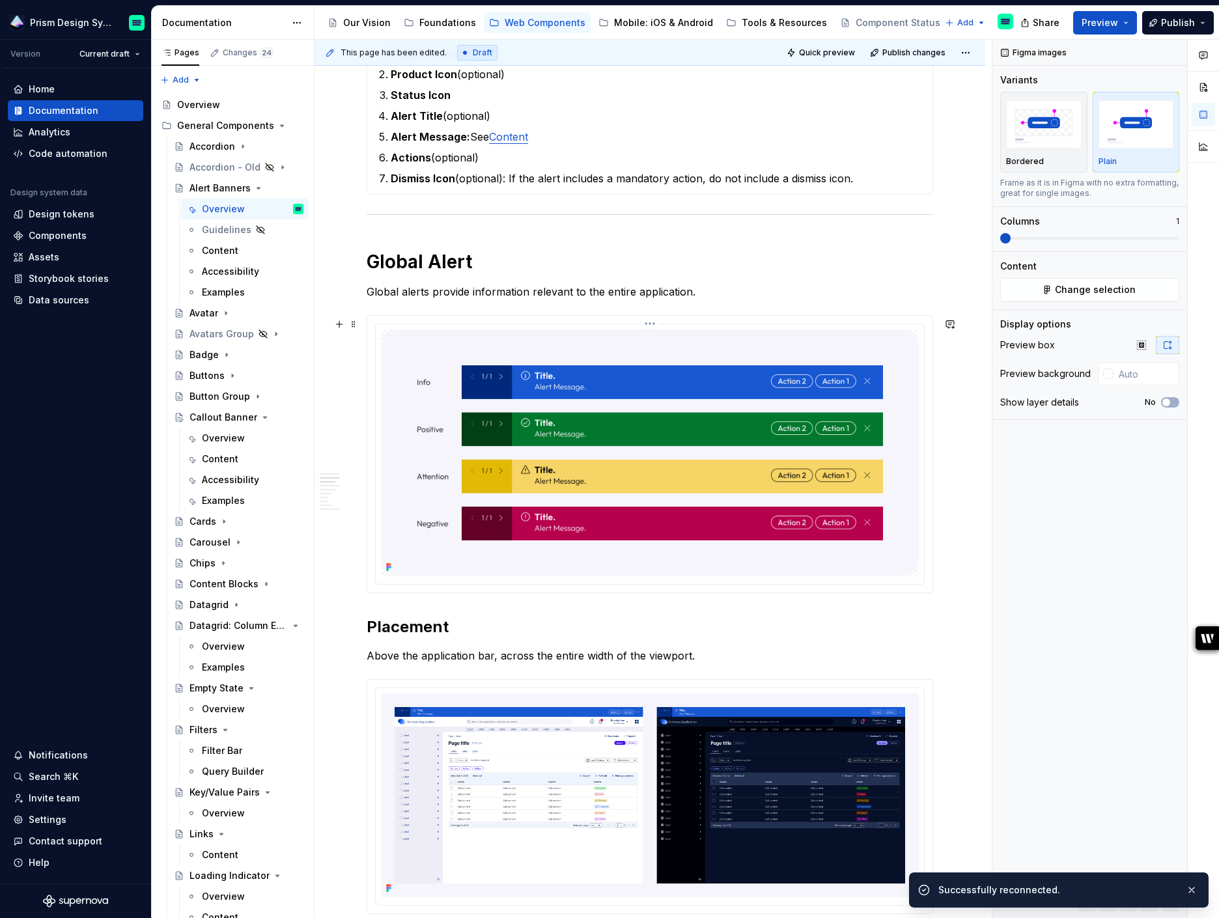
scroll to position [541, 0]
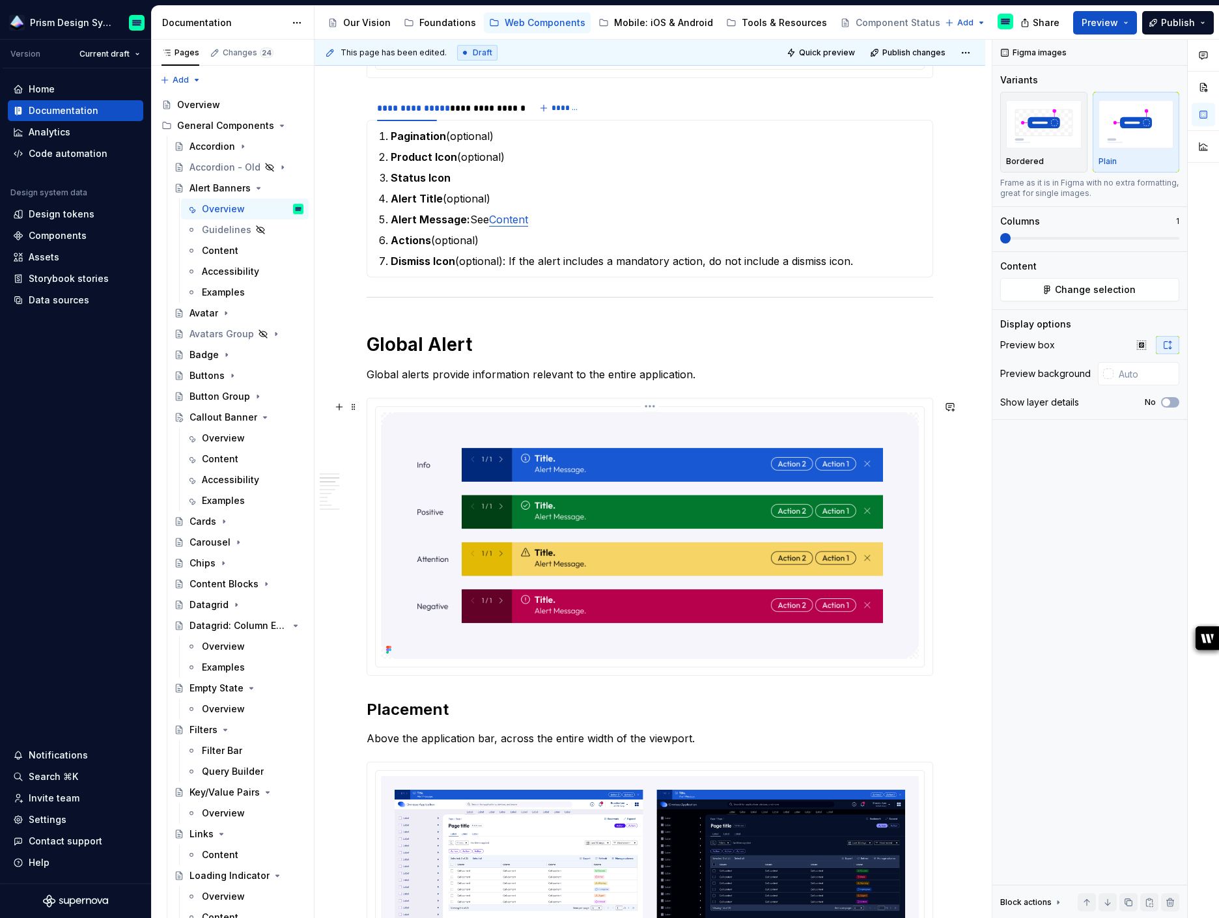
type textarea "*"
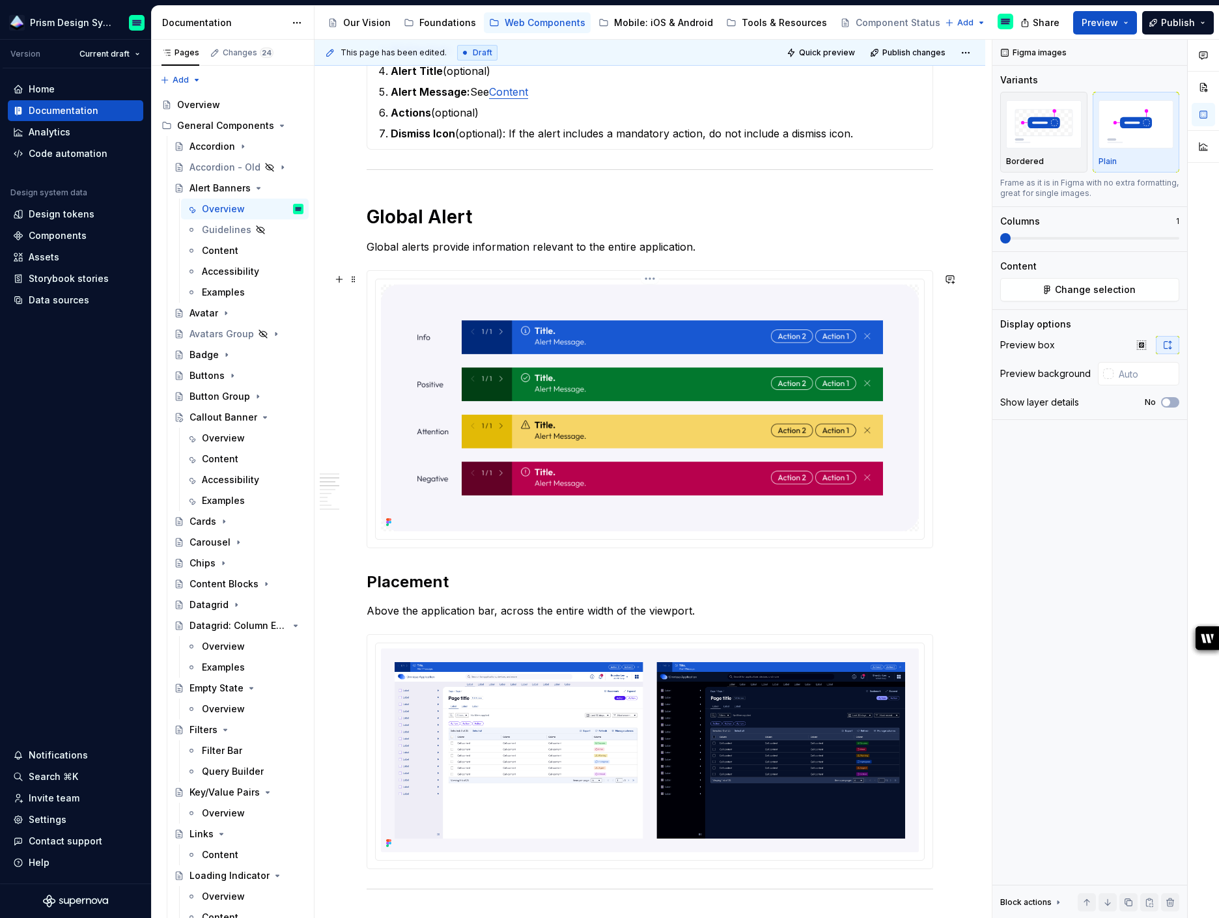
scroll to position [696, 0]
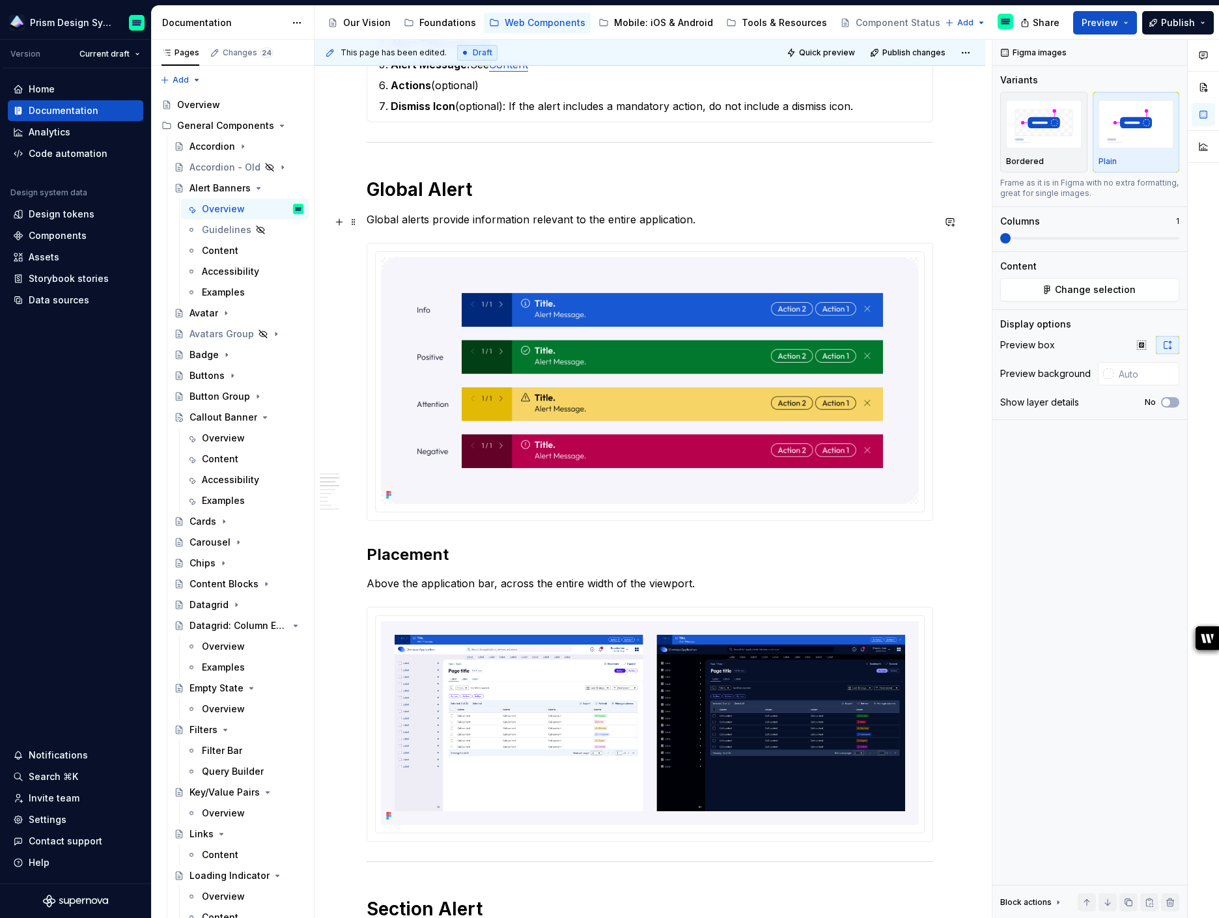
click at [689, 221] on p "Global alerts provide information relevant to the entire application." at bounding box center [650, 220] width 567 height 16
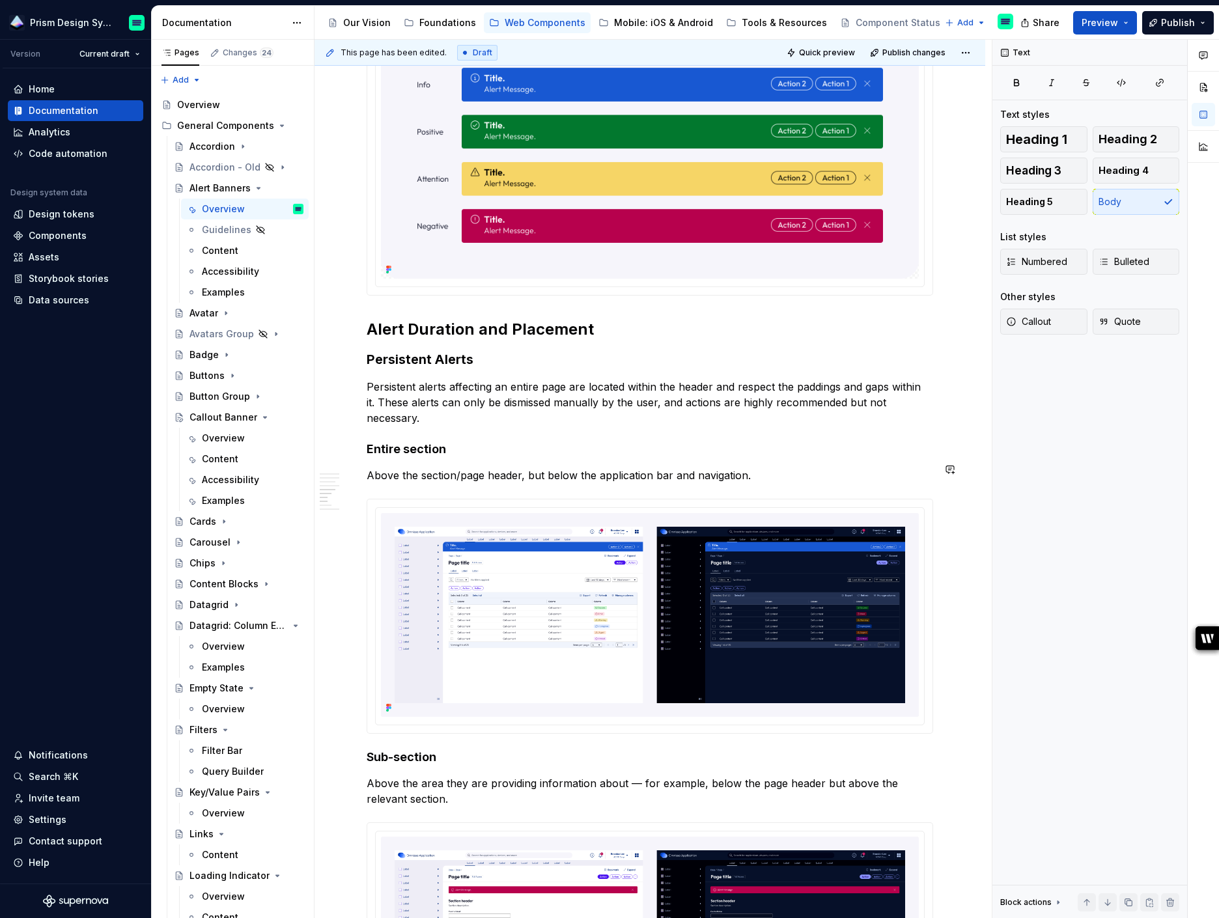
scroll to position [1673, 0]
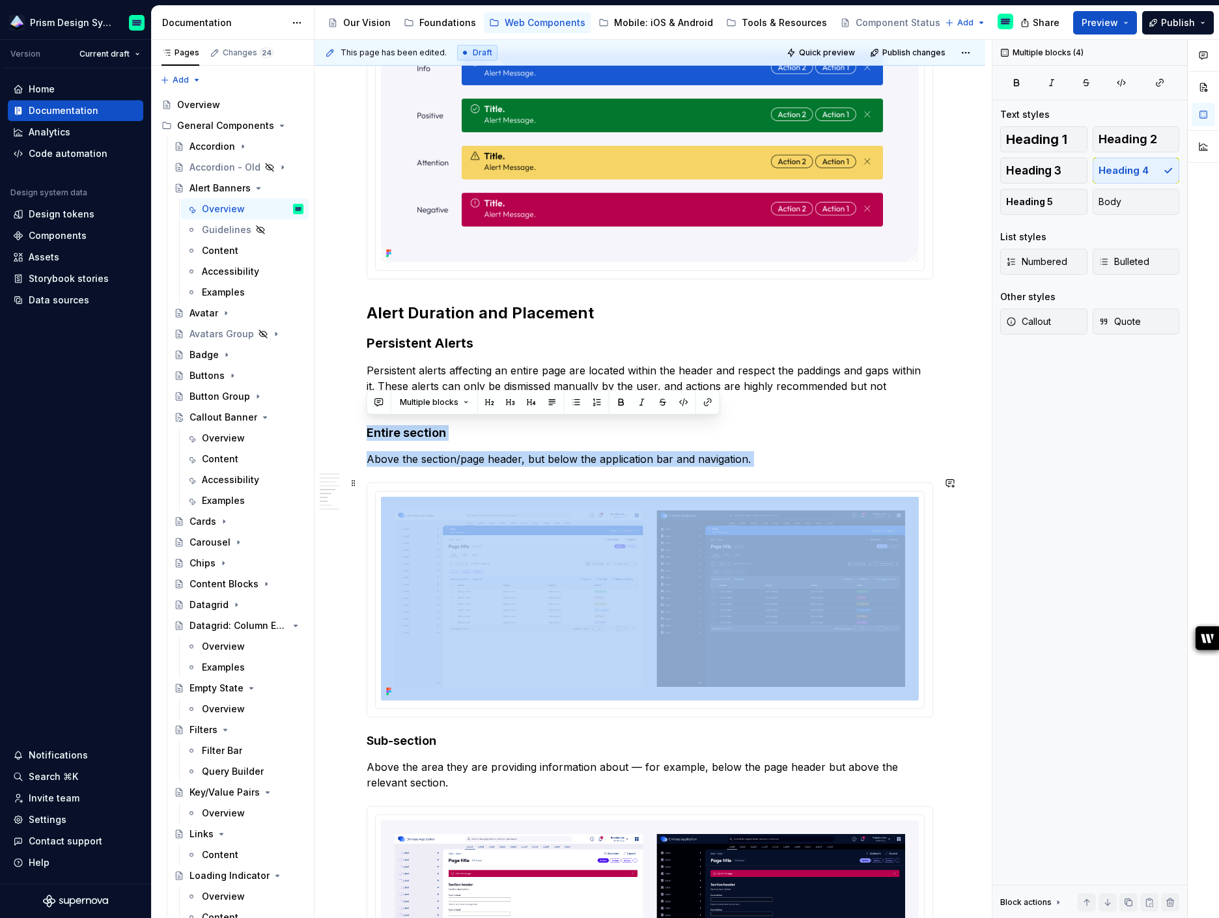
drag, startPoint x: 369, startPoint y: 424, endPoint x: 950, endPoint y: 708, distance: 646.7
click at [950, 708] on div "**********" at bounding box center [650, 333] width 671 height 3529
click at [354, 483] on span at bounding box center [353, 483] width 10 height 18
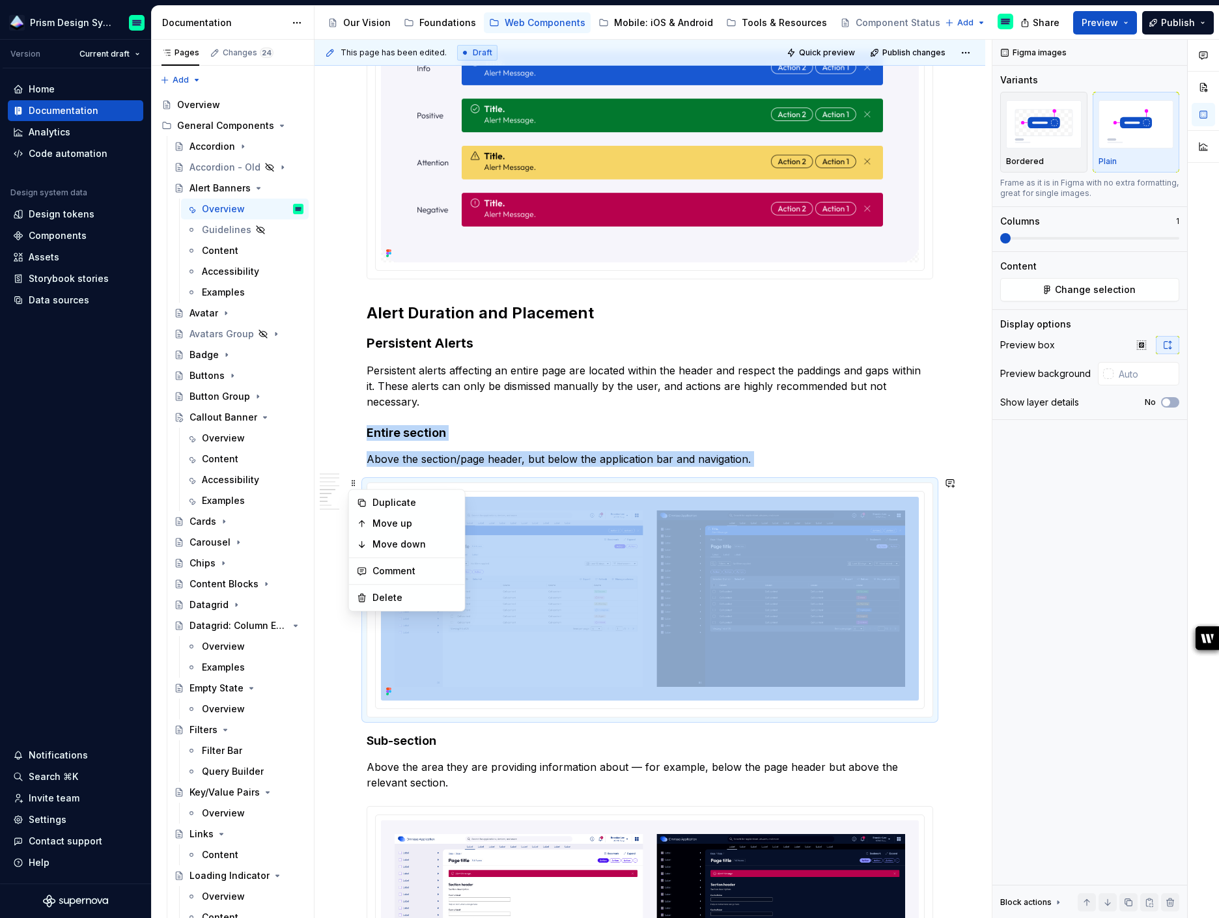
click at [328, 417] on div "**********" at bounding box center [650, 333] width 671 height 3529
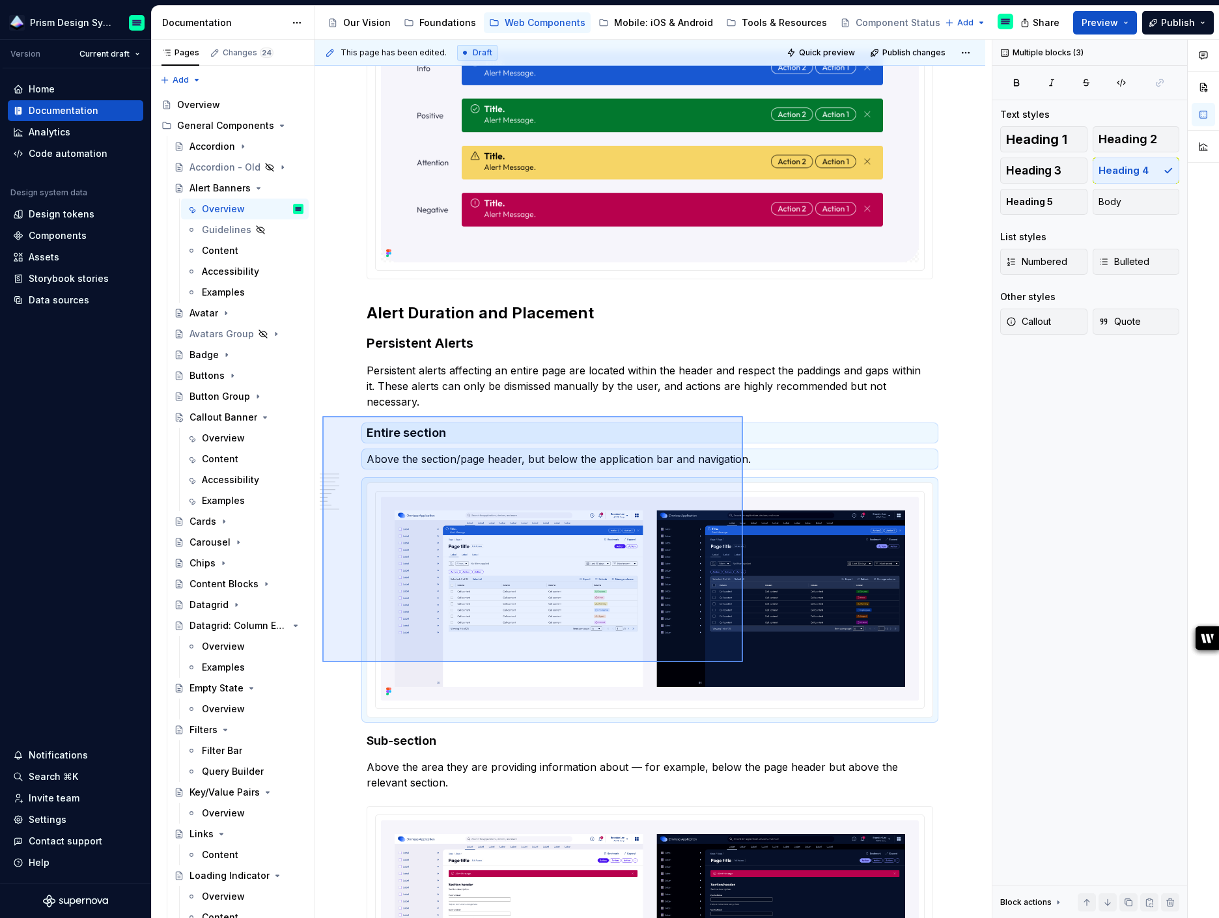
drag, startPoint x: 322, startPoint y: 416, endPoint x: 743, endPoint y: 661, distance: 486.8
click at [743, 662] on div "**********" at bounding box center [653, 479] width 677 height 879
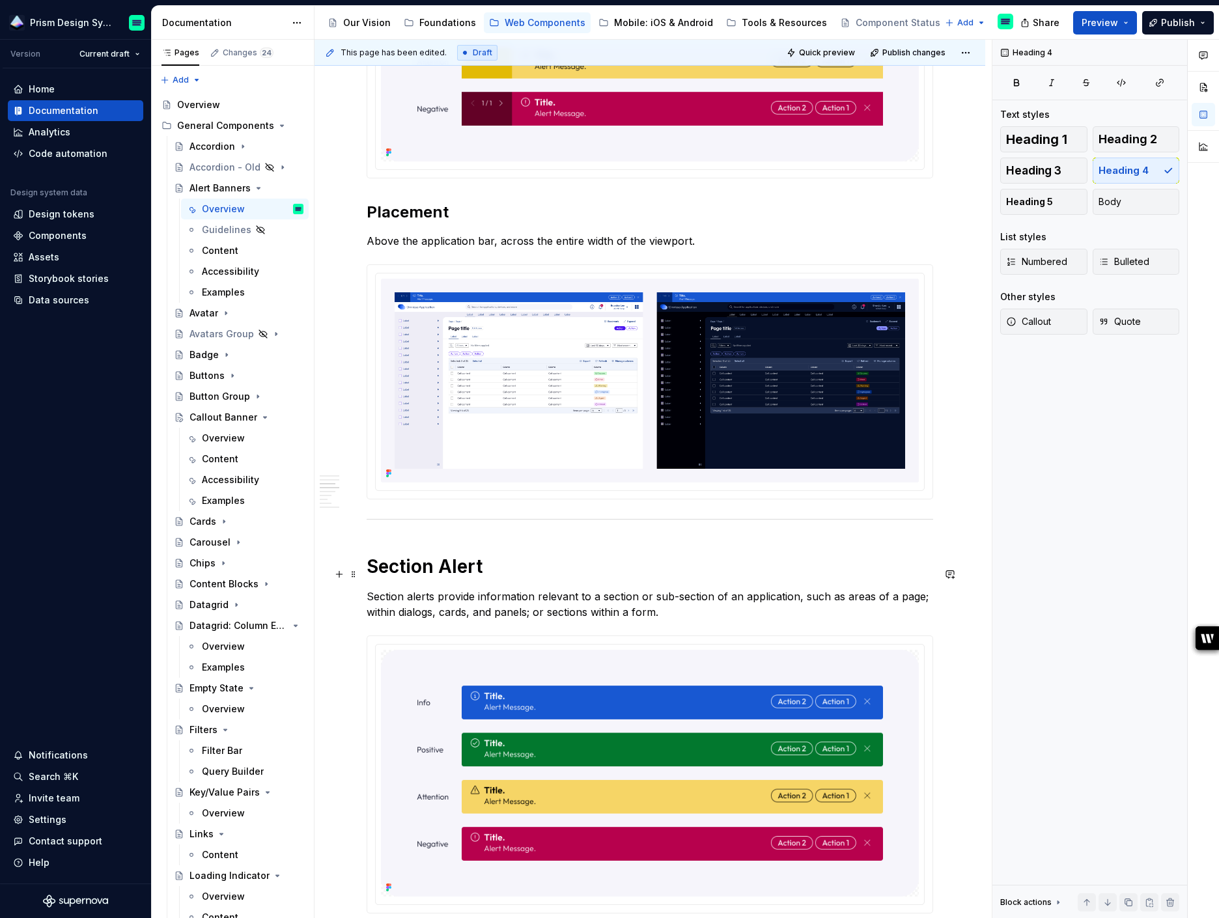
scroll to position [978, 0]
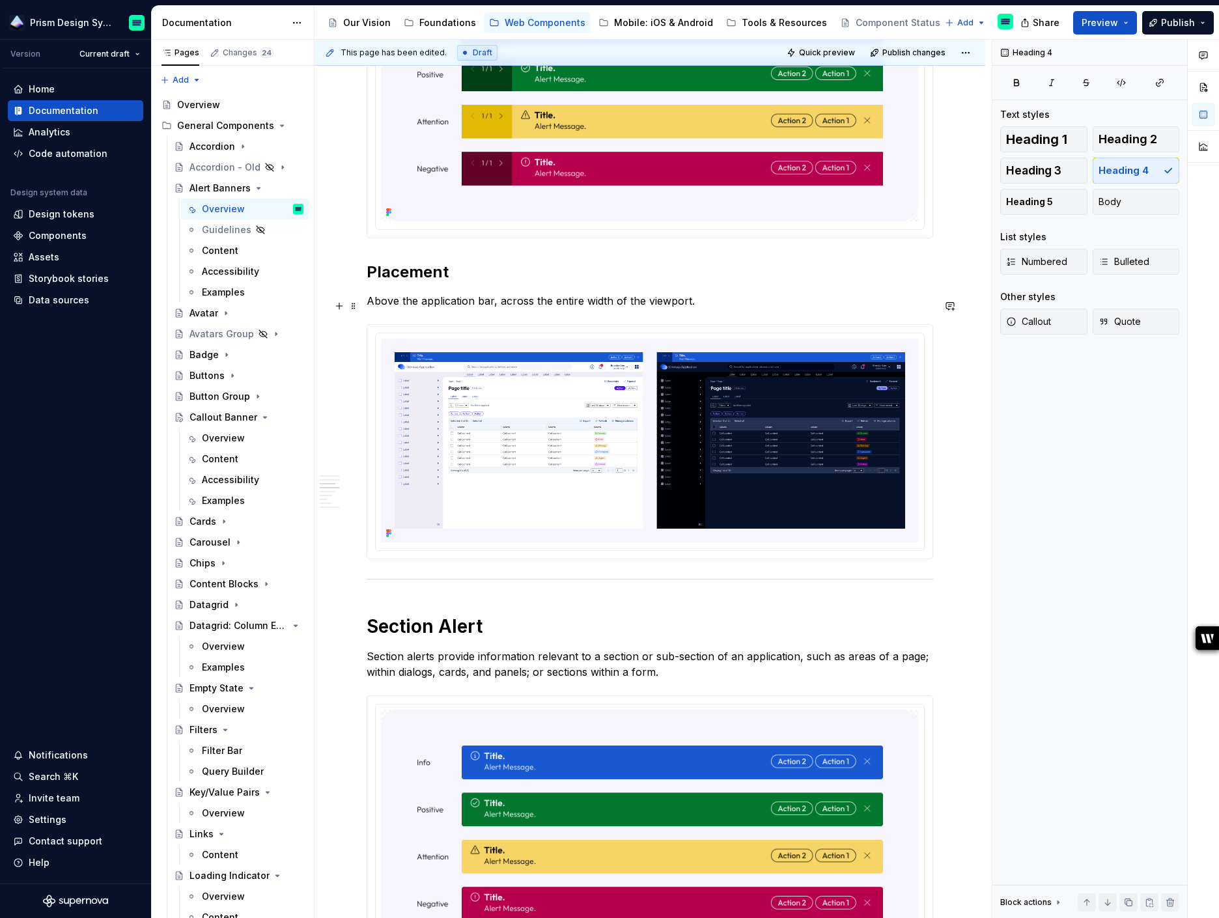
click at [739, 307] on p "Above the application bar, across the entire width of the viewport." at bounding box center [650, 301] width 567 height 16
click at [950, 444] on div "**********" at bounding box center [650, 873] width 671 height 3221
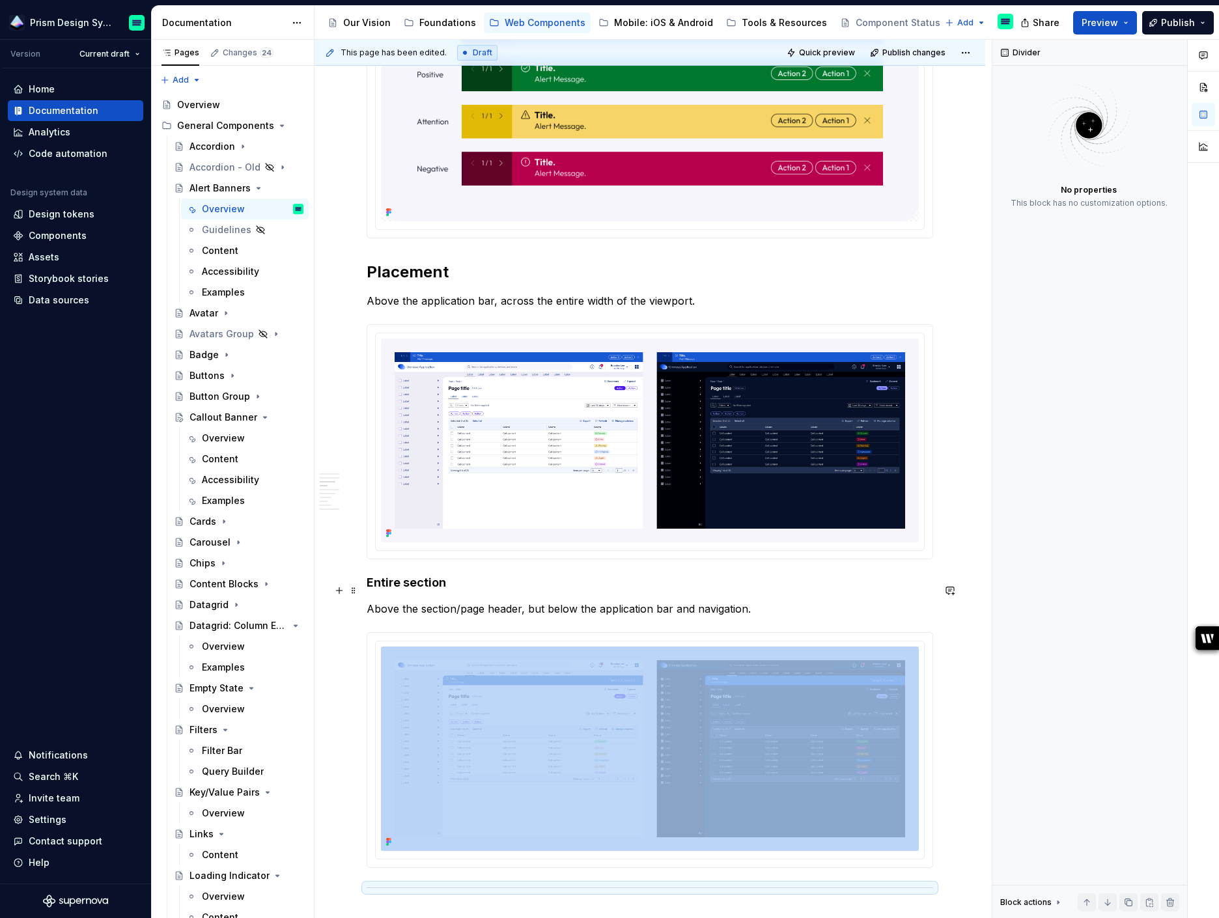
click at [387, 588] on h4 "Entire section" at bounding box center [650, 583] width 567 height 16
click at [399, 591] on h4 "Entire section" at bounding box center [650, 583] width 567 height 16
drag, startPoint x: 443, startPoint y: 591, endPoint x: 363, endPoint y: 591, distance: 79.5
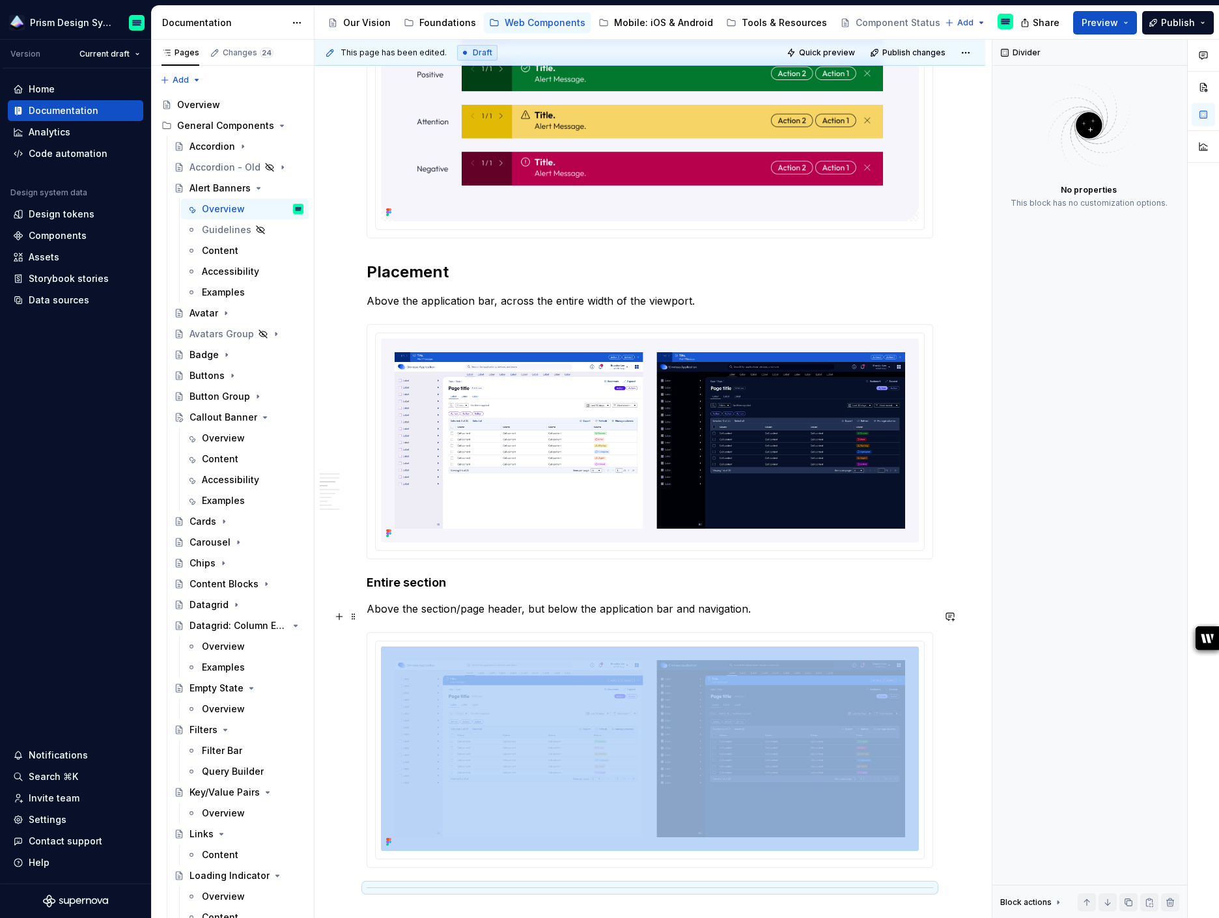
drag, startPoint x: 460, startPoint y: 617, endPoint x: 426, endPoint y: 617, distance: 33.9
click at [426, 617] on p "Above the section/page header, but below the application bar and navigation." at bounding box center [650, 609] width 567 height 16
click at [422, 617] on p "Above the section/page header, but below the application bar and navigation." at bounding box center [650, 609] width 567 height 16
click at [470, 617] on p "Above the section/page header, but below the application bar and navigation." at bounding box center [650, 609] width 567 height 16
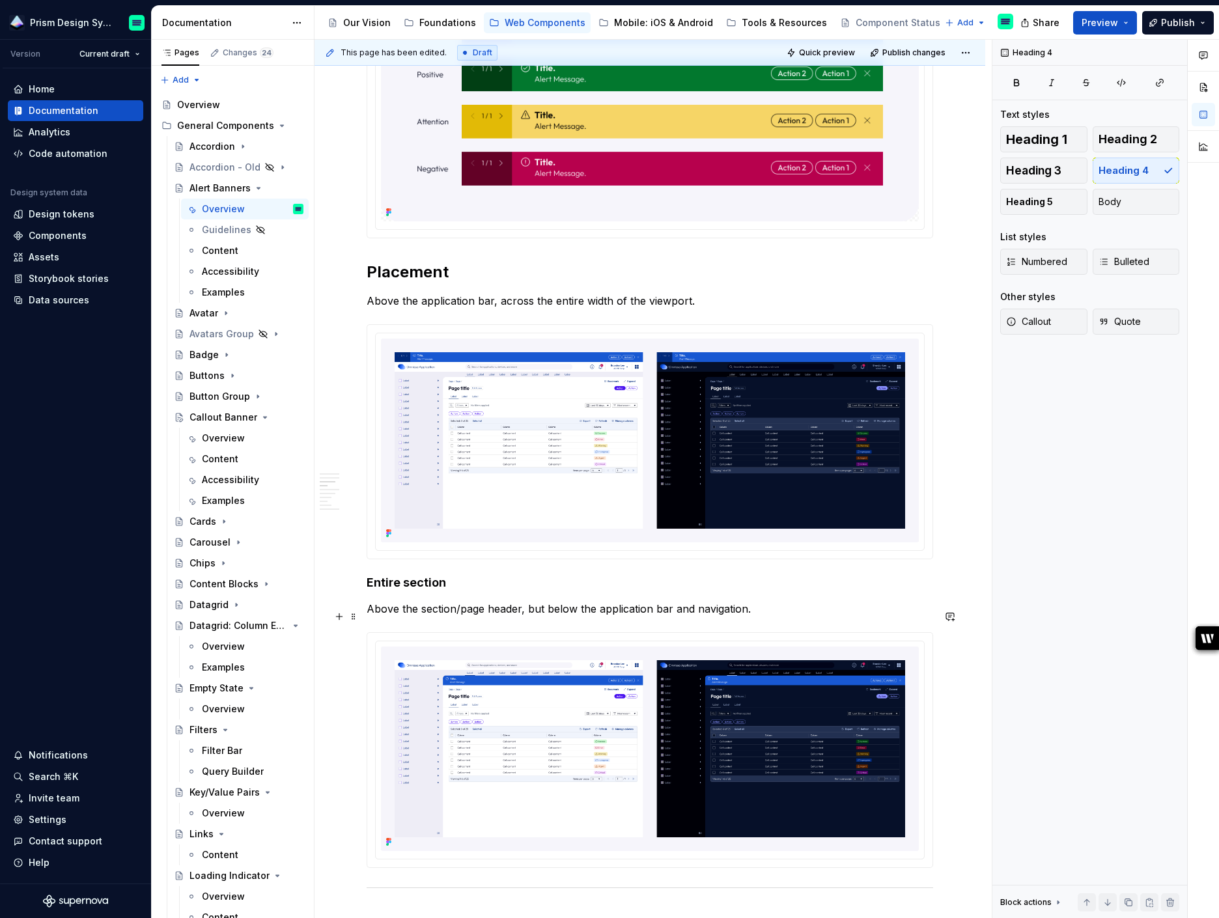
click at [464, 616] on p "Above the section/page header, but below the application bar and navigation." at bounding box center [650, 609] width 567 height 16
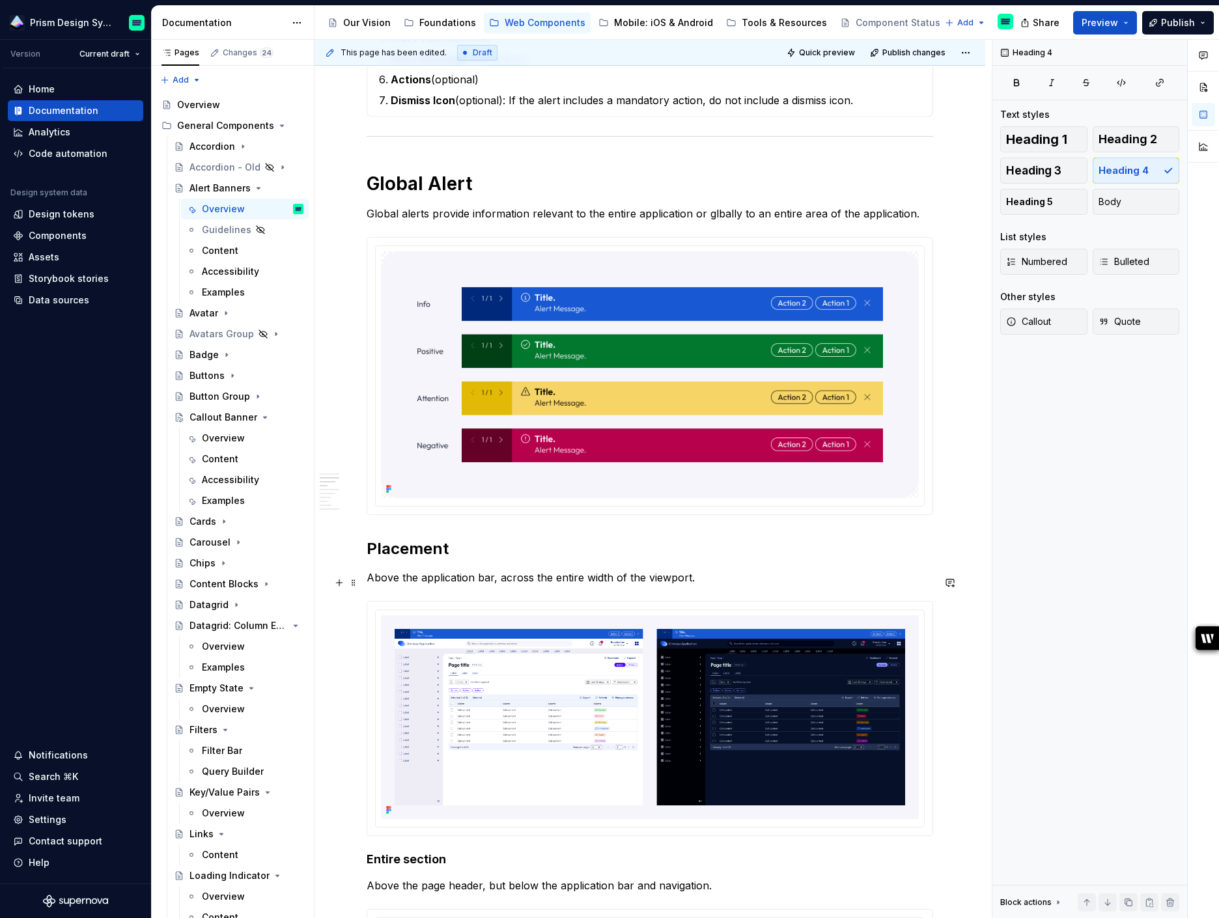
scroll to position [697, 0]
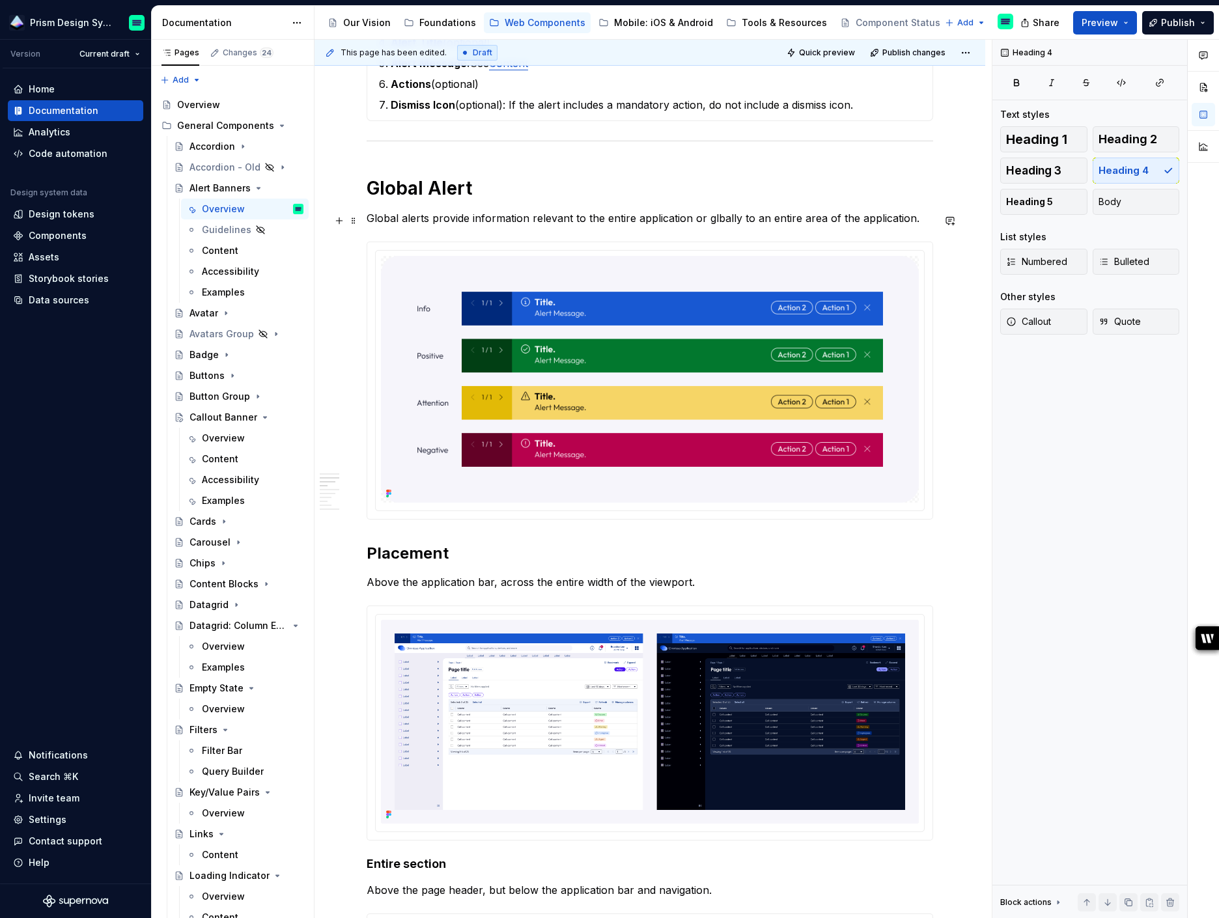
click at [711, 221] on p "Global alerts provide information relevant to the entire application or glbally…" at bounding box center [650, 218] width 567 height 16
click at [843, 221] on p "Global alerts provide information relevant to the entire application or entire …" at bounding box center [650, 218] width 567 height 16
click at [746, 219] on p "Global alerts provide information relevant to the entire application or entire …" at bounding box center [650, 218] width 567 height 16
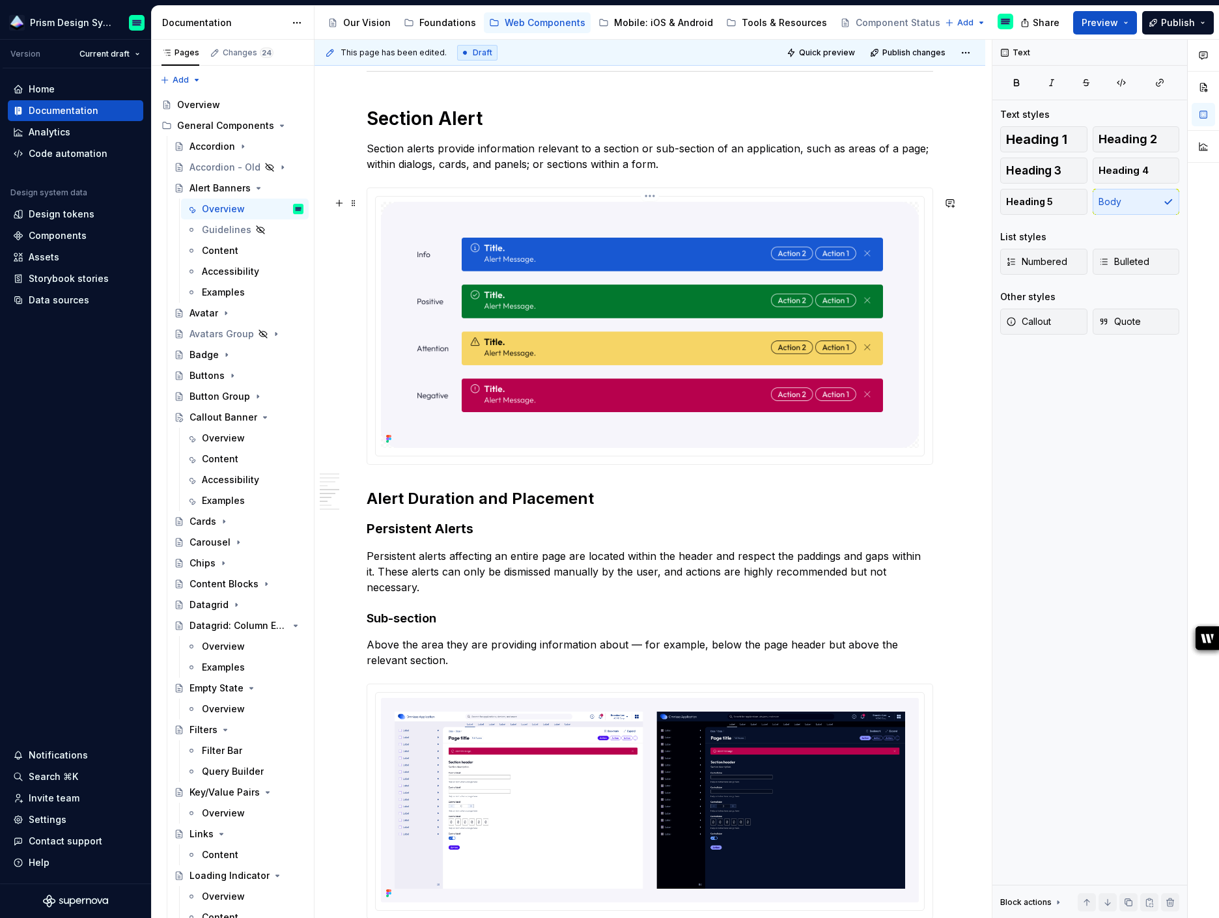
scroll to position [1805, 0]
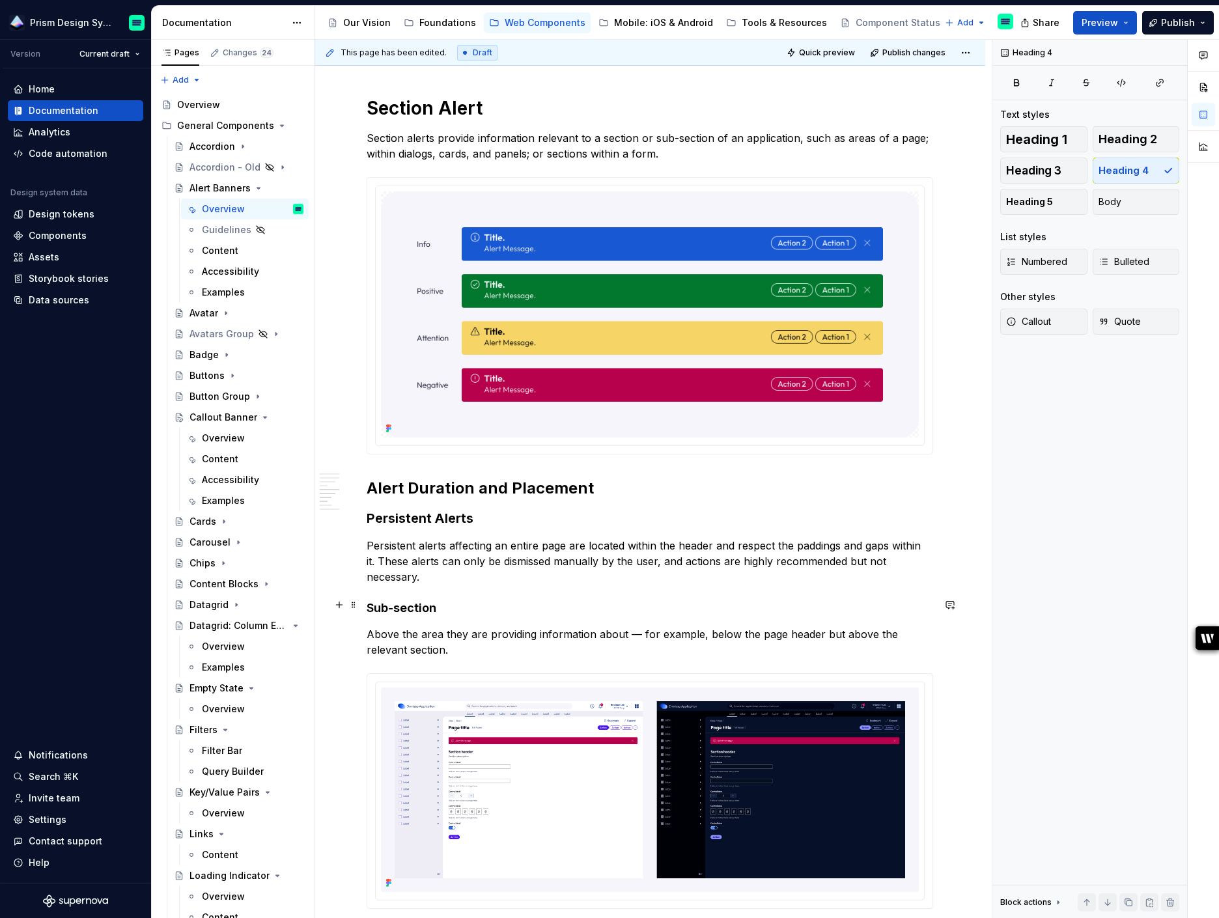
click at [395, 602] on h4 "Sub-section" at bounding box center [650, 609] width 567 height 16
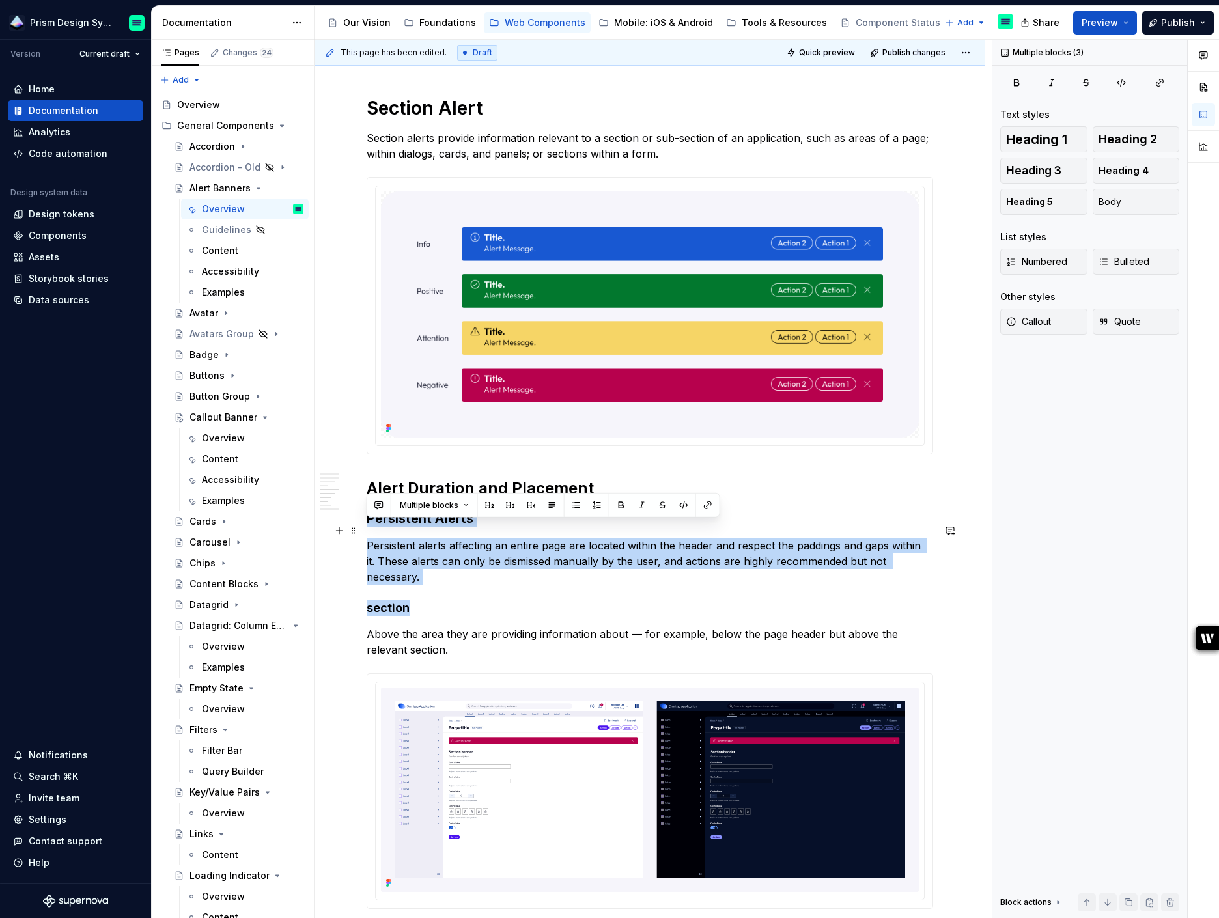
drag, startPoint x: 427, startPoint y: 608, endPoint x: 367, endPoint y: 534, distance: 94.5
click at [367, 534] on div "**********" at bounding box center [650, 70] width 567 height 3206
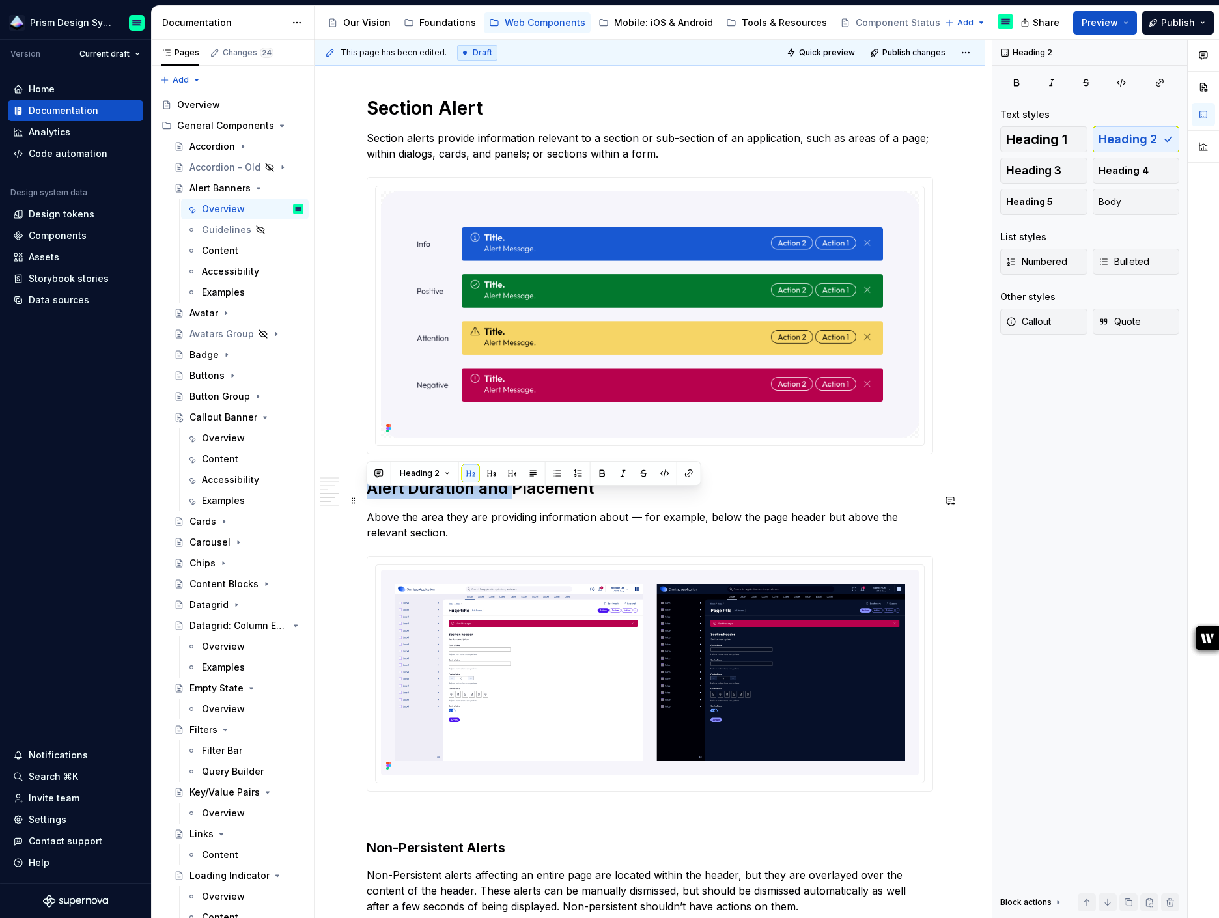
drag, startPoint x: 510, startPoint y: 500, endPoint x: 368, endPoint y: 502, distance: 142.0
click at [368, 499] on h2 "Alert Duration and Placement" at bounding box center [650, 488] width 567 height 21
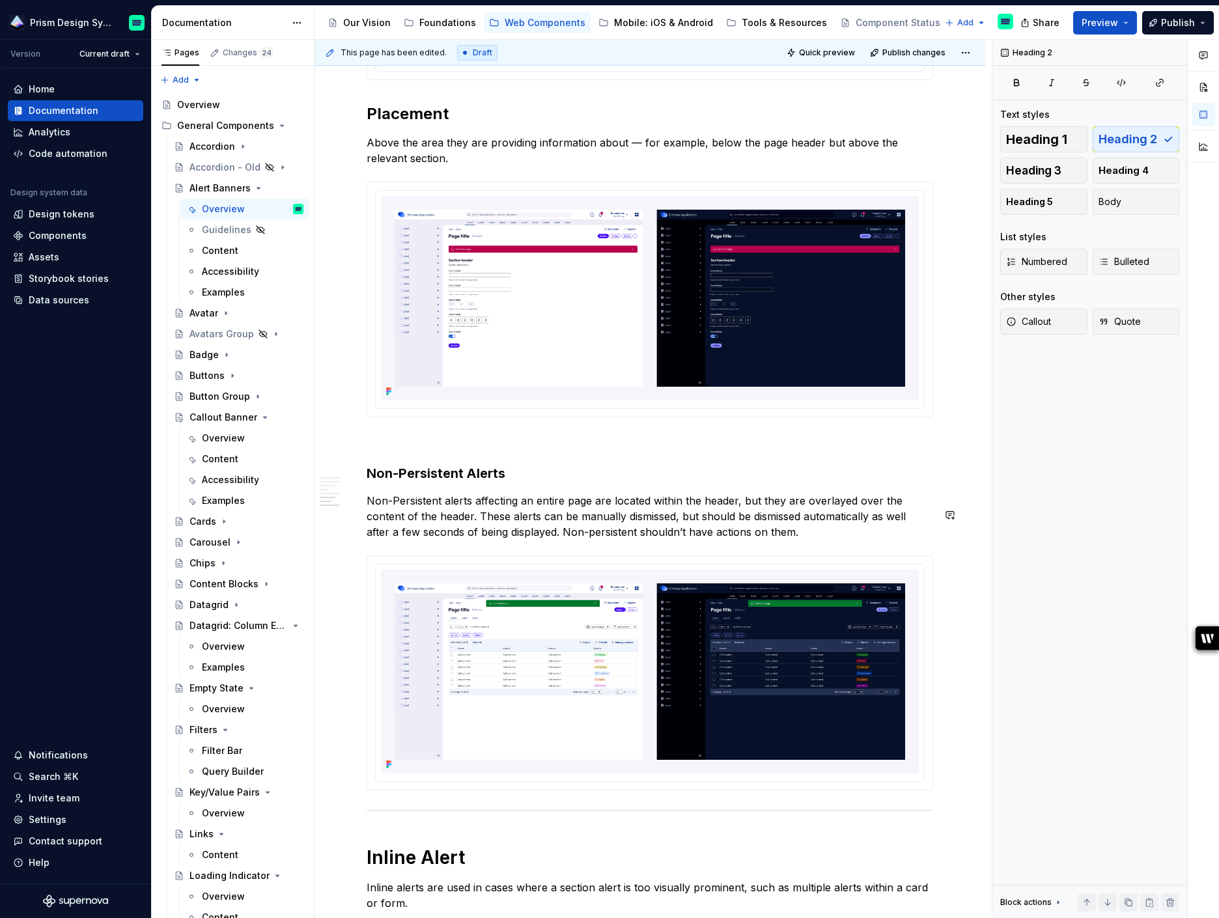
scroll to position [2187, 0]
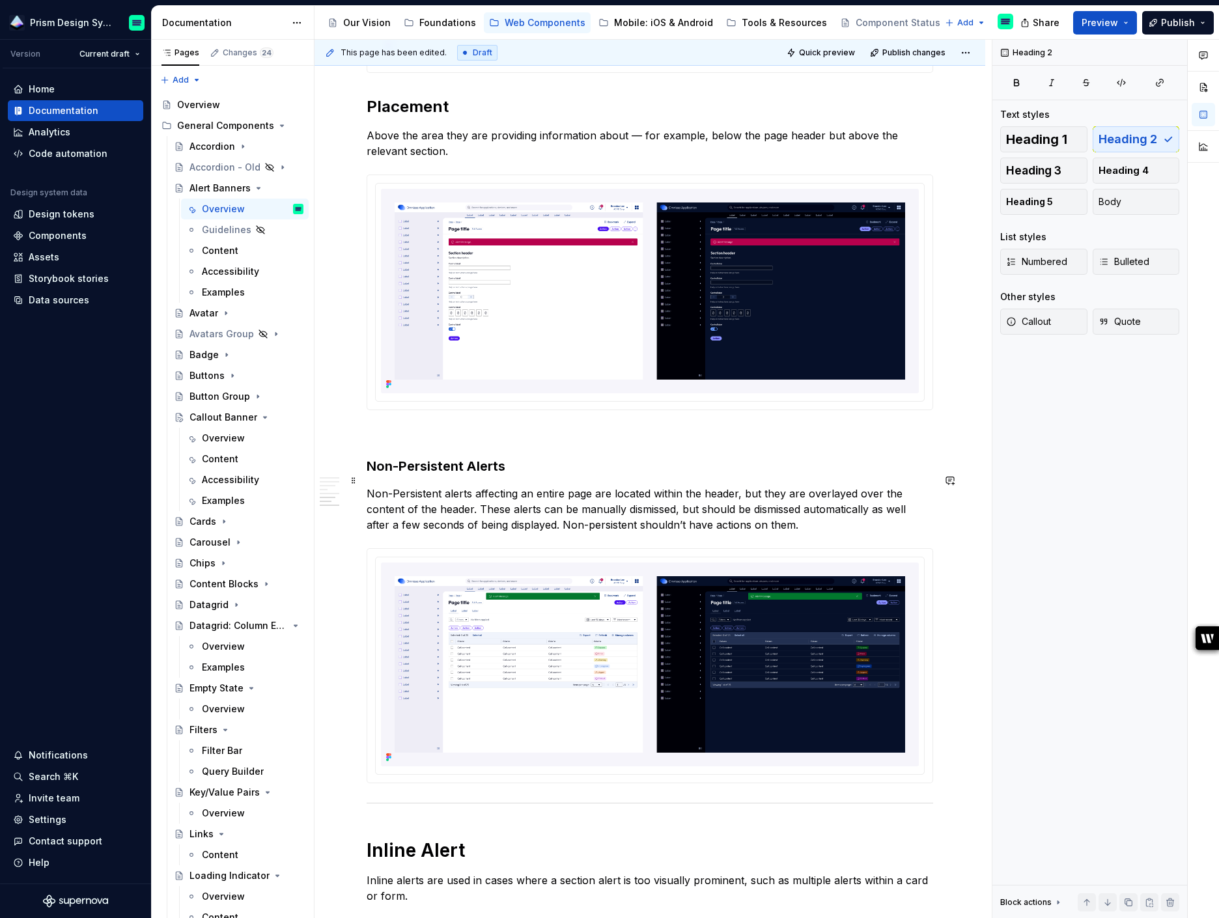
click at [376, 475] on h3 "Non-Persistent Alerts" at bounding box center [650, 466] width 567 height 18
click at [472, 455] on button "button" at bounding box center [471, 454] width 18 height 18
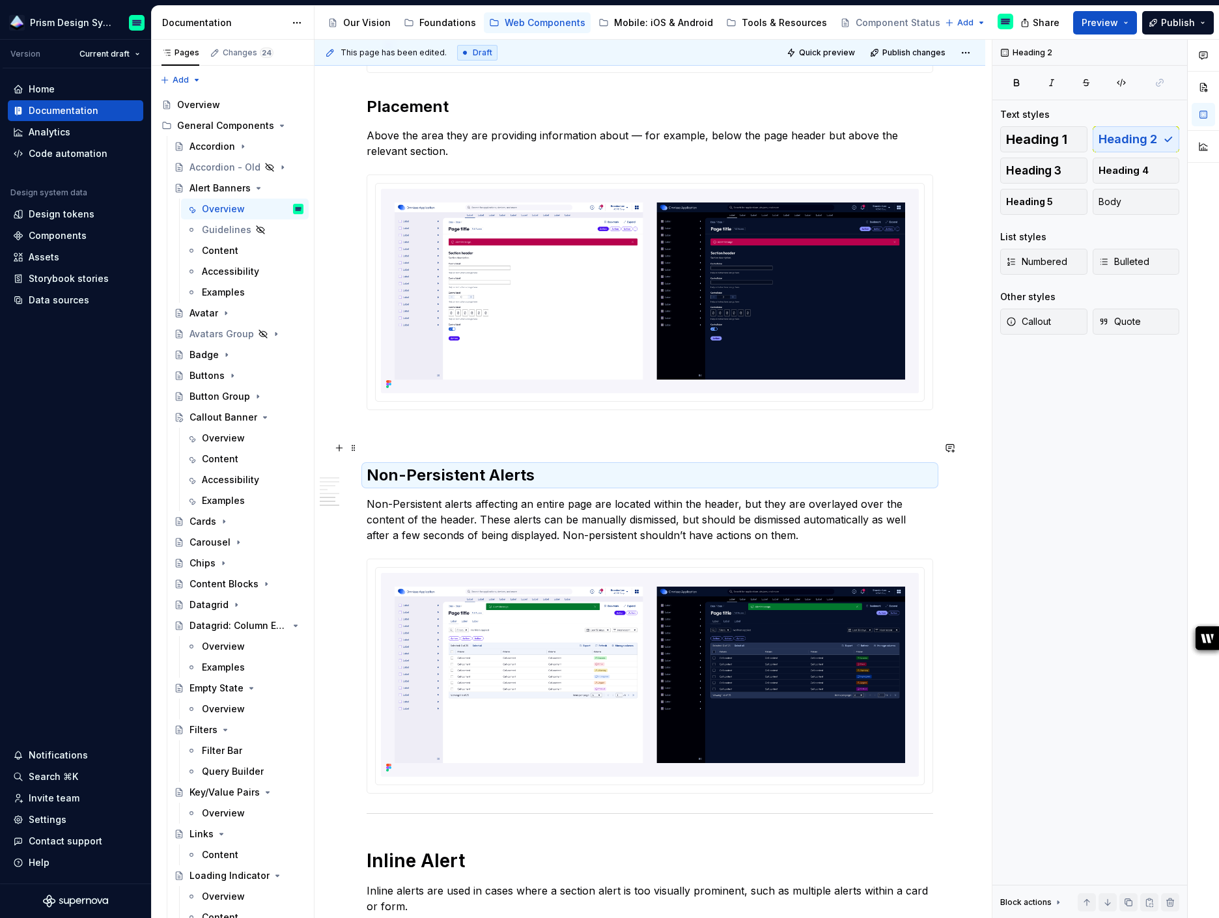
click at [462, 442] on p at bounding box center [650, 434] width 567 height 16
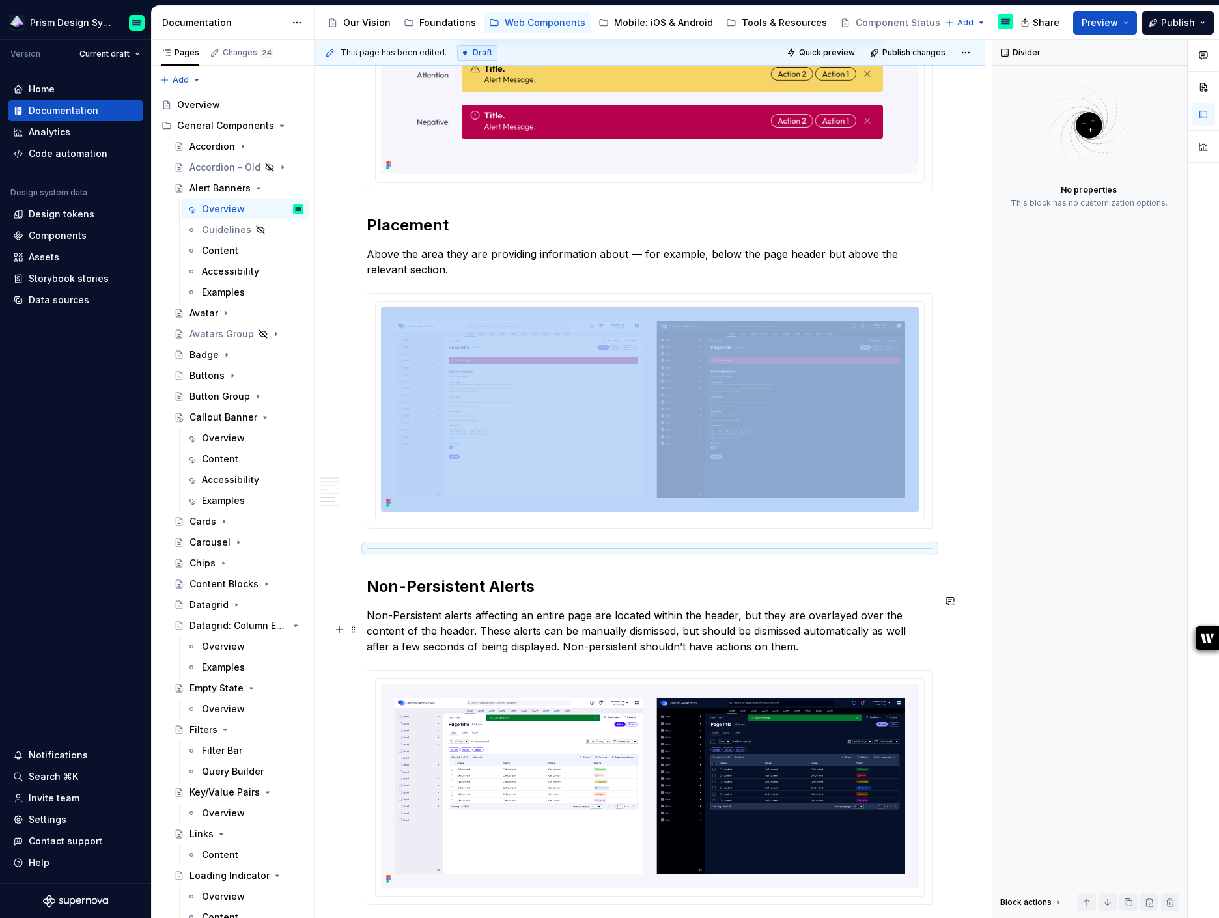
scroll to position [2096, 0]
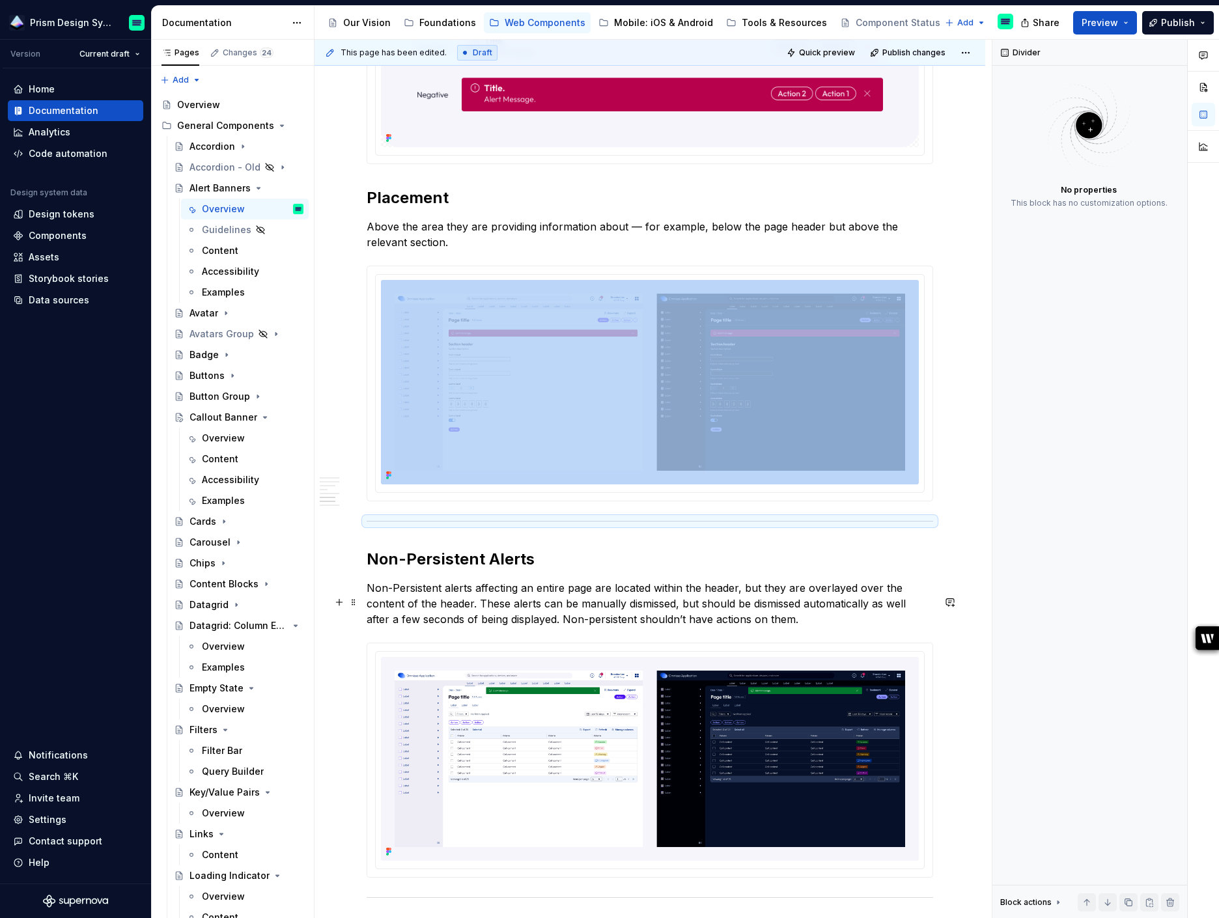
click at [552, 602] on p "Non-Persistent alerts affecting an entire page are located within the header, b…" at bounding box center [650, 603] width 567 height 47
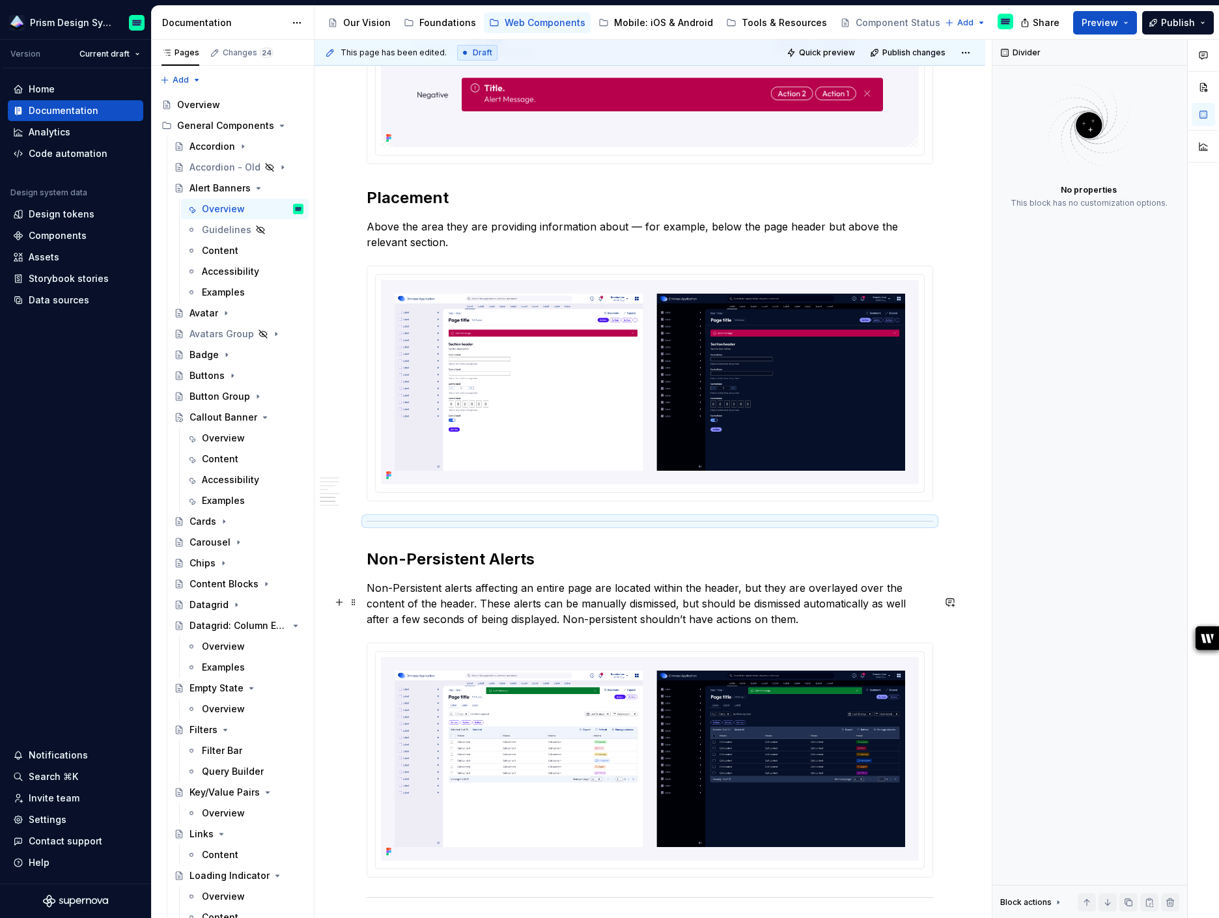
click at [552, 602] on p "Non-Persistent alerts affecting an entire page are located within the header, b…" at bounding box center [650, 603] width 567 height 47
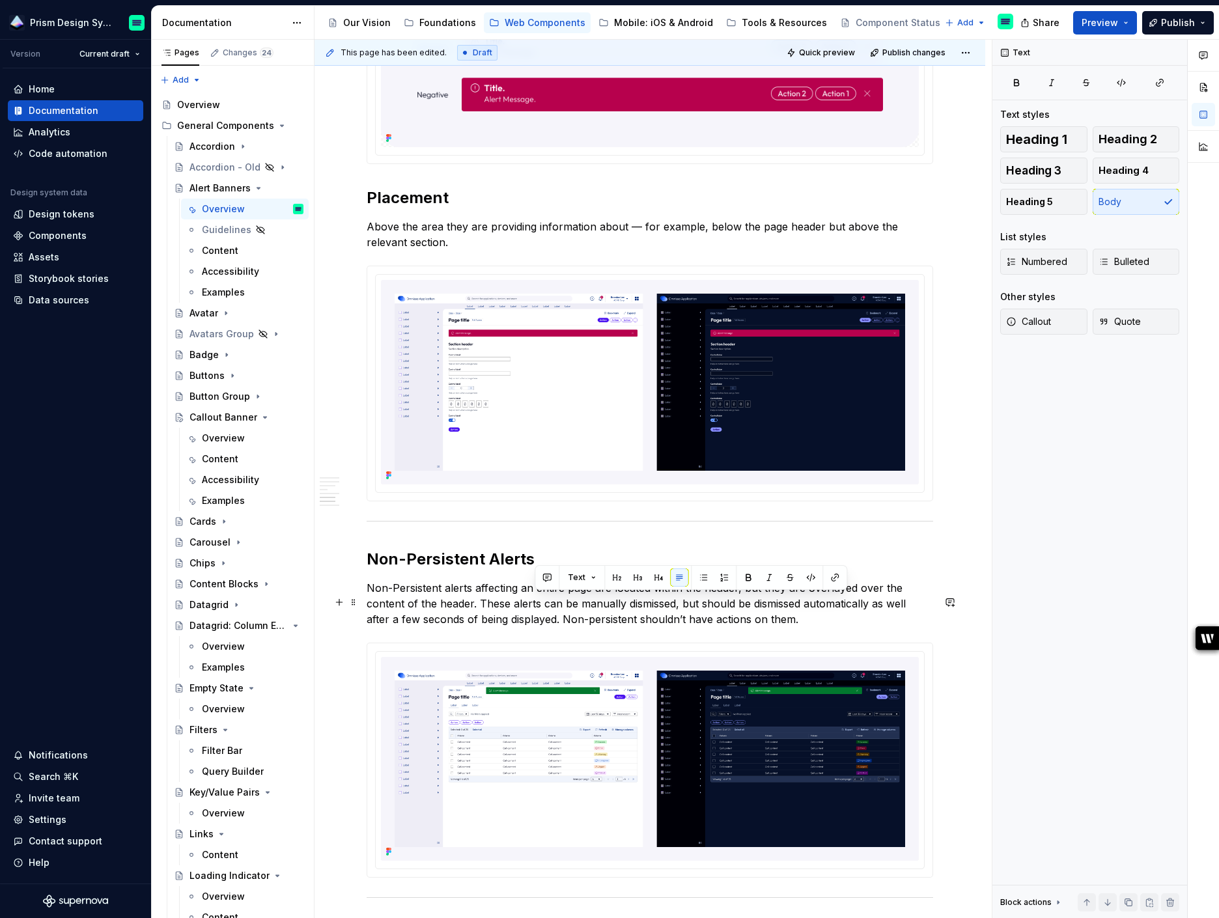
click at [590, 602] on p "Non-Persistent alerts affecting an entire page are located within the header, b…" at bounding box center [650, 603] width 567 height 47
click at [552, 601] on p "Non-Persistent alerts affecting an entire page are located within the header, b…" at bounding box center [650, 603] width 567 height 47
click at [617, 601] on p "Non-Persistent alerts affecting page are located within the header, but they ar…" at bounding box center [650, 603] width 567 height 47
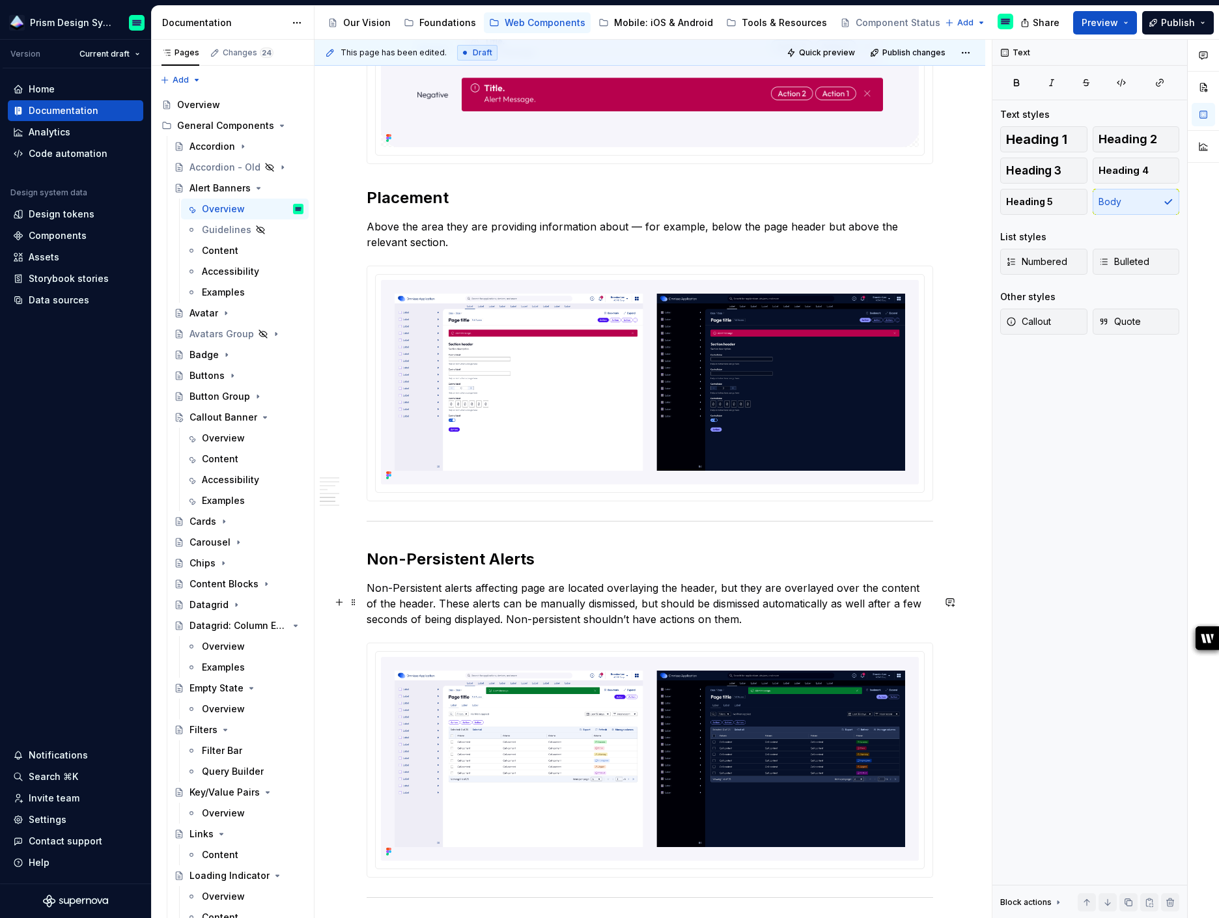
click at [712, 601] on p "Non-Persistent alerts affecting page are located overlaying the header, but the…" at bounding box center [650, 603] width 567 height 47
drag, startPoint x: 713, startPoint y: 603, endPoint x: 419, endPoint y: 619, distance: 294.2
click at [419, 619] on p "Non-Persistent alerts affecting page are located overlaying the header, but the…" at bounding box center [650, 603] width 567 height 47
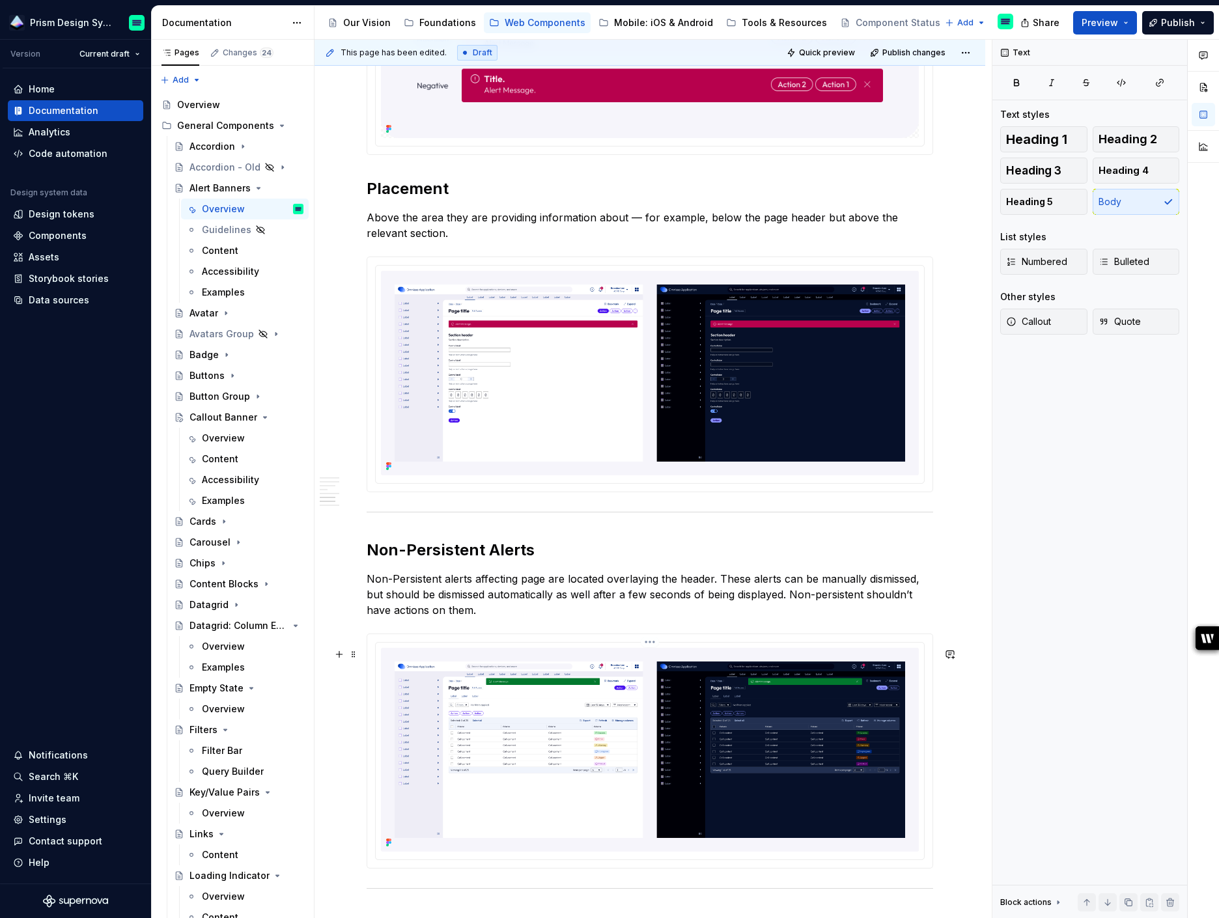
scroll to position [2105, 0]
click at [401, 561] on h2 "Non-Persistent Alerts" at bounding box center [650, 550] width 567 height 21
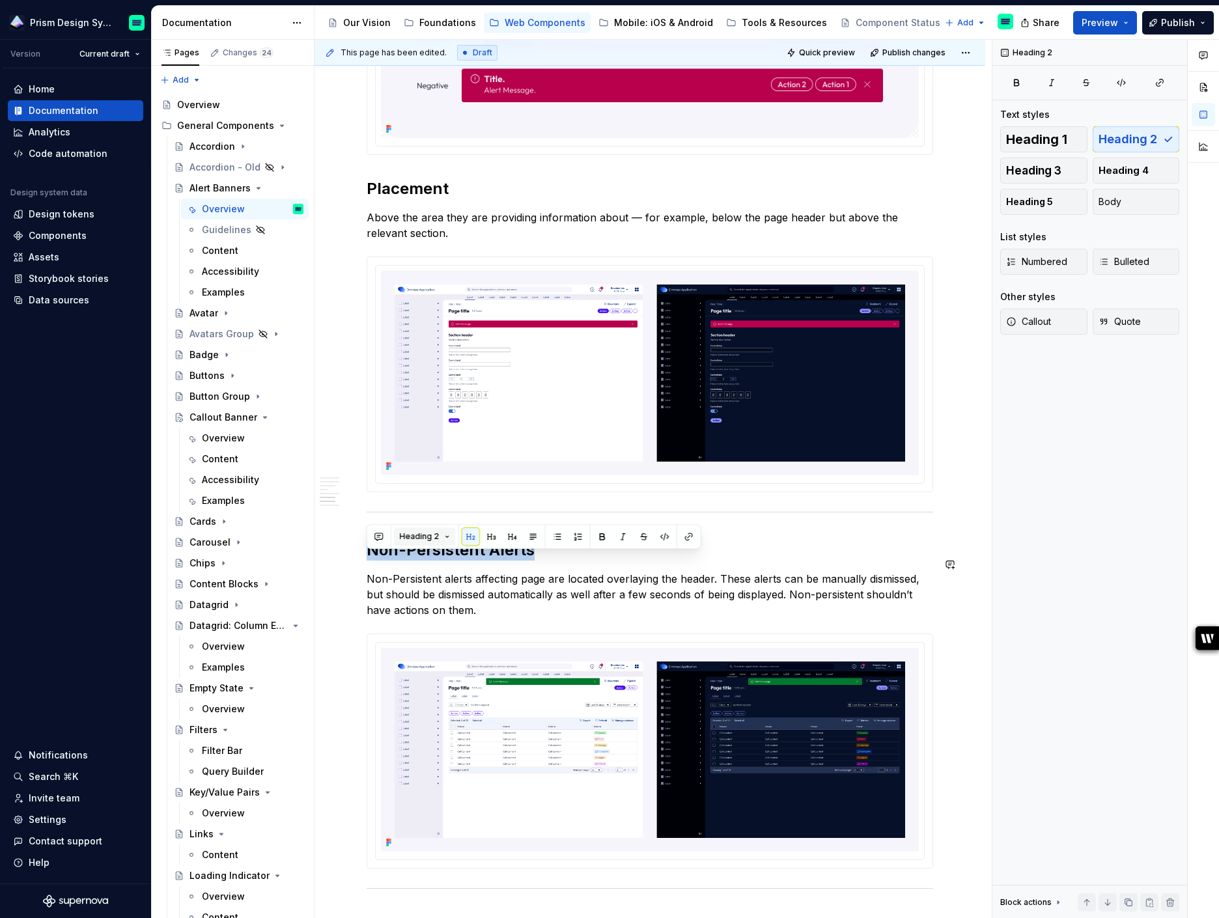
click at [445, 541] on button "Heading 2" at bounding box center [425, 537] width 62 height 18
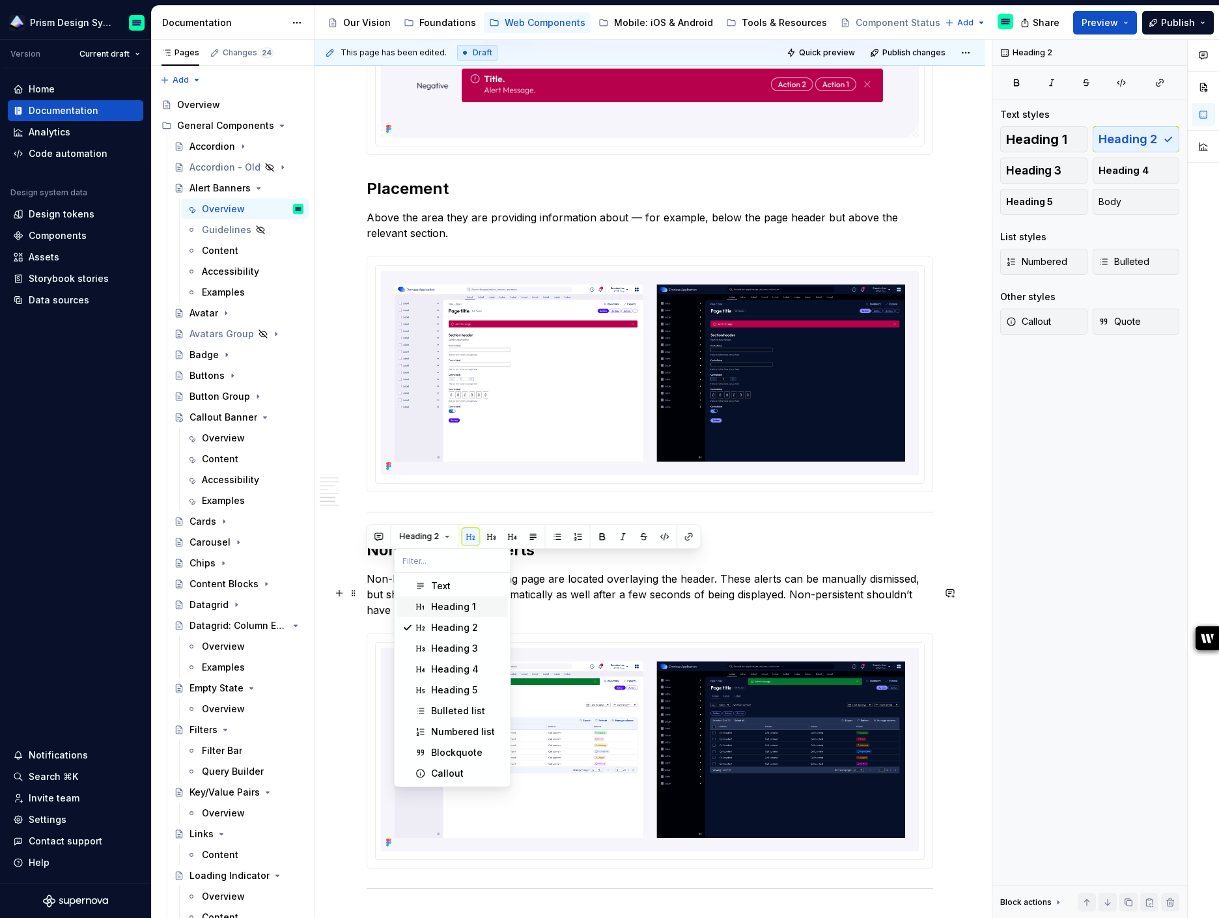
click at [446, 612] on div "Heading 1" at bounding box center [453, 607] width 45 height 13
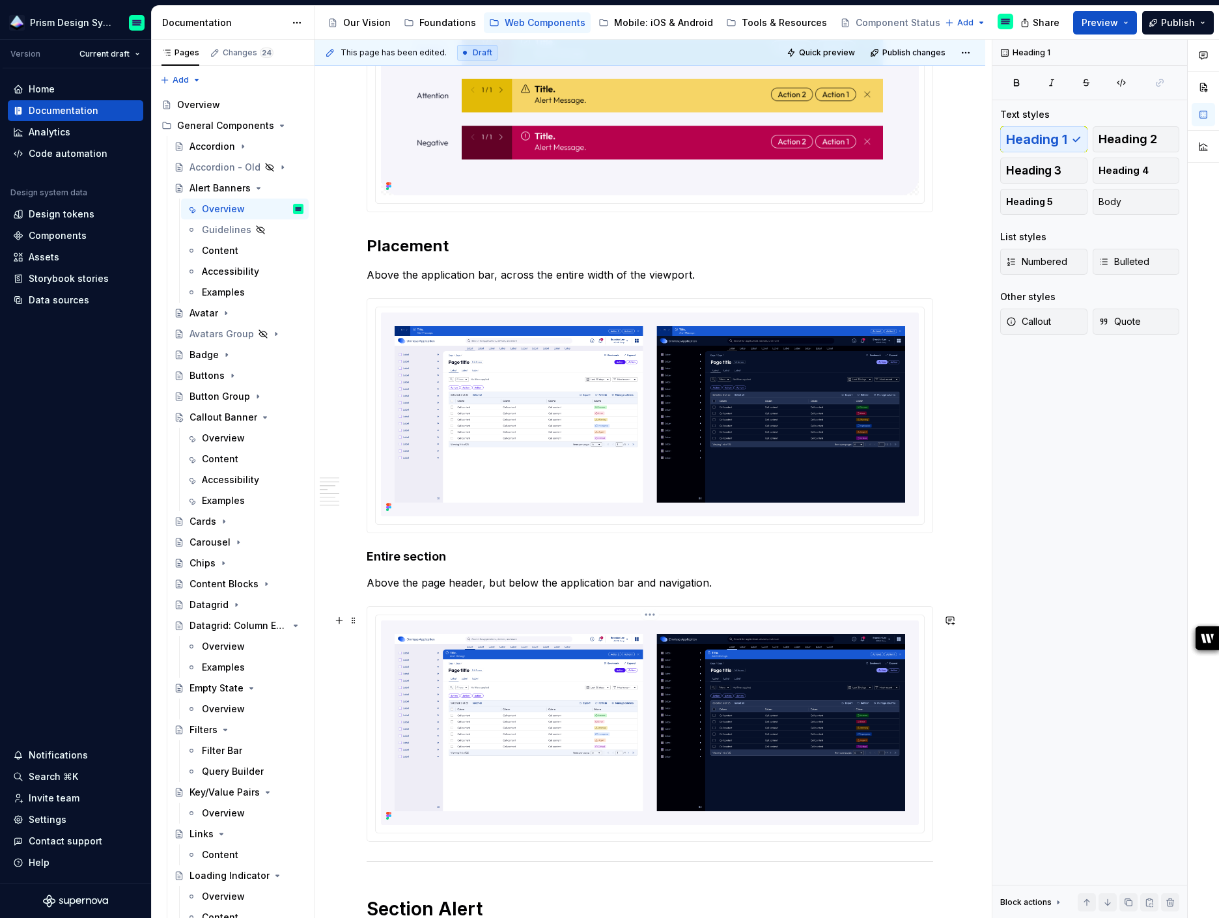
scroll to position [1087, 0]
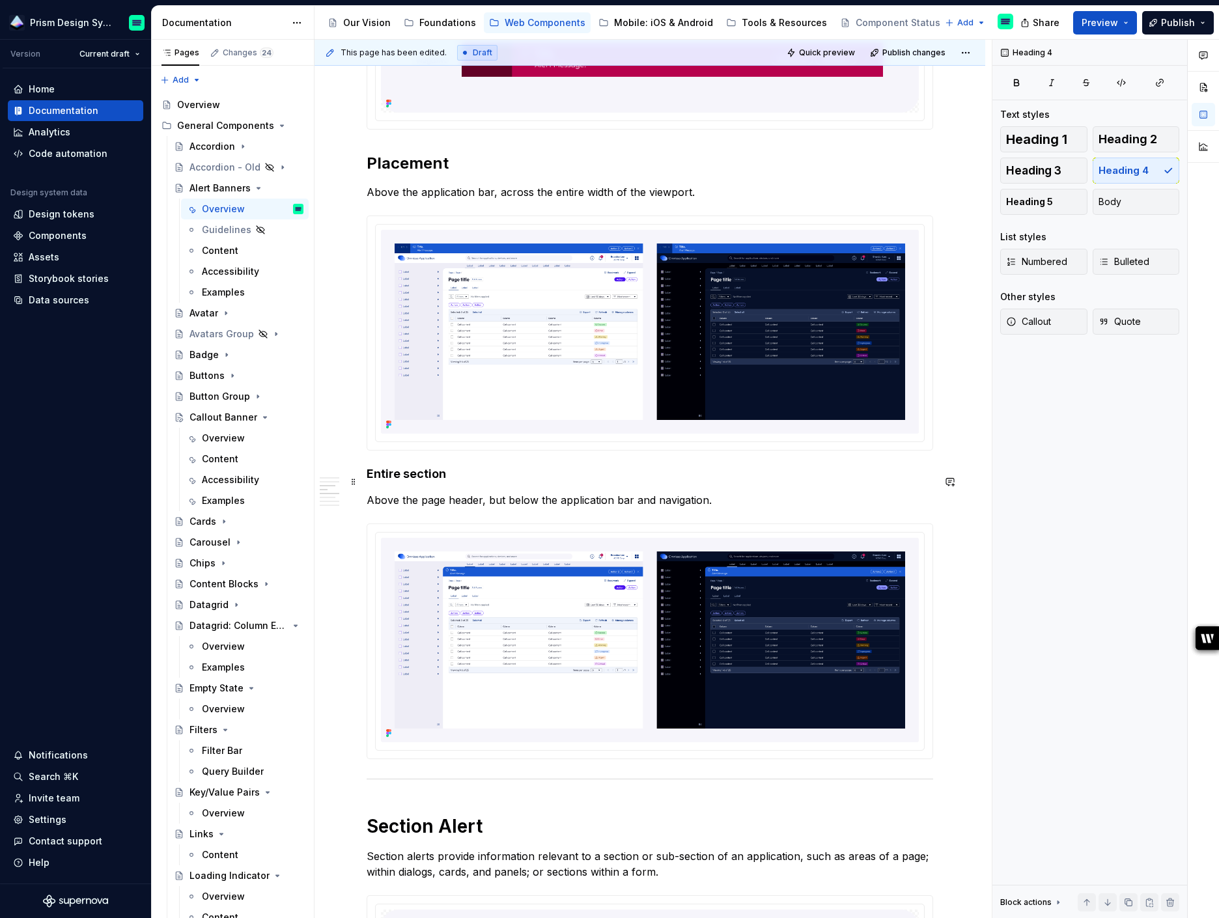
click at [409, 482] on h4 "Entire section" at bounding box center [650, 474] width 567 height 16
click at [453, 174] on h2 "Placement" at bounding box center [650, 163] width 567 height 21
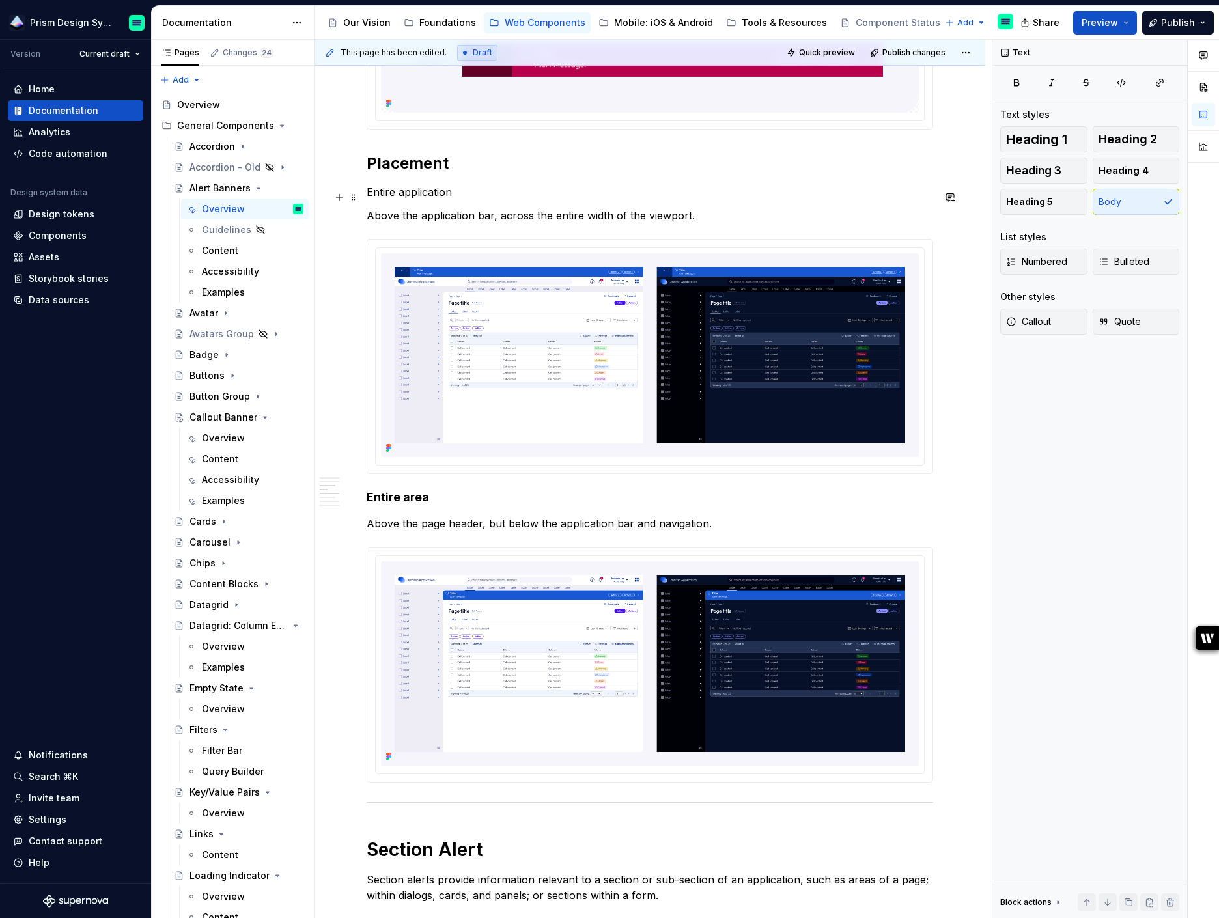
click at [399, 197] on p "Entire application" at bounding box center [650, 192] width 567 height 16
click at [483, 176] on button "button" at bounding box center [490, 173] width 18 height 18
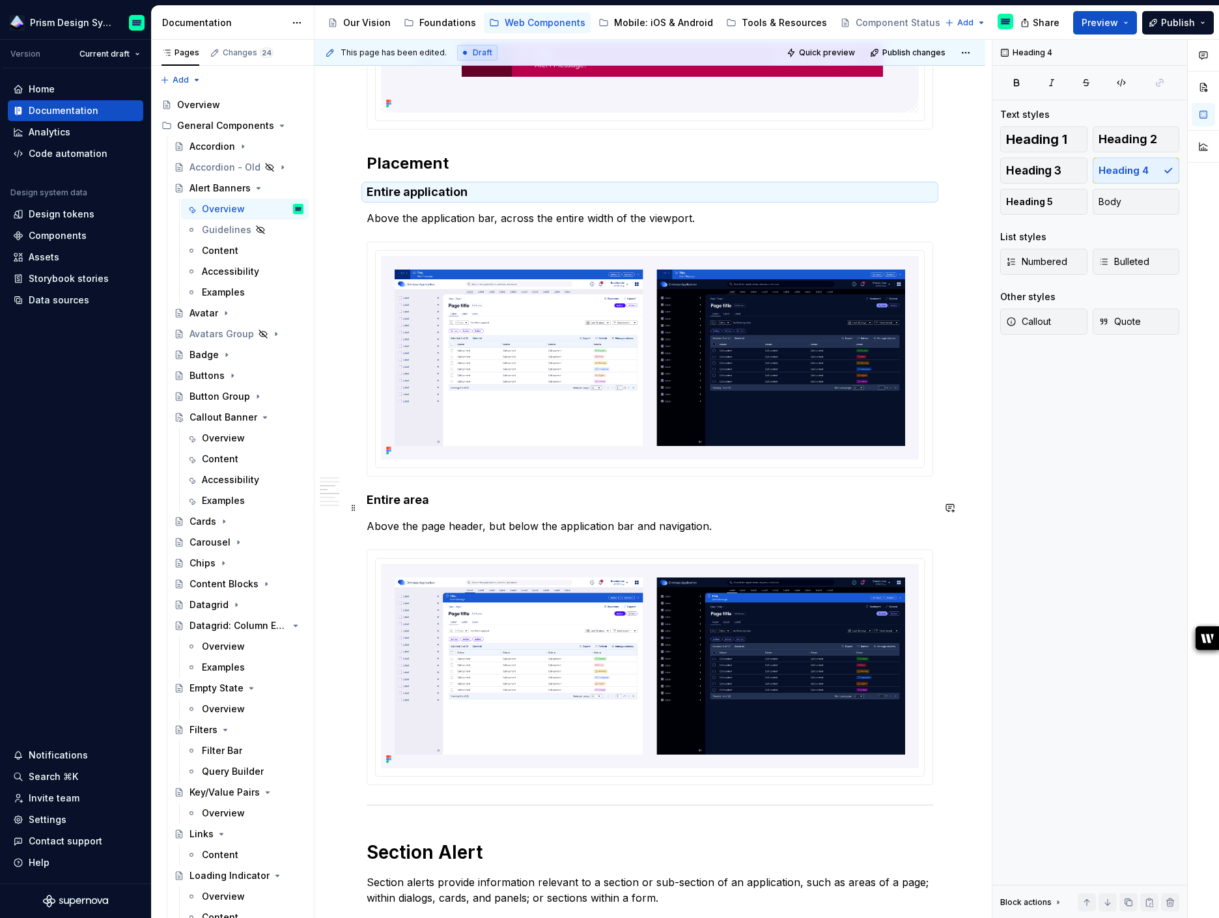
click at [401, 507] on h4 "Entire area" at bounding box center [650, 500] width 567 height 16
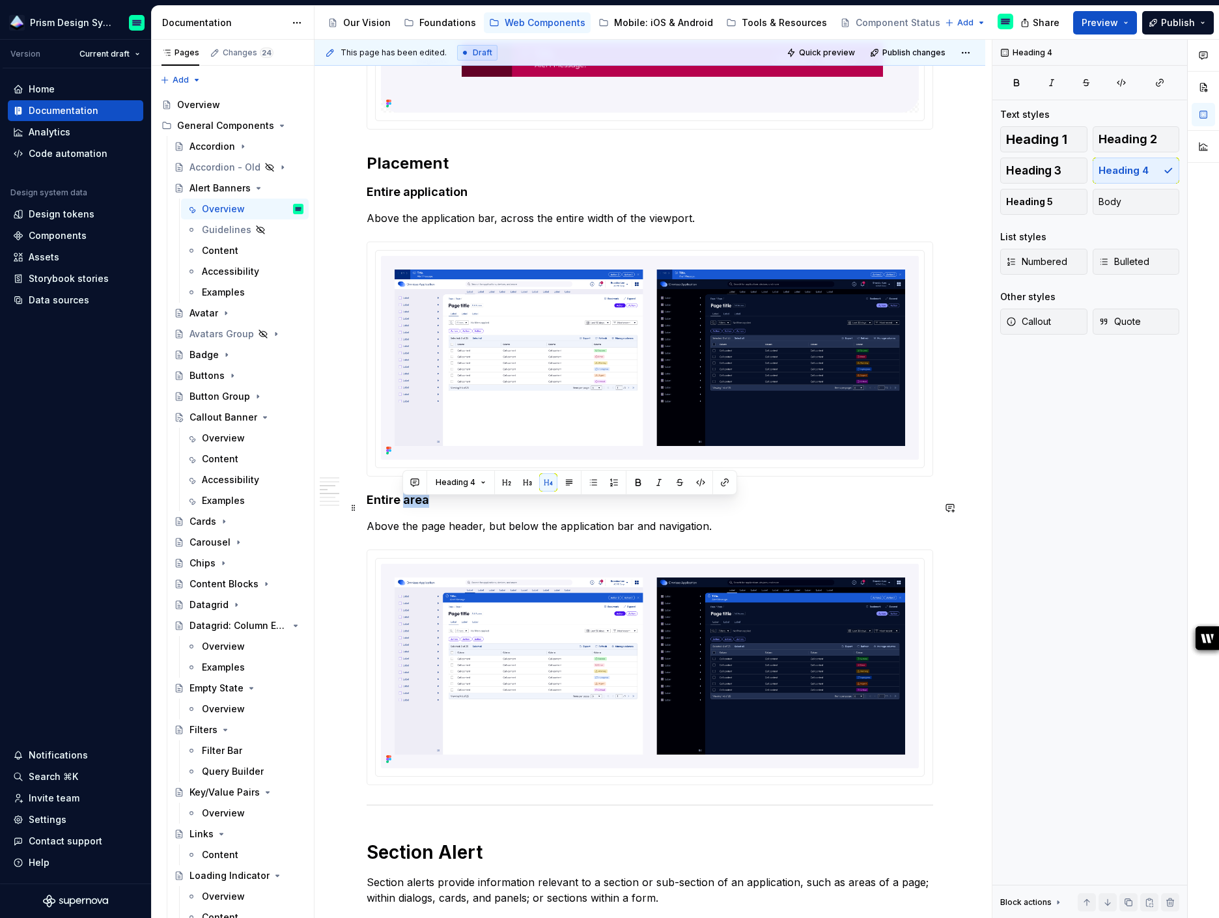
click at [418, 508] on h4 "Entire area" at bounding box center [650, 500] width 567 height 16
click at [429, 508] on h4 "Entire area" at bounding box center [650, 500] width 567 height 16
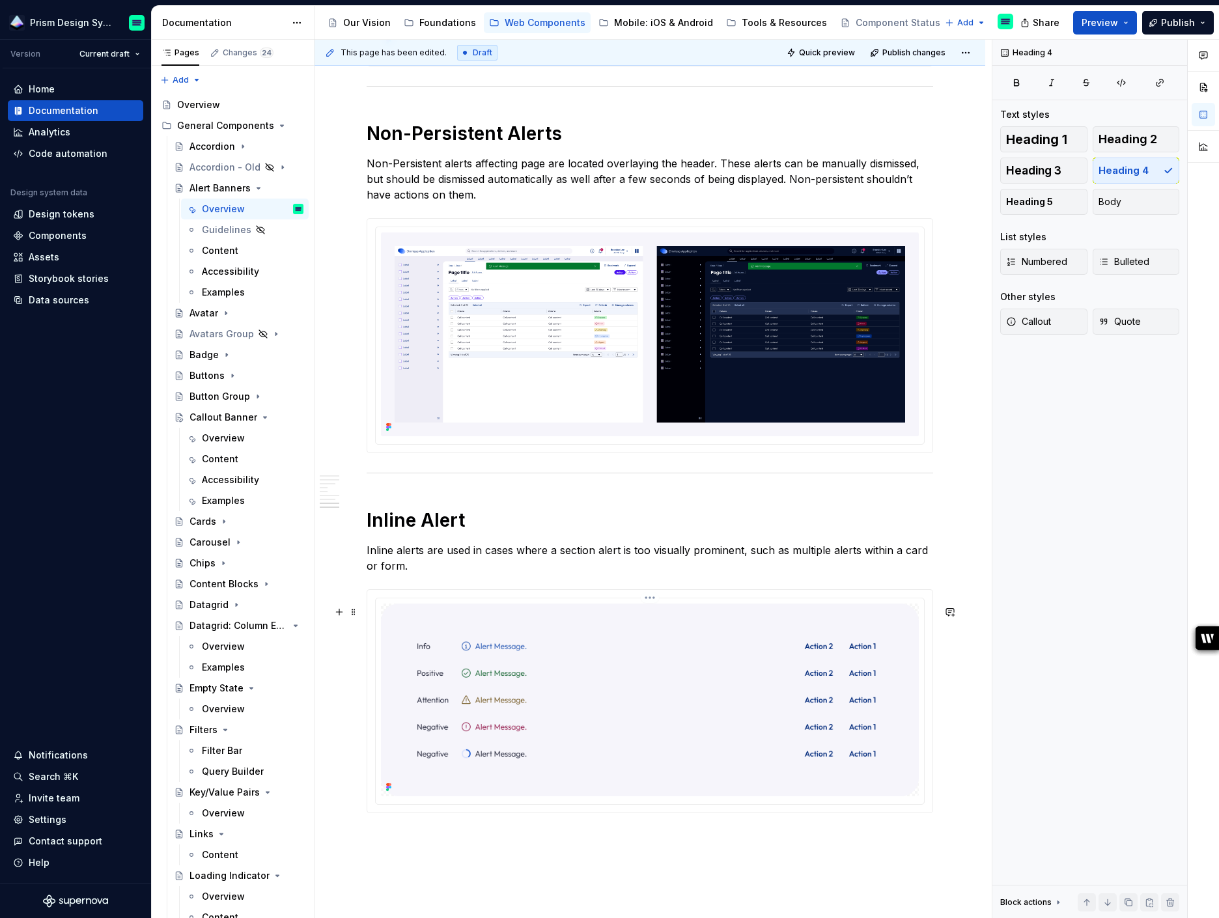
scroll to position [2548, 0]
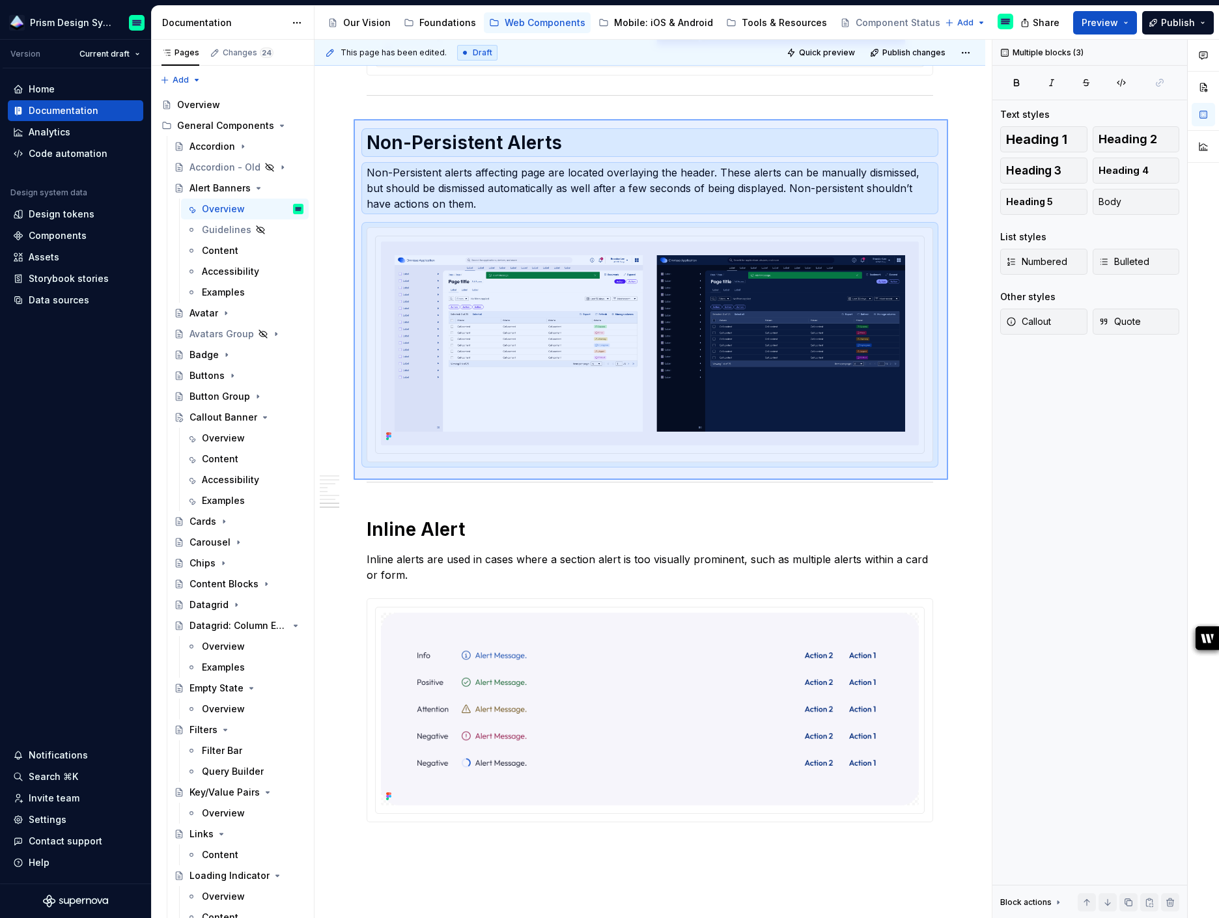
drag, startPoint x: 354, startPoint y: 119, endPoint x: 948, endPoint y: 480, distance: 695.6
click at [948, 480] on div "**********" at bounding box center [653, 479] width 677 height 879
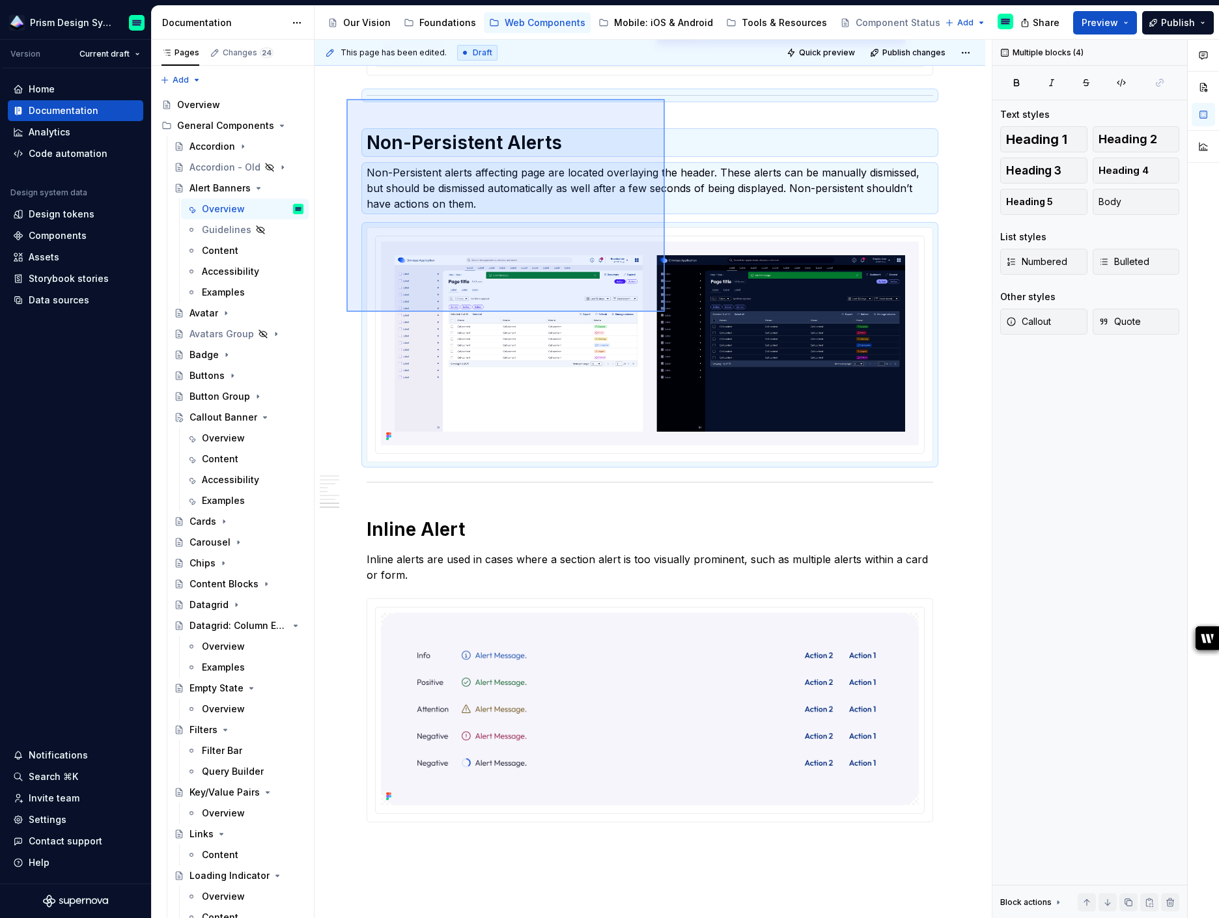
drag, startPoint x: 346, startPoint y: 99, endPoint x: 665, endPoint y: 312, distance: 383.1
click at [665, 312] on div "**********" at bounding box center [653, 479] width 677 height 879
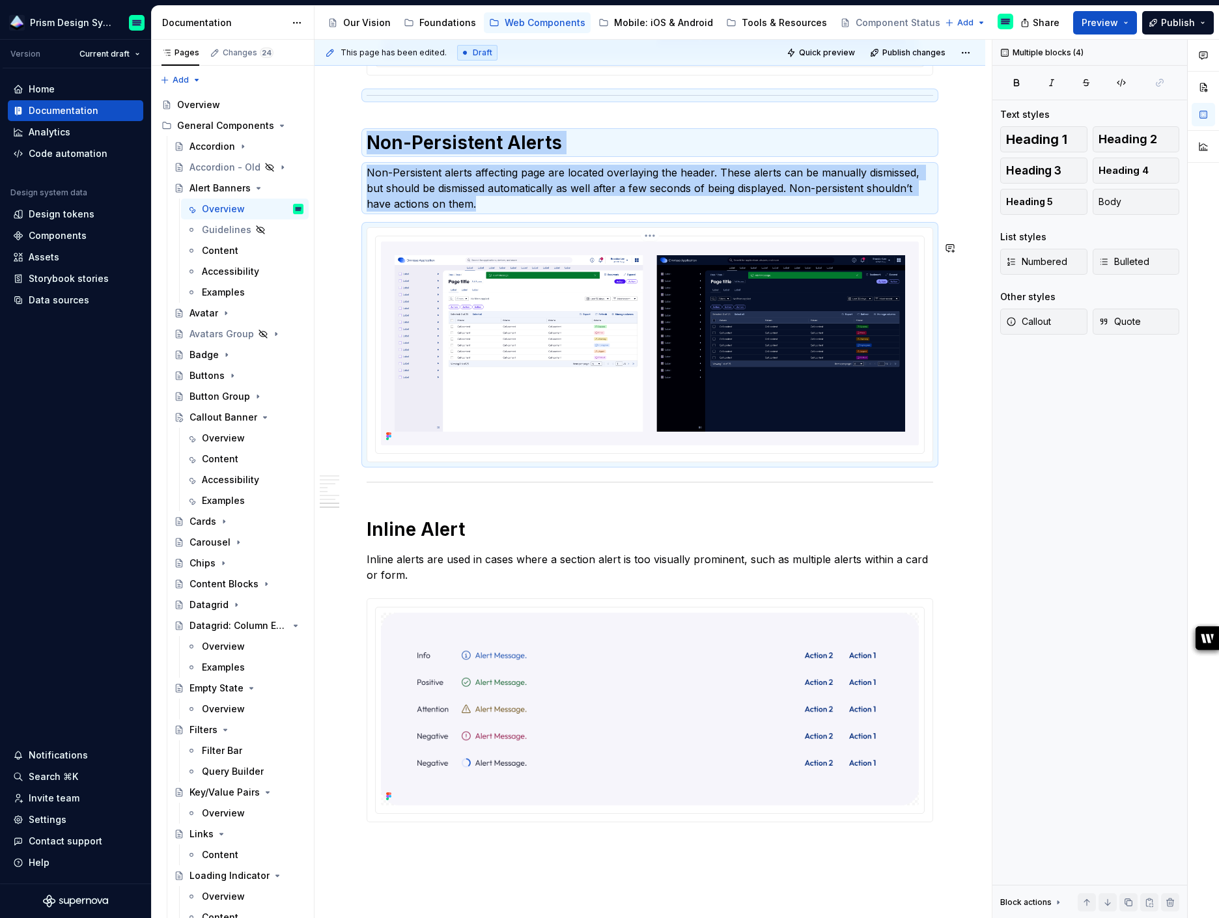
copy div "Non-Persistent Alerts Non-Persistent alerts affecting page are located overlayi…"
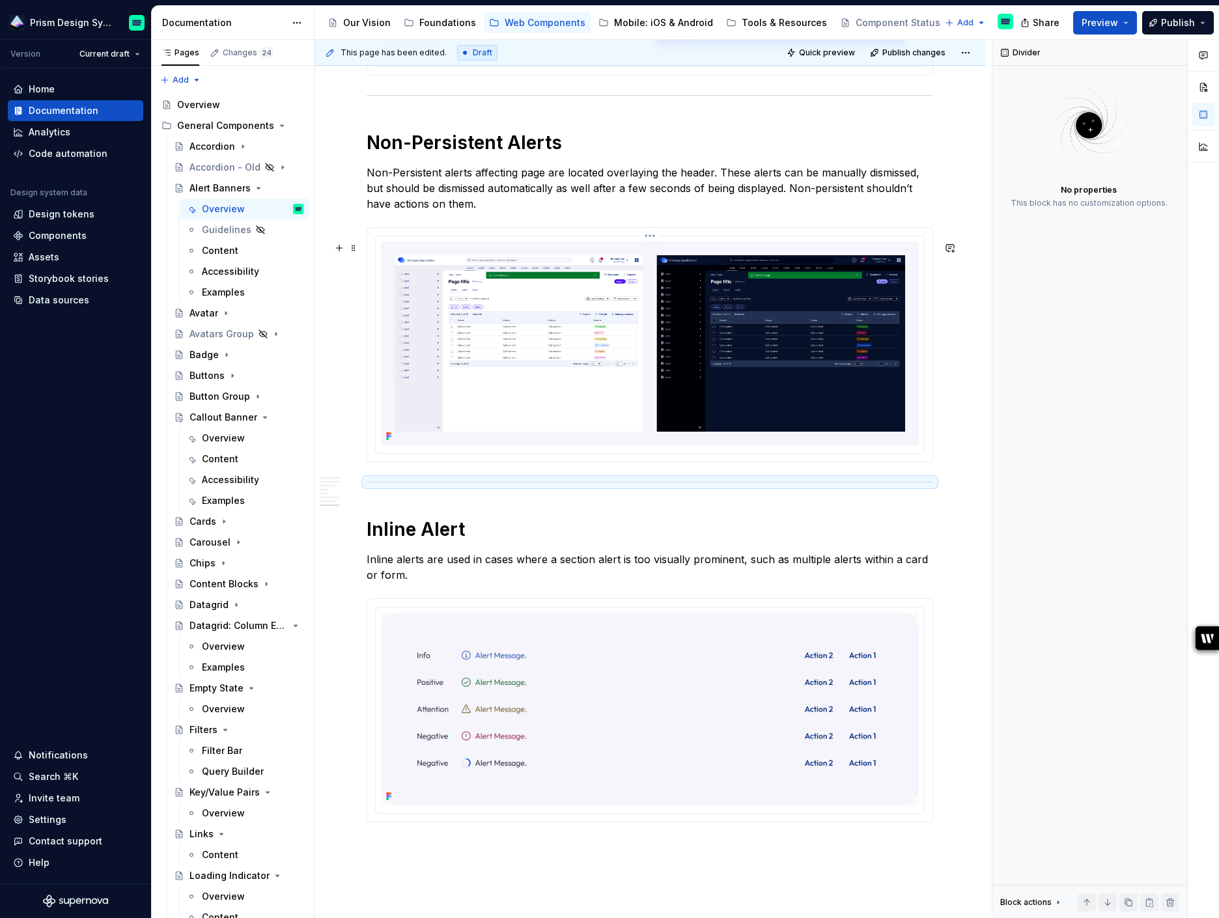
type textarea "*"
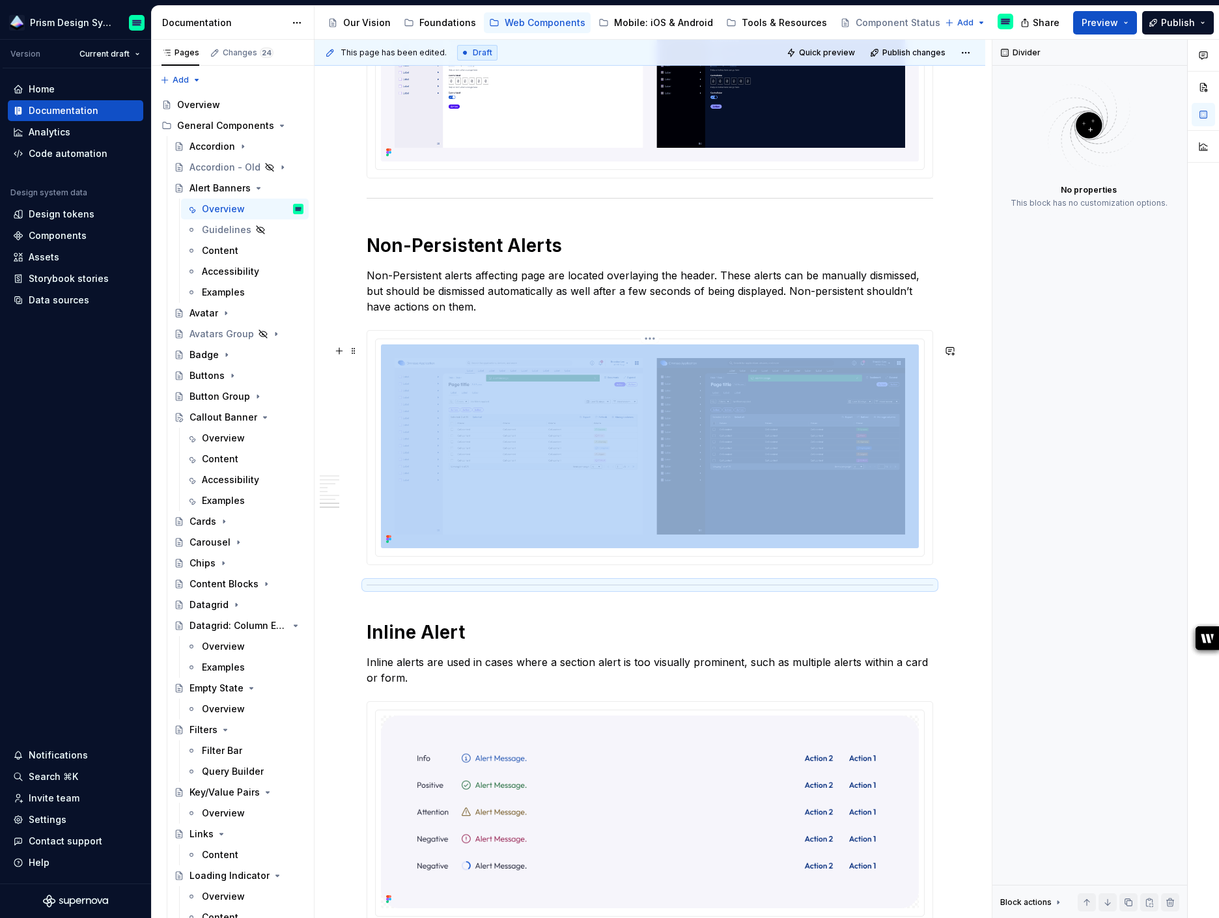
scroll to position [2446, 0]
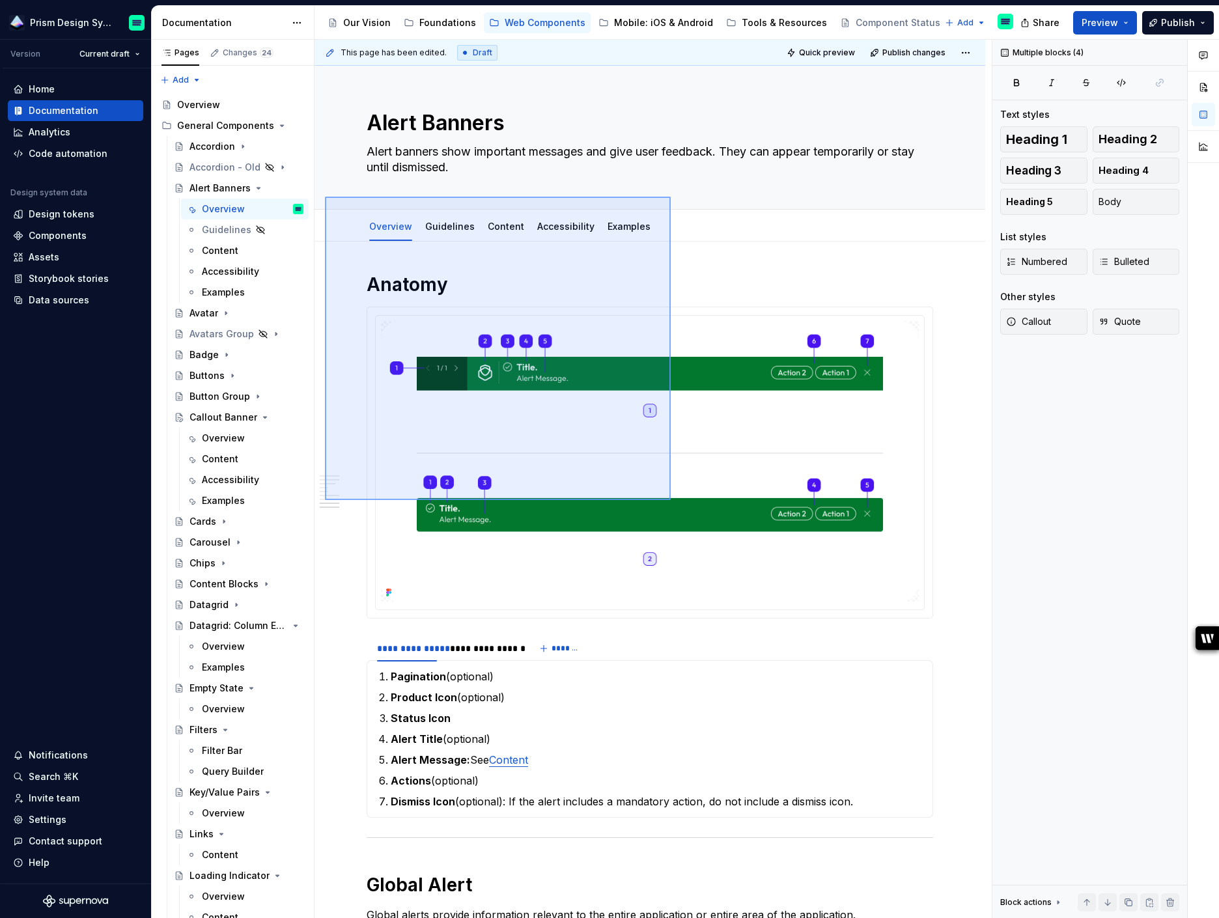
scroll to position [2446, 0]
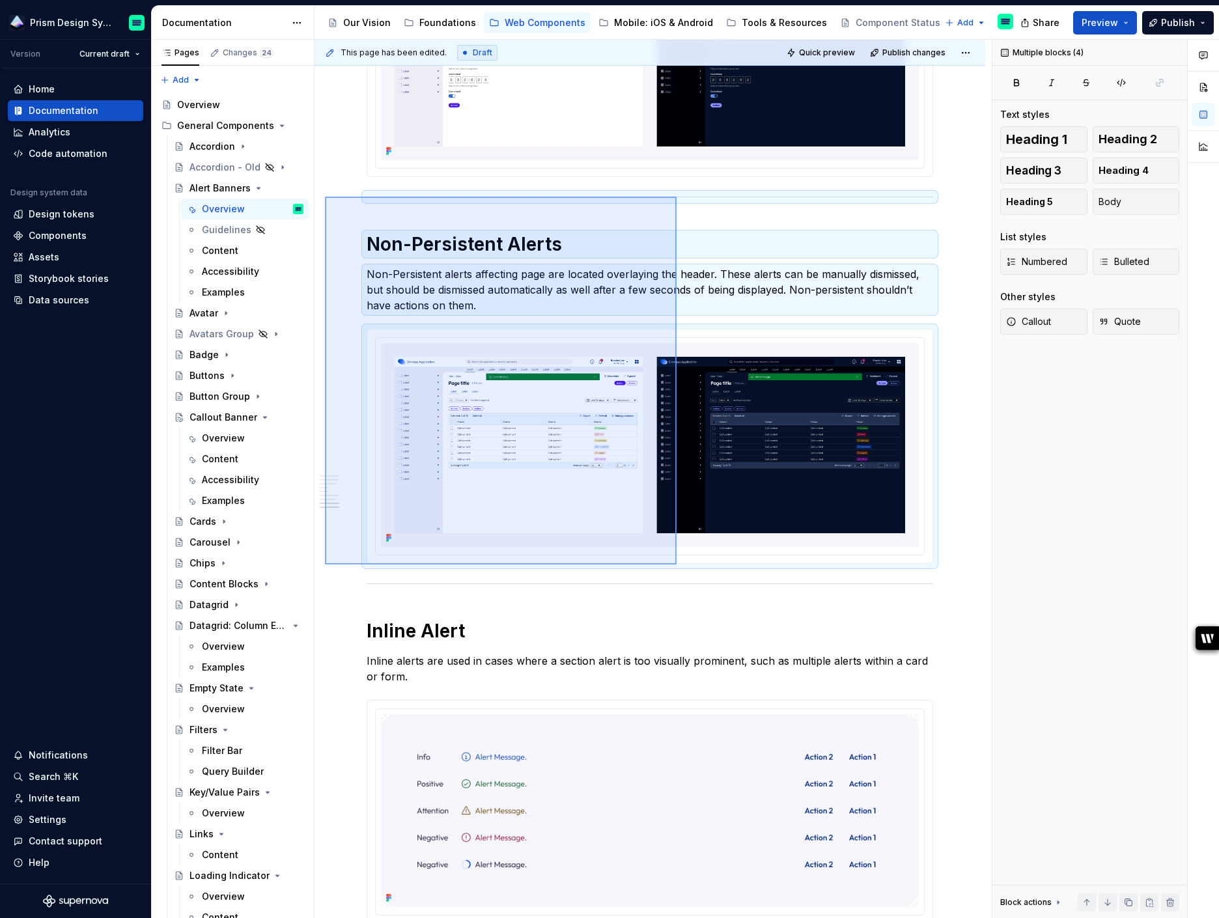
click at [676, 563] on div "**********" at bounding box center [653, 479] width 677 height 879
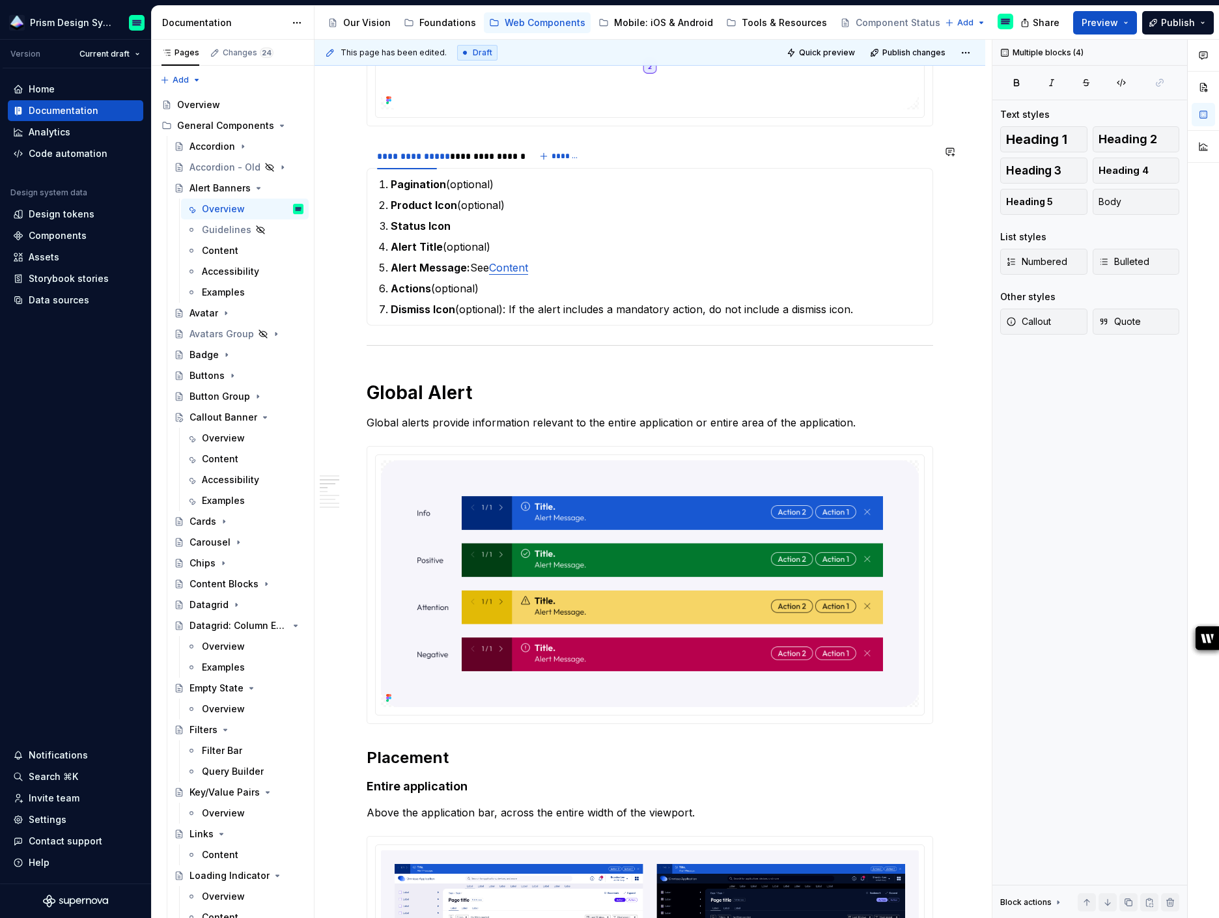
scroll to position [453, 0]
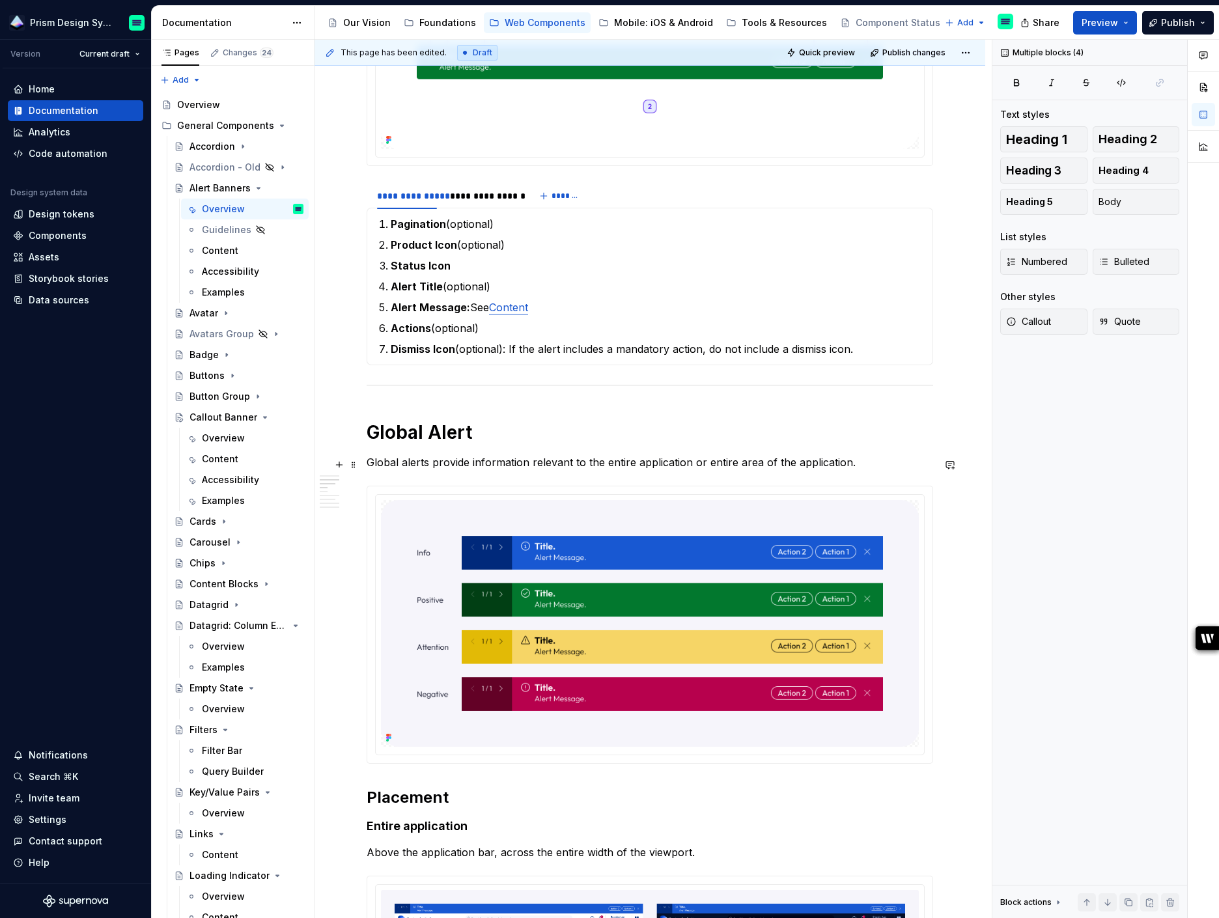
click at [473, 460] on p "Global alerts provide information relevant to the entire application or entire …" at bounding box center [650, 463] width 567 height 16
copy p "Global alerts provide information relevant to the entire application or entire …"
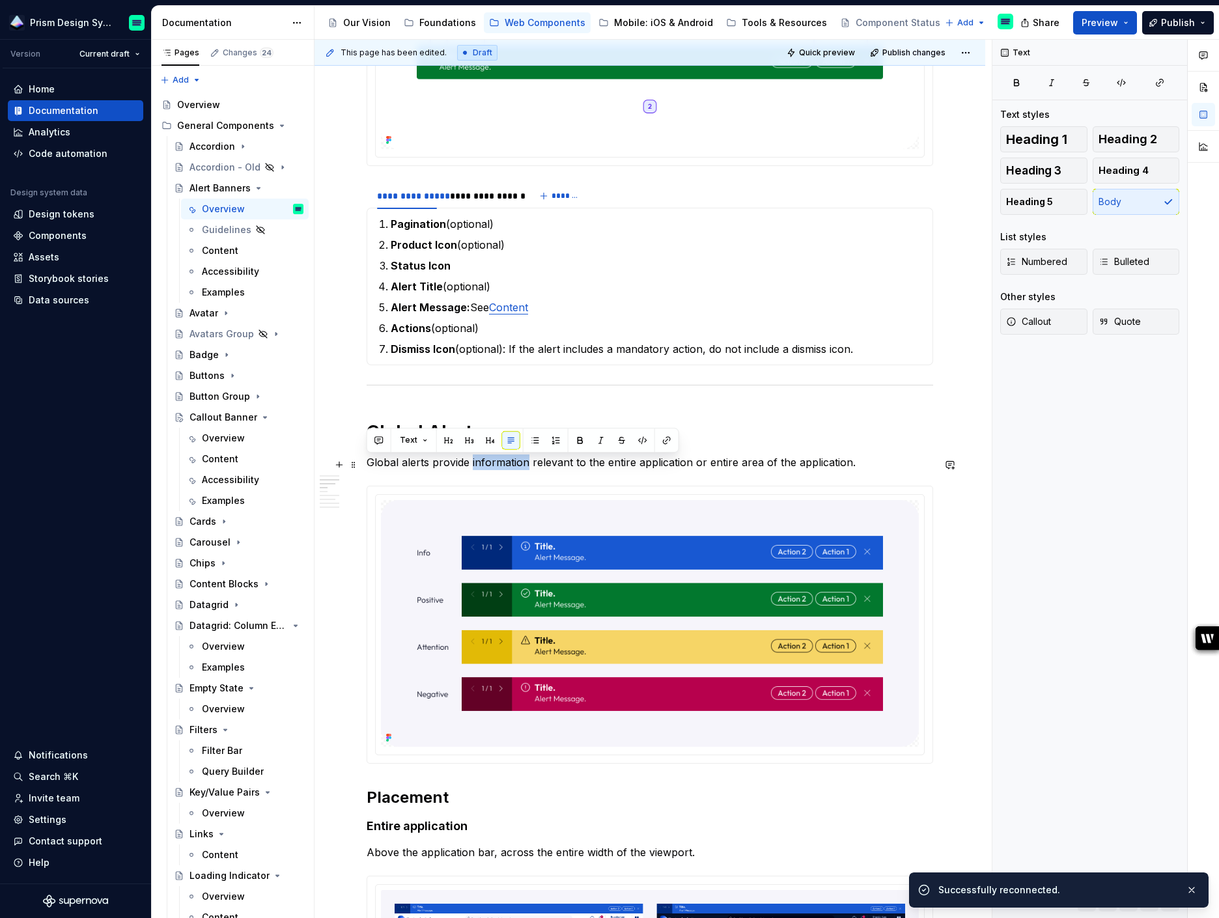
click at [893, 464] on p "Global alerts provide information relevant to the entire application or entire …" at bounding box center [650, 463] width 567 height 16
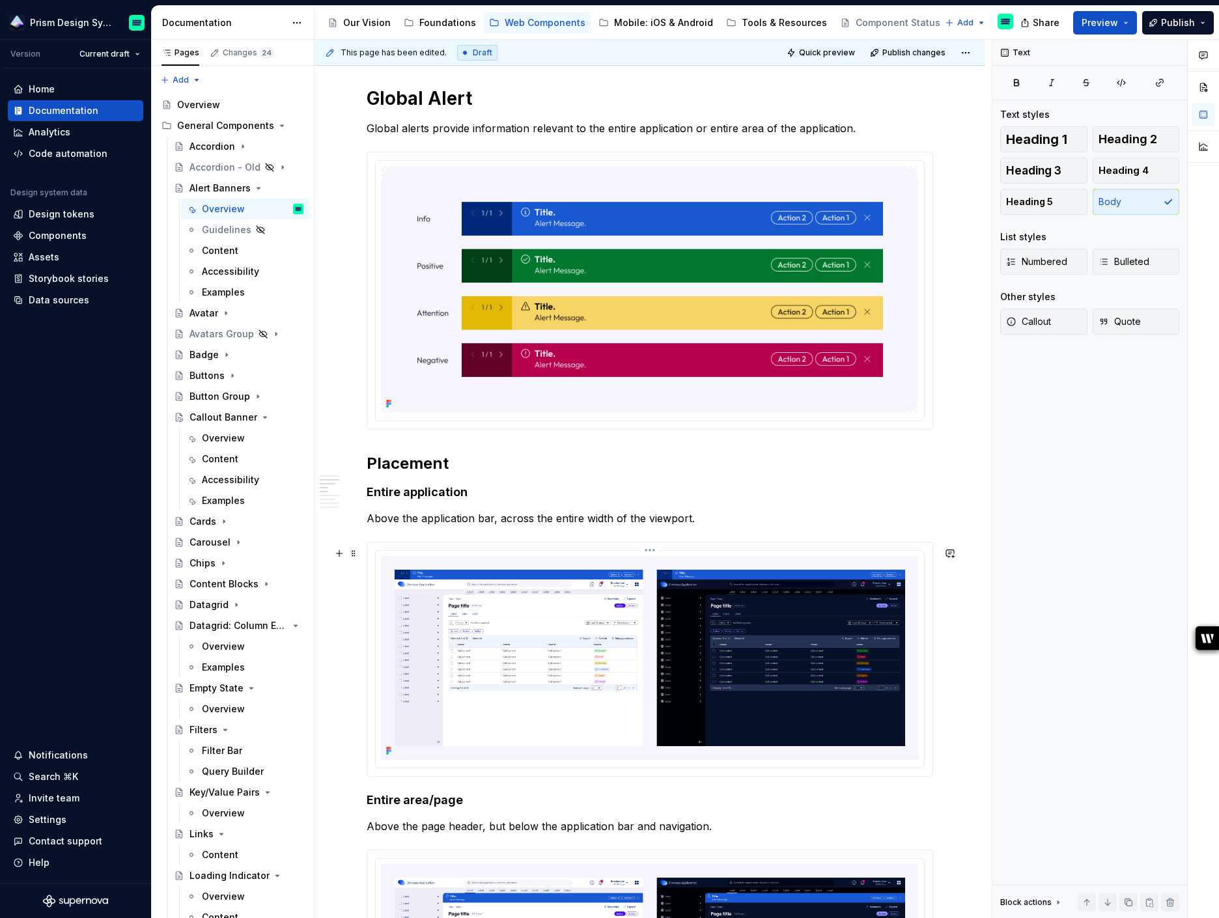
scroll to position [877, 0]
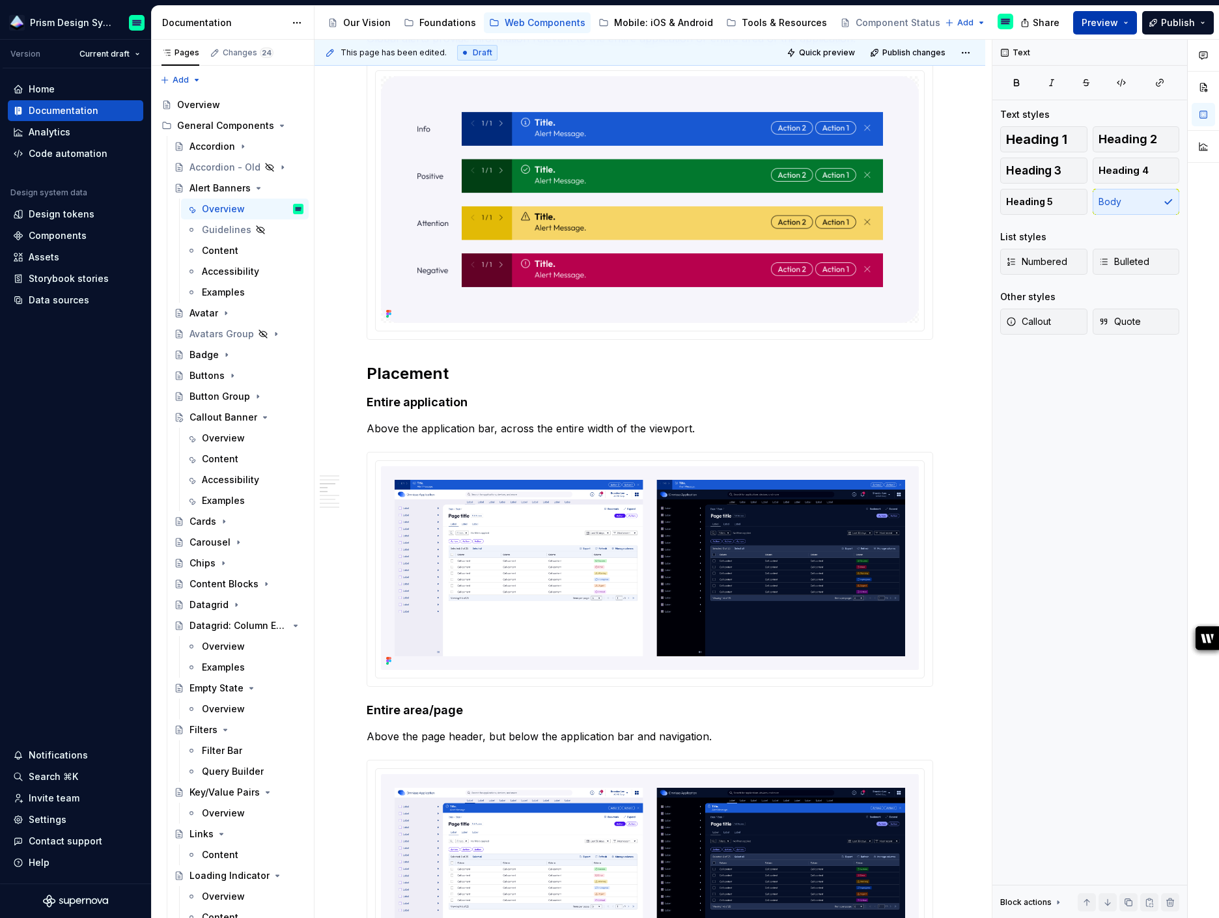
click at [1127, 23] on button "Preview" at bounding box center [1105, 22] width 64 height 23
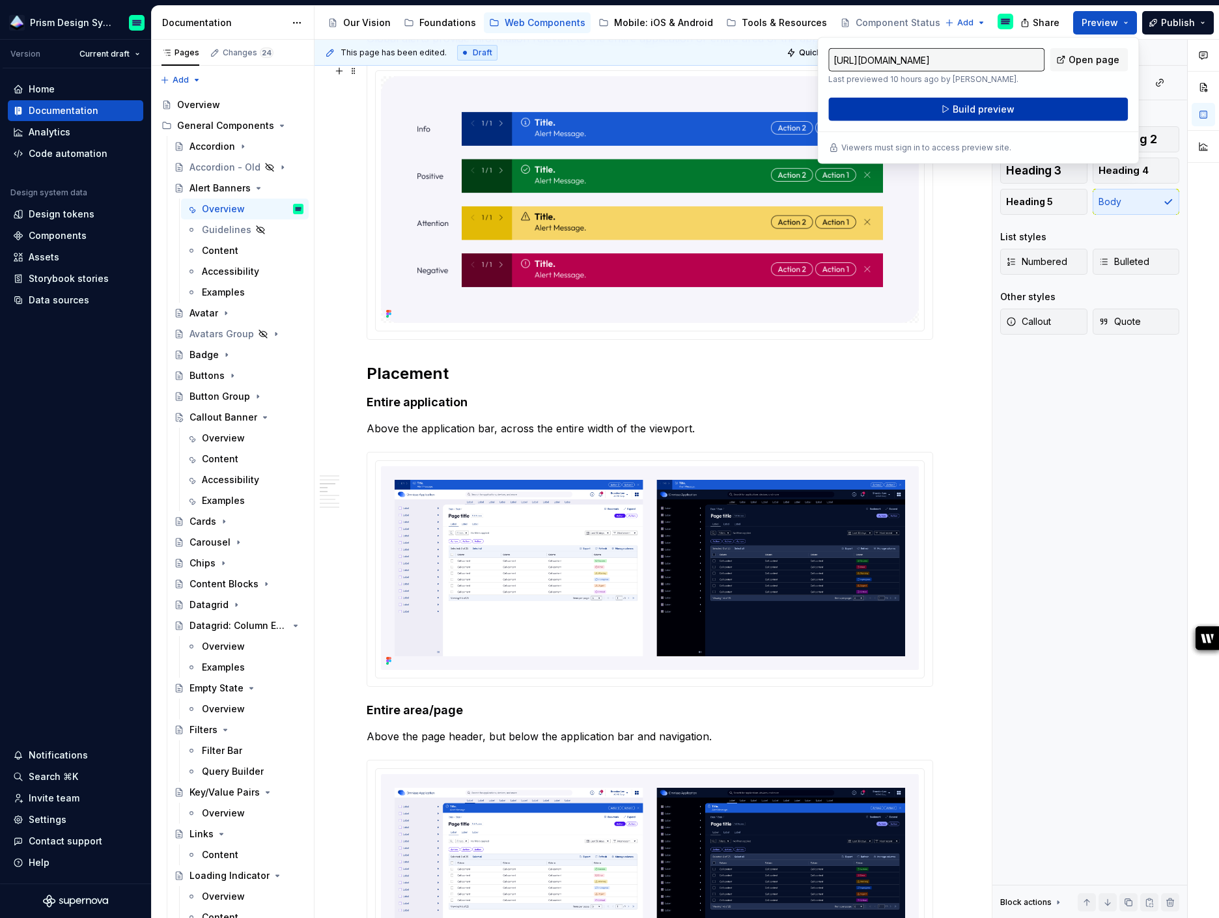
click at [991, 109] on span "Build preview" at bounding box center [984, 109] width 62 height 13
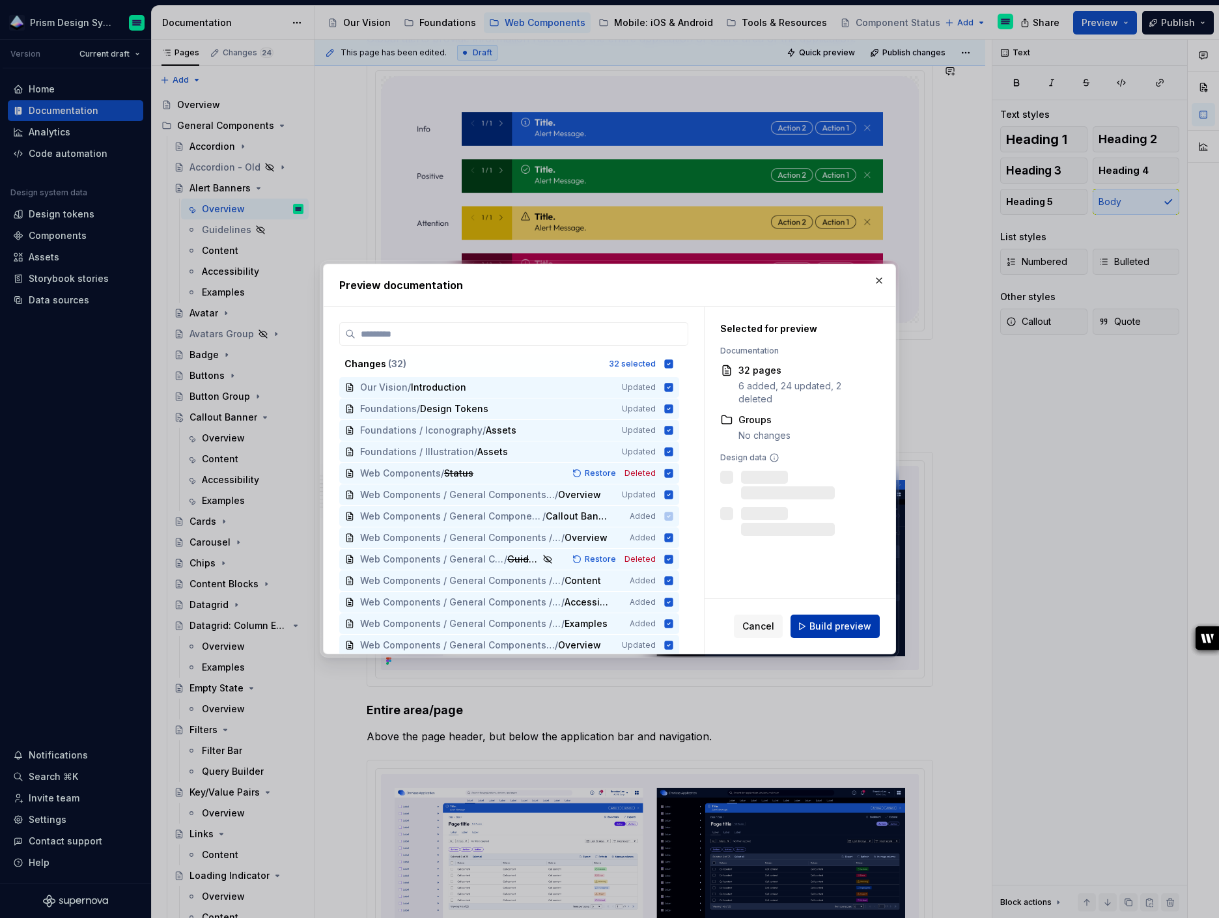
click at [827, 625] on span "Build preview" at bounding box center [841, 626] width 62 height 13
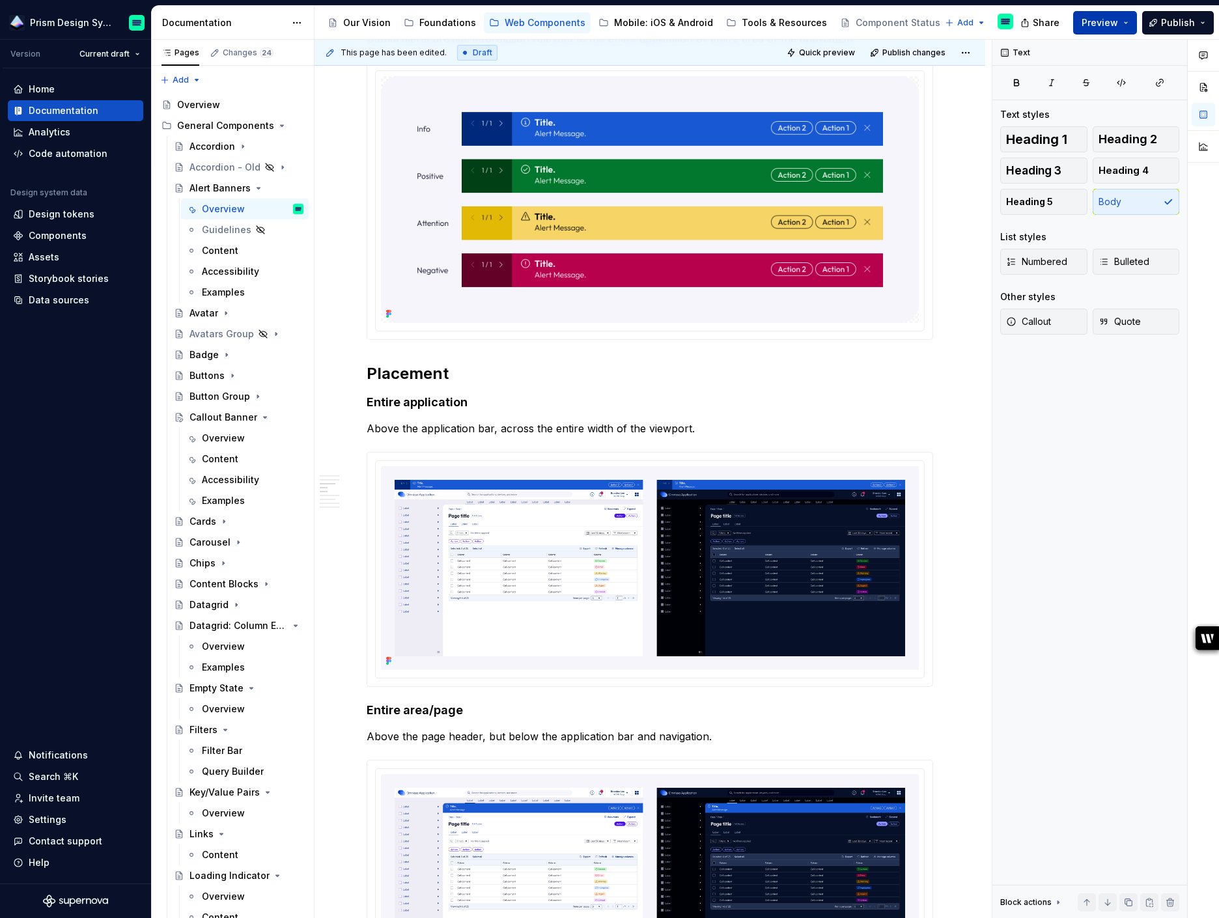
click at [1129, 23] on button "Preview" at bounding box center [1105, 22] width 64 height 23
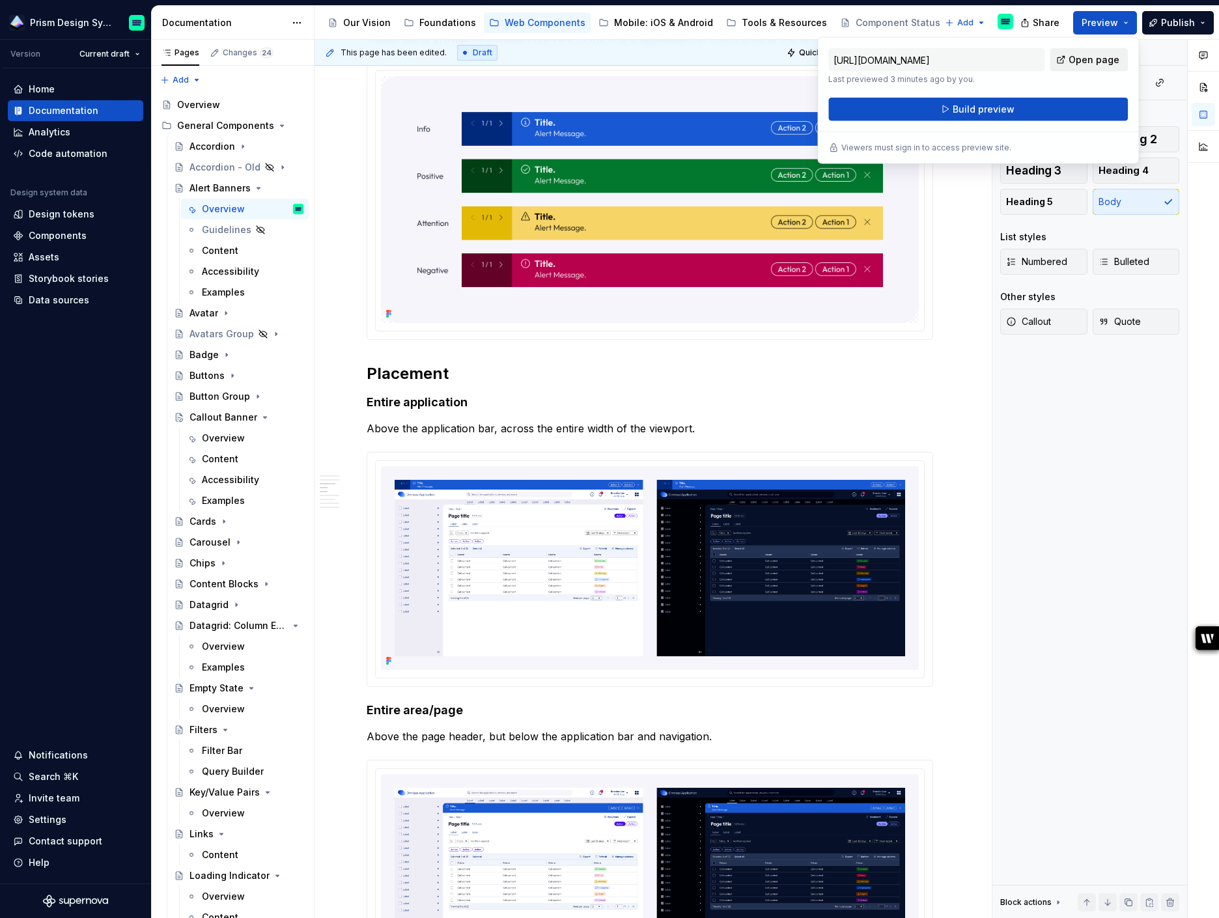
click at [1082, 56] on span "Open page" at bounding box center [1094, 59] width 51 height 13
click at [1002, 55] on input "[URL][DOMAIN_NAME]" at bounding box center [936, 59] width 216 height 23
type textarea "*"
click at [996, 63] on input "[URL][DOMAIN_NAME]" at bounding box center [936, 59] width 216 height 23
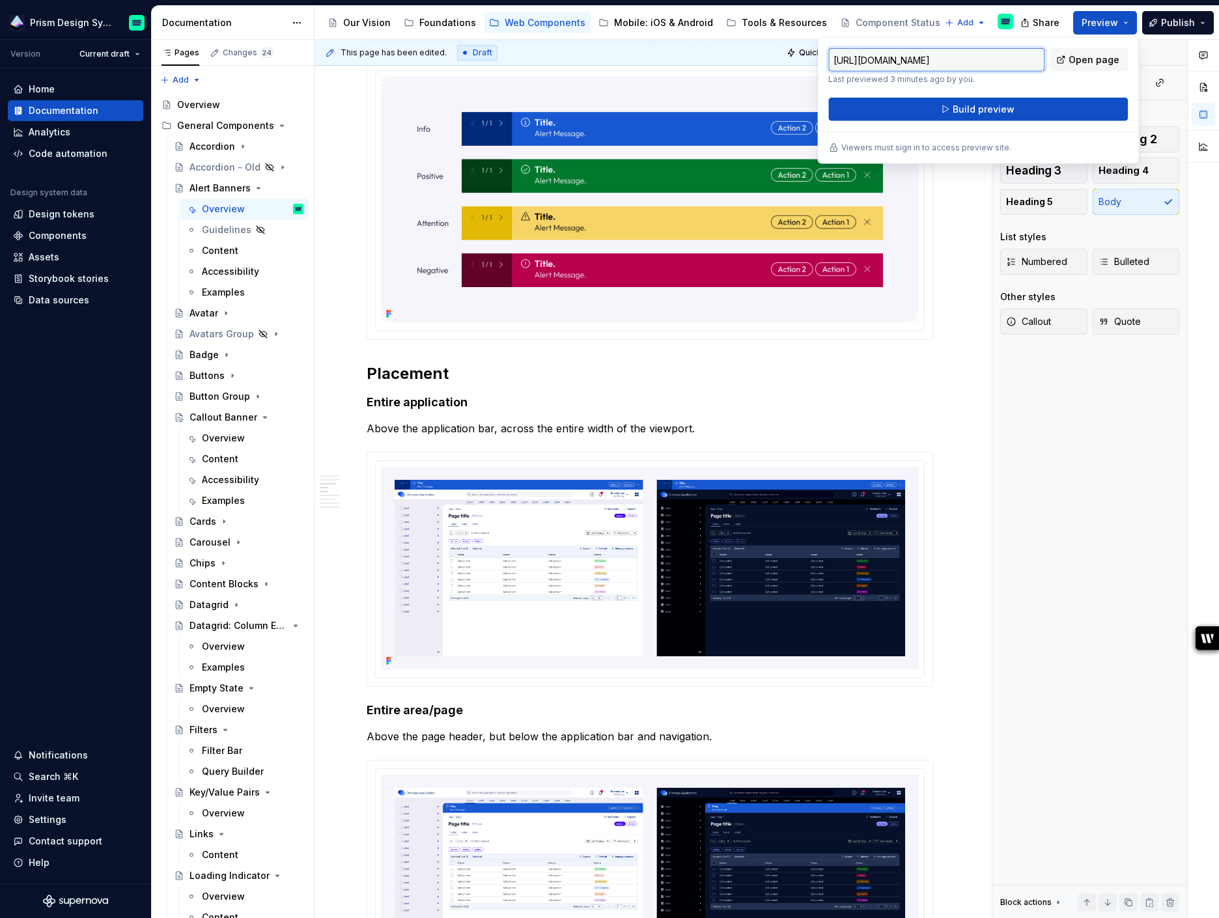
click at [996, 63] on input "[URL][DOMAIN_NAME]" at bounding box center [936, 59] width 216 height 23
click at [995, 61] on input "[URL][DOMAIN_NAME]" at bounding box center [936, 59] width 216 height 23
click at [884, 61] on input "[URL][DOMAIN_NAME]" at bounding box center [936, 59] width 216 height 23
click at [1019, 84] on div "[URL][DOMAIN_NAME] Last previewed 3 minutes ago by you. Open page Build preview" at bounding box center [978, 84] width 300 height 73
click at [888, 53] on input "[URL][DOMAIN_NAME]" at bounding box center [936, 59] width 216 height 23
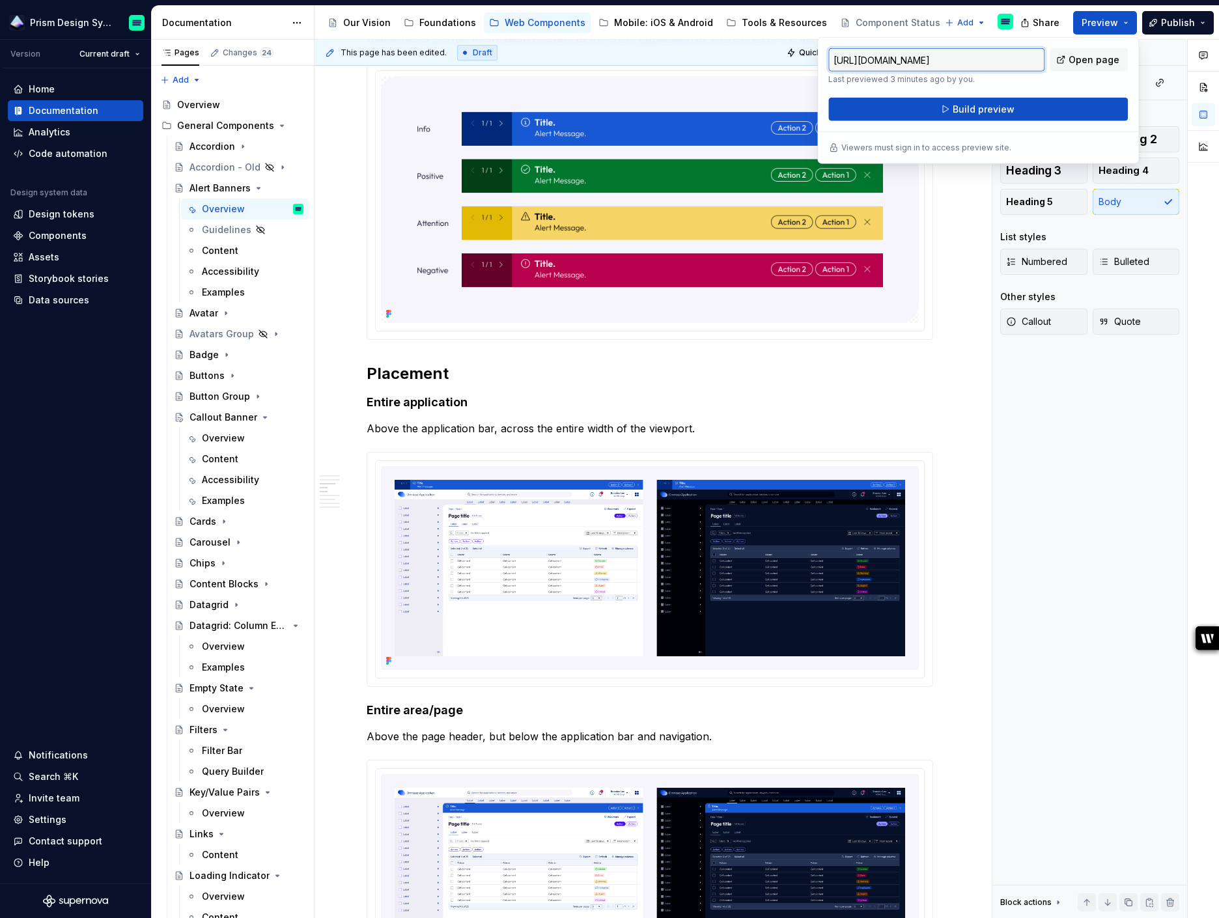
click at [888, 53] on input "[URL][DOMAIN_NAME]" at bounding box center [936, 59] width 216 height 23
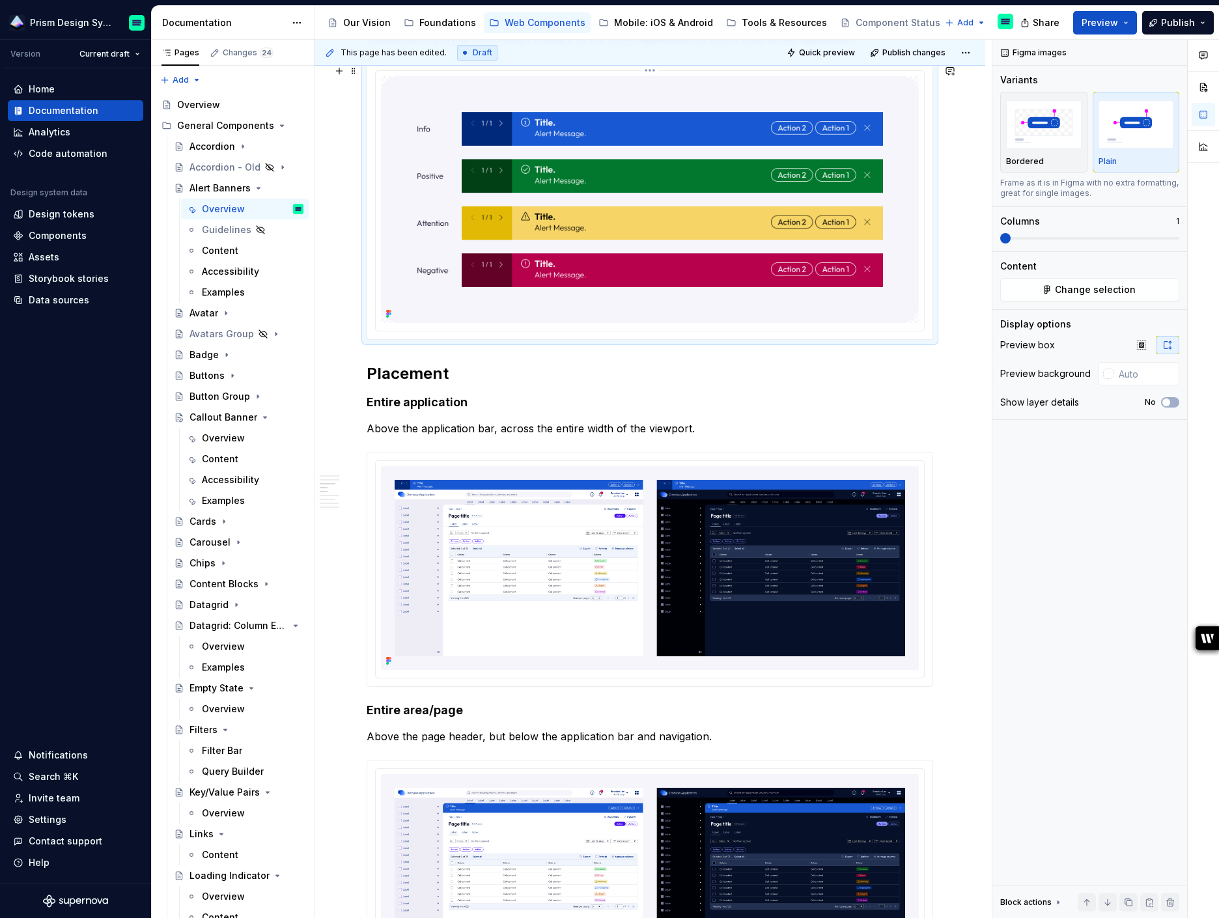
click at [725, 72] on div at bounding box center [650, 200] width 550 height 261
click at [1125, 25] on button "Preview" at bounding box center [1105, 22] width 64 height 23
